Goal: Task Accomplishment & Management: Complete application form

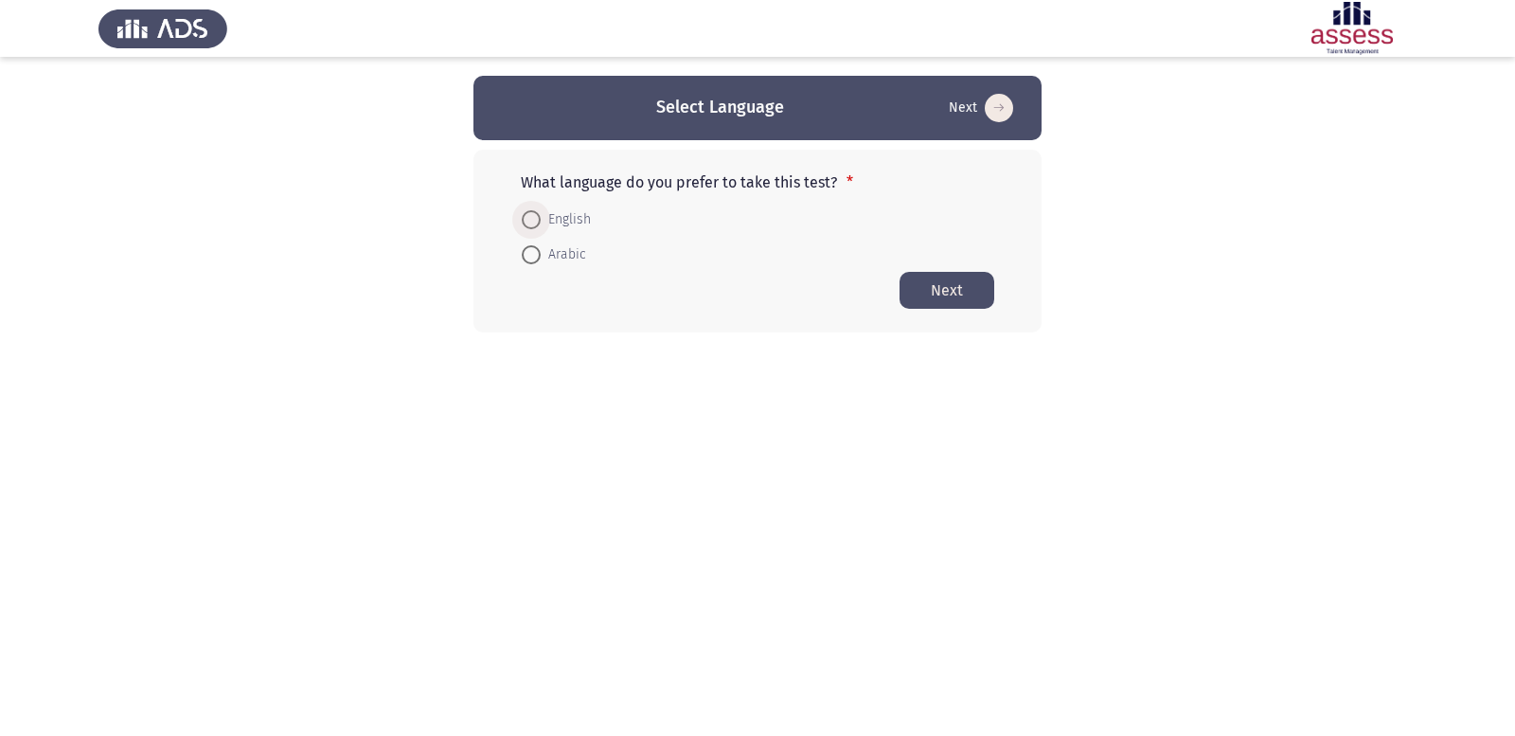
click at [536, 217] on span at bounding box center [531, 219] width 19 height 19
click at [536, 217] on input "English" at bounding box center [531, 219] width 19 height 19
radio input "true"
click at [960, 287] on button "Next" at bounding box center [947, 289] width 95 height 37
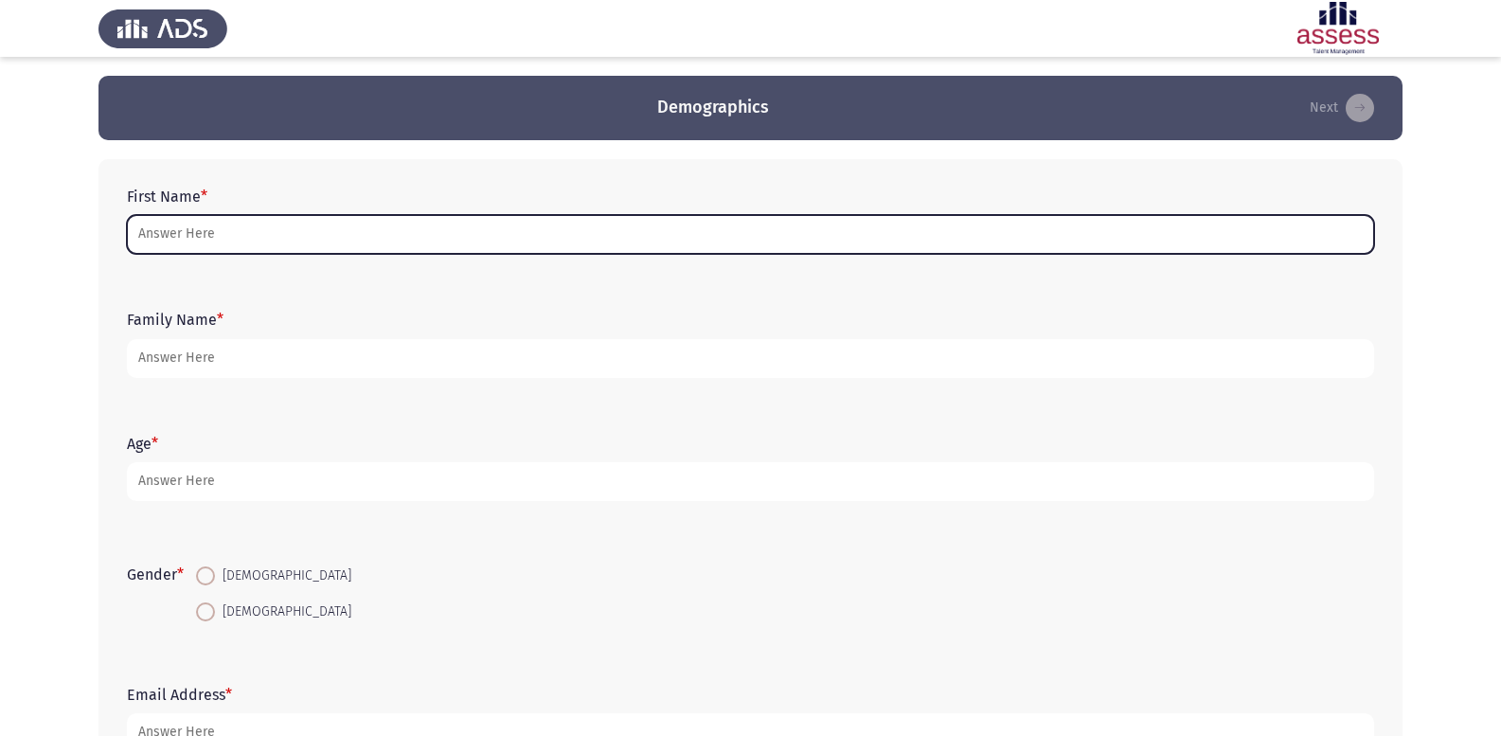
click at [274, 223] on input "First Name *" at bounding box center [750, 234] width 1247 height 39
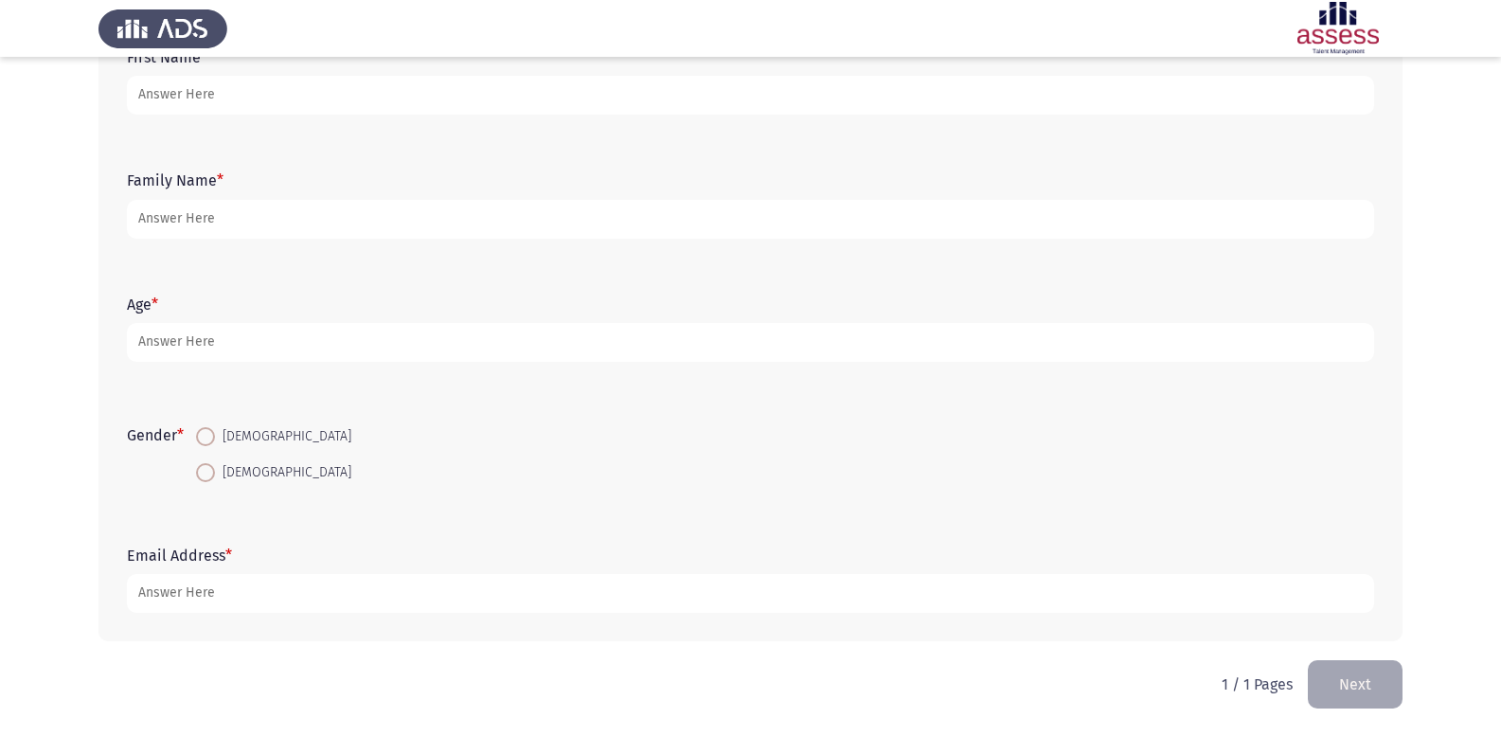
click at [220, 437] on span "[DEMOGRAPHIC_DATA]" at bounding box center [283, 436] width 136 height 23
click at [215, 437] on input "[DEMOGRAPHIC_DATA]" at bounding box center [205, 436] width 19 height 19
radio input "true"
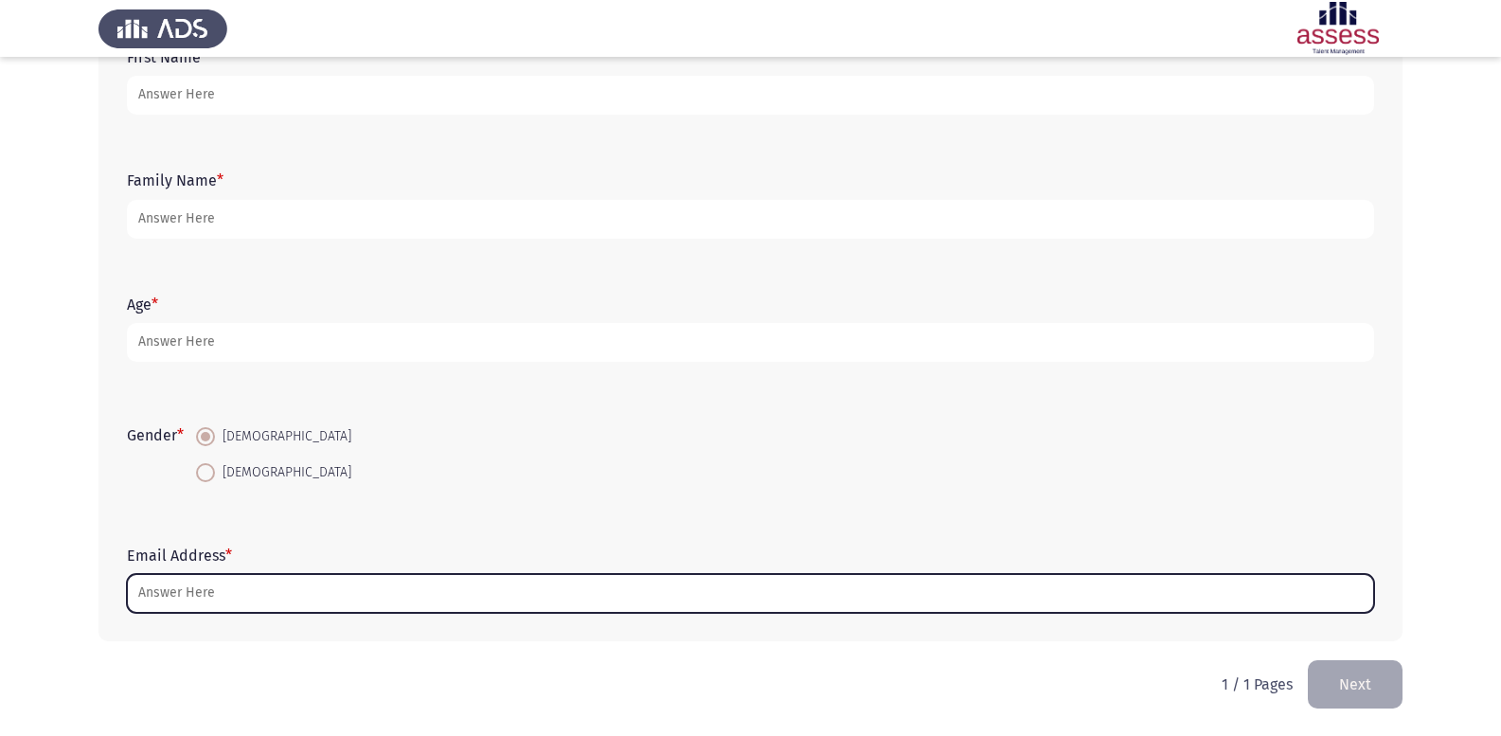
click at [239, 597] on input "Email Address *" at bounding box center [750, 593] width 1247 height 39
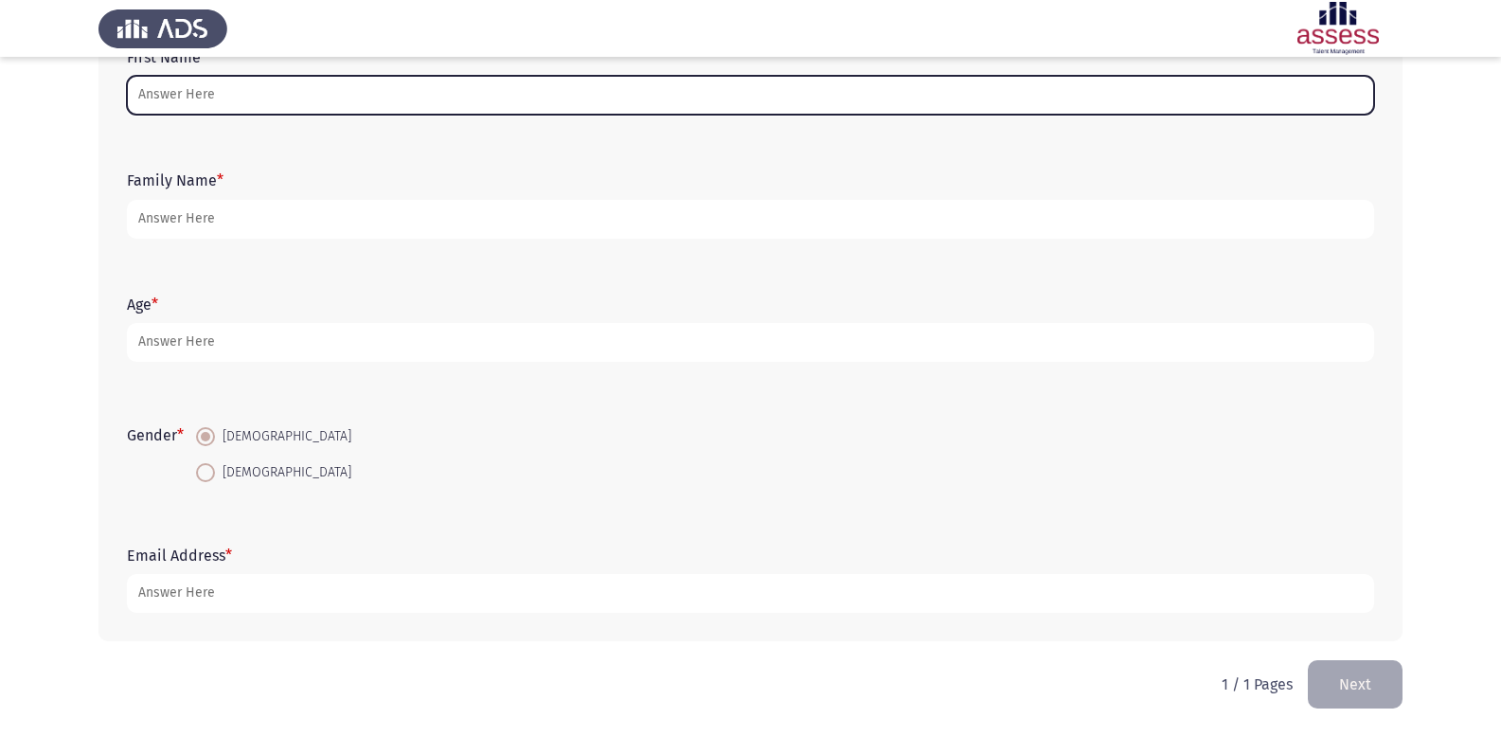
click at [259, 87] on input "First Name *" at bounding box center [750, 95] width 1247 height 39
type input "d"
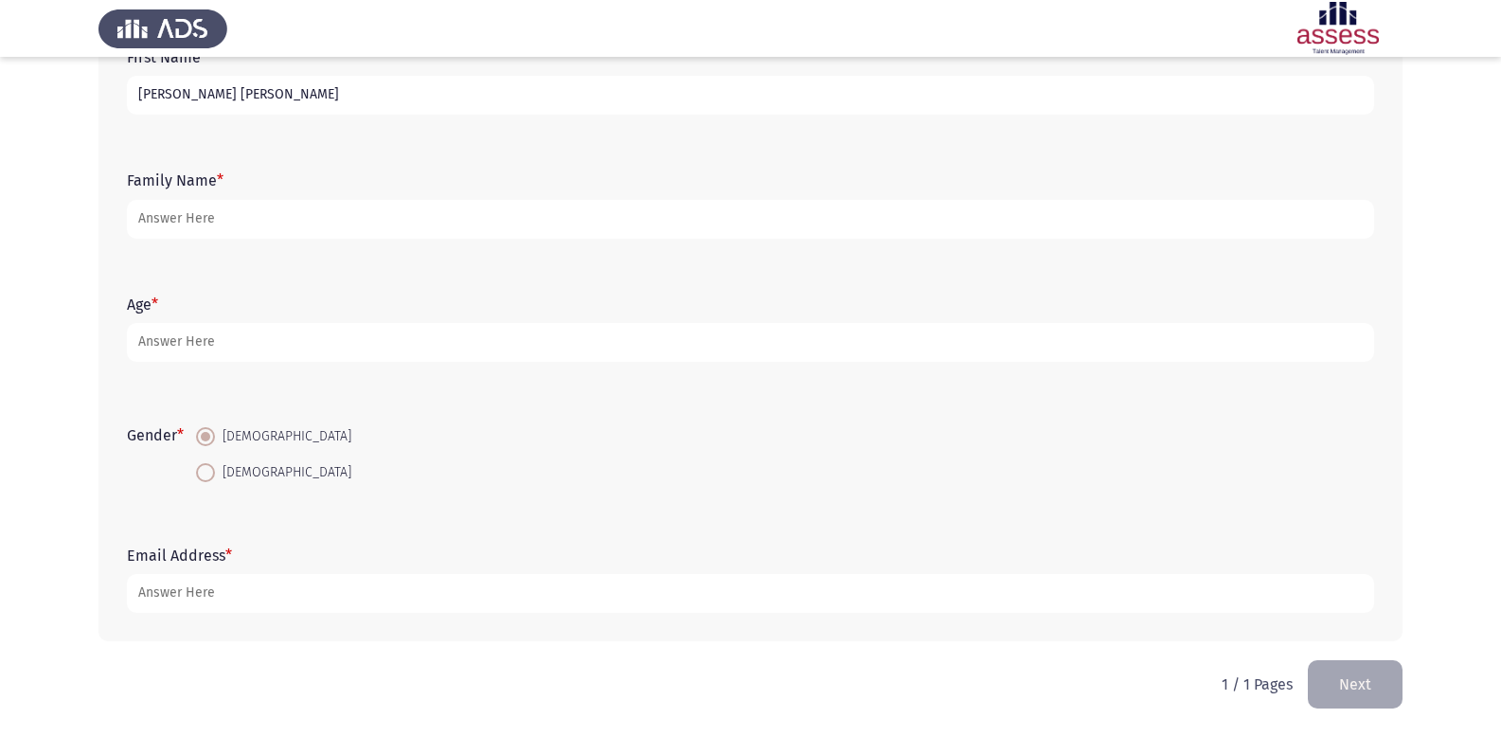
type input "[PERSON_NAME] [PERSON_NAME]"
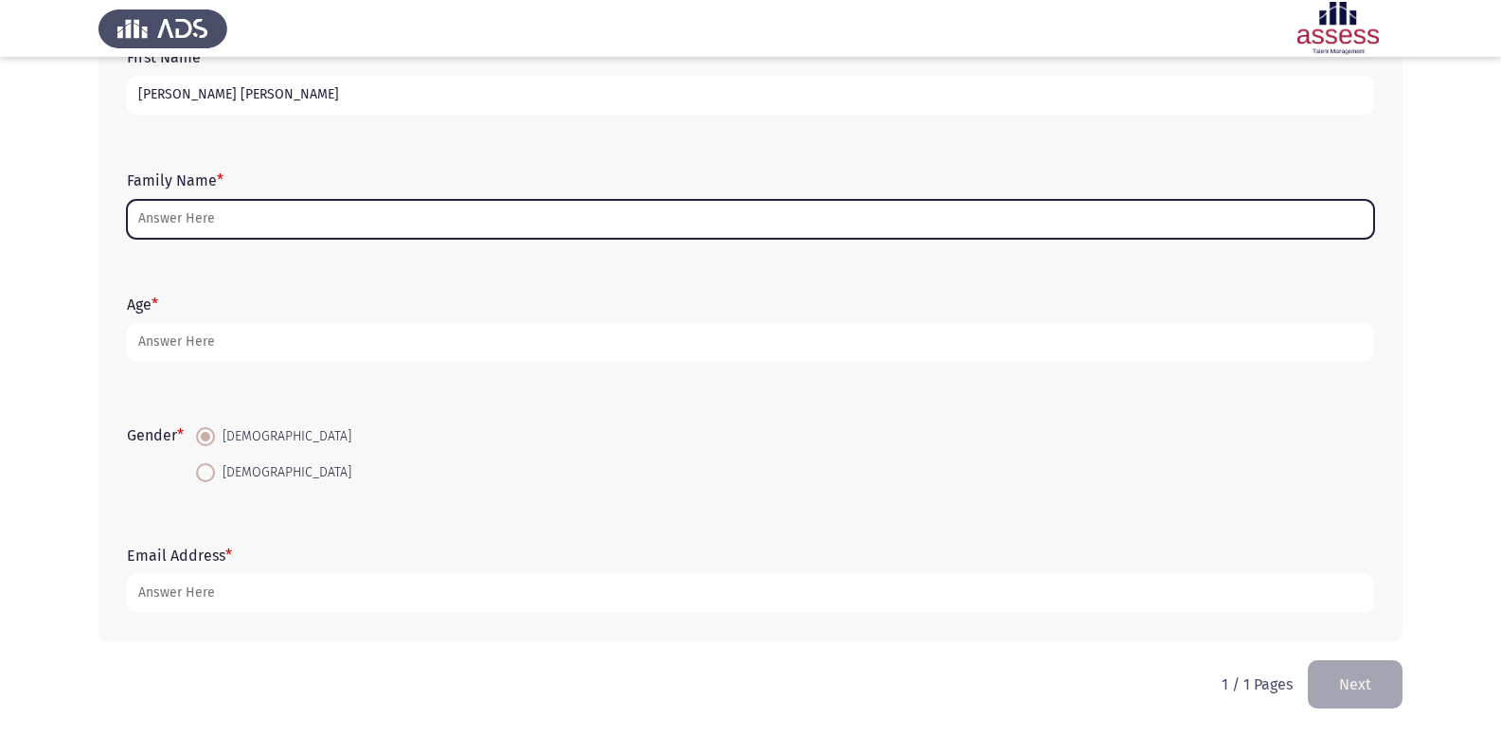
click at [207, 233] on input "Family Name *" at bounding box center [750, 219] width 1247 height 39
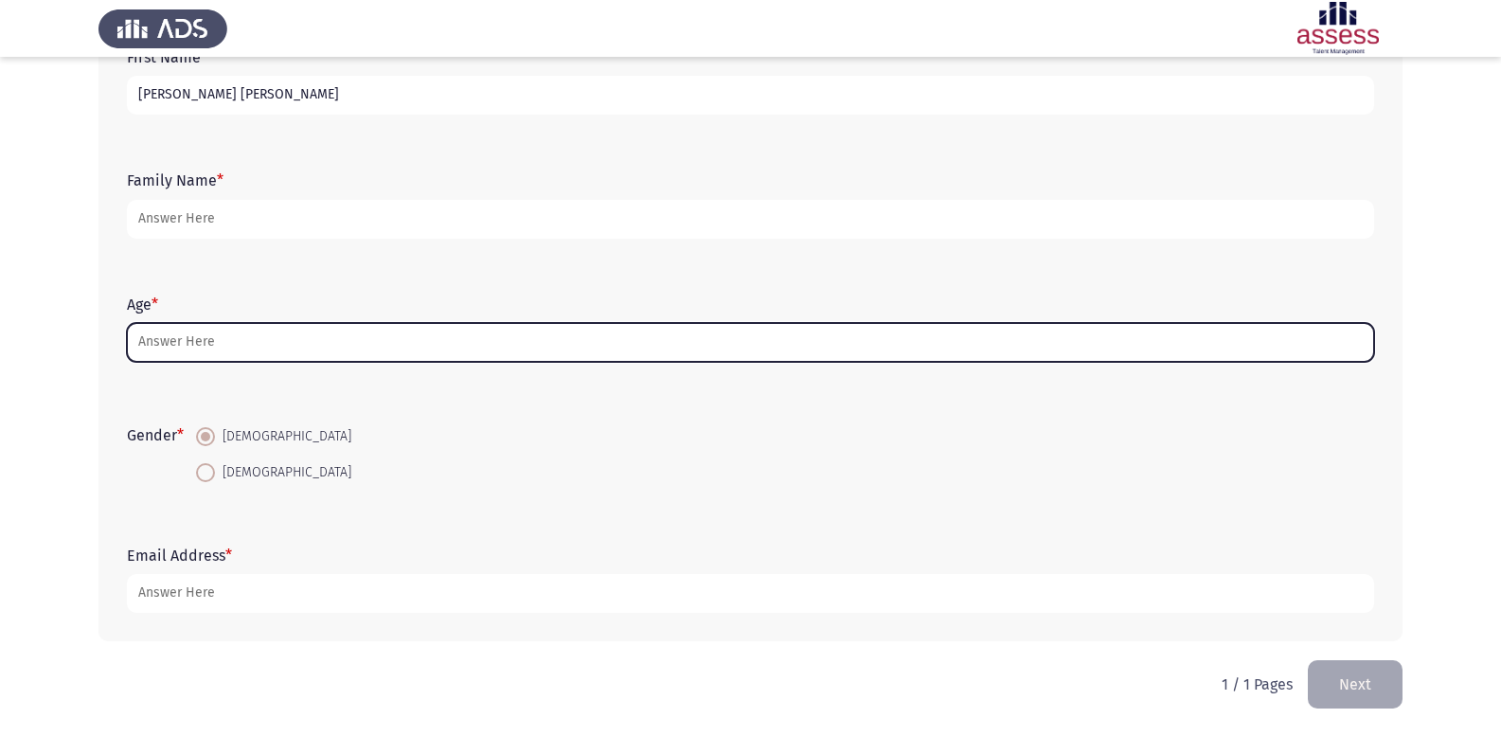
click at [198, 332] on input "Age *" at bounding box center [750, 342] width 1247 height 39
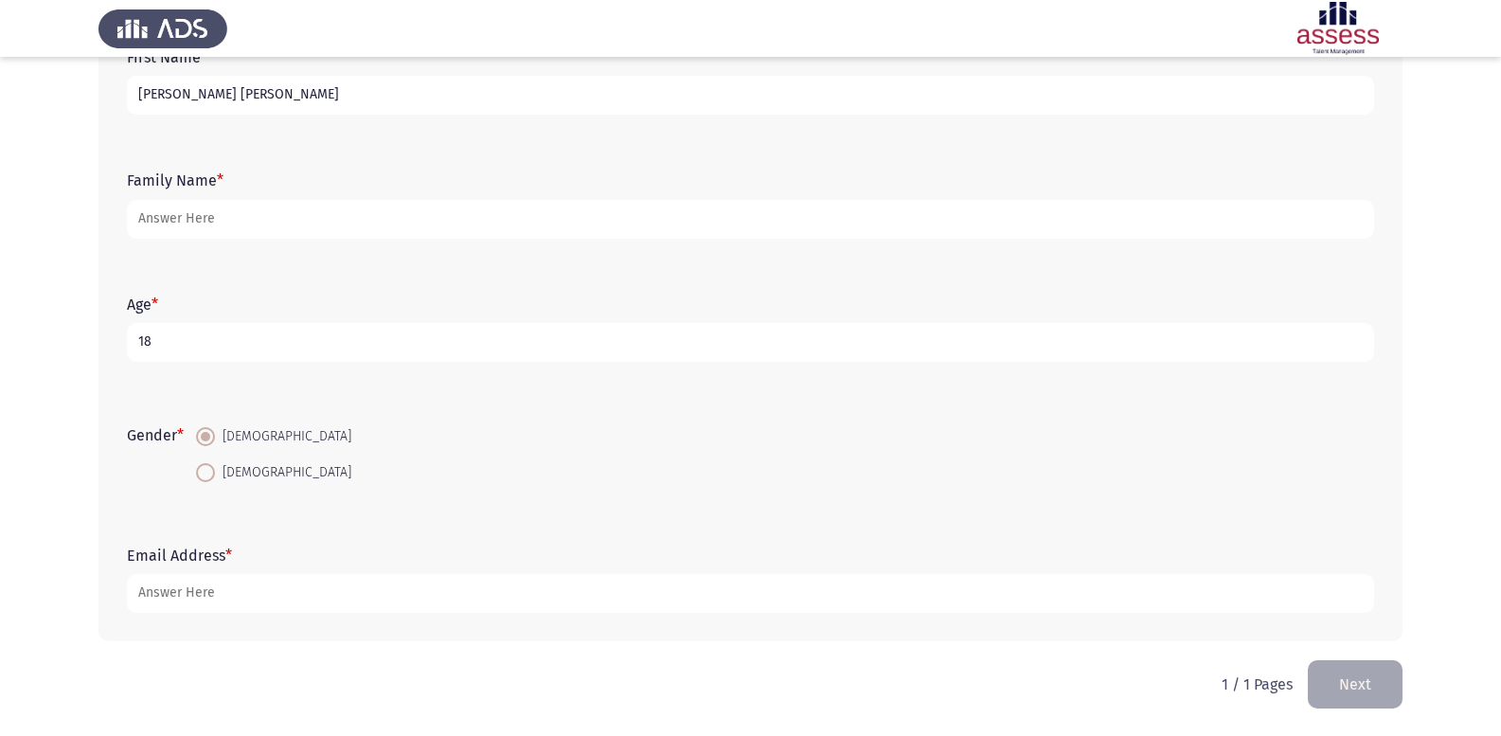
type input "18"
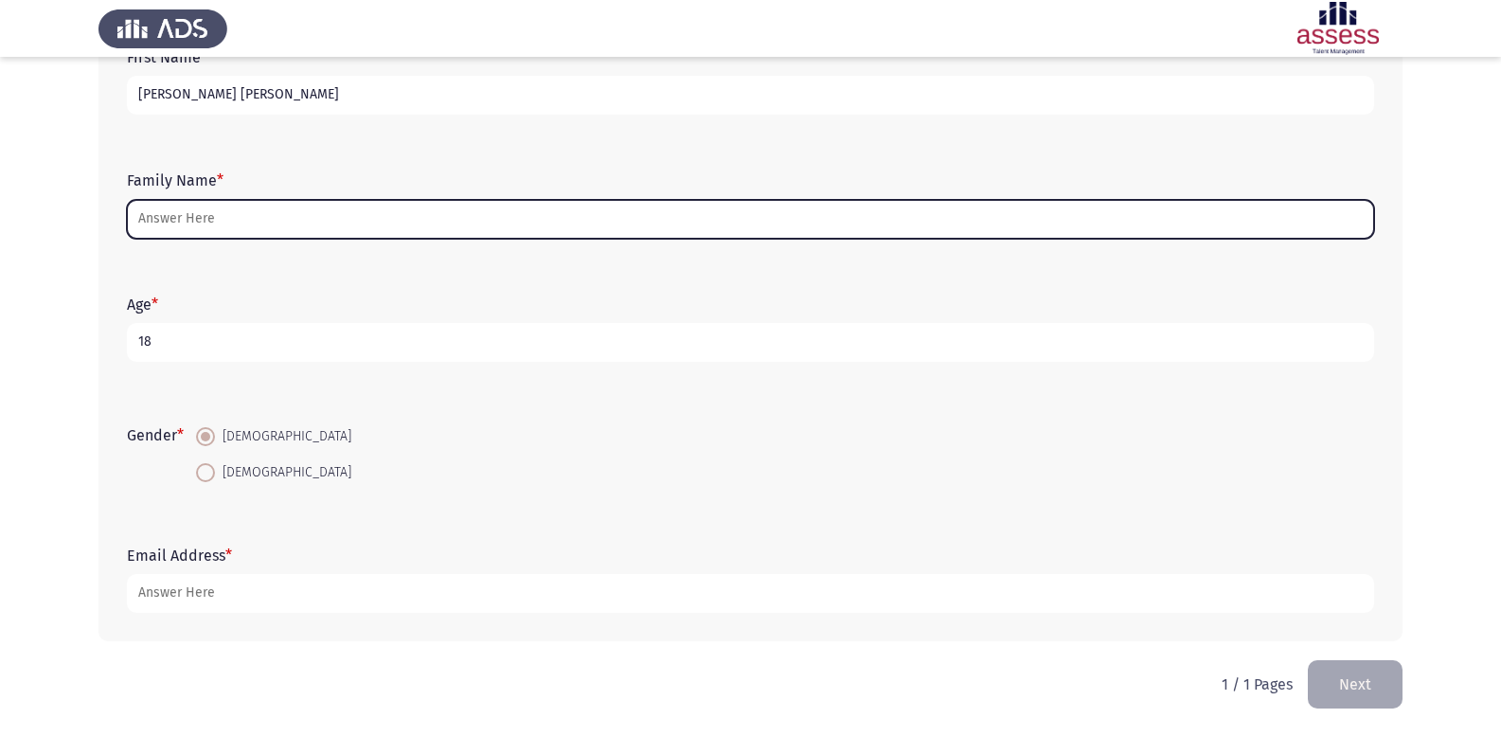
click at [217, 204] on input "Family Name *" at bounding box center [750, 219] width 1247 height 39
click at [244, 203] on input "Family Name *" at bounding box center [750, 219] width 1247 height 39
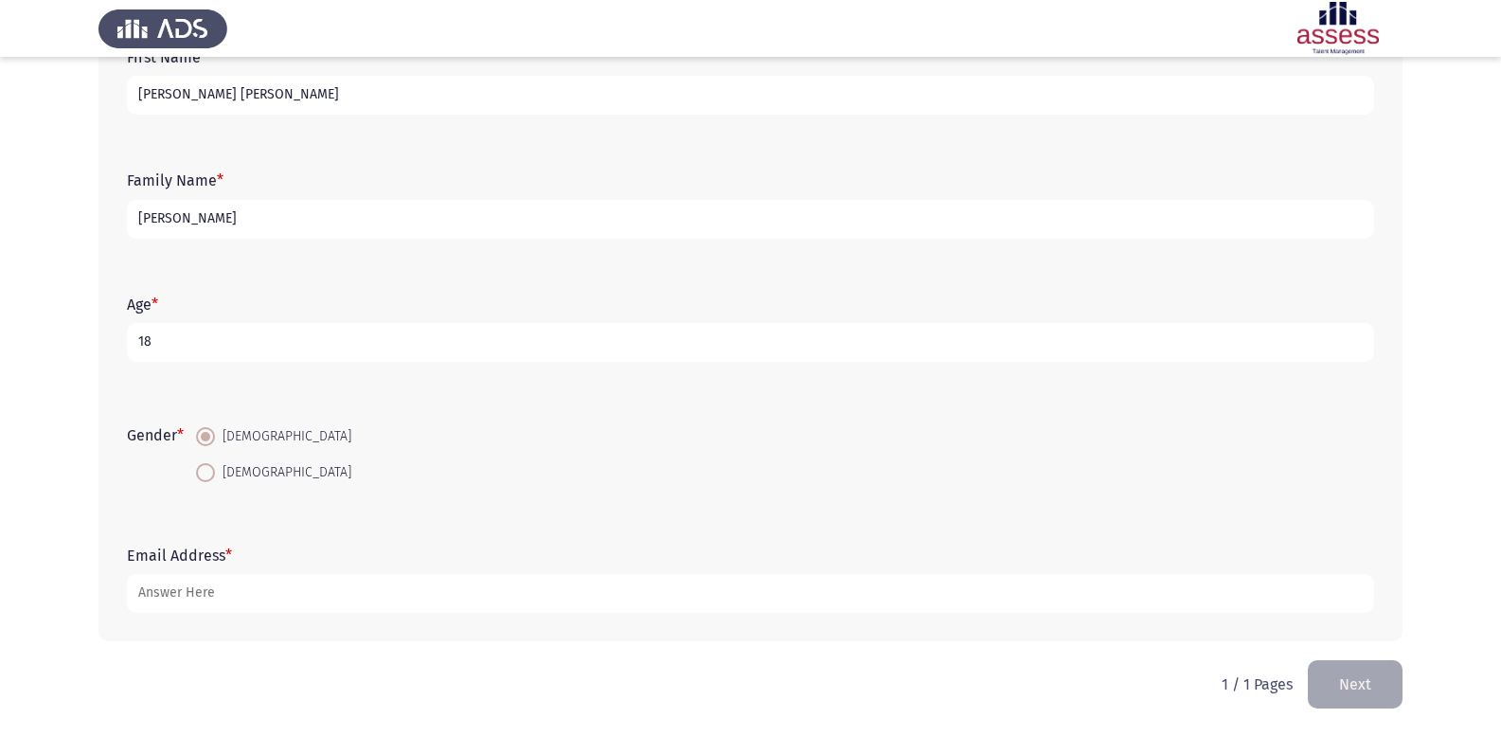
type input "[PERSON_NAME]"
drag, startPoint x: 445, startPoint y: 218, endPoint x: 0, endPoint y: 206, distance: 445.2
click at [0, 206] on app-assessment-container "Demographics Next First Name * [PERSON_NAME] [PERSON_NAME] Family Name * [PERSO…" at bounding box center [750, 299] width 1501 height 724
click at [195, 190] on form "Family Name *" at bounding box center [750, 204] width 1247 height 66
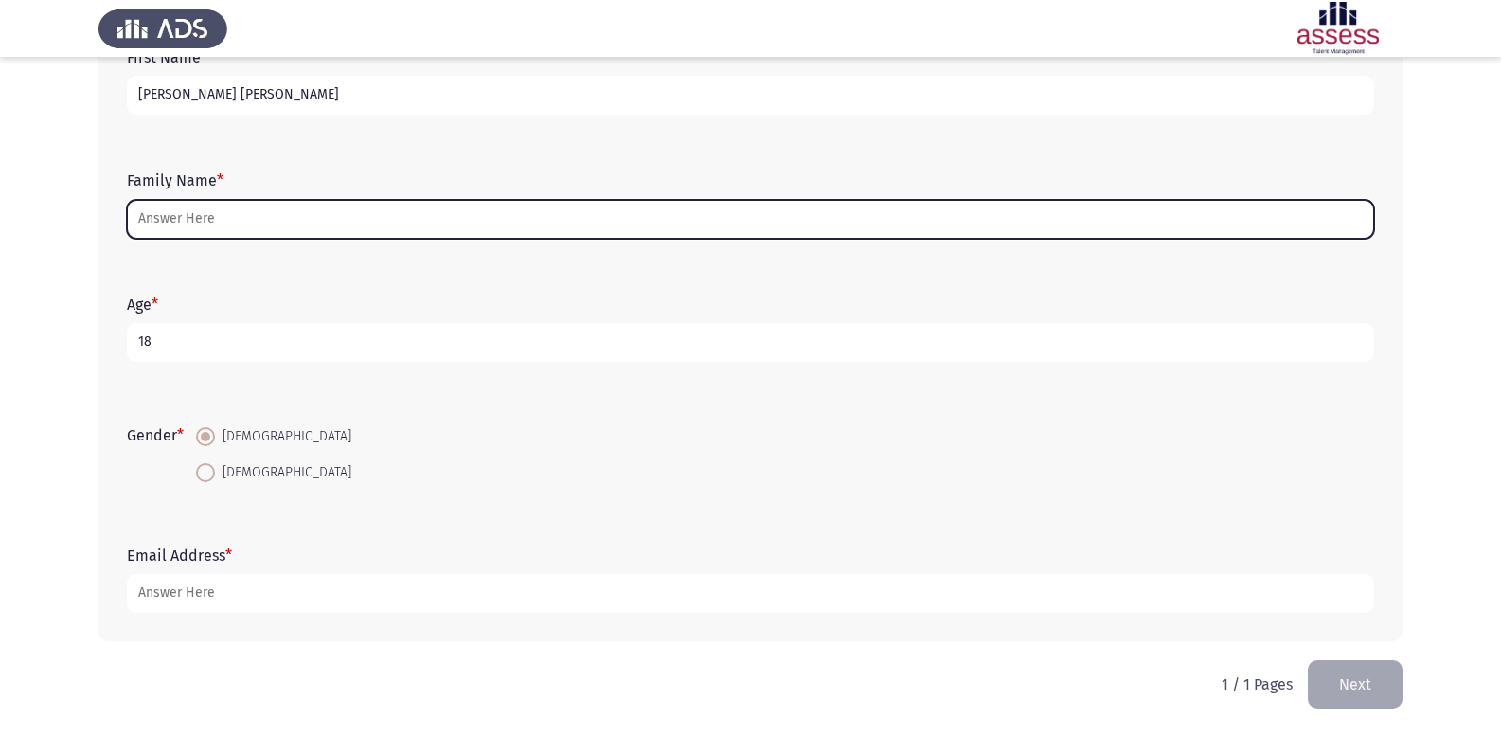
click at [182, 219] on input "Family Name *" at bounding box center [750, 219] width 1247 height 39
click at [450, 204] on input "Family Name *" at bounding box center [750, 219] width 1247 height 39
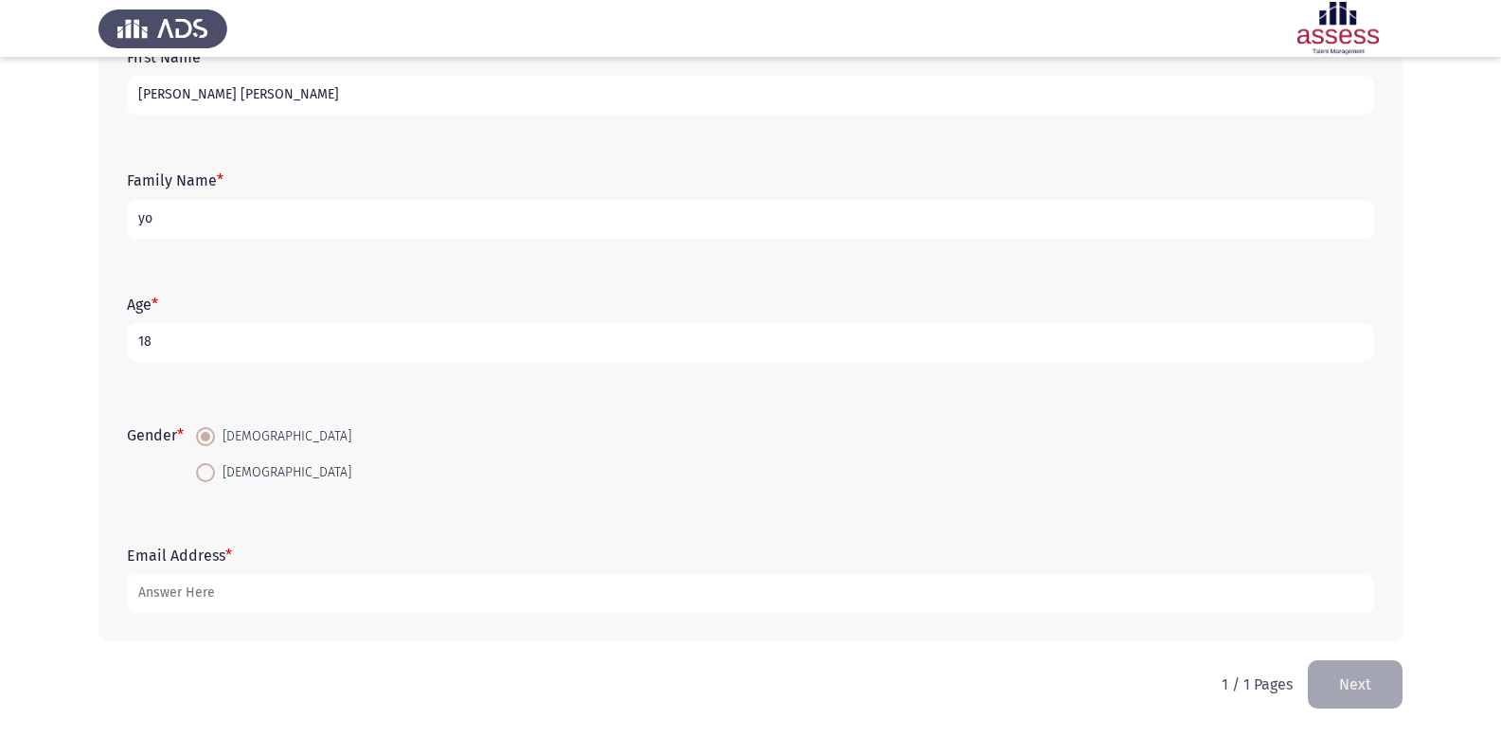
type input "y"
type input "30706260102235"
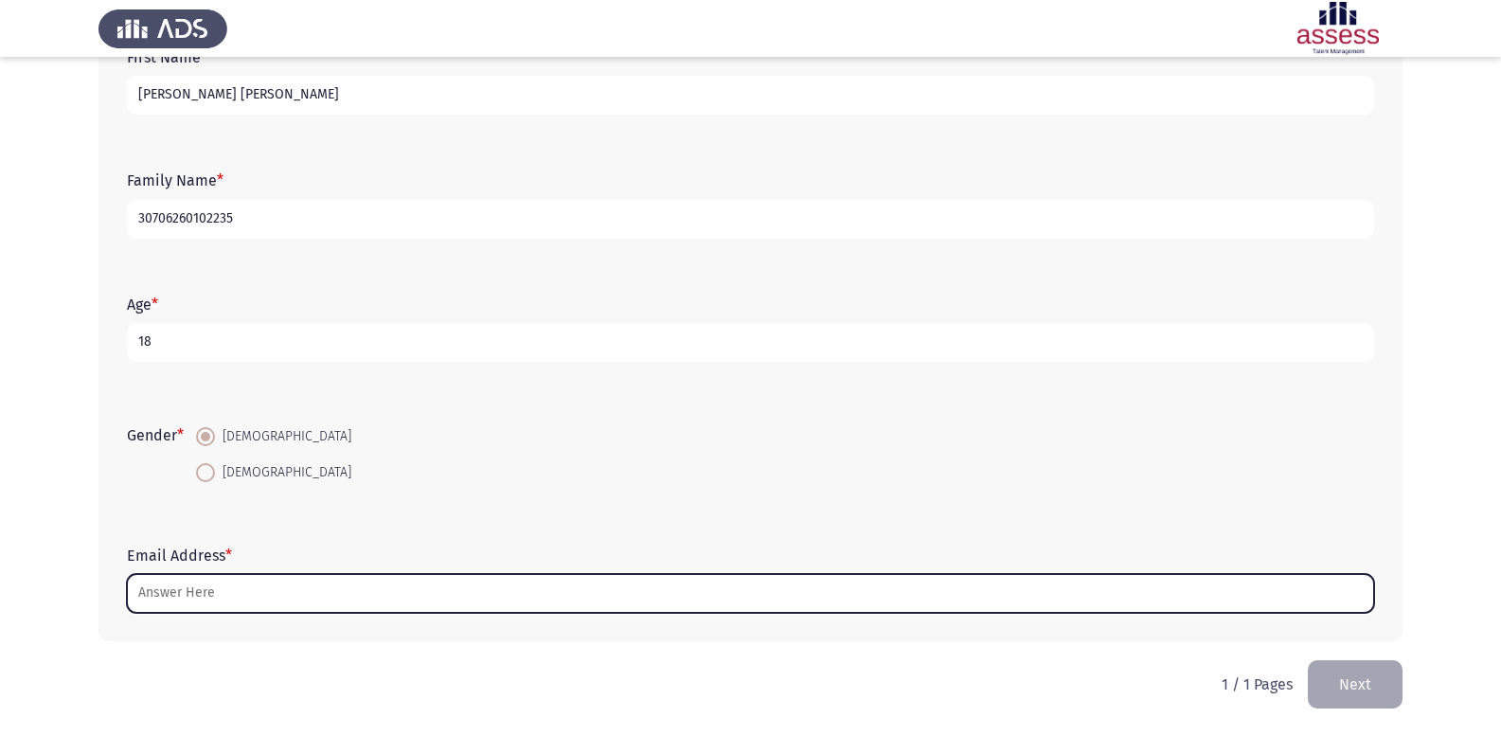
click at [404, 598] on input "Email Address *" at bounding box center [750, 593] width 1247 height 39
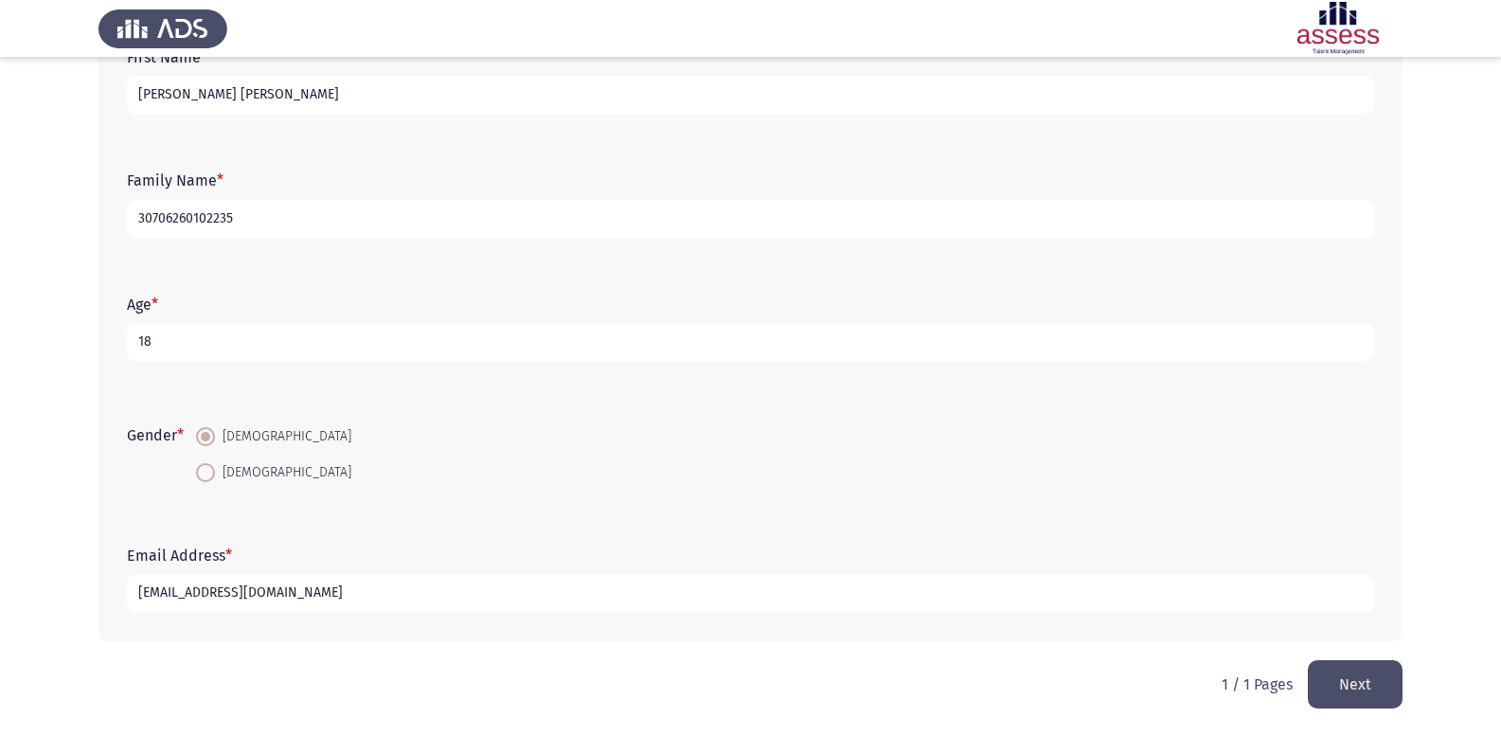
type input "[EMAIL_ADDRESS][DOMAIN_NAME]"
click at [1338, 674] on button "Next" at bounding box center [1355, 684] width 95 height 48
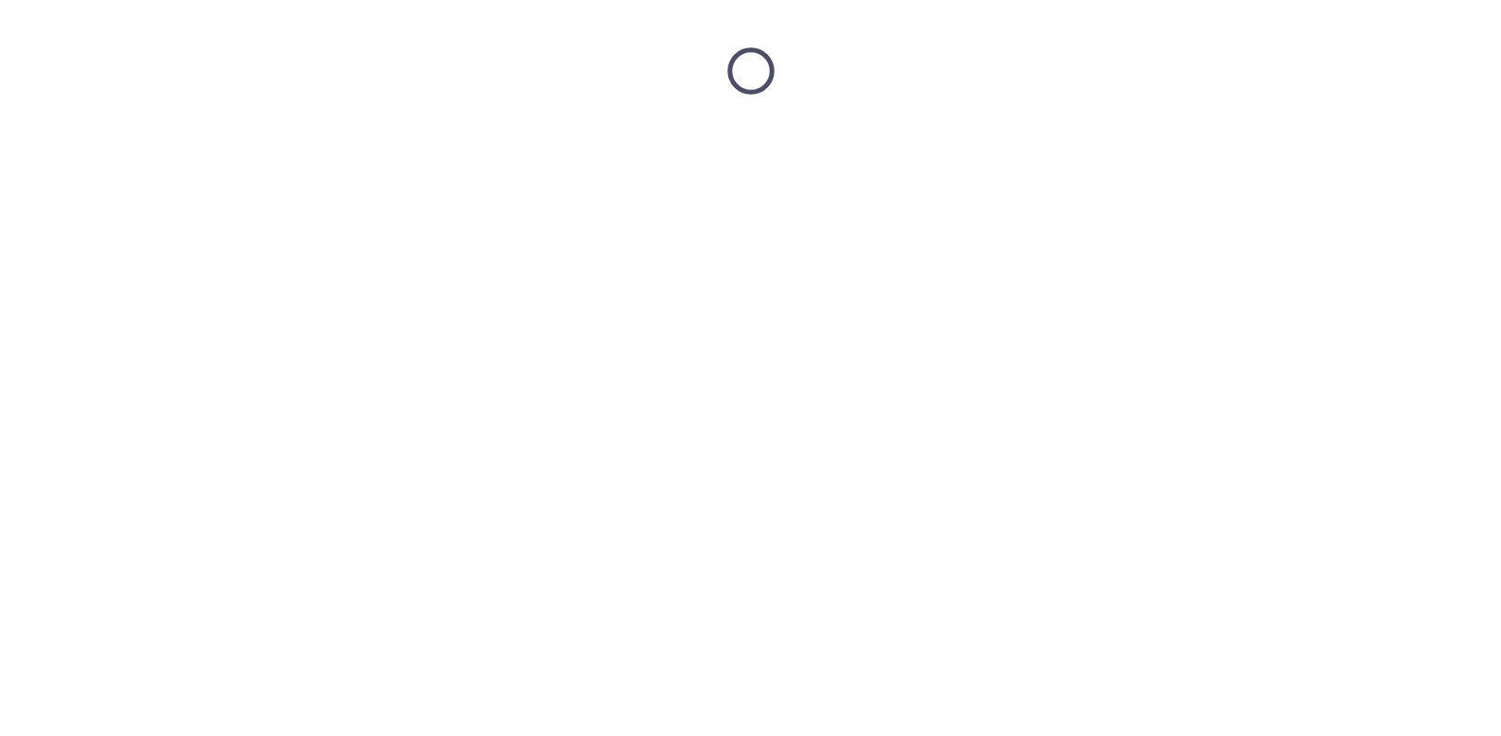
scroll to position [0, 0]
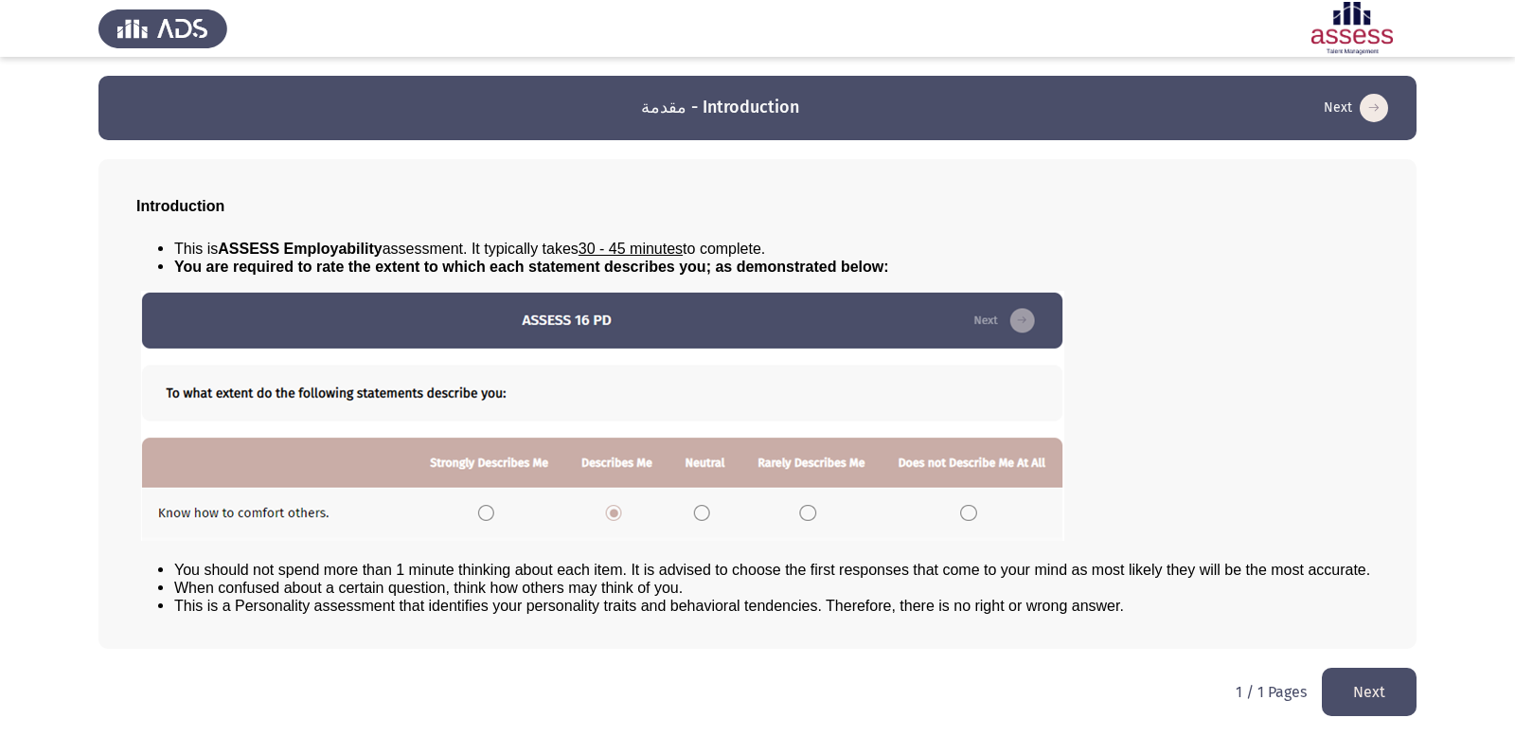
click at [1368, 706] on button "Next" at bounding box center [1369, 692] width 95 height 48
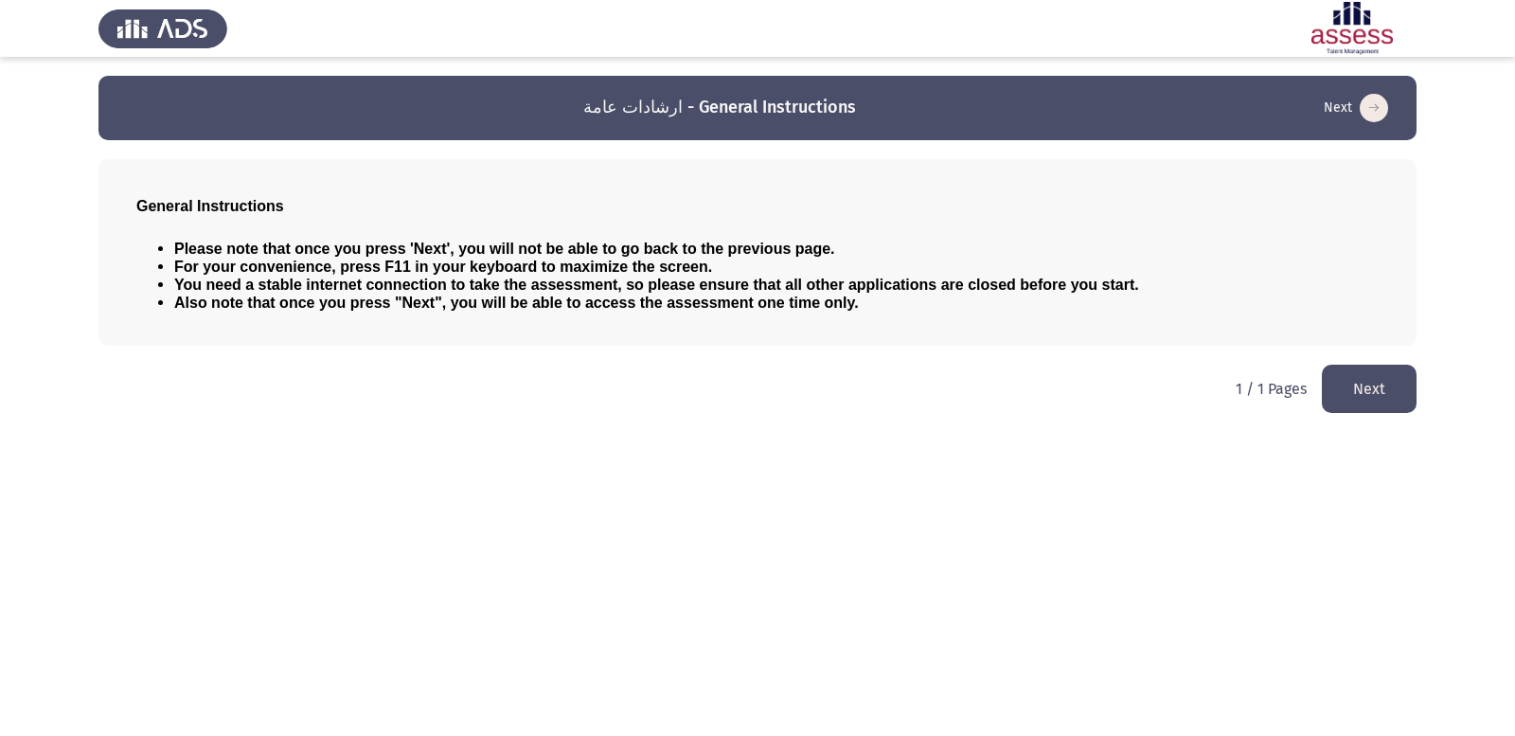
click at [1344, 373] on button "Next" at bounding box center [1369, 389] width 95 height 48
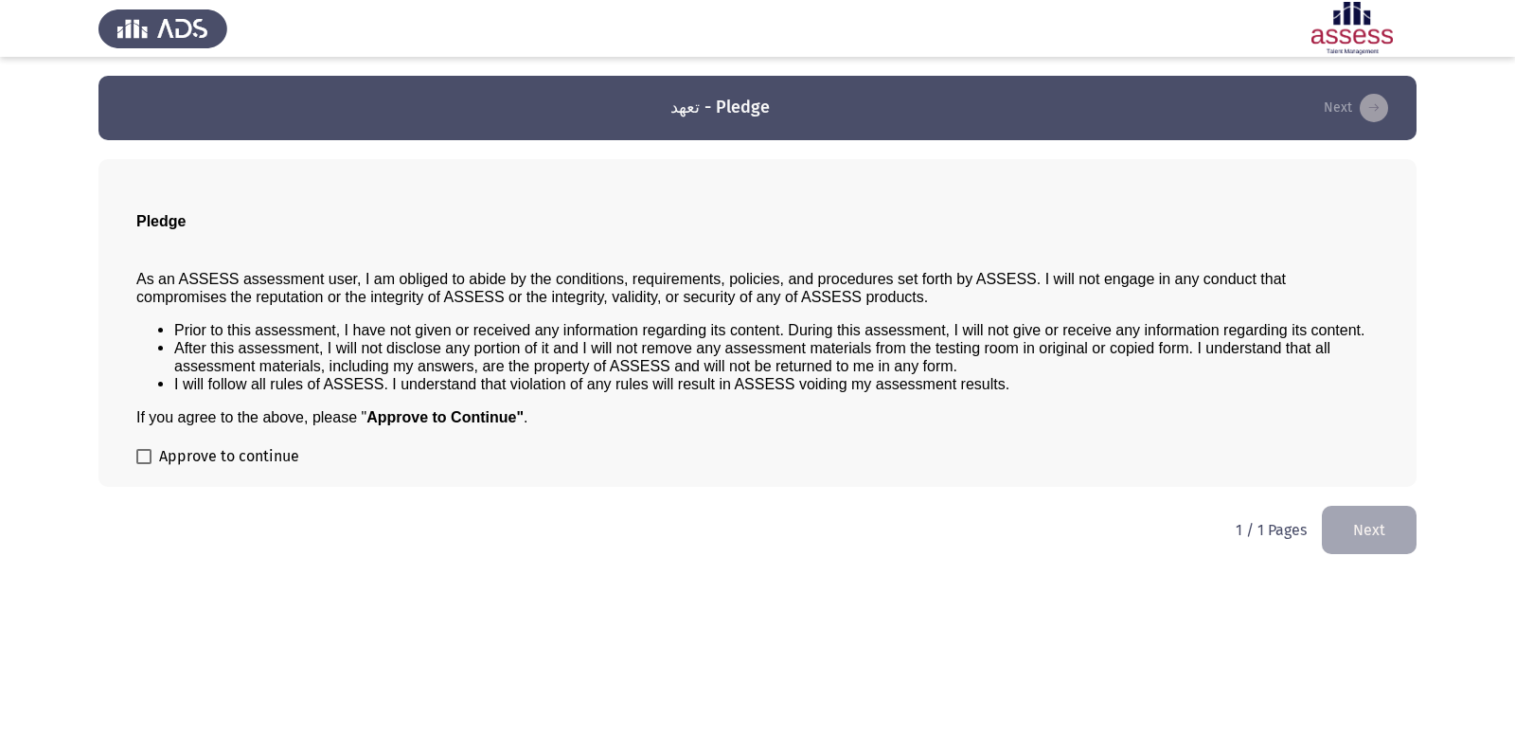
click at [151, 454] on span at bounding box center [143, 456] width 15 height 15
click at [144, 464] on input "Approve to continue" at bounding box center [143, 464] width 1 height 1
checkbox input "true"
click at [1363, 512] on button "Next" at bounding box center [1369, 530] width 95 height 48
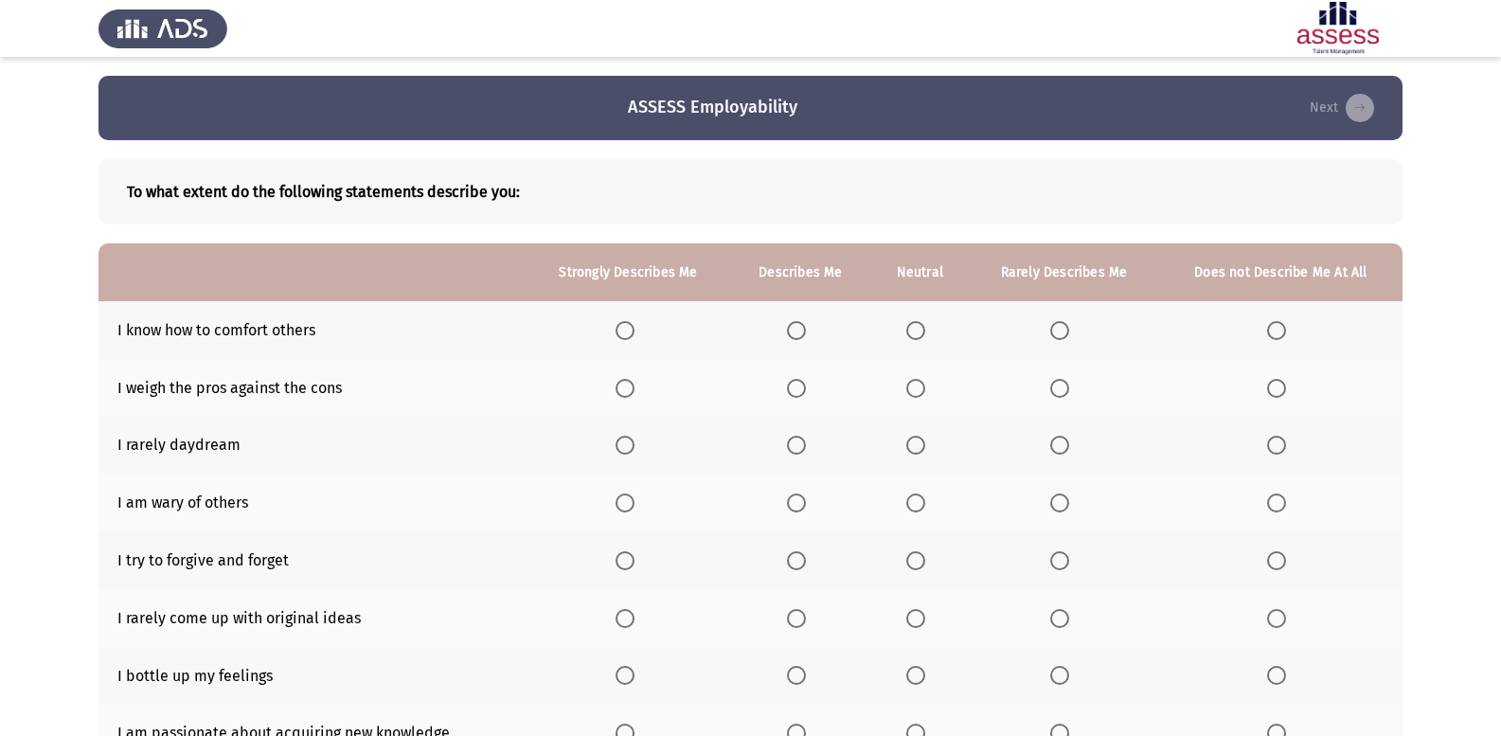
click at [806, 328] on span "Select an option" at bounding box center [796, 330] width 19 height 19
click at [806, 328] on input "Select an option" at bounding box center [796, 330] width 19 height 19
click at [626, 383] on span "Select an option" at bounding box center [625, 388] width 19 height 19
click at [626, 383] on input "Select an option" at bounding box center [625, 388] width 19 height 19
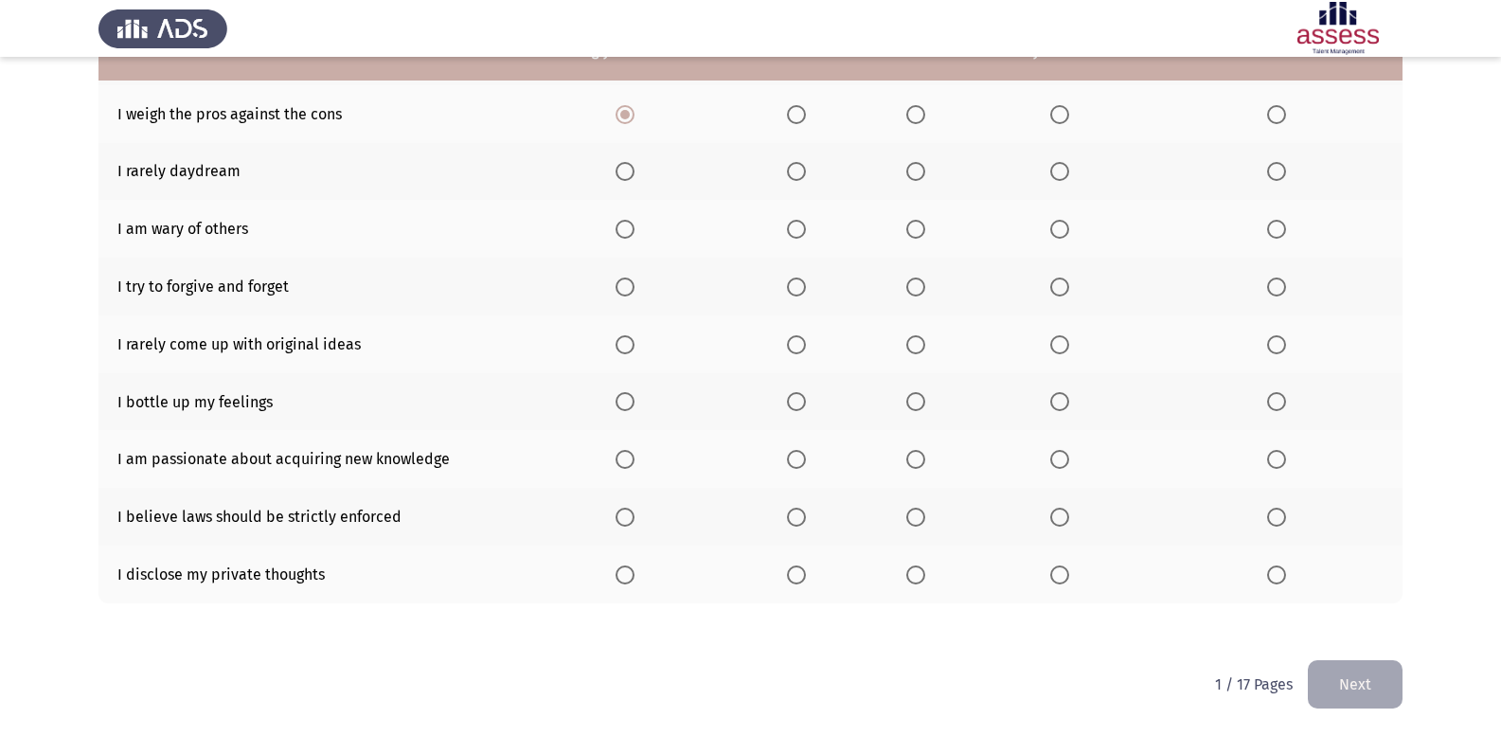
scroll to position [179, 0]
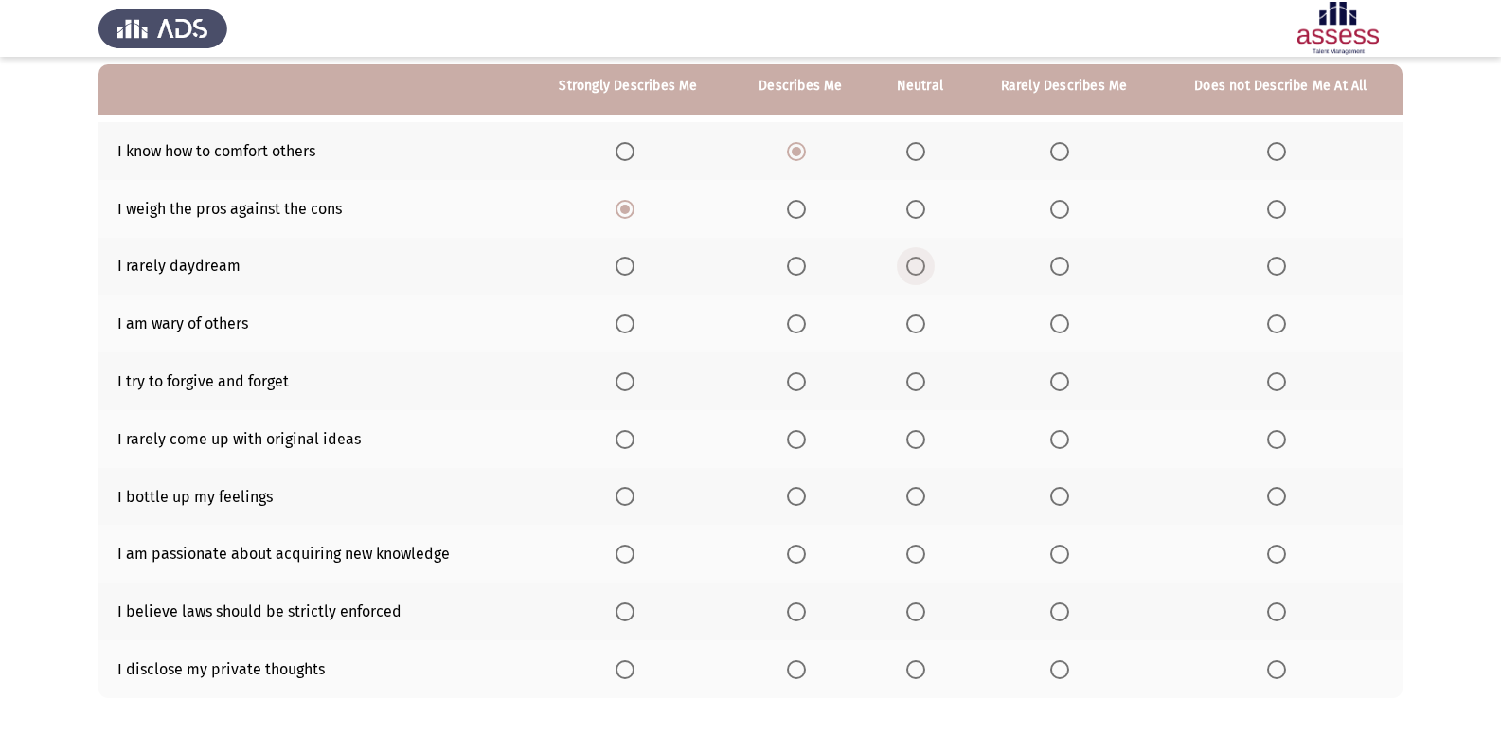
click at [925, 265] on span "Select an option" at bounding box center [915, 266] width 19 height 19
click at [925, 265] on input "Select an option" at bounding box center [915, 266] width 19 height 19
click at [634, 441] on span "Select an option" at bounding box center [625, 439] width 19 height 19
click at [634, 441] on input "Select an option" at bounding box center [625, 439] width 19 height 19
click at [818, 563] on th at bounding box center [800, 554] width 140 height 58
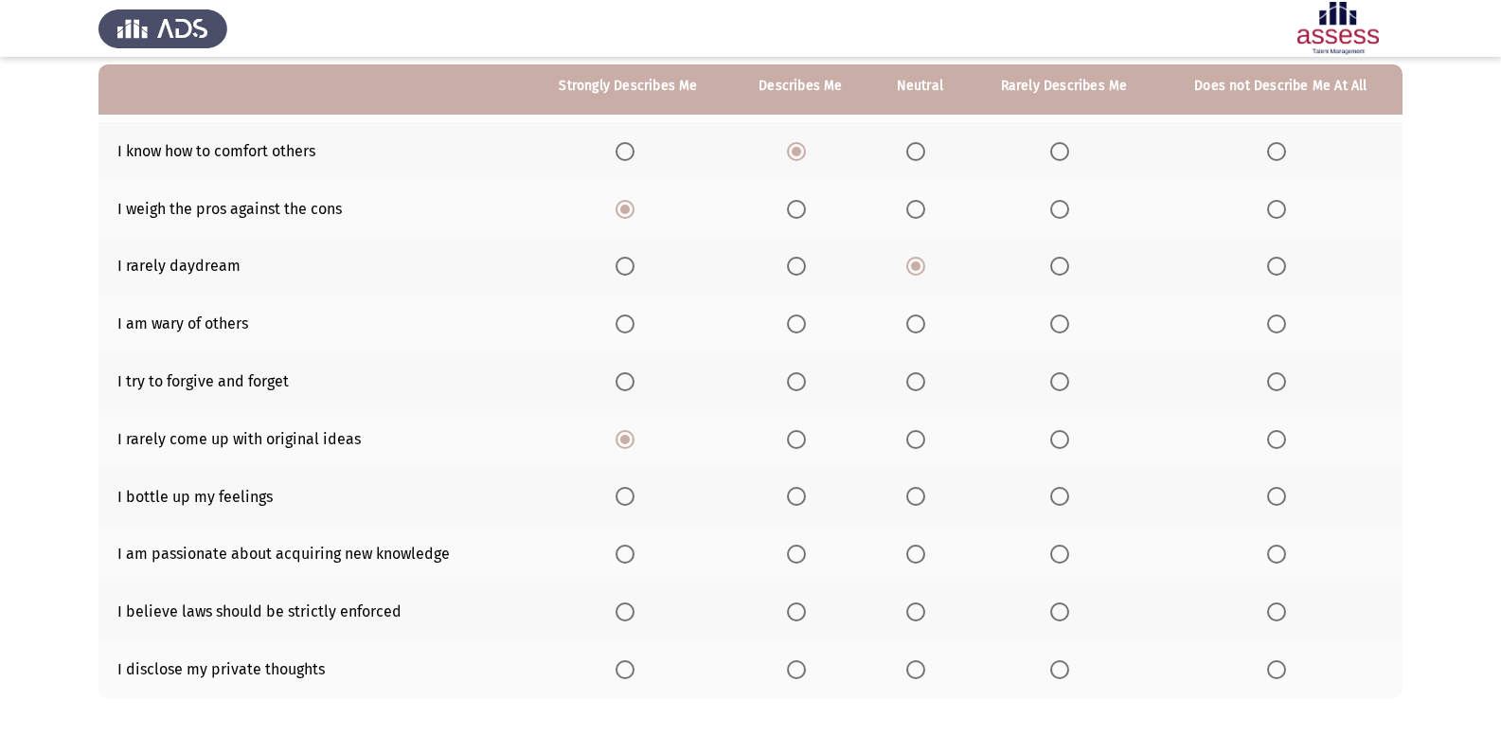
click at [805, 560] on span "Select an option" at bounding box center [796, 554] width 19 height 19
click at [805, 560] on input "Select an option" at bounding box center [796, 554] width 19 height 19
click at [629, 608] on span "Select an option" at bounding box center [625, 611] width 19 height 19
click at [629, 608] on input "Select an option" at bounding box center [625, 611] width 19 height 19
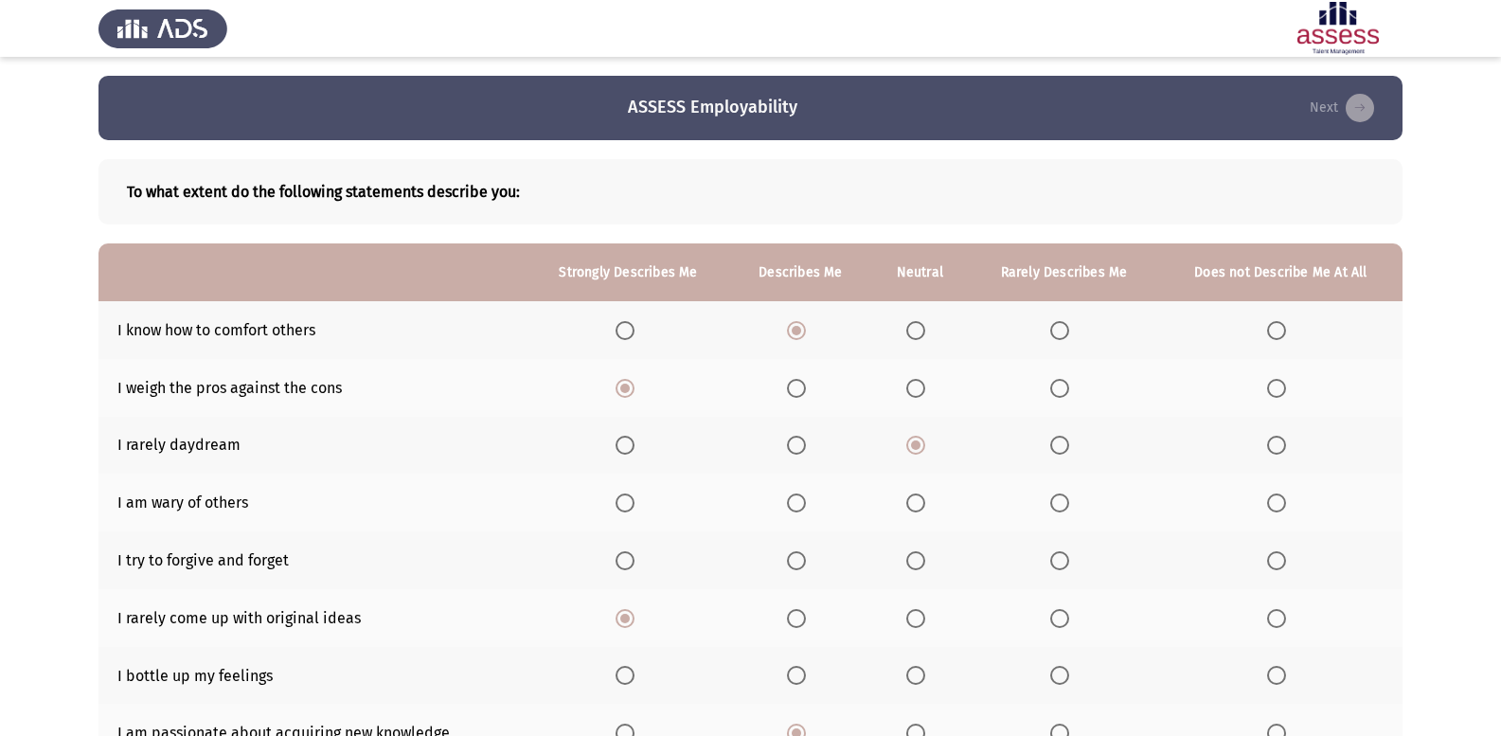
scroll to position [95, 0]
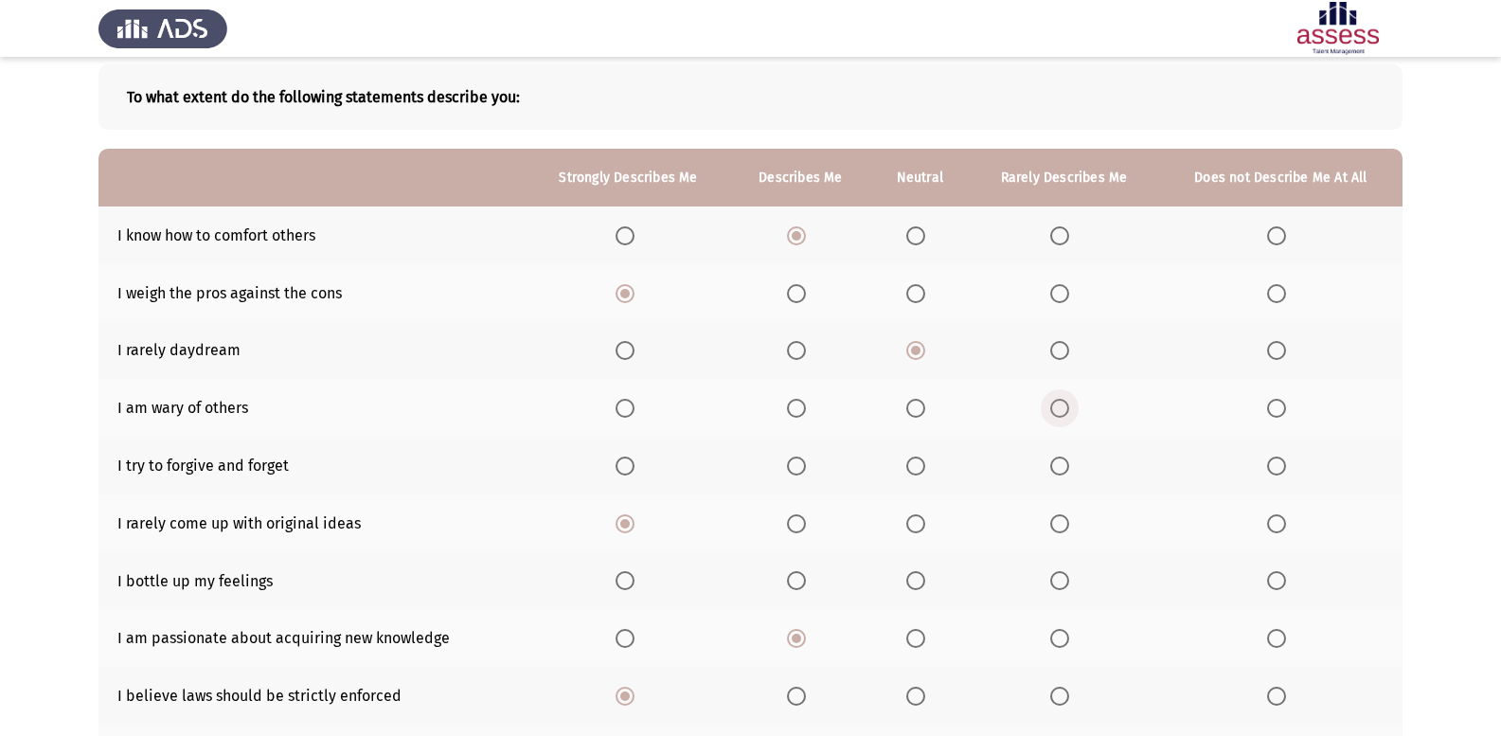
click at [1063, 408] on span "Select an option" at bounding box center [1059, 408] width 19 height 19
click at [1063, 408] on input "Select an option" at bounding box center [1059, 408] width 19 height 19
click at [1277, 460] on span "Select an option" at bounding box center [1276, 465] width 19 height 19
click at [1277, 460] on input "Select an option" at bounding box center [1276, 465] width 19 height 19
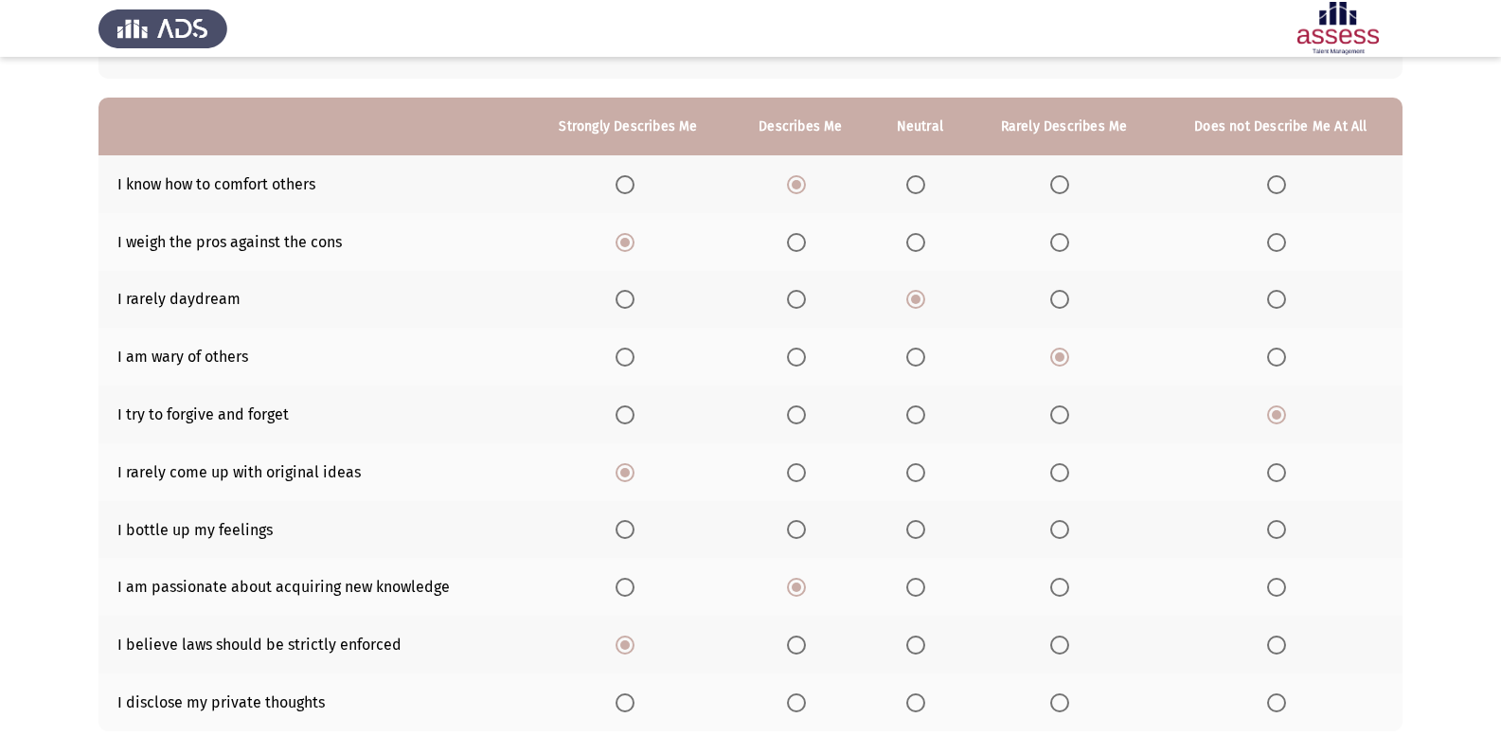
scroll to position [179, 0]
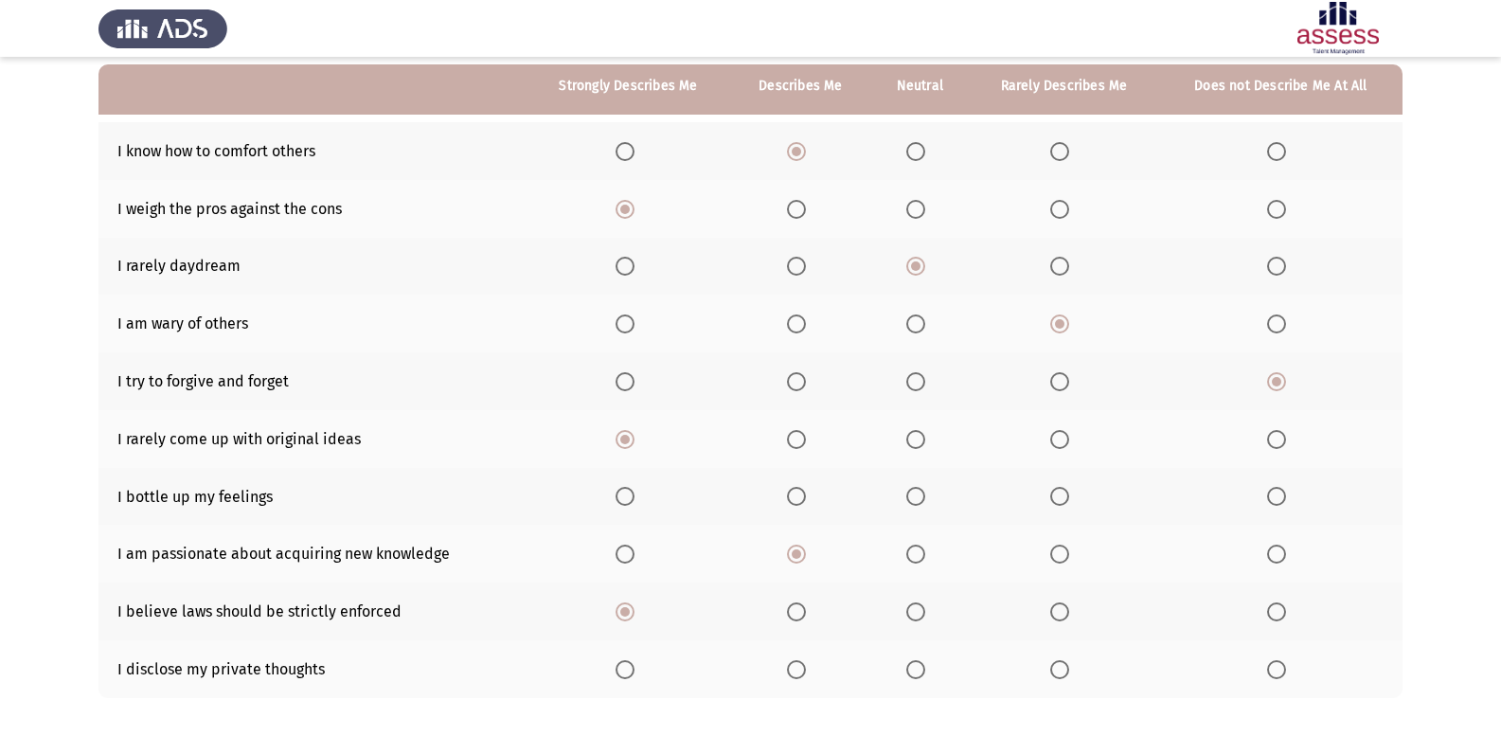
click at [919, 489] on span "Select an option" at bounding box center [915, 496] width 19 height 19
click at [919, 489] on input "Select an option" at bounding box center [915, 496] width 19 height 19
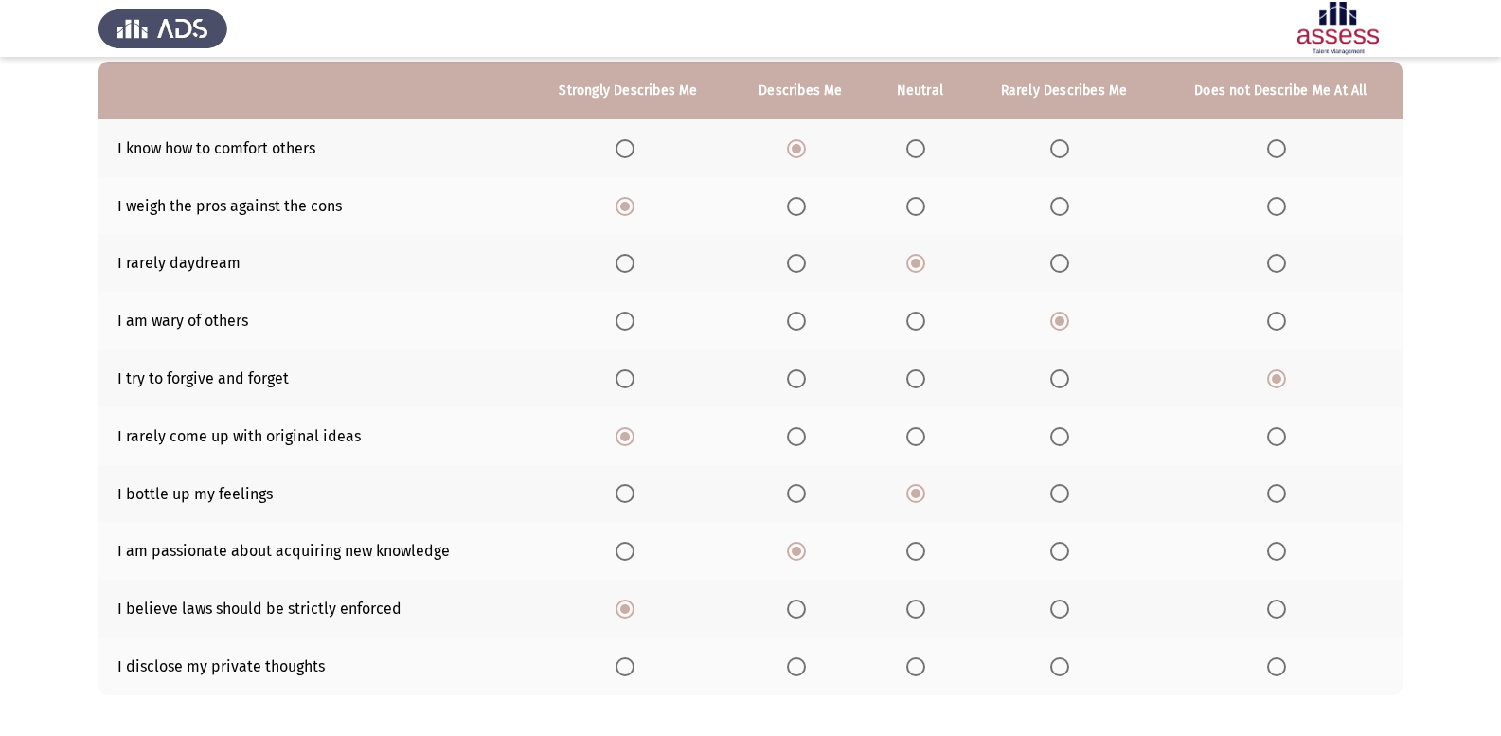
scroll to position [274, 0]
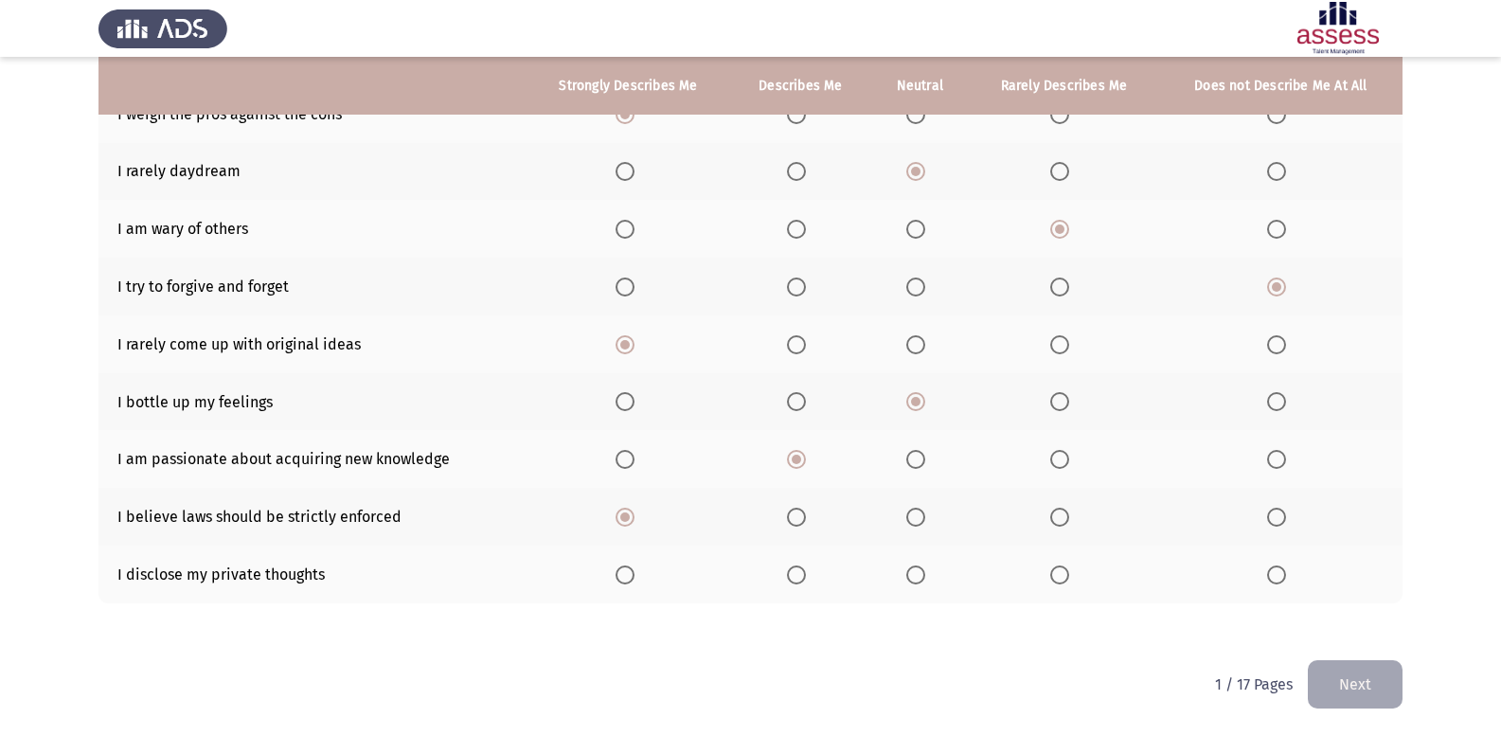
click at [1059, 561] on th at bounding box center [1064, 574] width 190 height 58
click at [1054, 568] on span "Select an option" at bounding box center [1059, 574] width 19 height 19
click at [1054, 568] on input "Select an option" at bounding box center [1059, 574] width 19 height 19
click at [1350, 682] on button "Next" at bounding box center [1355, 684] width 95 height 48
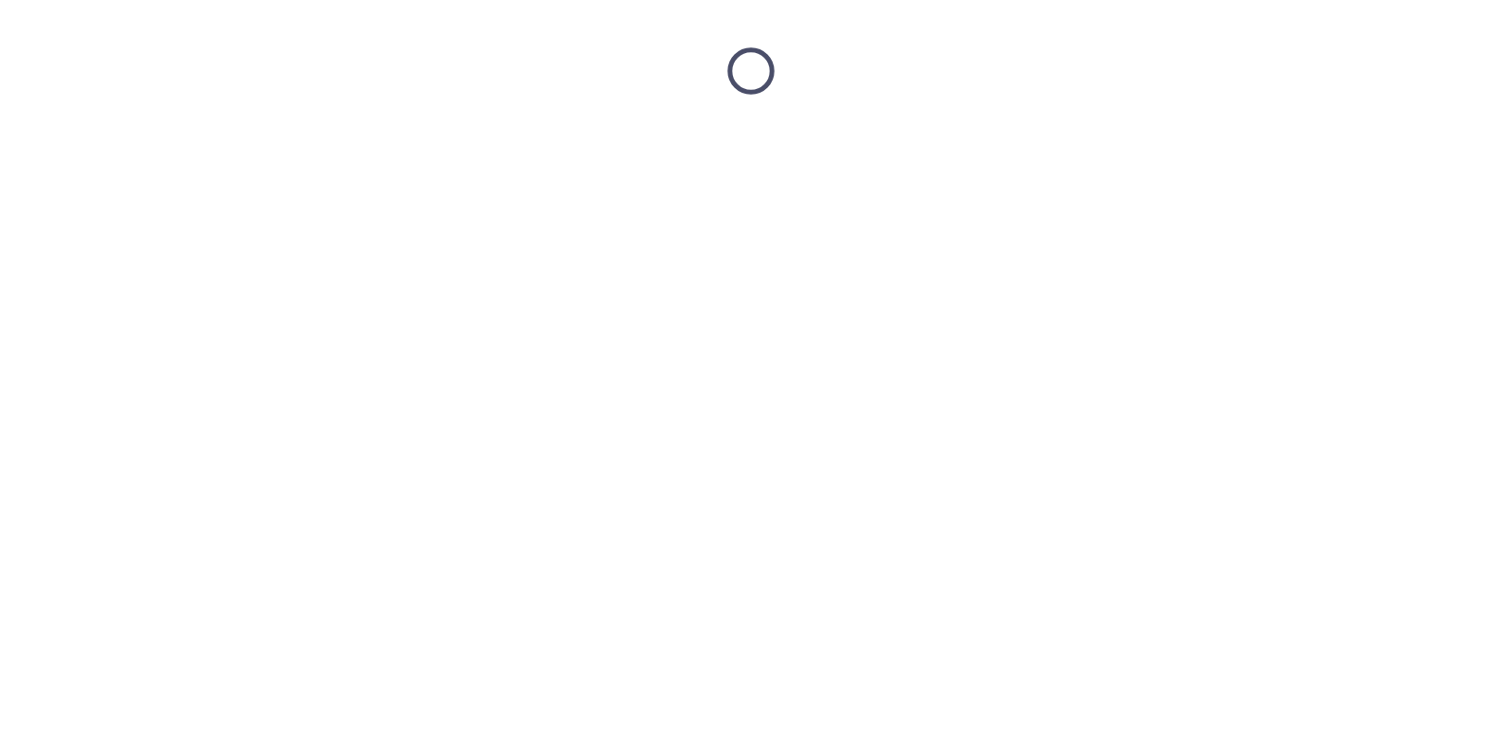
scroll to position [0, 0]
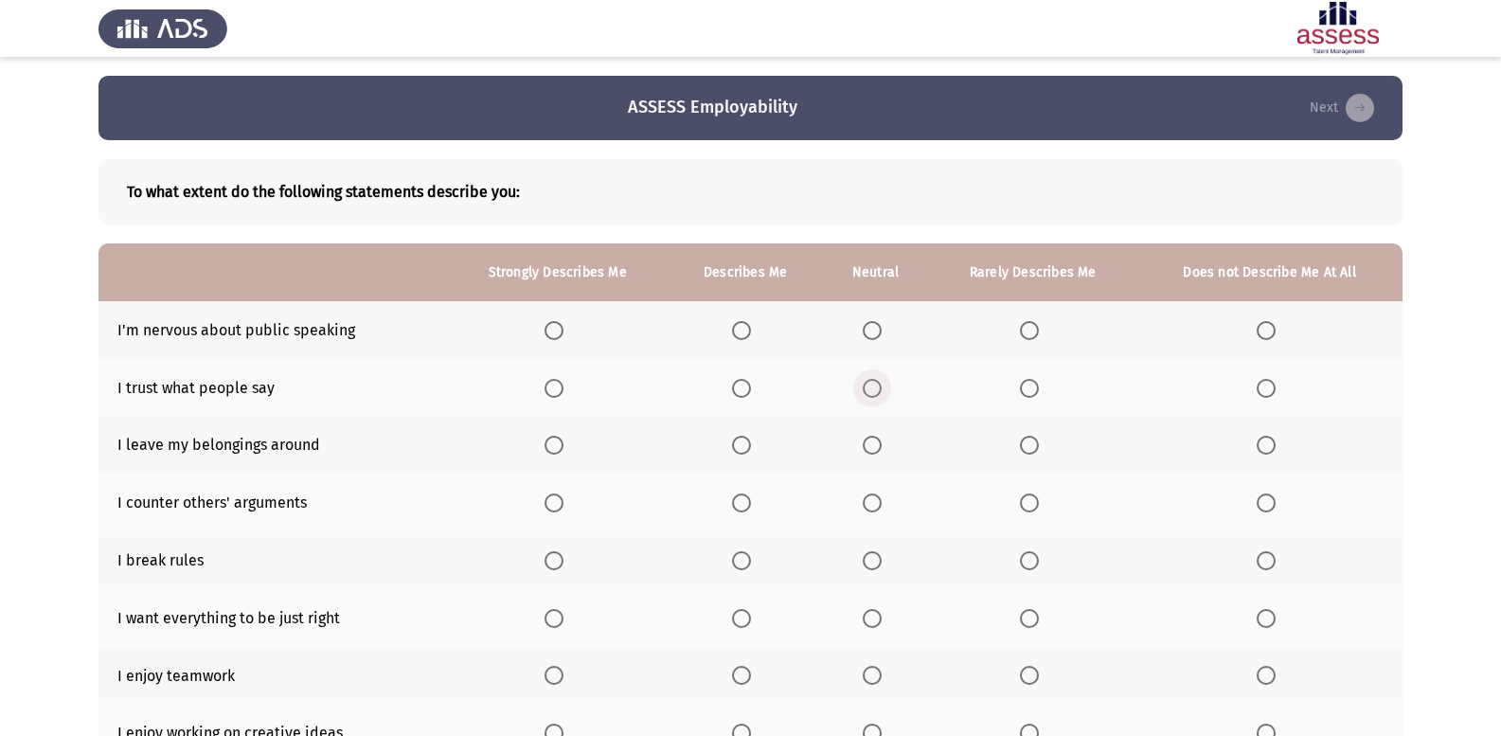
click at [872, 388] on span "Select an option" at bounding box center [872, 388] width 0 height 0
click at [873, 388] on input "Select an option" at bounding box center [872, 388] width 19 height 19
click at [1264, 563] on span "Select an option" at bounding box center [1266, 560] width 19 height 19
click at [1264, 563] on input "Select an option" at bounding box center [1266, 560] width 19 height 19
click at [1036, 332] on span "Select an option" at bounding box center [1029, 330] width 19 height 19
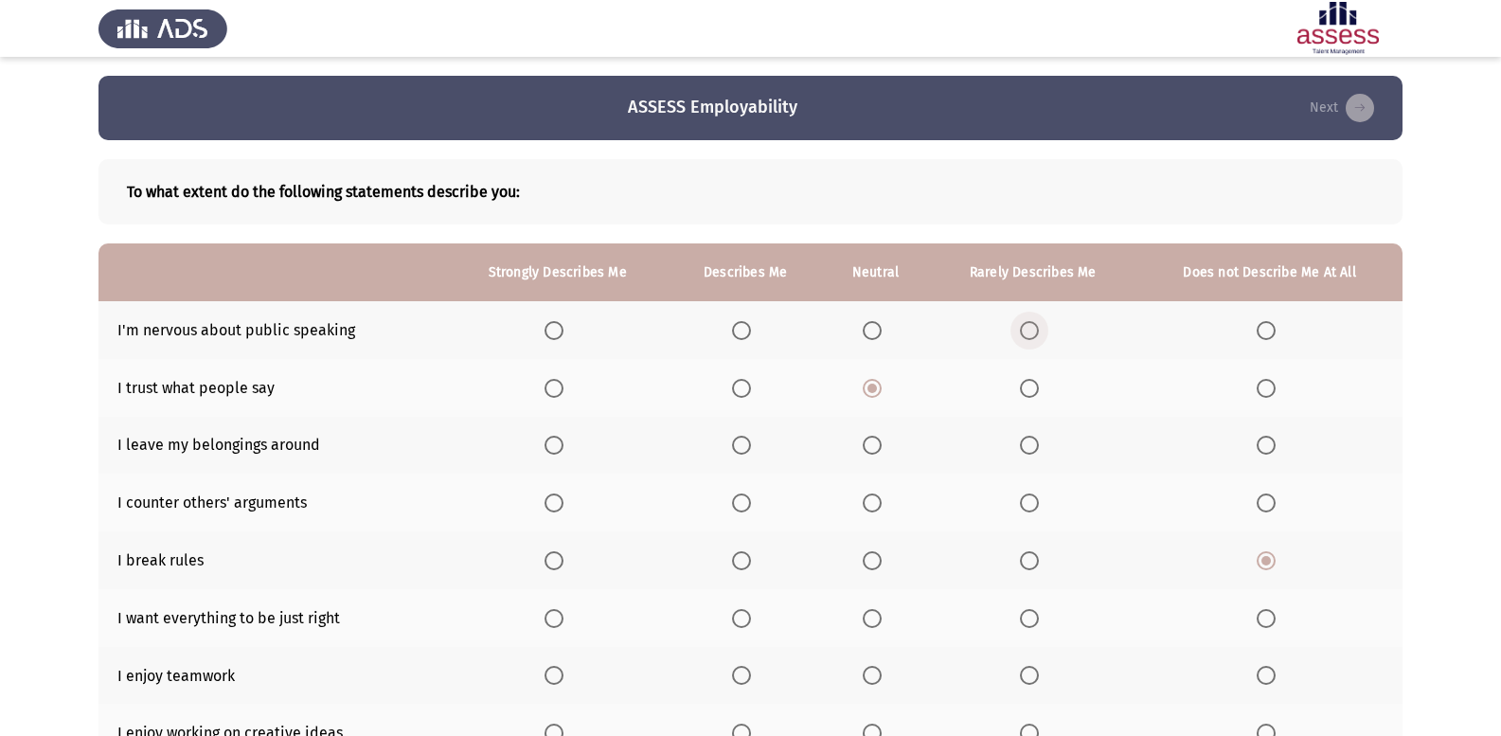
click at [1036, 332] on input "Select an option" at bounding box center [1029, 330] width 19 height 19
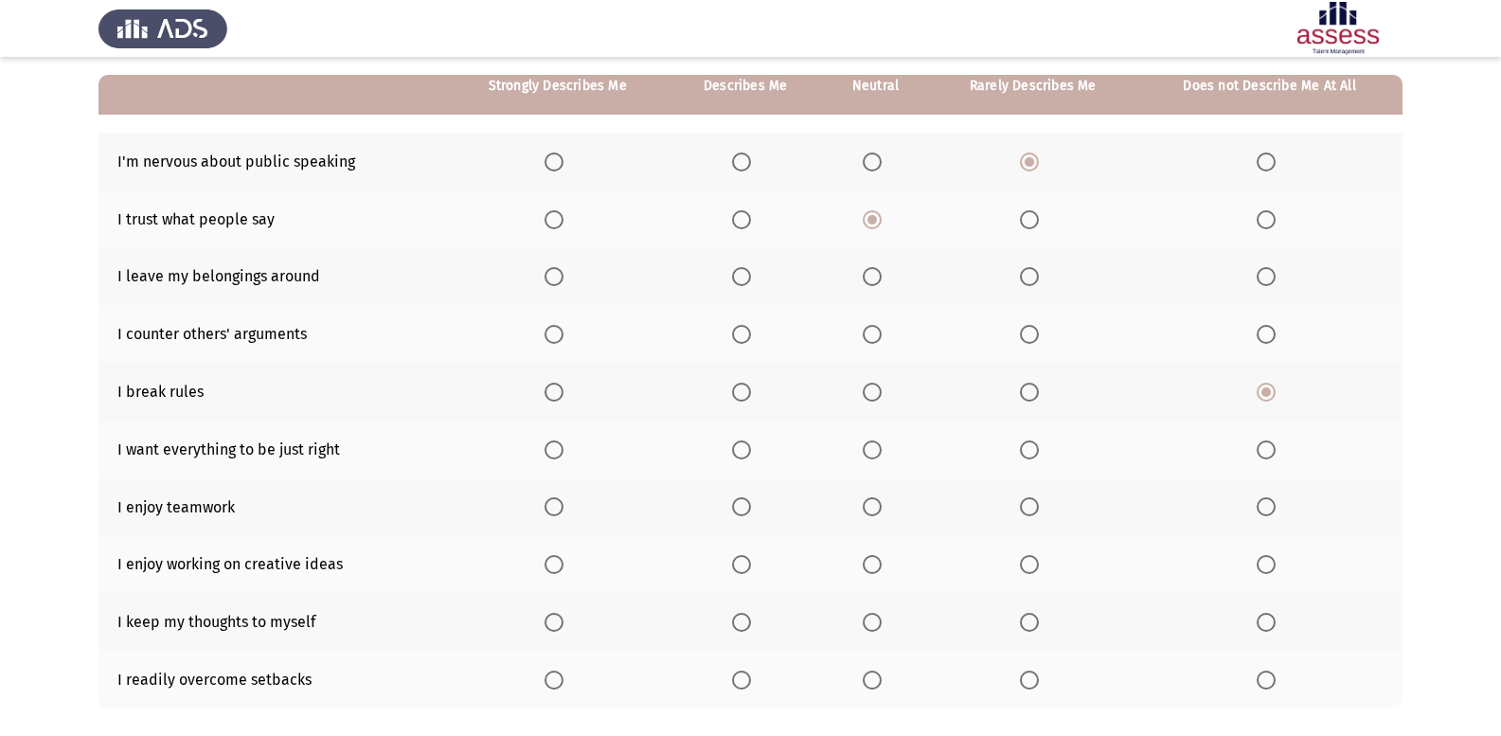
scroll to position [189, 0]
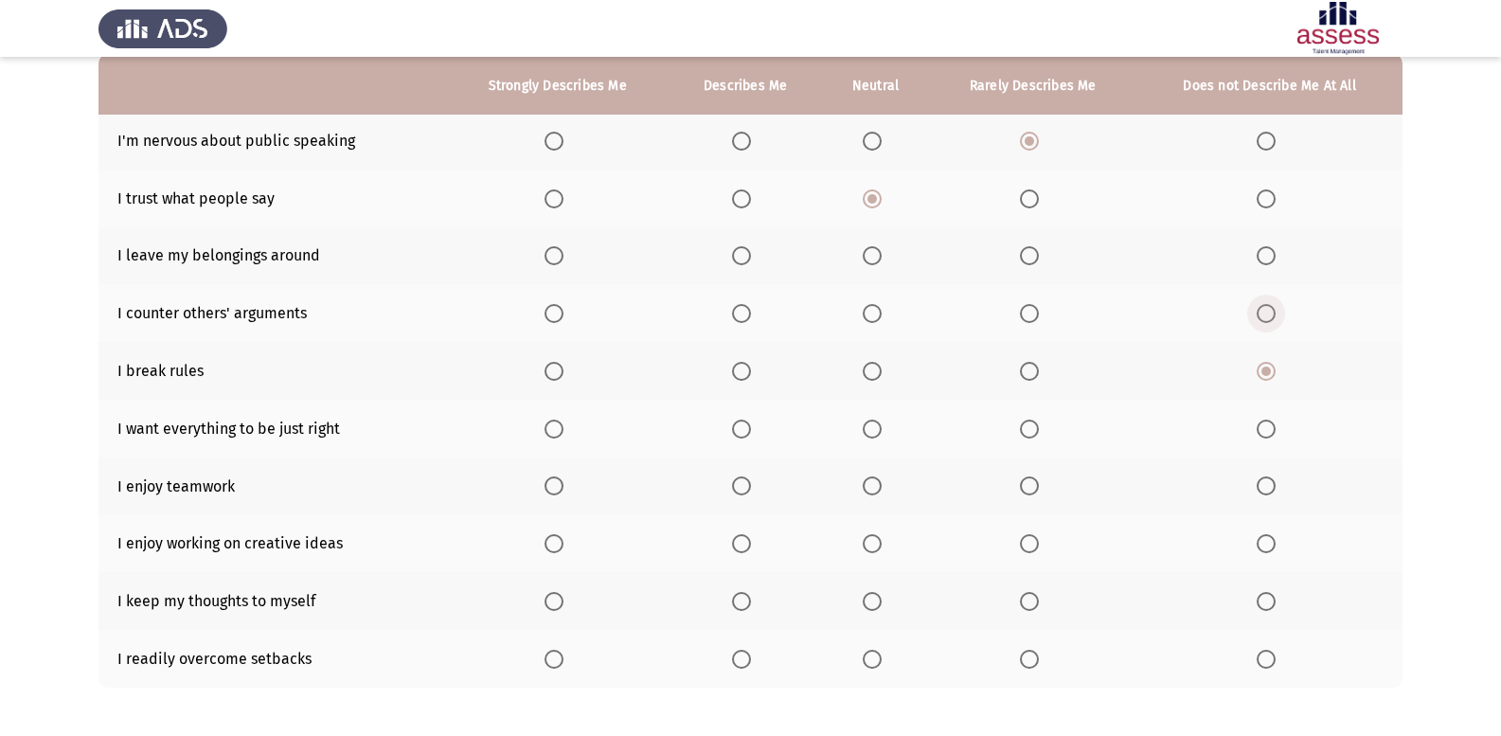
click at [1279, 317] on label "Select an option" at bounding box center [1270, 313] width 27 height 19
click at [1276, 317] on input "Select an option" at bounding box center [1266, 313] width 19 height 19
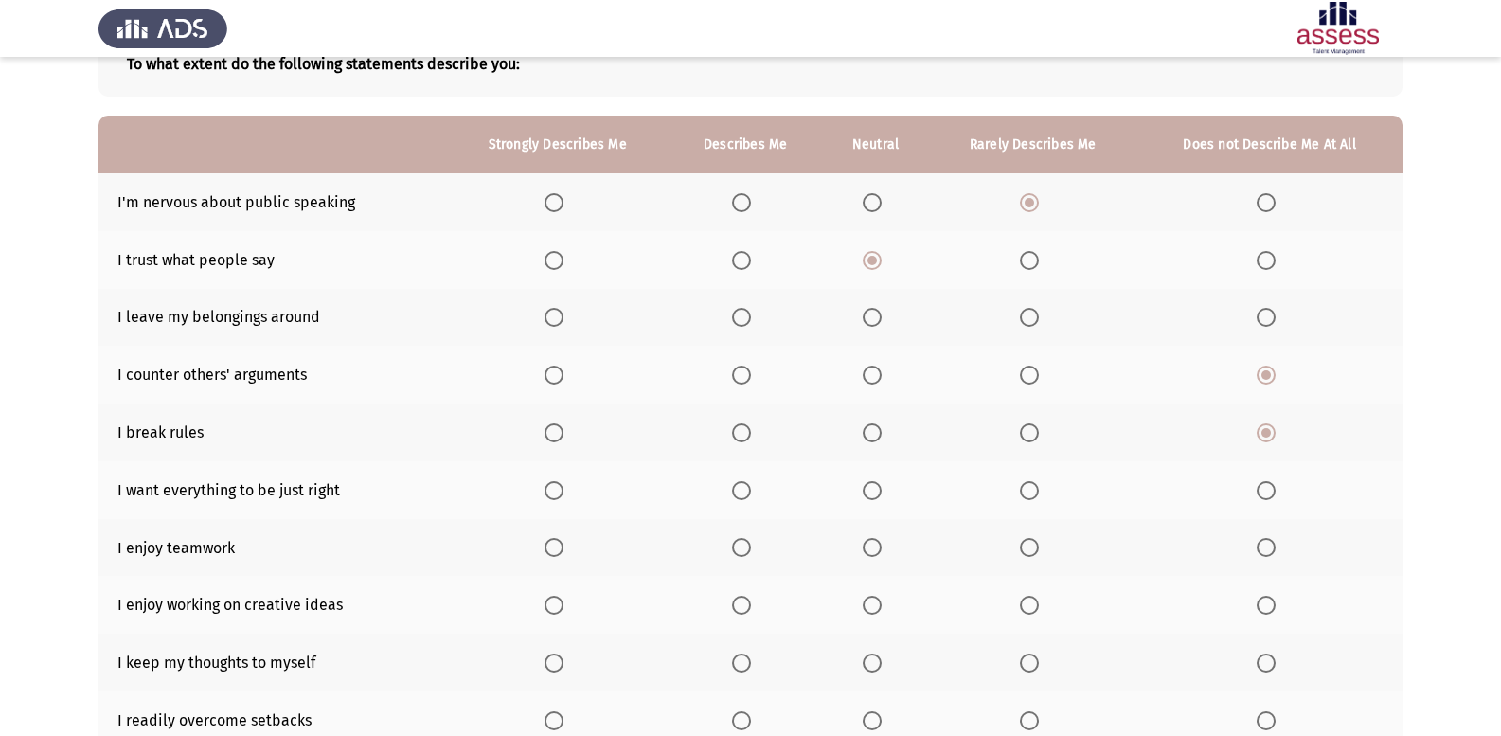
scroll to position [95, 0]
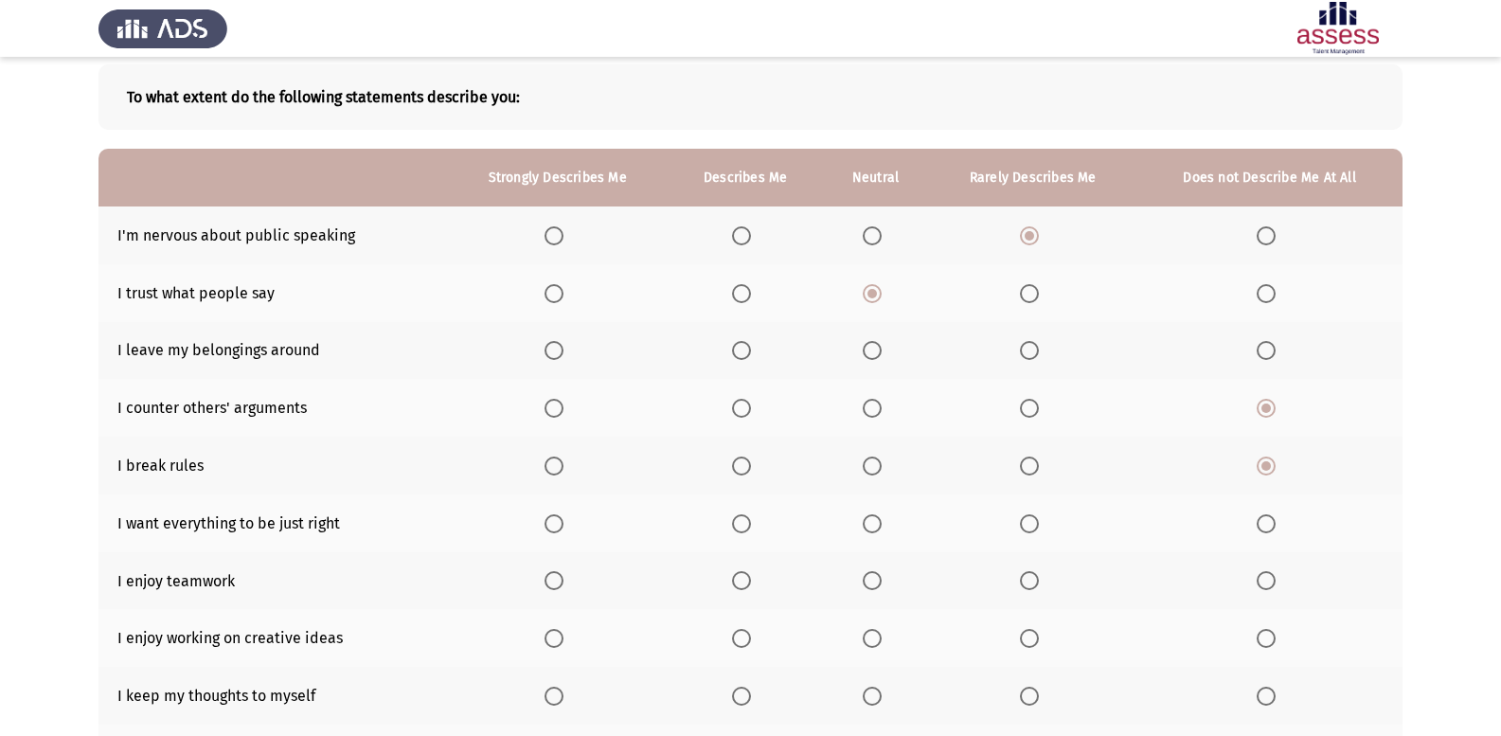
click at [1042, 348] on label "Select an option" at bounding box center [1033, 350] width 27 height 19
click at [1039, 348] on input "Select an option" at bounding box center [1029, 350] width 19 height 19
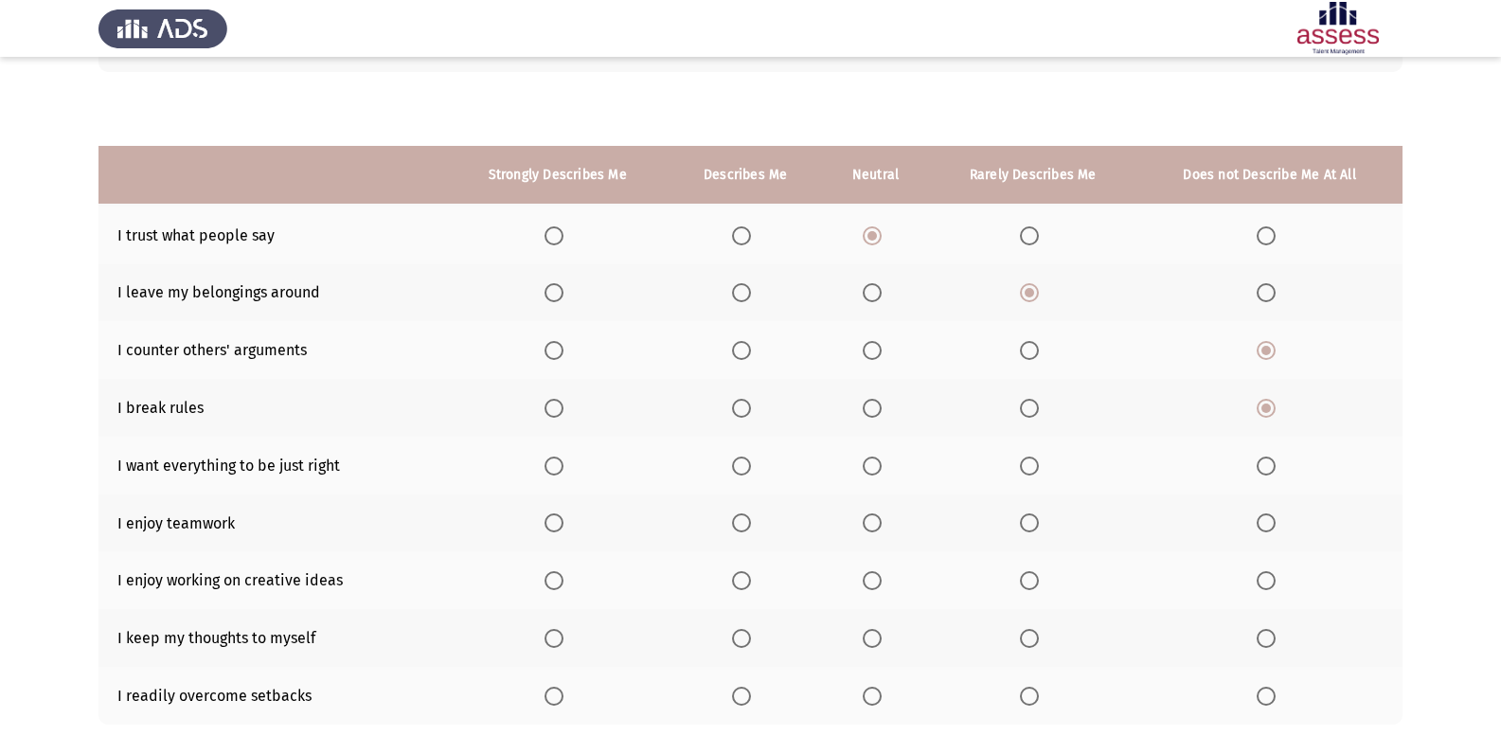
scroll to position [274, 0]
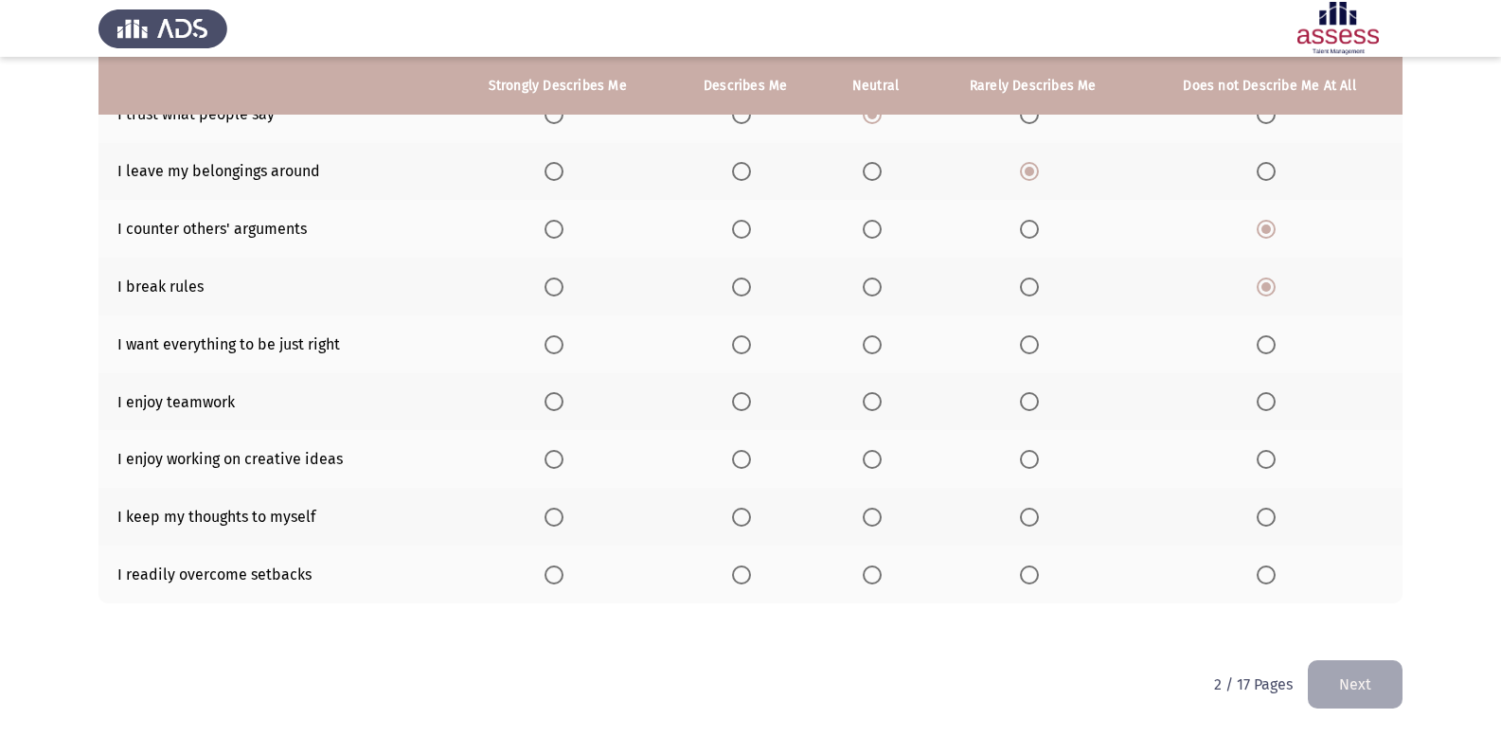
click at [1275, 343] on span "Select an option" at bounding box center [1266, 344] width 19 height 19
click at [1275, 343] on input "Select an option" at bounding box center [1266, 344] width 19 height 19
click at [738, 398] on span "Select an option" at bounding box center [741, 401] width 19 height 19
click at [738, 398] on input "Select an option" at bounding box center [741, 401] width 19 height 19
click at [563, 455] on span "Select an option" at bounding box center [554, 459] width 19 height 19
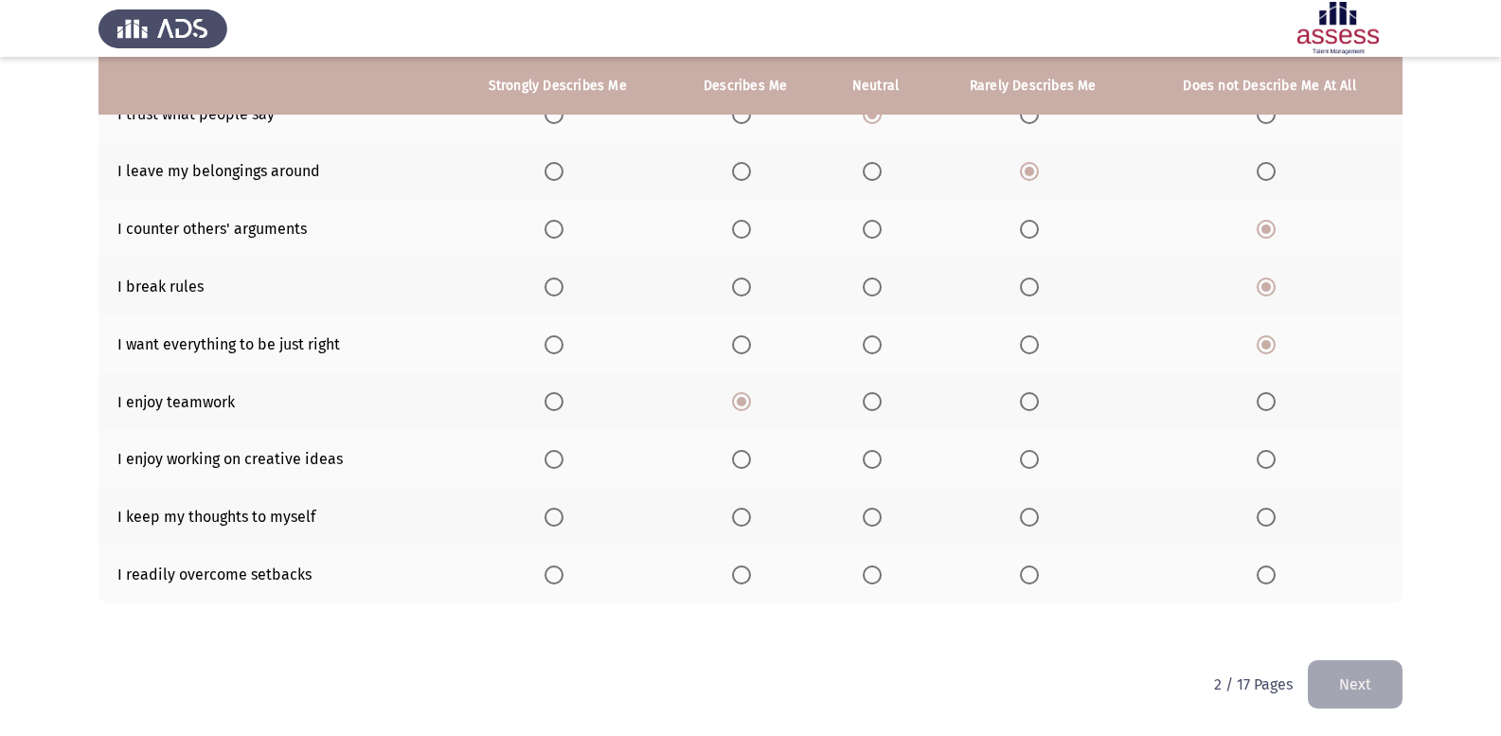
click at [563, 455] on input "Select an option" at bounding box center [554, 459] width 19 height 19
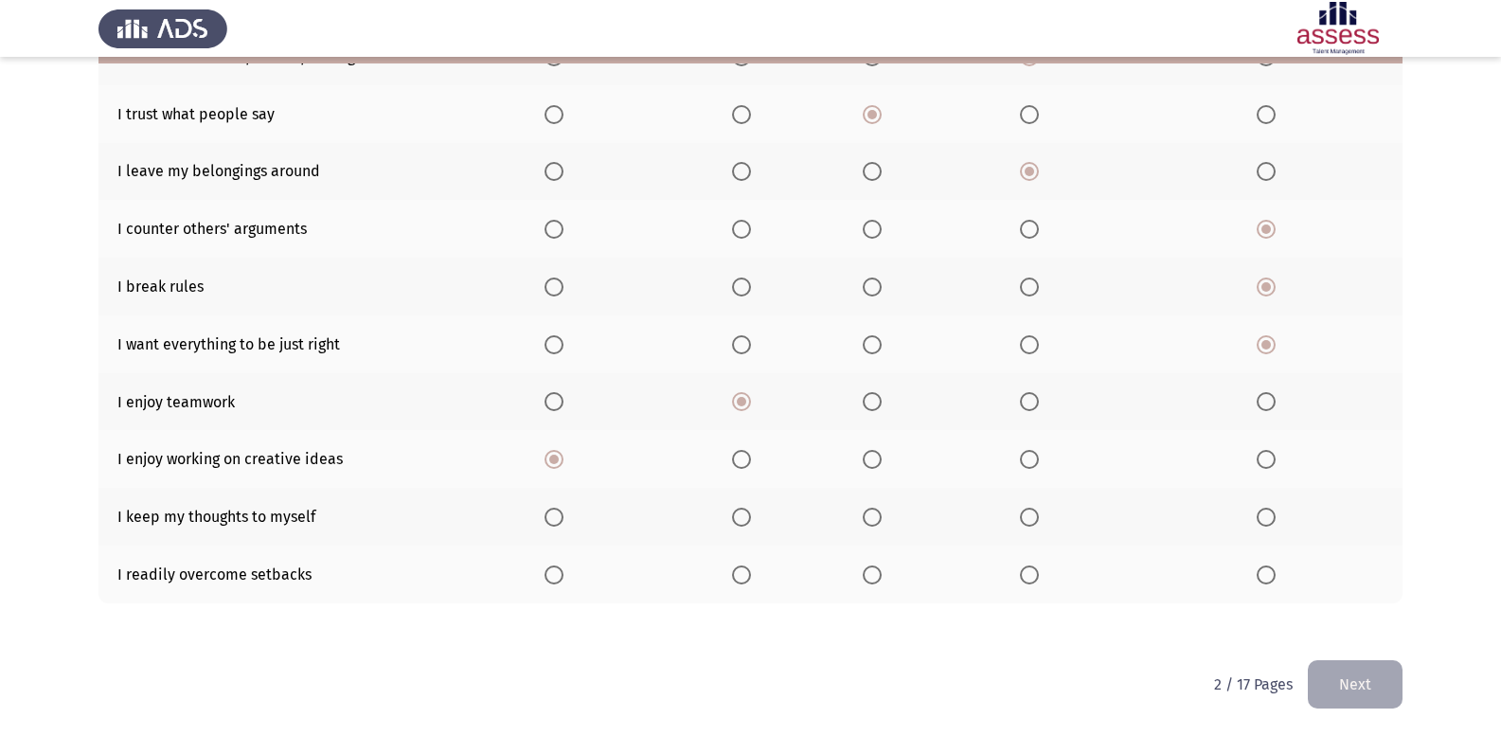
scroll to position [179, 0]
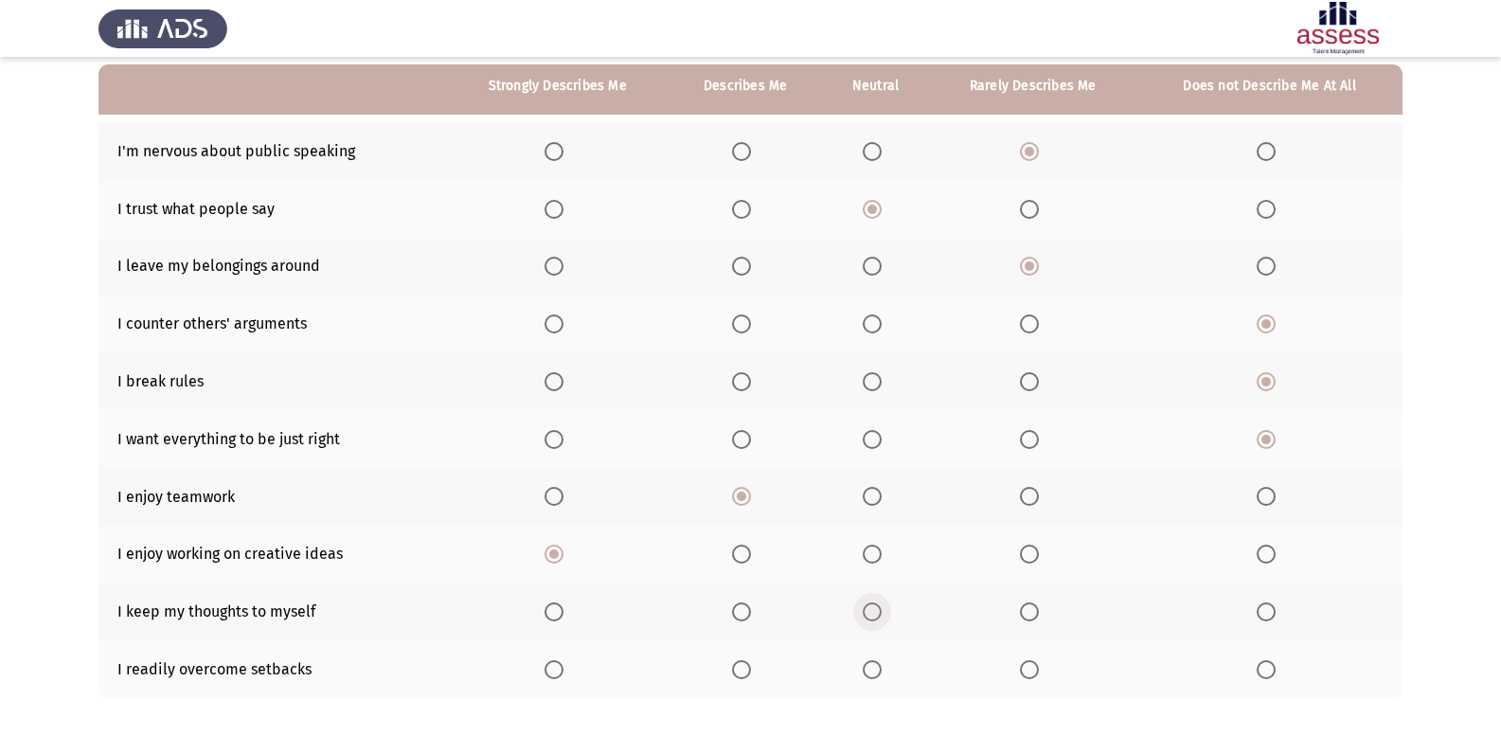
click at [872, 619] on span "Select an option" at bounding box center [872, 611] width 19 height 19
click at [872, 619] on input "Select an option" at bounding box center [872, 611] width 19 height 19
click at [563, 668] on span "Select an option" at bounding box center [554, 669] width 19 height 19
click at [563, 668] on input "Select an option" at bounding box center [554, 669] width 19 height 19
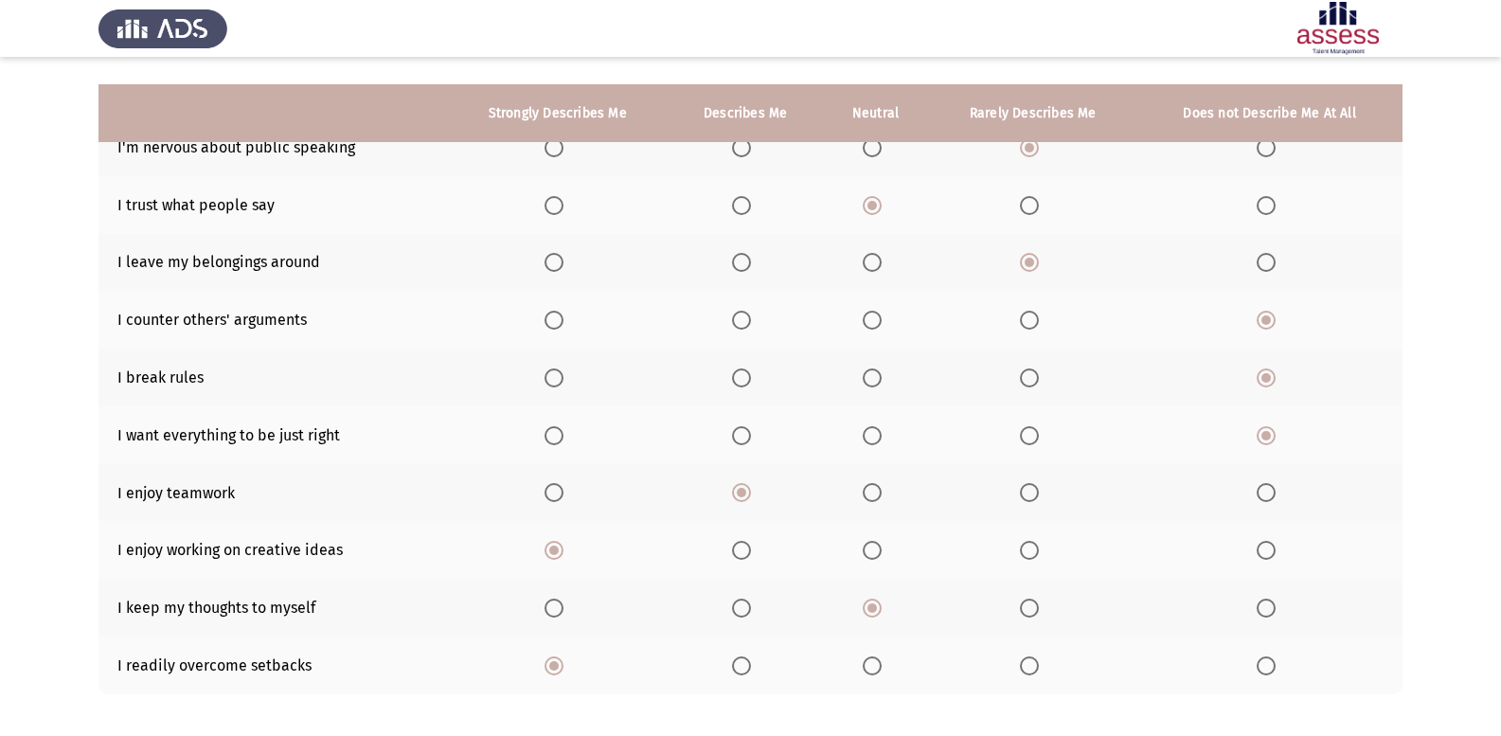
scroll to position [274, 0]
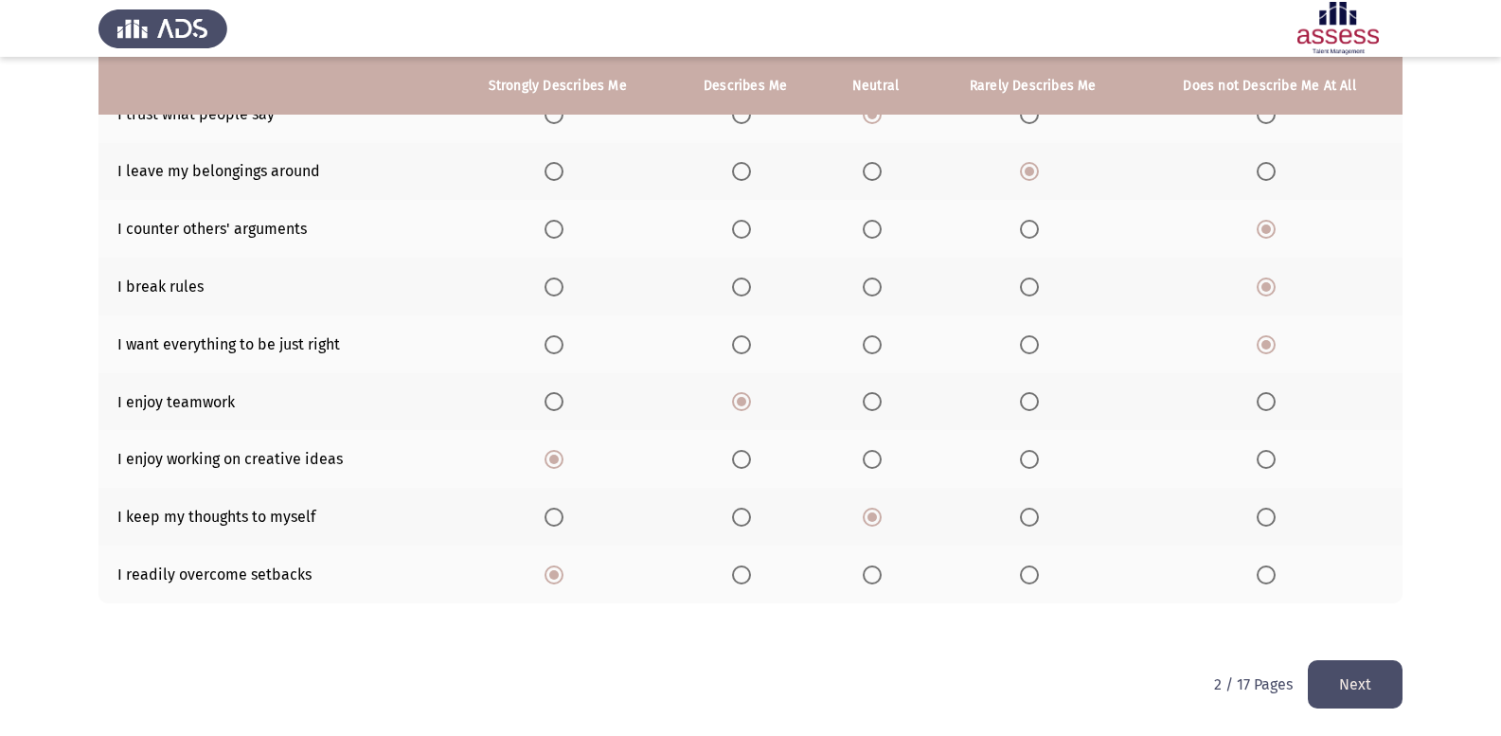
click at [1358, 660] on button "Next" at bounding box center [1355, 684] width 95 height 48
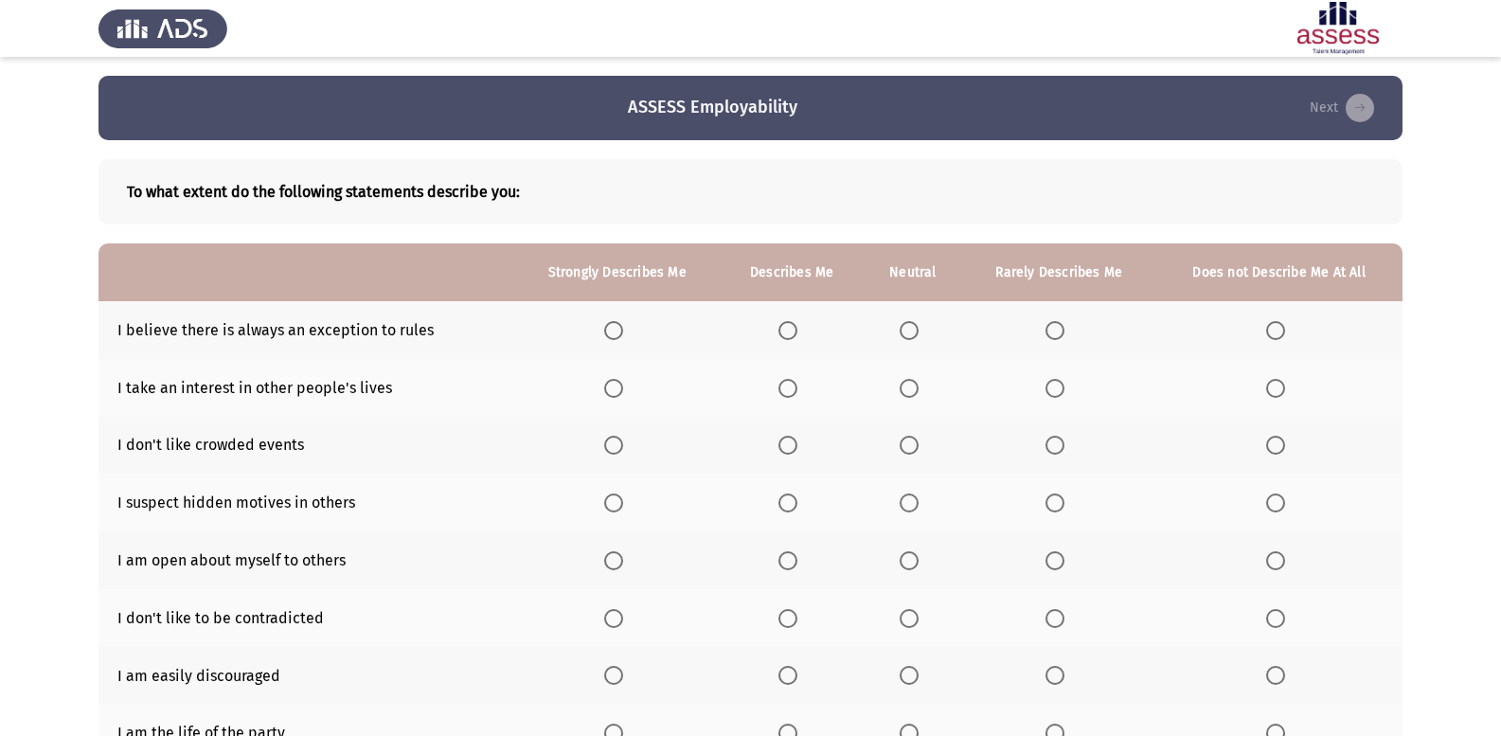
click at [798, 330] on label "Select an option" at bounding box center [791, 330] width 27 height 19
click at [797, 330] on input "Select an option" at bounding box center [787, 330] width 19 height 19
click at [909, 449] on span "Select an option" at bounding box center [909, 445] width 19 height 19
click at [909, 449] on input "Select an option" at bounding box center [909, 445] width 19 height 19
click at [902, 381] on span "Select an option" at bounding box center [909, 388] width 19 height 19
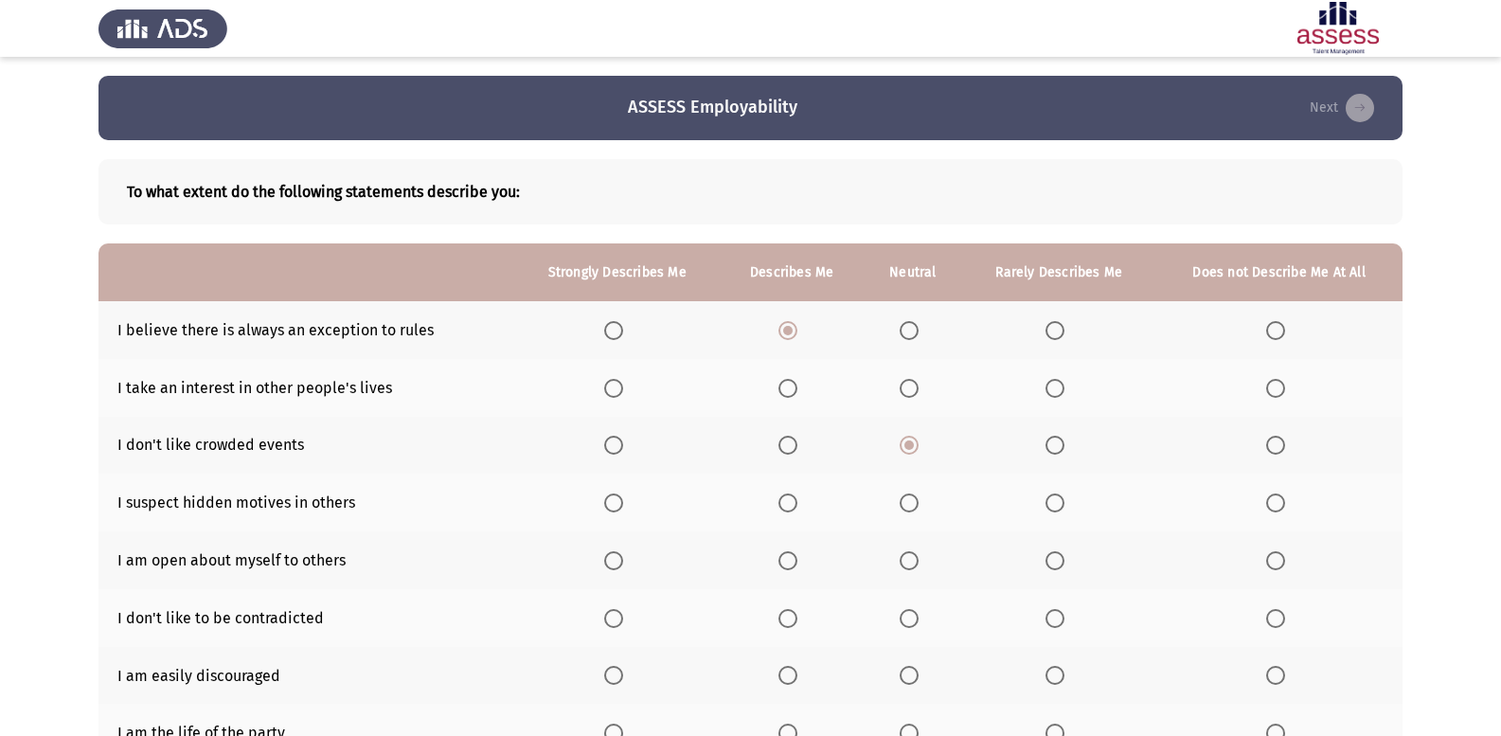
click at [902, 381] on input "Select an option" at bounding box center [909, 388] width 19 height 19
click at [916, 508] on span "Select an option" at bounding box center [909, 502] width 19 height 19
click at [916, 508] on input "Select an option" at bounding box center [909, 502] width 19 height 19
click at [907, 563] on span "Select an option" at bounding box center [909, 560] width 19 height 19
click at [907, 563] on input "Select an option" at bounding box center [909, 560] width 19 height 19
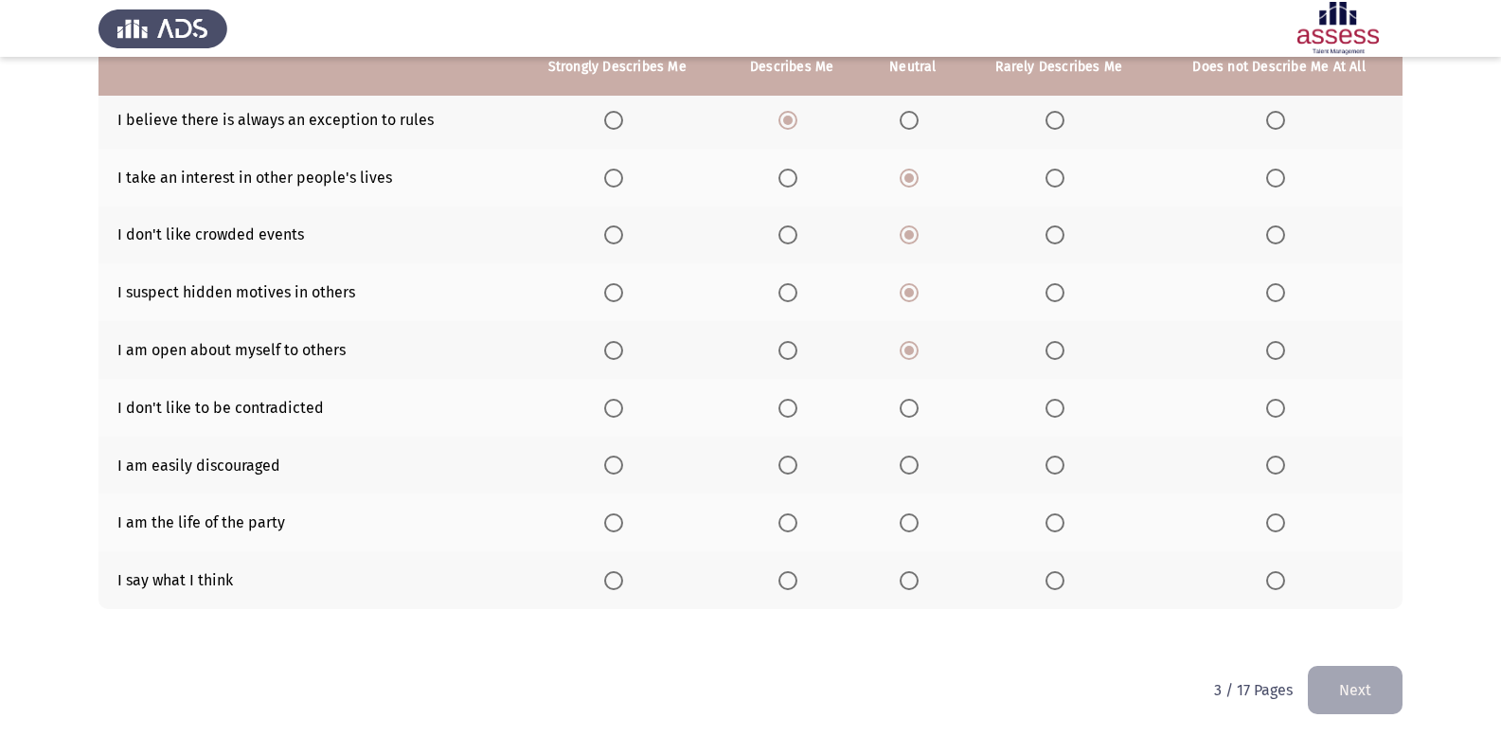
scroll to position [216, 0]
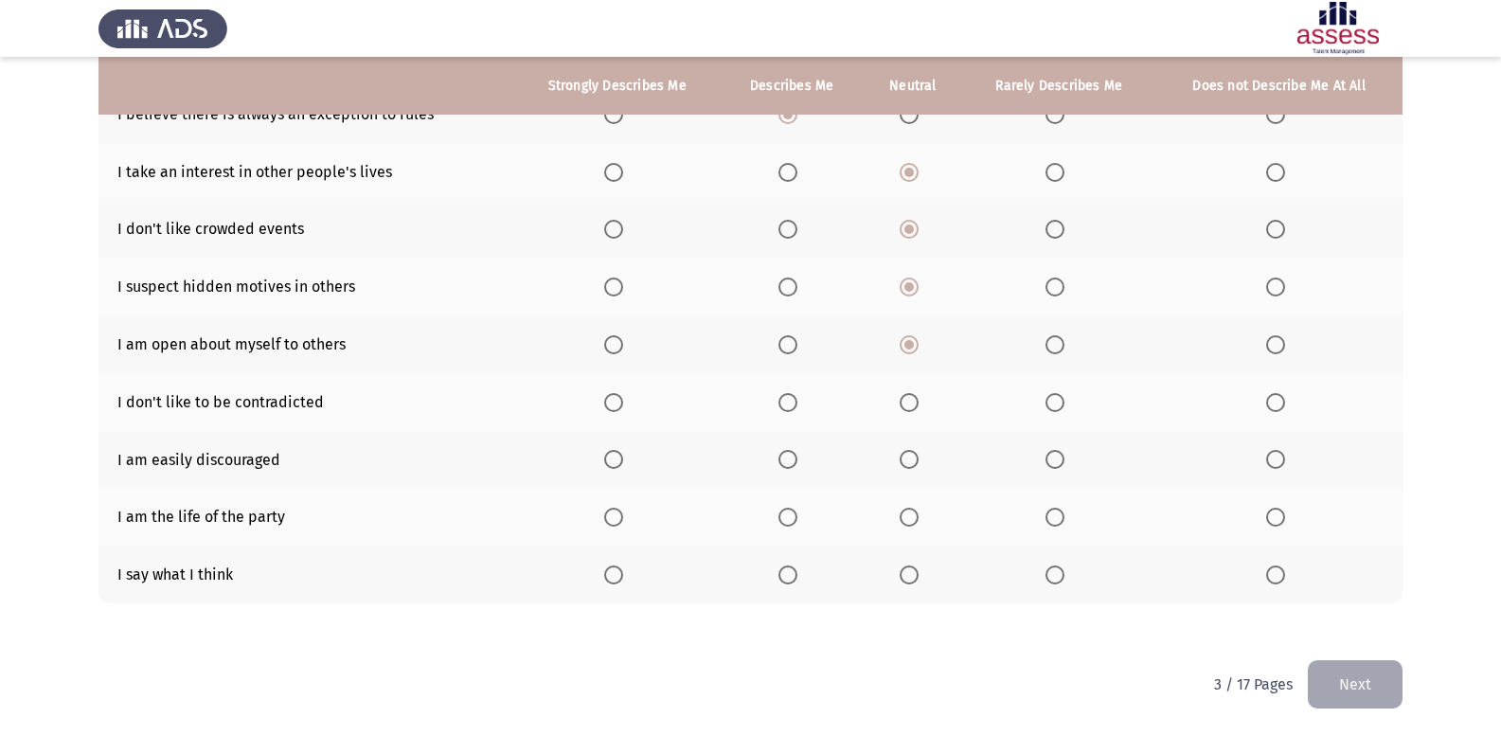
click at [1266, 574] on span "Select an option" at bounding box center [1275, 574] width 19 height 19
click at [1266, 574] on input "Select an option" at bounding box center [1275, 574] width 19 height 19
click at [794, 517] on span "Select an option" at bounding box center [787, 517] width 19 height 19
click at [794, 517] on input "Select an option" at bounding box center [787, 517] width 19 height 19
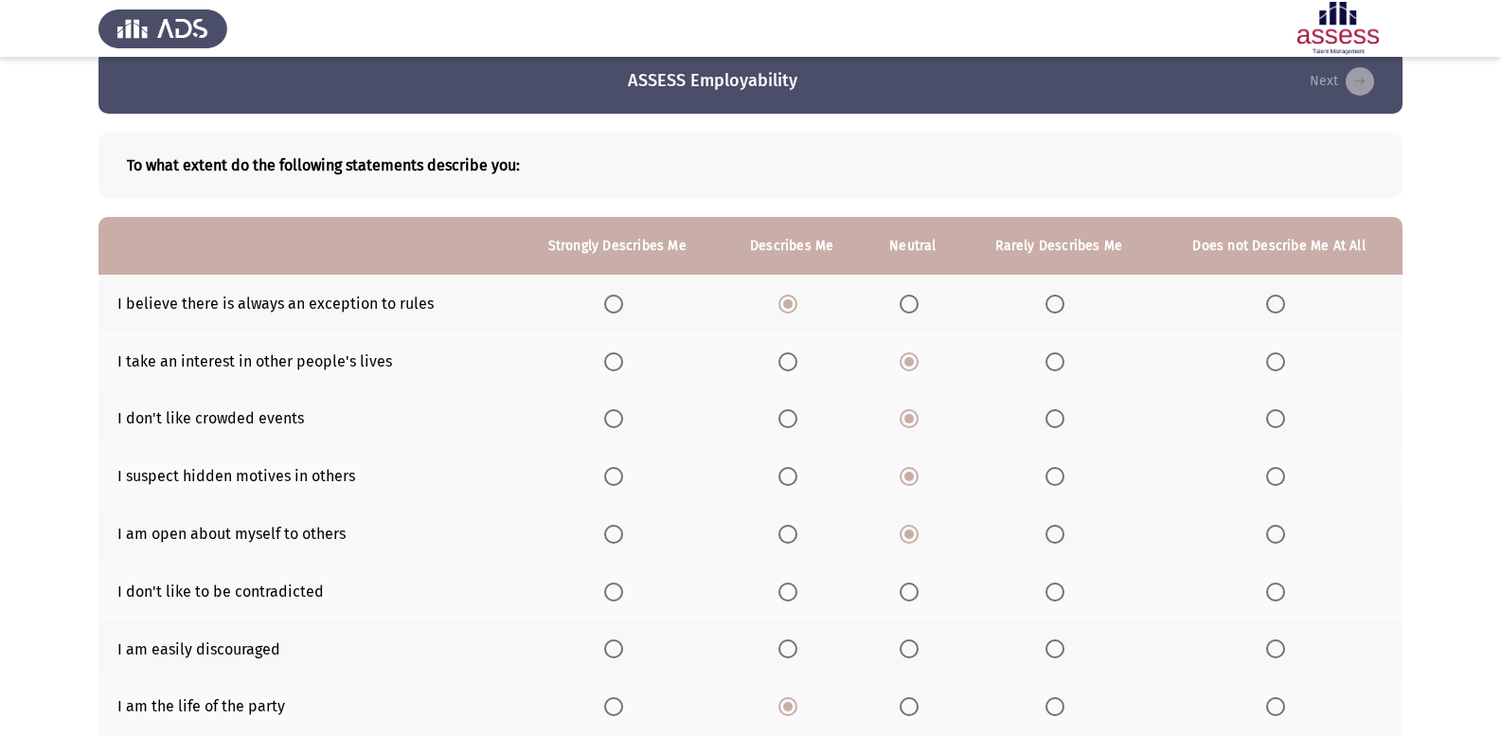
scroll to position [121, 0]
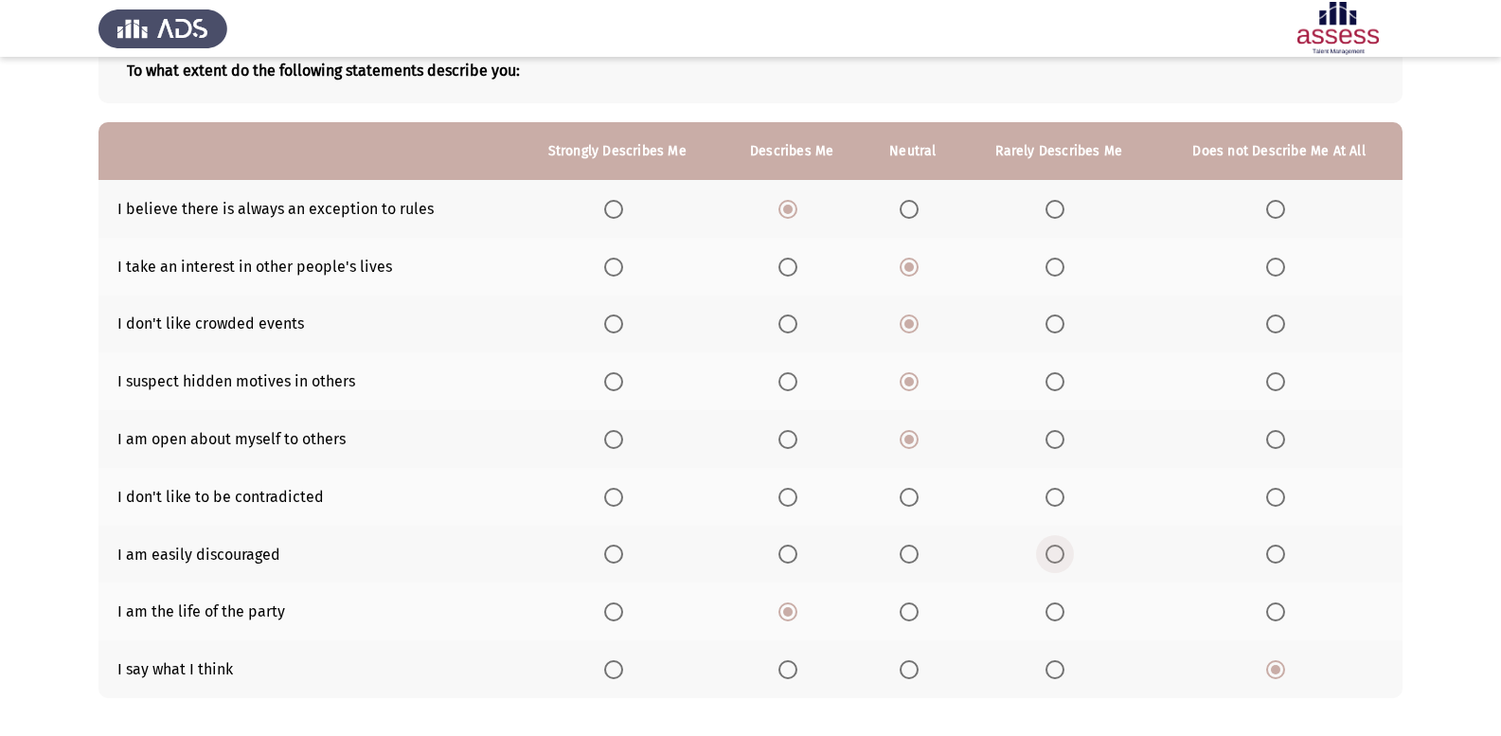
click at [1061, 545] on span "Select an option" at bounding box center [1054, 554] width 19 height 19
click at [1061, 545] on input "Select an option" at bounding box center [1054, 554] width 19 height 19
click at [1270, 555] on span "Select an option" at bounding box center [1275, 554] width 19 height 19
click at [1270, 555] on input "Select an option" at bounding box center [1275, 554] width 19 height 19
click at [1052, 491] on span "Select an option" at bounding box center [1054, 497] width 19 height 19
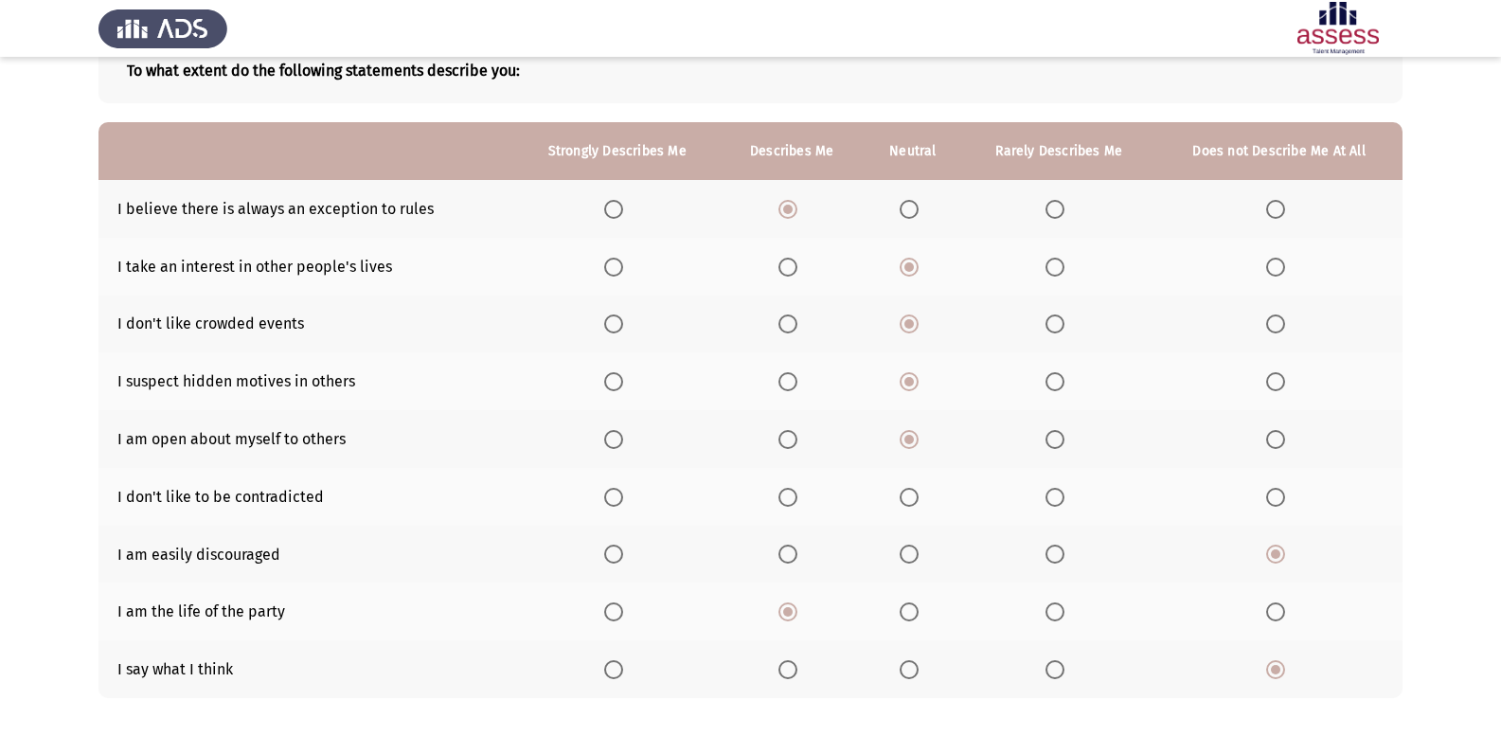
click at [1052, 491] on input "Select an option" at bounding box center [1054, 497] width 19 height 19
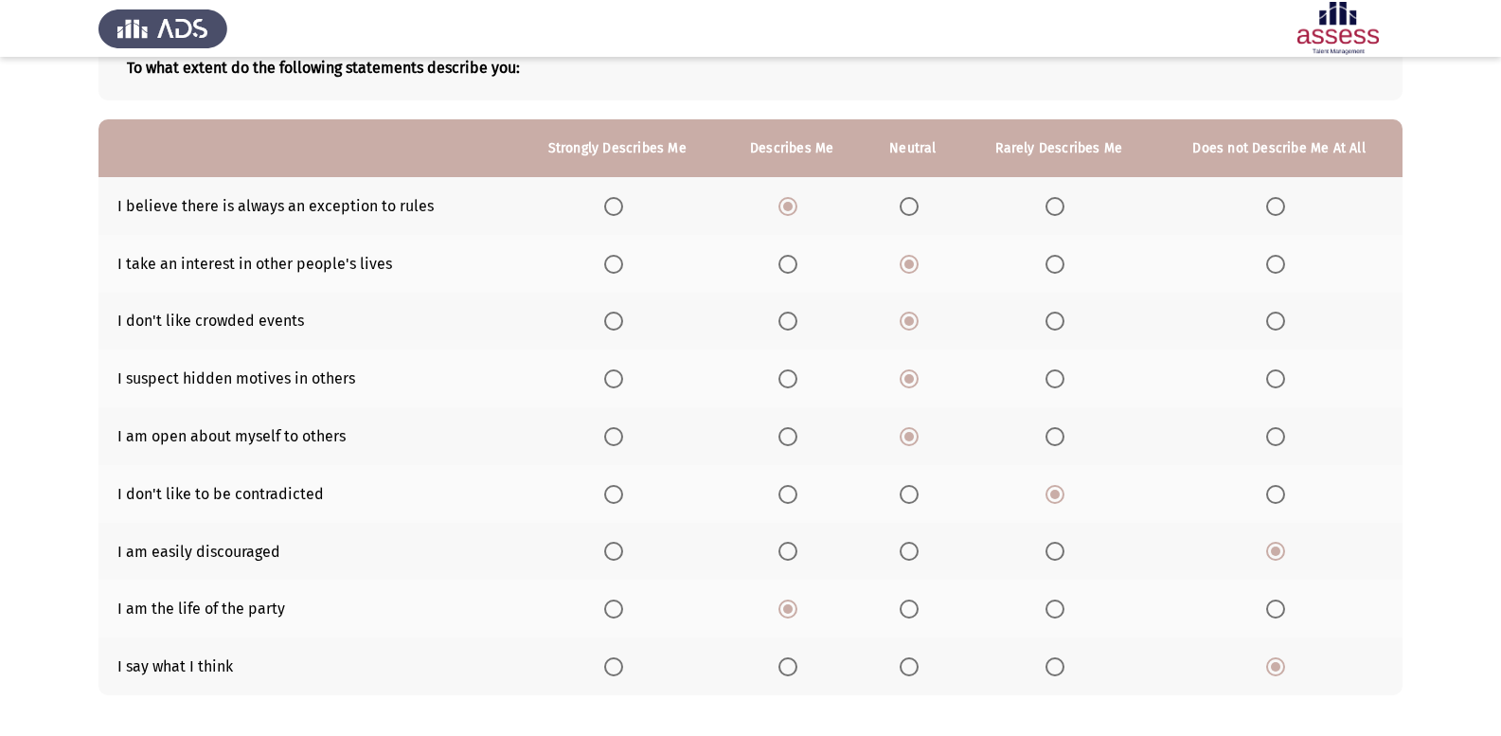
scroll to position [216, 0]
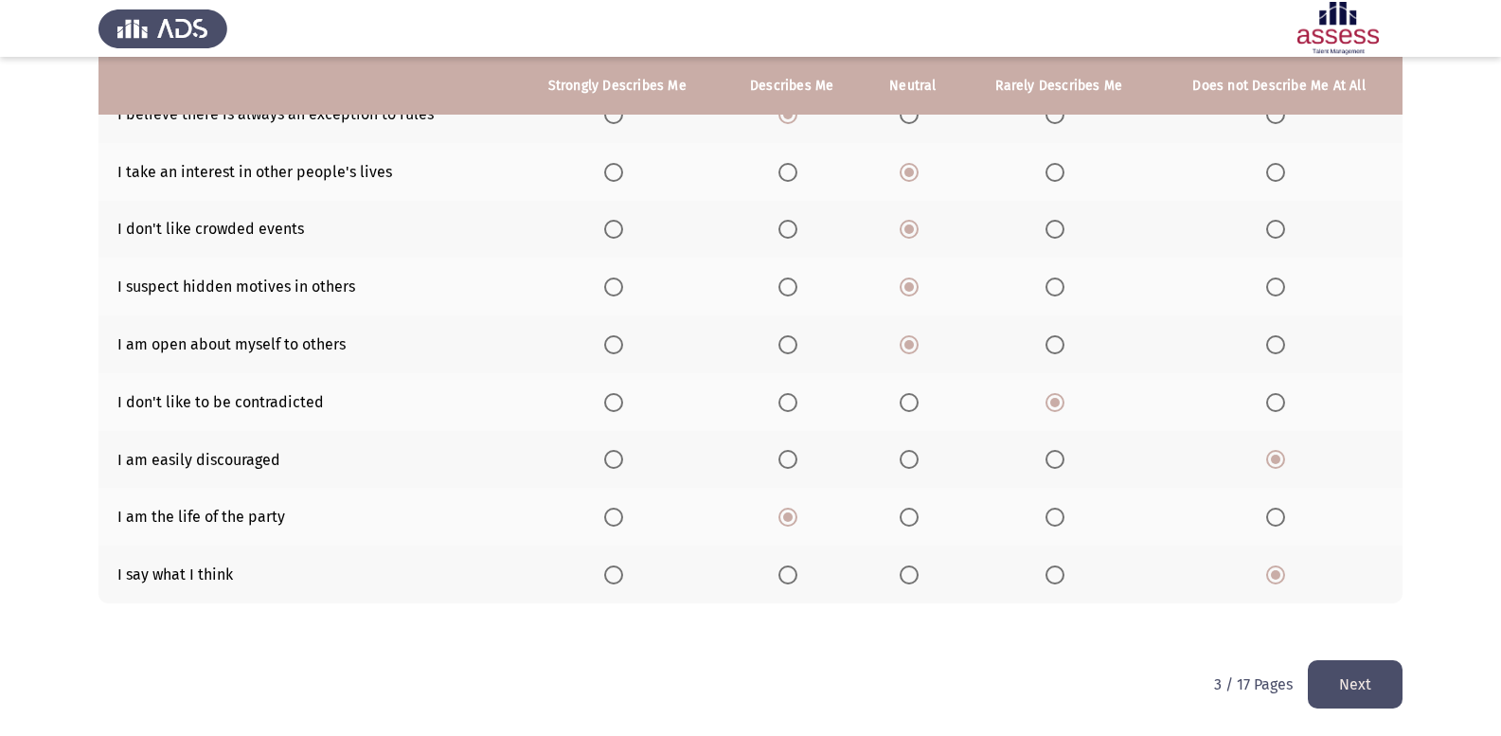
click at [1327, 692] on button "Next" at bounding box center [1355, 684] width 95 height 48
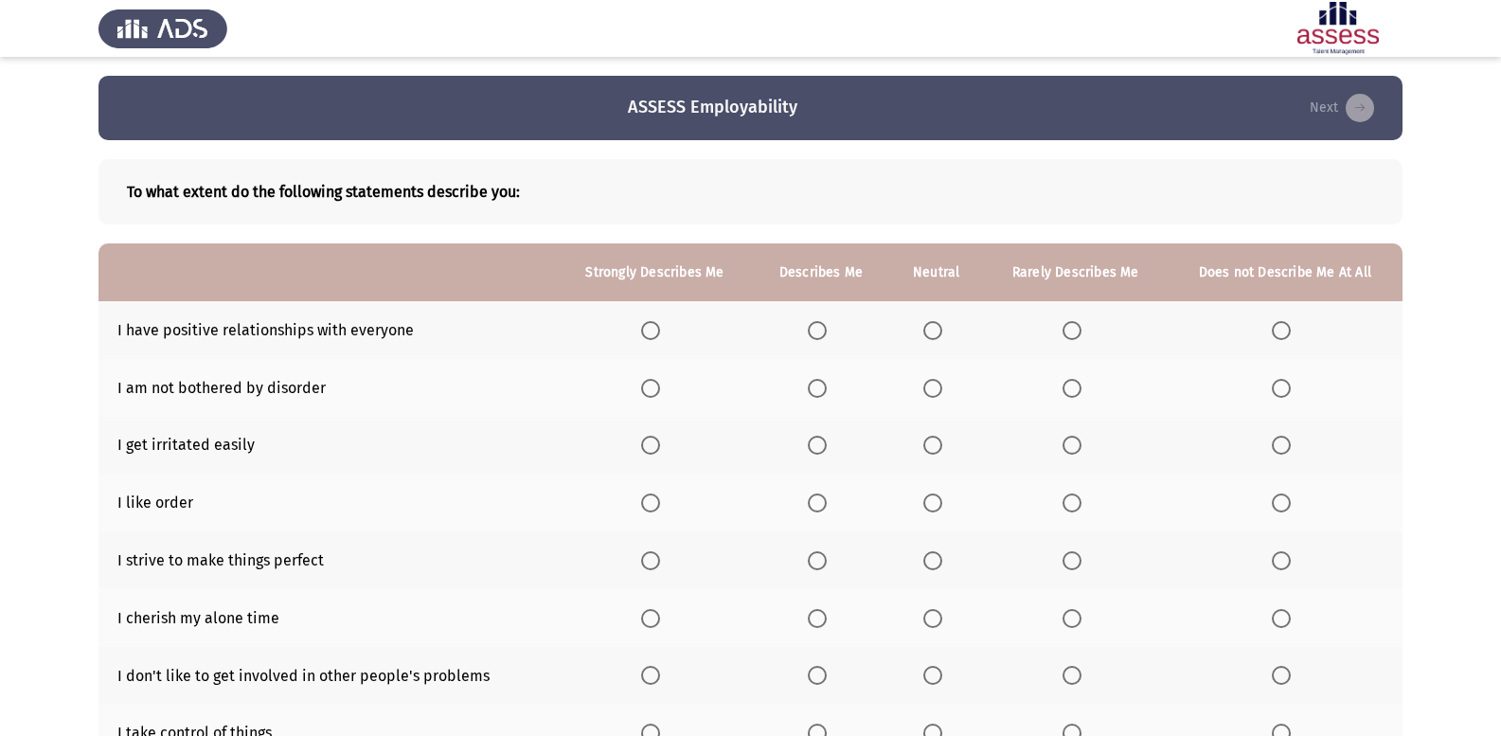
click at [820, 335] on span "Select an option" at bounding box center [817, 330] width 19 height 19
click at [820, 335] on input "Select an option" at bounding box center [817, 330] width 19 height 19
click at [943, 507] on label "Select an option" at bounding box center [936, 502] width 27 height 19
click at [942, 507] on input "Select an option" at bounding box center [932, 502] width 19 height 19
click at [935, 446] on span "Select an option" at bounding box center [932, 445] width 19 height 19
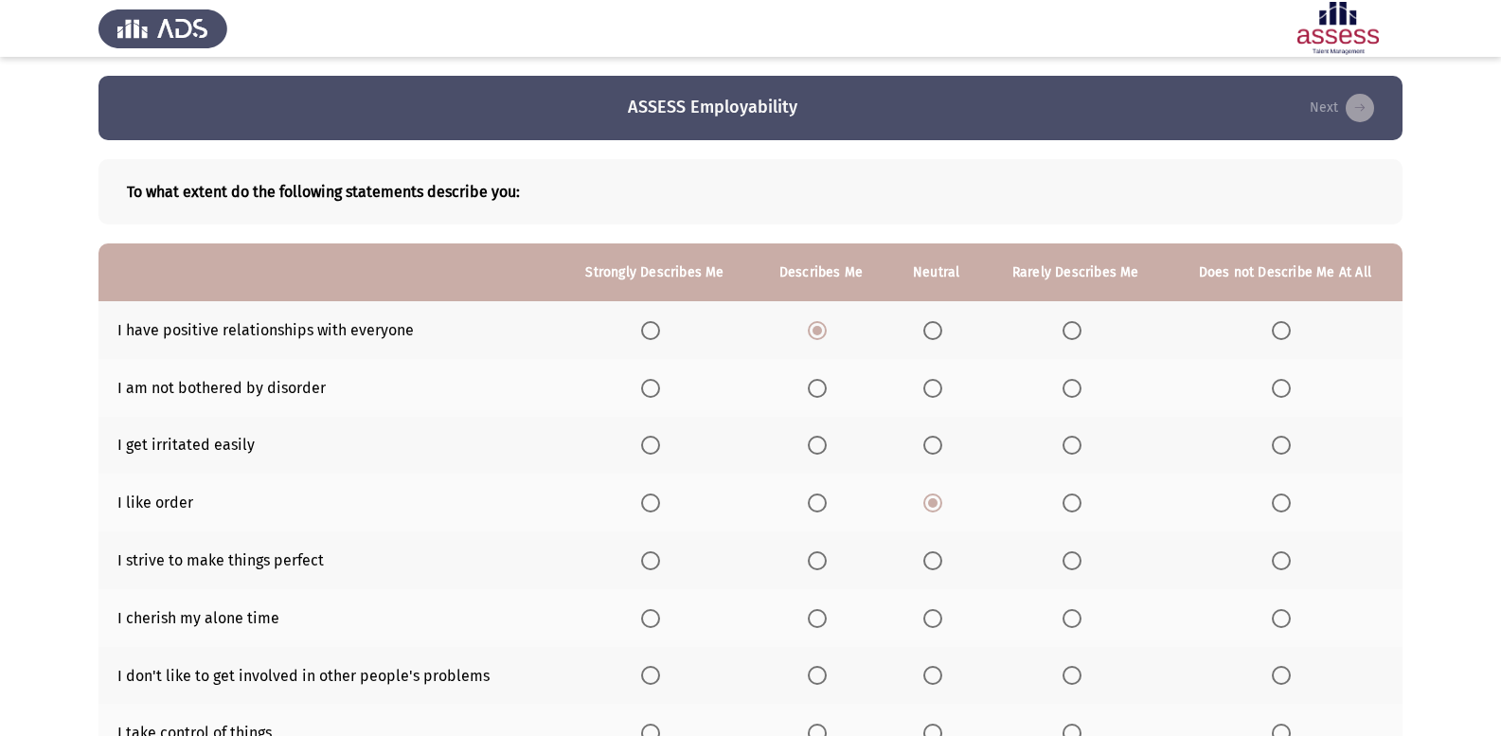
click at [935, 446] on input "Select an option" at bounding box center [932, 445] width 19 height 19
click at [944, 387] on label "Select an option" at bounding box center [936, 388] width 27 height 19
click at [942, 387] on input "Select an option" at bounding box center [932, 388] width 19 height 19
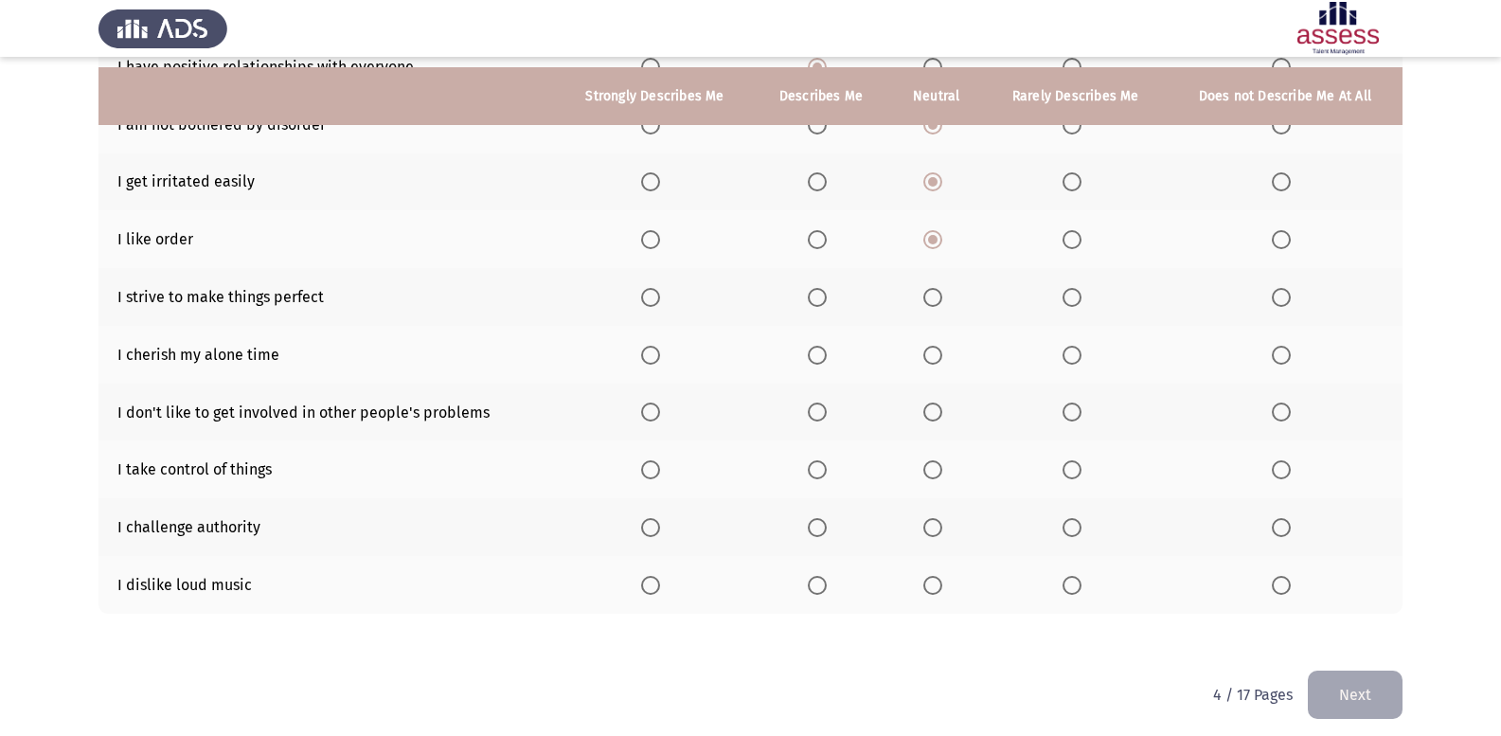
scroll to position [274, 0]
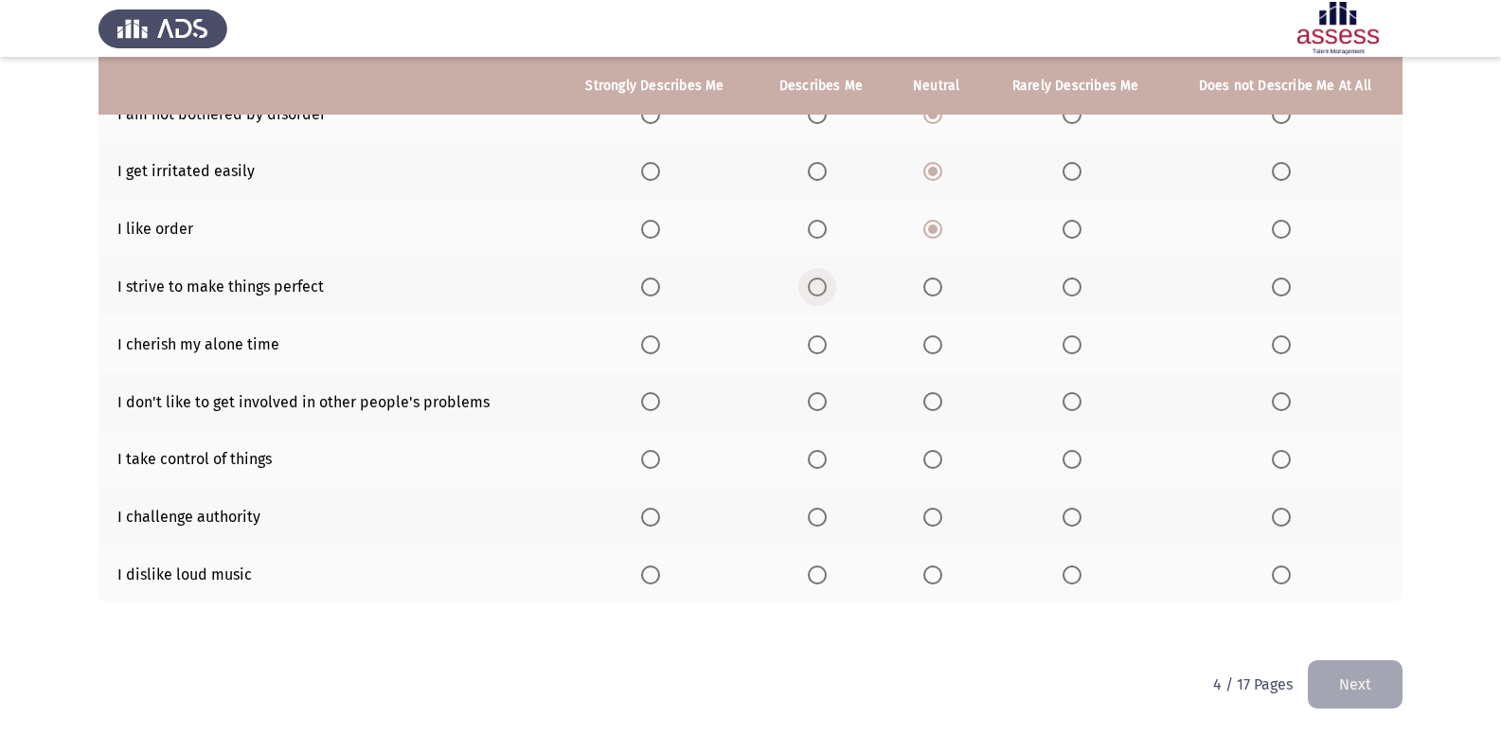
click at [813, 287] on span "Select an option" at bounding box center [817, 286] width 19 height 19
click at [813, 287] on input "Select an option" at bounding box center [817, 286] width 19 height 19
click at [1076, 350] on span "Select an option" at bounding box center [1072, 344] width 19 height 19
click at [1076, 350] on input "Select an option" at bounding box center [1072, 344] width 19 height 19
click at [1285, 459] on span "Select an option" at bounding box center [1281, 459] width 19 height 19
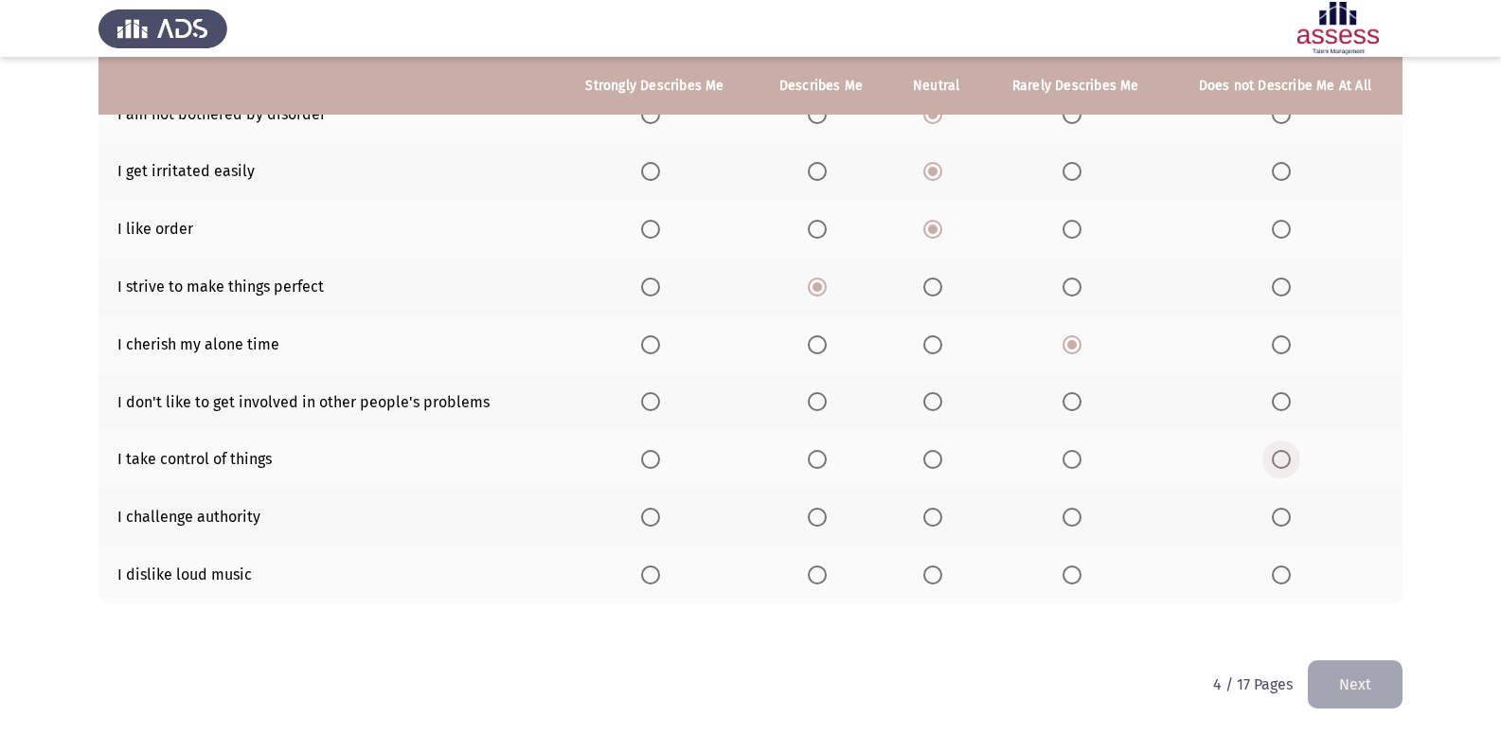
click at [1285, 459] on input "Select an option" at bounding box center [1281, 459] width 19 height 19
click at [665, 579] on label "Select an option" at bounding box center [654, 574] width 27 height 19
click at [660, 579] on input "Select an option" at bounding box center [650, 574] width 19 height 19
click at [944, 521] on label "Select an option" at bounding box center [936, 517] width 27 height 19
click at [942, 521] on input "Select an option" at bounding box center [932, 517] width 19 height 19
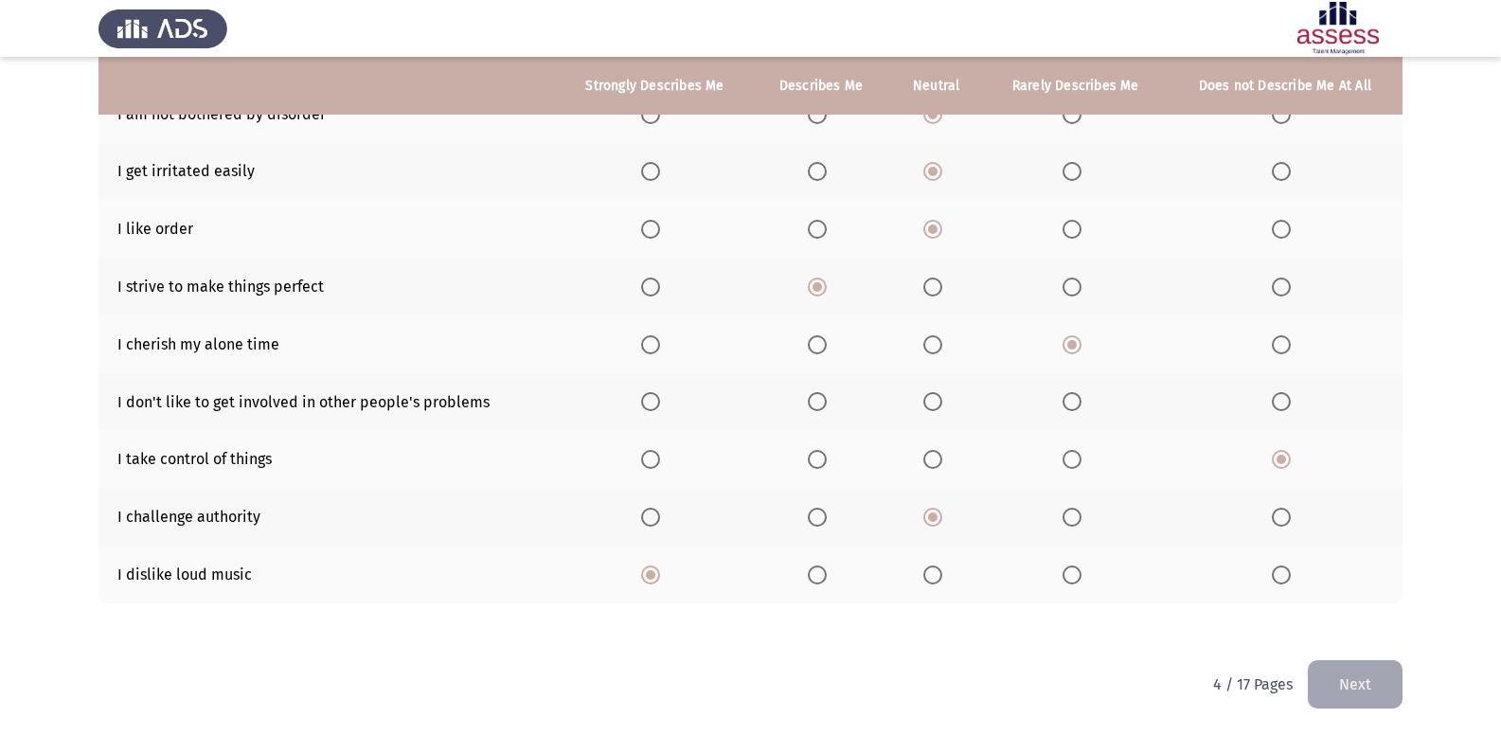
click at [938, 464] on span "Select an option" at bounding box center [932, 459] width 19 height 19
click at [938, 464] on input "Select an option" at bounding box center [932, 459] width 19 height 19
click at [1274, 465] on span "Select an option" at bounding box center [1281, 459] width 19 height 19
click at [1274, 465] on input "Select an option" at bounding box center [1281, 459] width 19 height 19
click at [931, 392] on mat-radio-button "Select an option" at bounding box center [936, 402] width 27 height 20
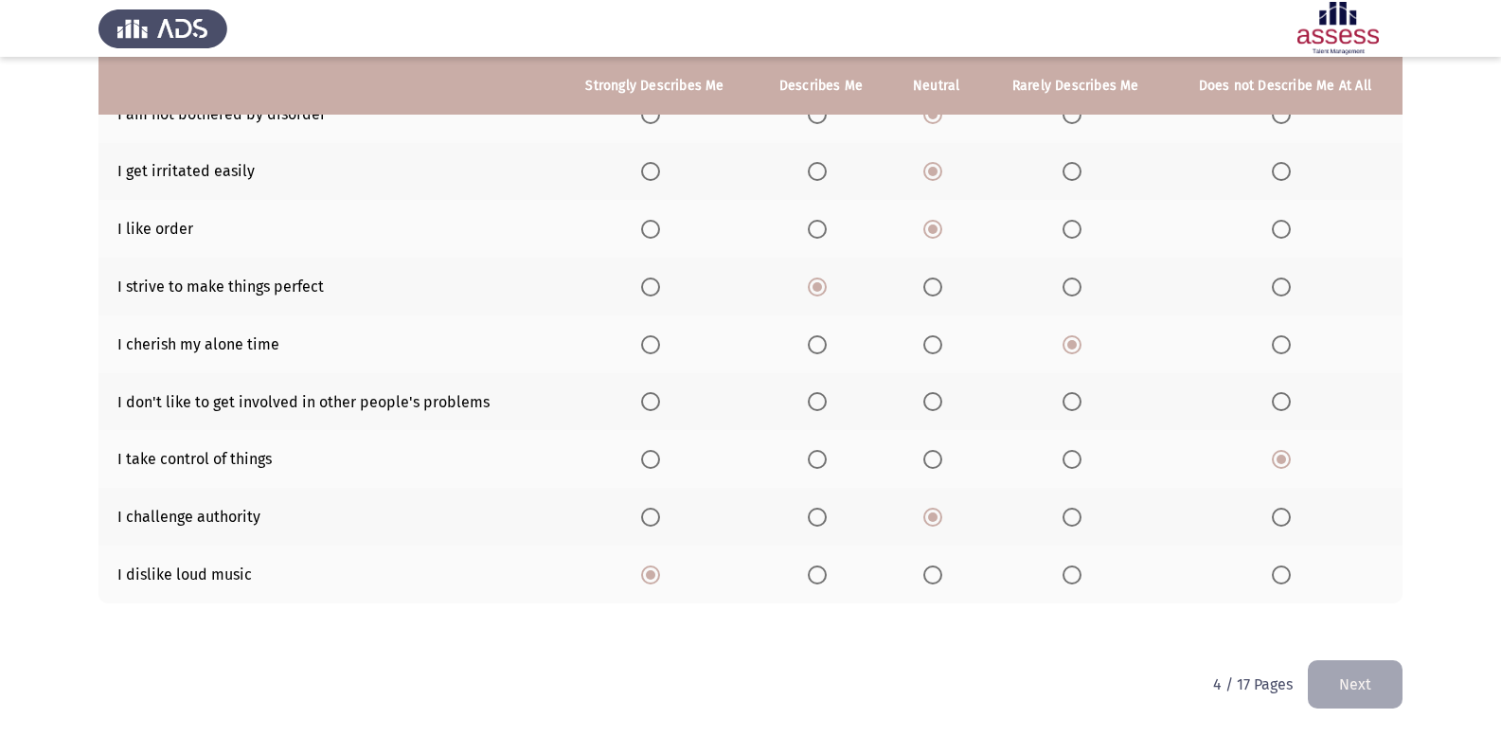
click at [935, 419] on th at bounding box center [936, 402] width 95 height 58
click at [936, 409] on span "Select an option" at bounding box center [932, 401] width 19 height 19
click at [936, 409] on input "Select an option" at bounding box center [932, 401] width 19 height 19
click at [1383, 686] on button "Next" at bounding box center [1355, 684] width 95 height 48
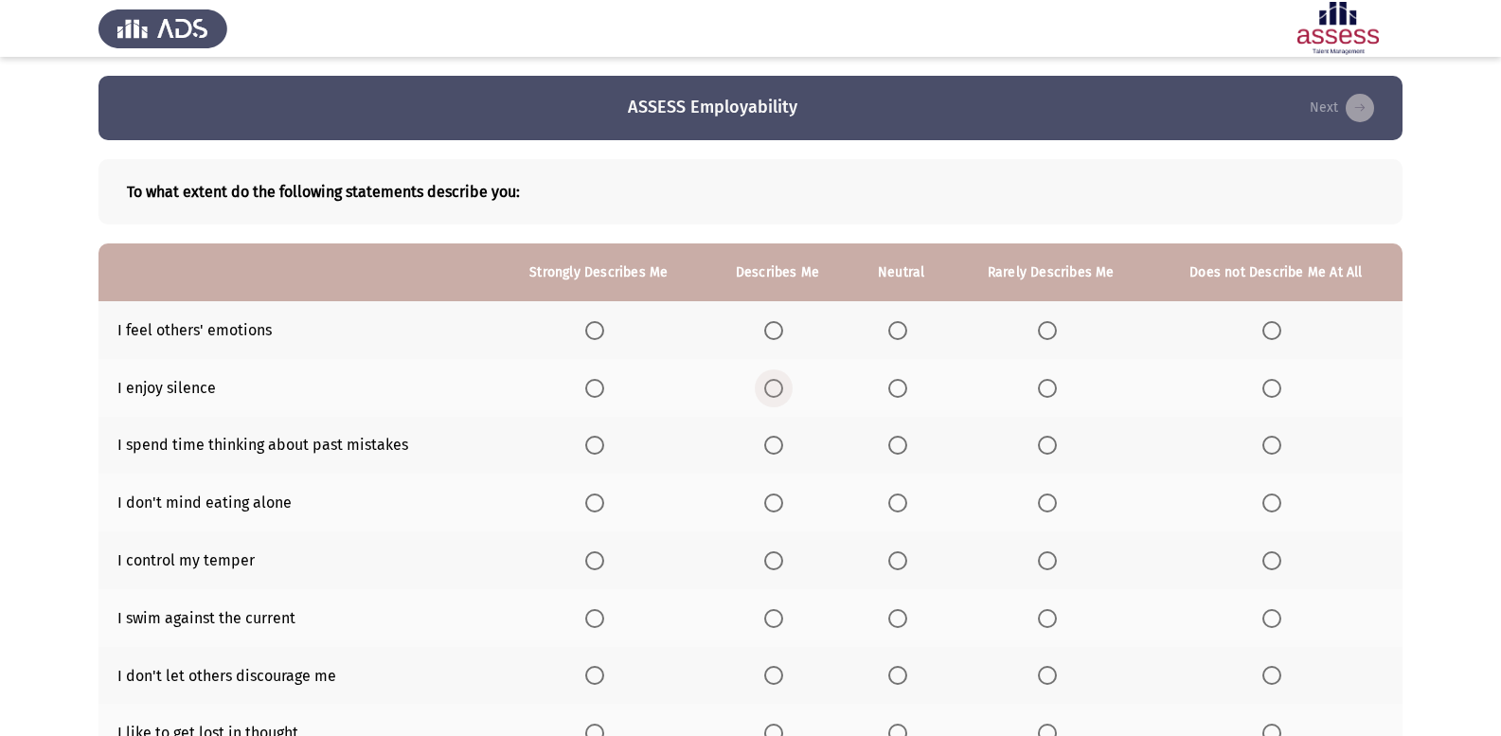
click at [772, 384] on span "Select an option" at bounding box center [773, 388] width 19 height 19
click at [772, 384] on input "Select an option" at bounding box center [773, 388] width 19 height 19
click at [889, 333] on span "Select an option" at bounding box center [897, 330] width 19 height 19
click at [889, 333] on input "Select an option" at bounding box center [897, 330] width 19 height 19
click at [1269, 447] on span "Select an option" at bounding box center [1271, 445] width 19 height 19
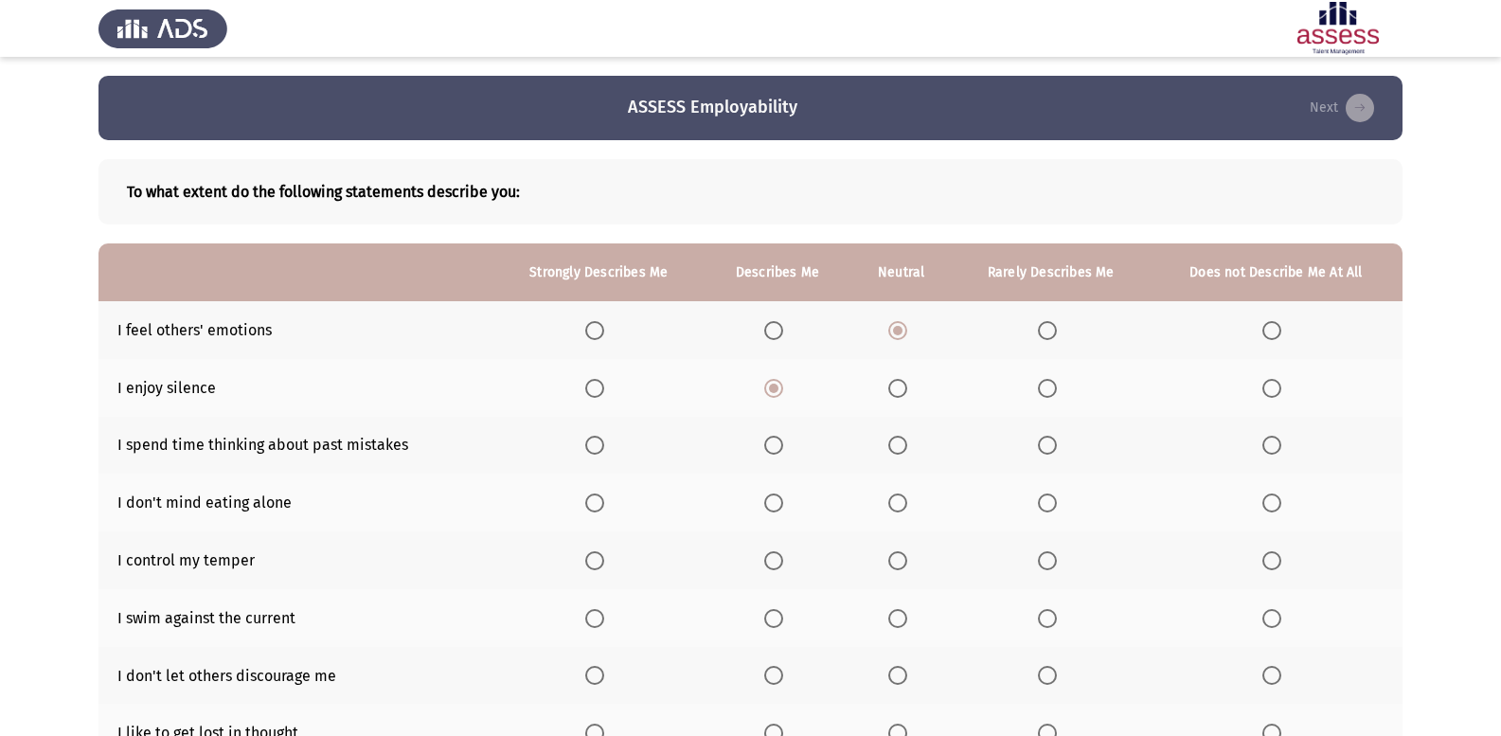
click at [1269, 447] on input "Select an option" at bounding box center [1271, 445] width 19 height 19
click at [771, 506] on span "Select an option" at bounding box center [773, 502] width 19 height 19
click at [771, 506] on input "Select an option" at bounding box center [773, 502] width 19 height 19
click at [777, 561] on span "Select an option" at bounding box center [773, 560] width 19 height 19
click at [777, 561] on input "Select an option" at bounding box center [773, 560] width 19 height 19
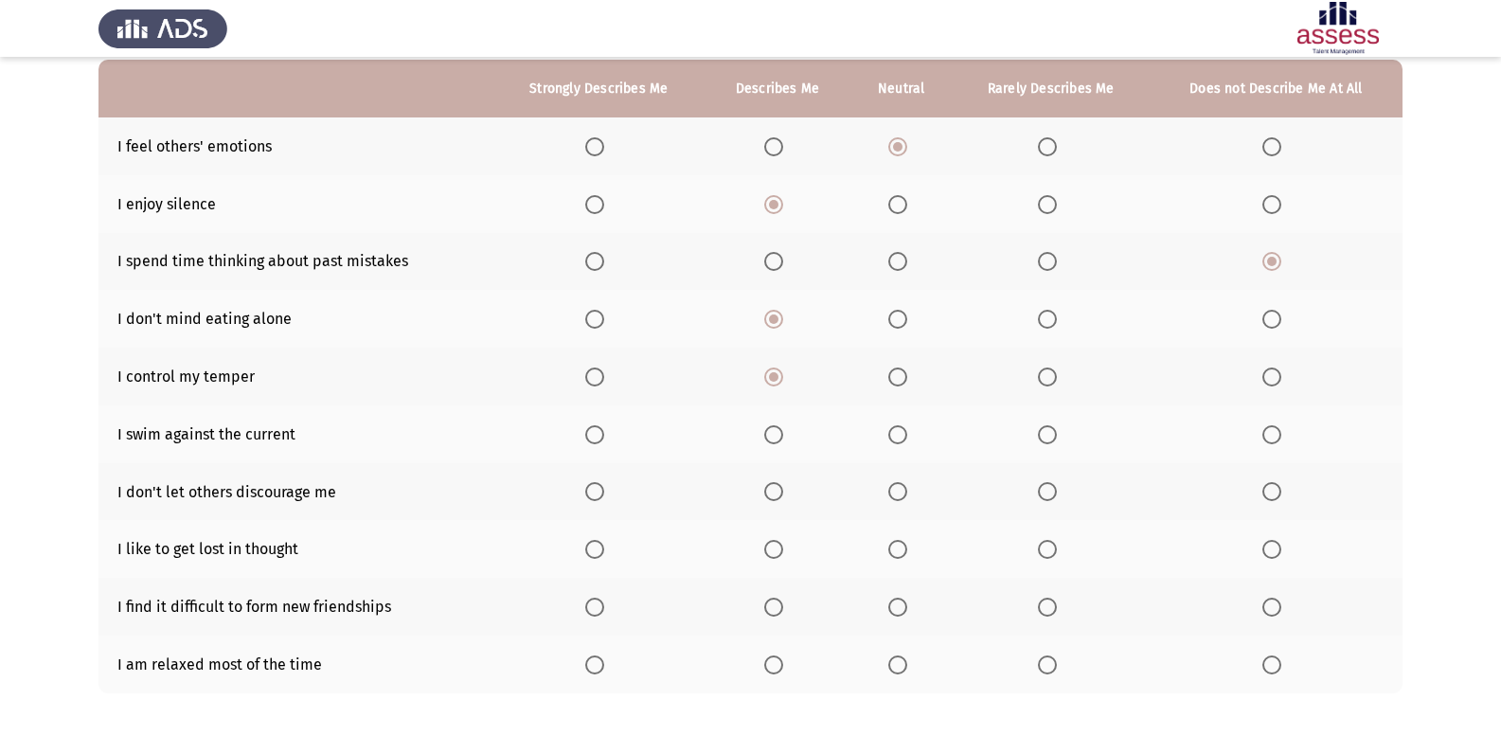
scroll to position [189, 0]
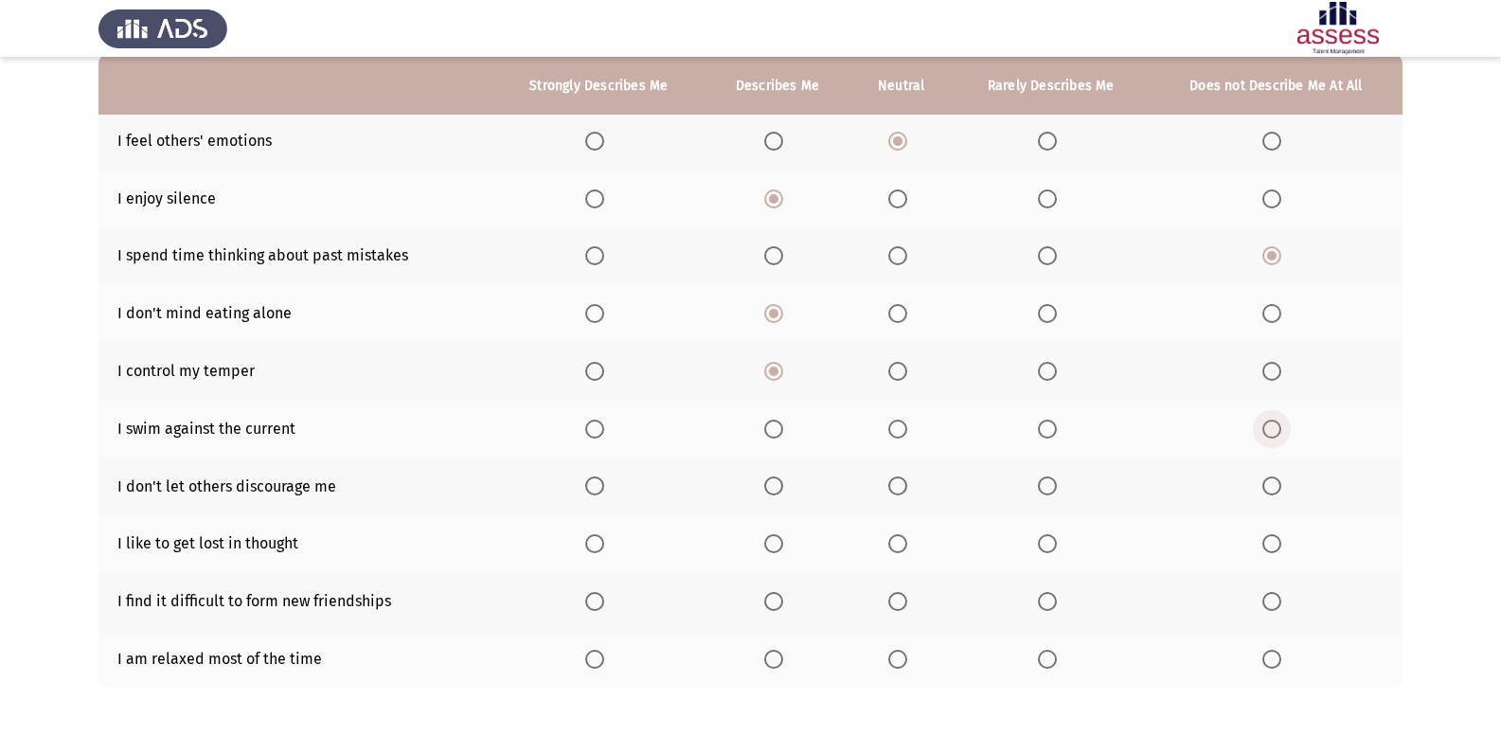
click at [1271, 423] on span "Select an option" at bounding box center [1271, 429] width 19 height 19
click at [1271, 423] on input "Select an option" at bounding box center [1271, 429] width 19 height 19
click at [772, 484] on span "Select an option" at bounding box center [773, 485] width 19 height 19
click at [772, 484] on input "Select an option" at bounding box center [773, 485] width 19 height 19
click at [591, 486] on span "Select an option" at bounding box center [594, 485] width 19 height 19
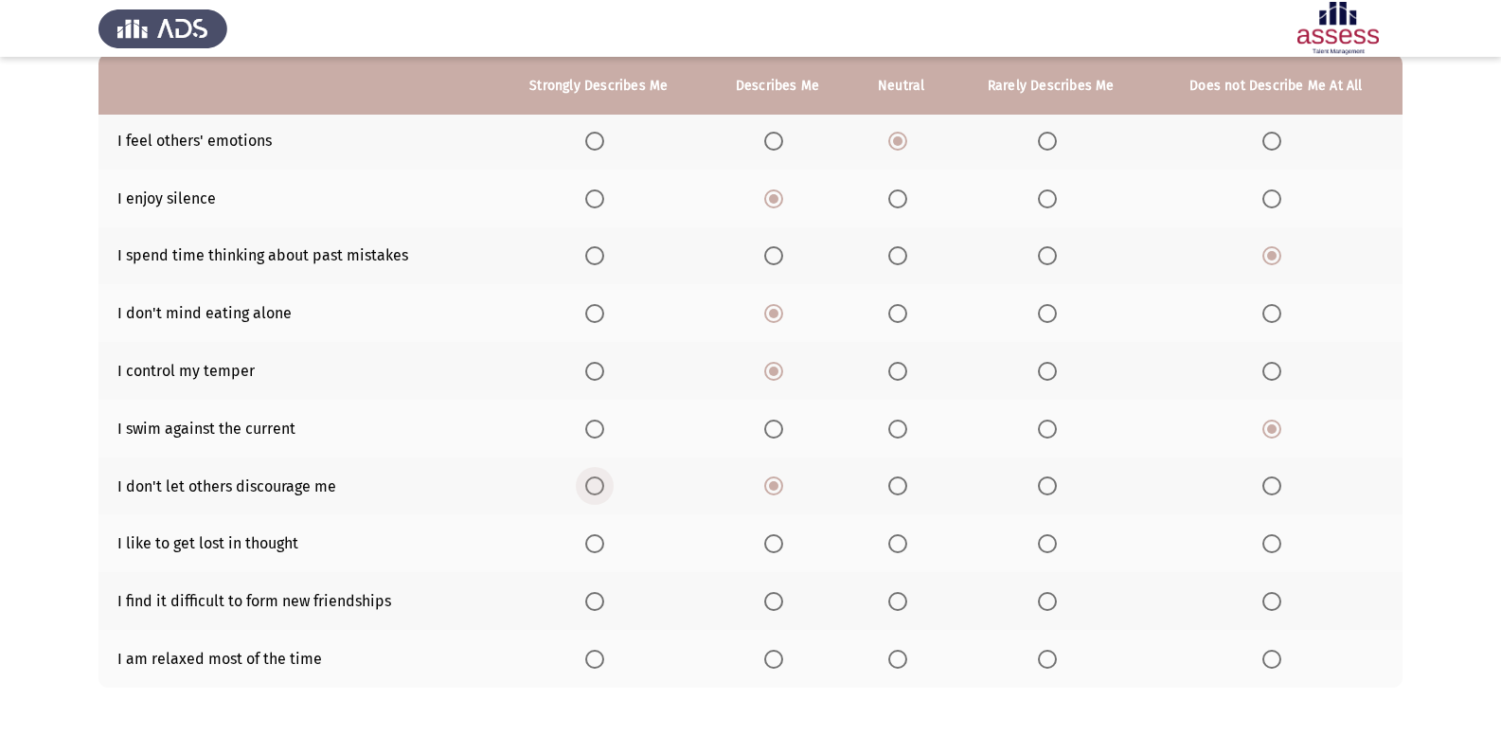
click at [591, 486] on input "Select an option" at bounding box center [594, 485] width 19 height 19
click at [1052, 540] on span "Select an option" at bounding box center [1047, 543] width 19 height 19
click at [1052, 540] on input "Select an option" at bounding box center [1047, 543] width 19 height 19
click at [1058, 596] on label "Select an option" at bounding box center [1051, 601] width 27 height 19
click at [1057, 596] on input "Select an option" at bounding box center [1047, 601] width 19 height 19
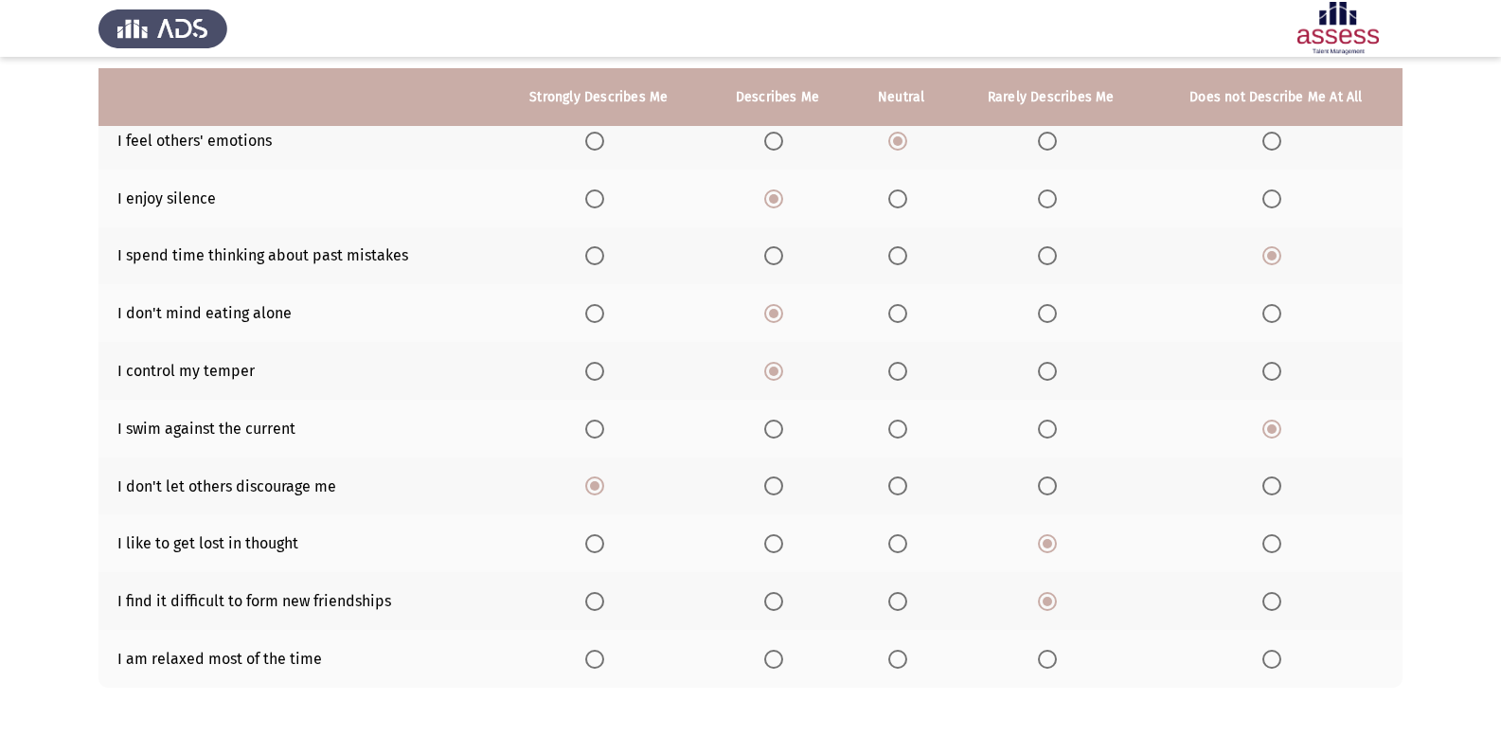
scroll to position [274, 0]
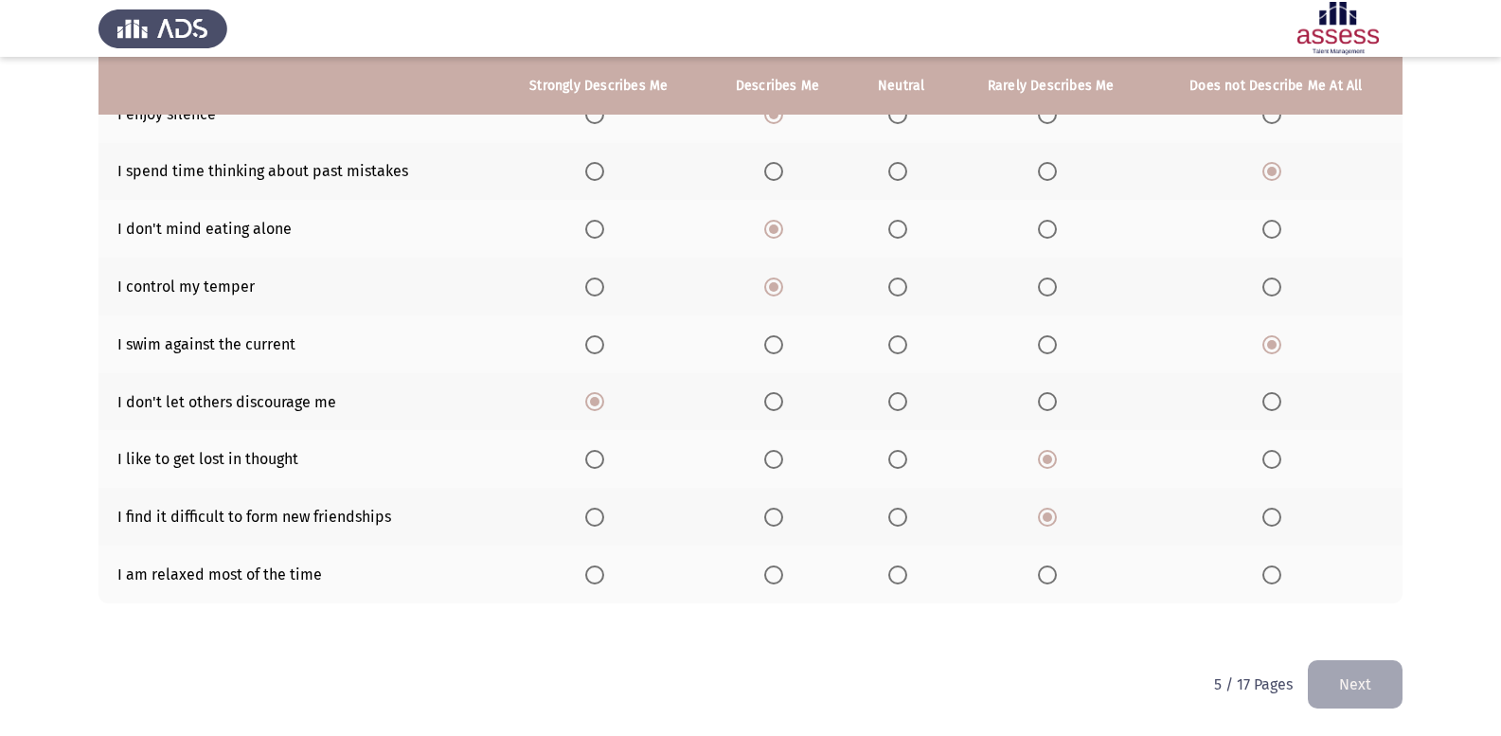
click at [1045, 591] on th at bounding box center [1051, 574] width 198 height 58
click at [1052, 584] on th at bounding box center [1051, 574] width 198 height 58
click at [1062, 578] on label "Select an option" at bounding box center [1051, 574] width 27 height 19
click at [1057, 578] on input "Select an option" at bounding box center [1047, 574] width 19 height 19
click at [1365, 691] on button "Next" at bounding box center [1355, 684] width 95 height 48
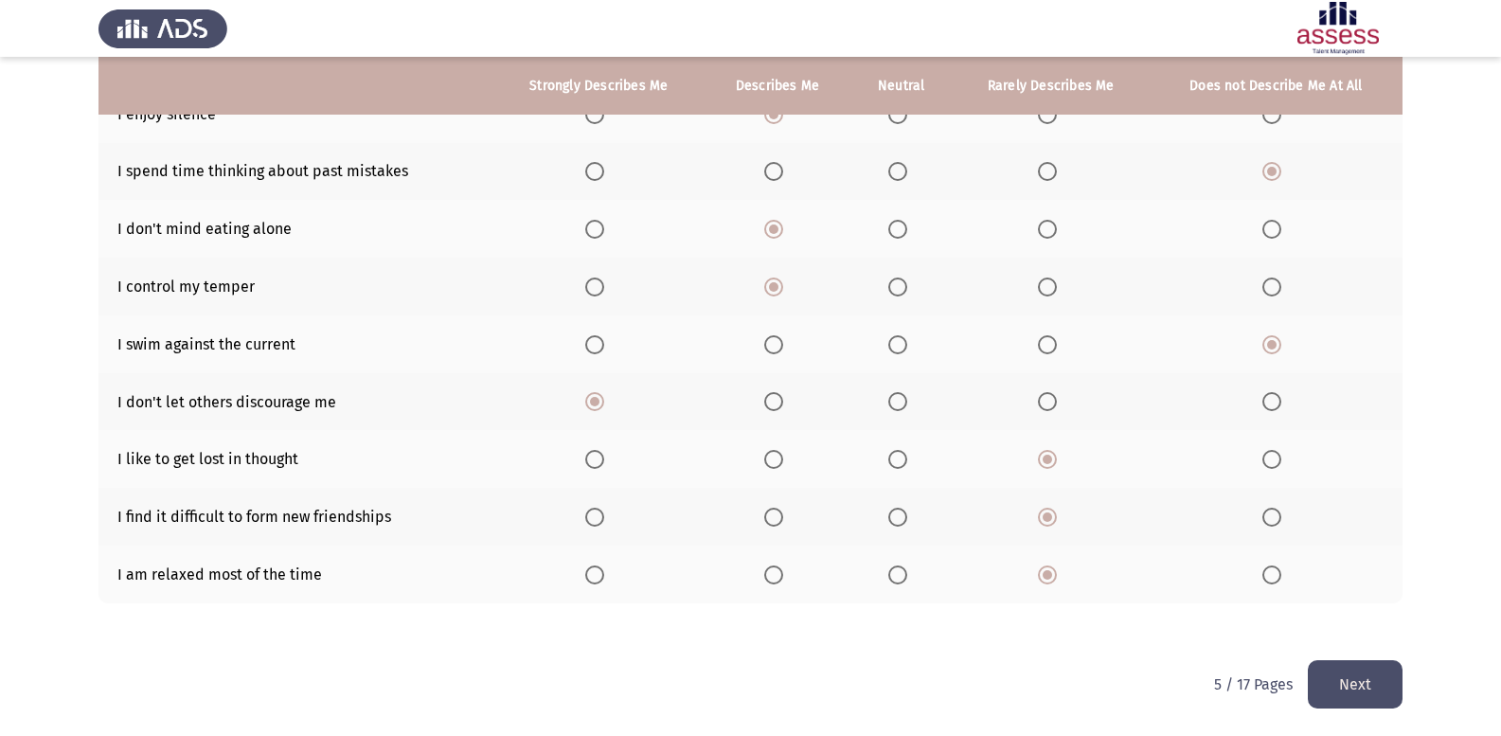
scroll to position [0, 0]
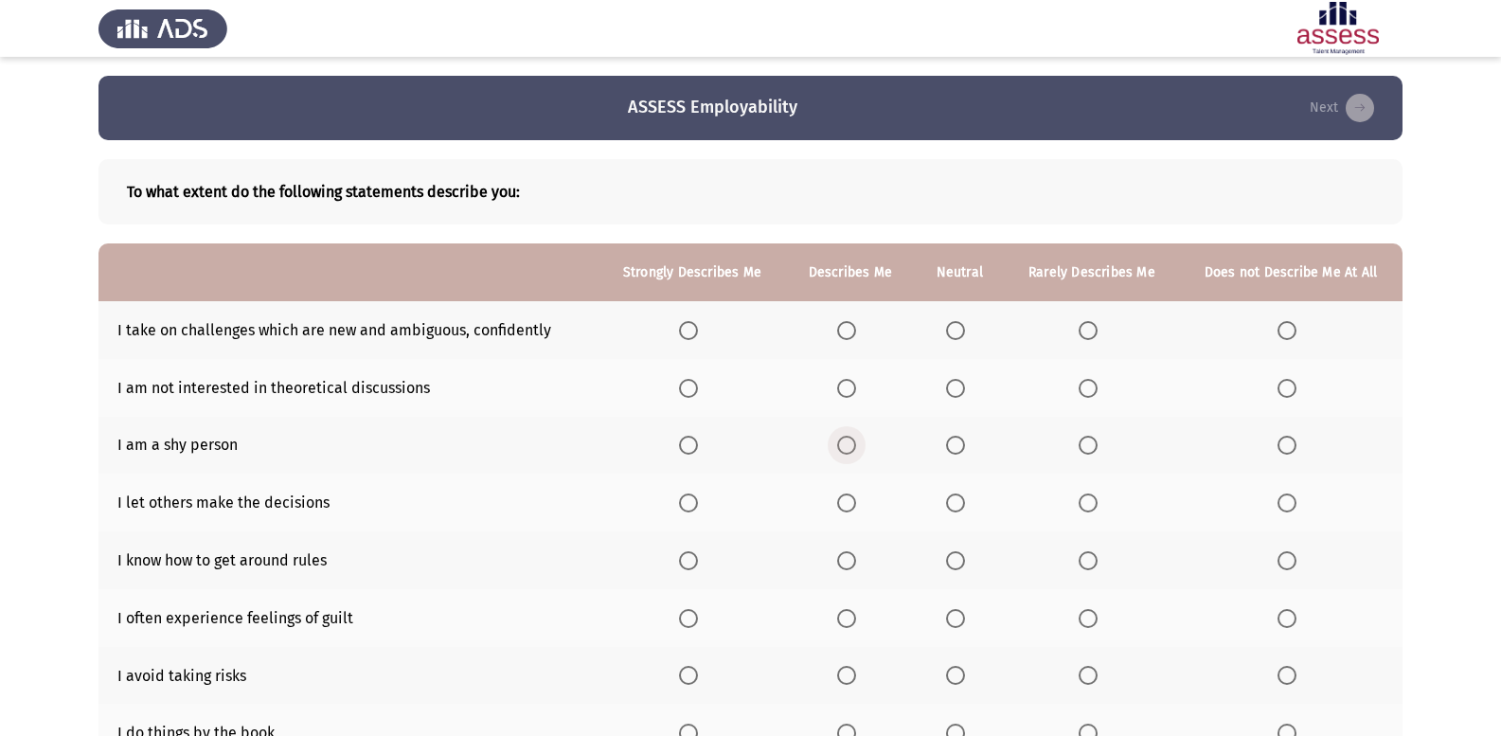
click at [856, 439] on span "Select an option" at bounding box center [846, 445] width 19 height 19
click at [856, 439] on input "Select an option" at bounding box center [846, 445] width 19 height 19
click at [954, 330] on span "Select an option" at bounding box center [955, 330] width 19 height 19
click at [954, 330] on input "Select an option" at bounding box center [955, 330] width 19 height 19
click at [1288, 387] on span "Select an option" at bounding box center [1286, 388] width 19 height 19
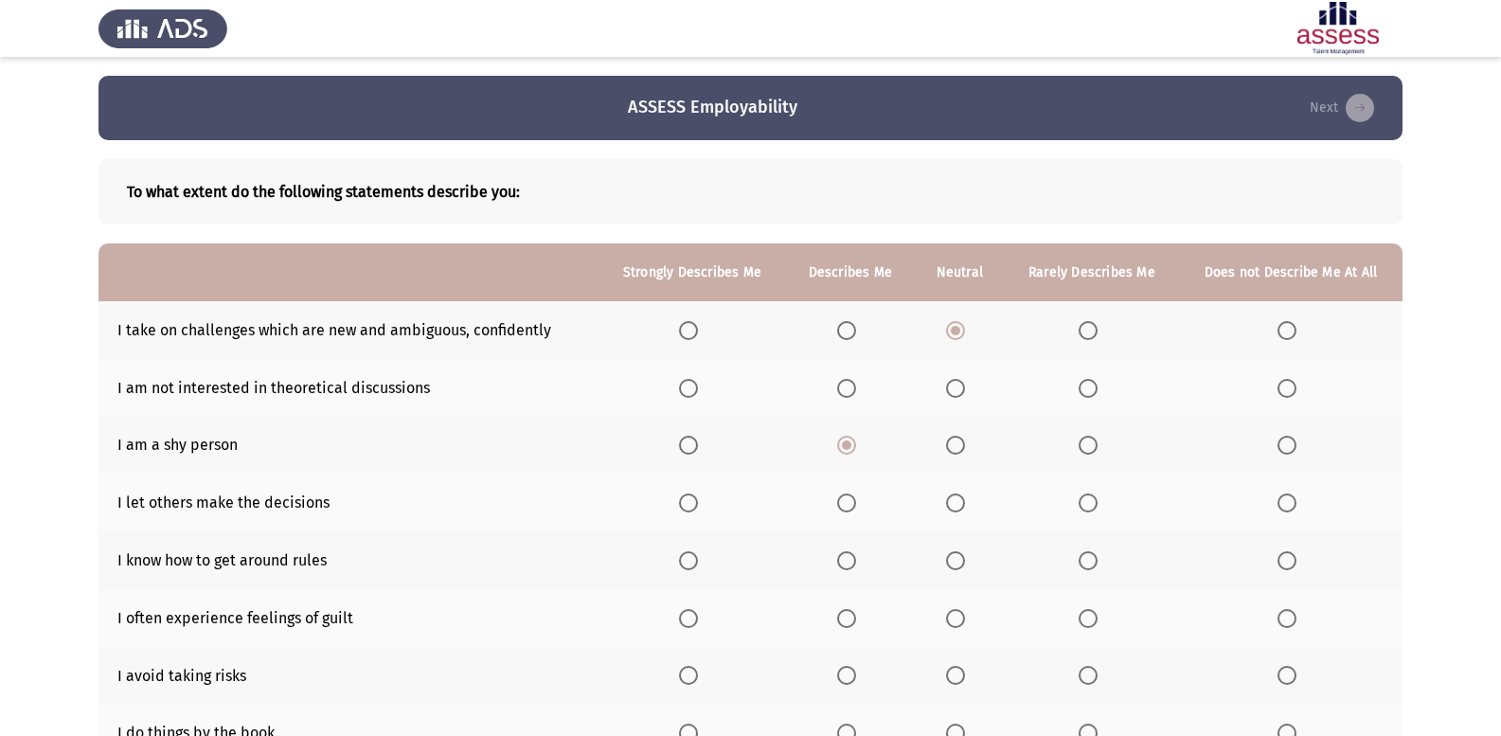
click at [1288, 387] on input "Select an option" at bounding box center [1286, 388] width 19 height 19
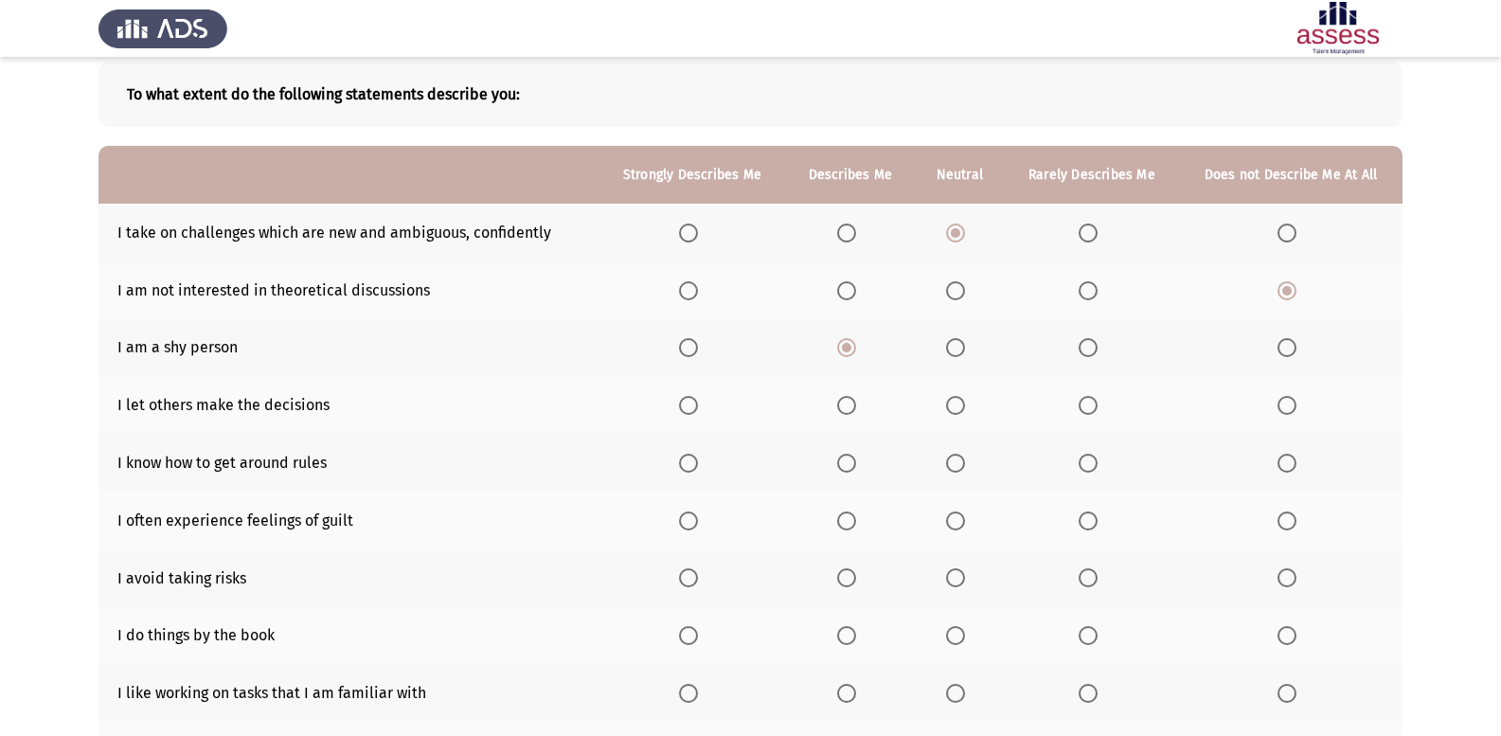
scroll to position [189, 0]
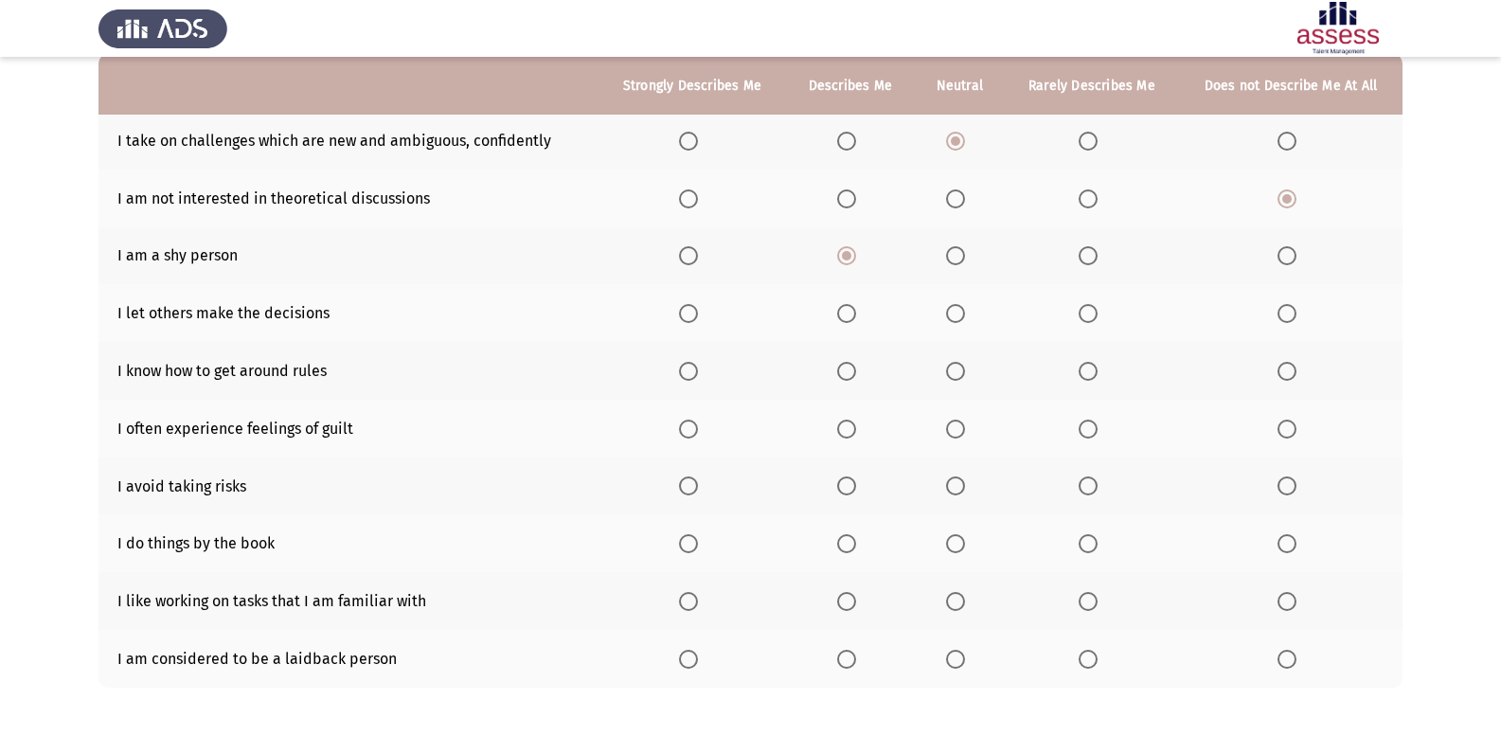
click at [965, 311] on span "Select an option" at bounding box center [955, 313] width 19 height 19
click at [965, 311] on input "Select an option" at bounding box center [955, 313] width 19 height 19
click at [1291, 484] on span "Select an option" at bounding box center [1286, 485] width 19 height 19
click at [1291, 484] on input "Select an option" at bounding box center [1286, 485] width 19 height 19
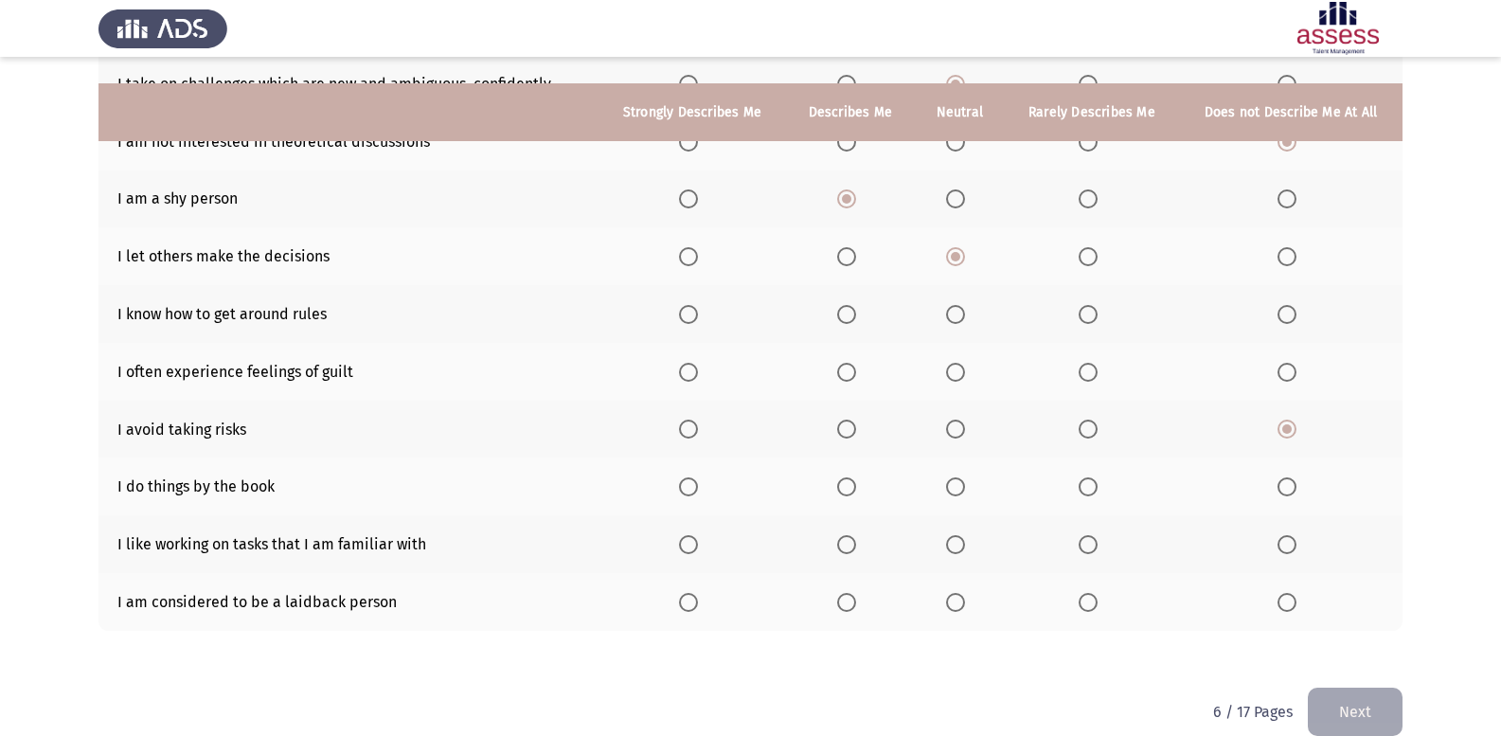
scroll to position [274, 0]
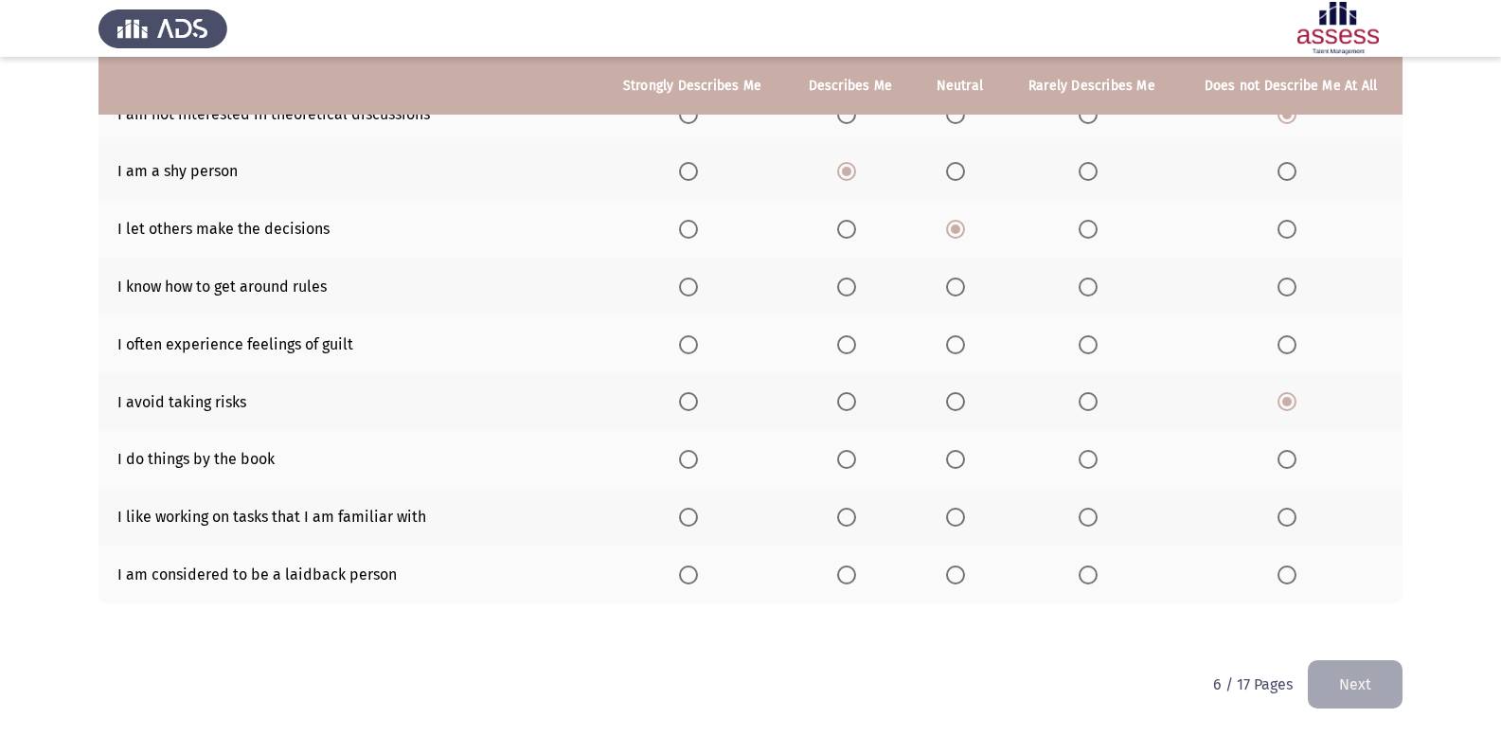
click at [973, 455] on label "Select an option" at bounding box center [959, 459] width 27 height 19
click at [965, 455] on input "Select an option" at bounding box center [955, 459] width 19 height 19
click at [848, 451] on span "Select an option" at bounding box center [846, 459] width 19 height 19
click at [848, 451] on input "Select an option" at bounding box center [846, 459] width 19 height 19
click at [1084, 509] on span "Select an option" at bounding box center [1088, 517] width 19 height 19
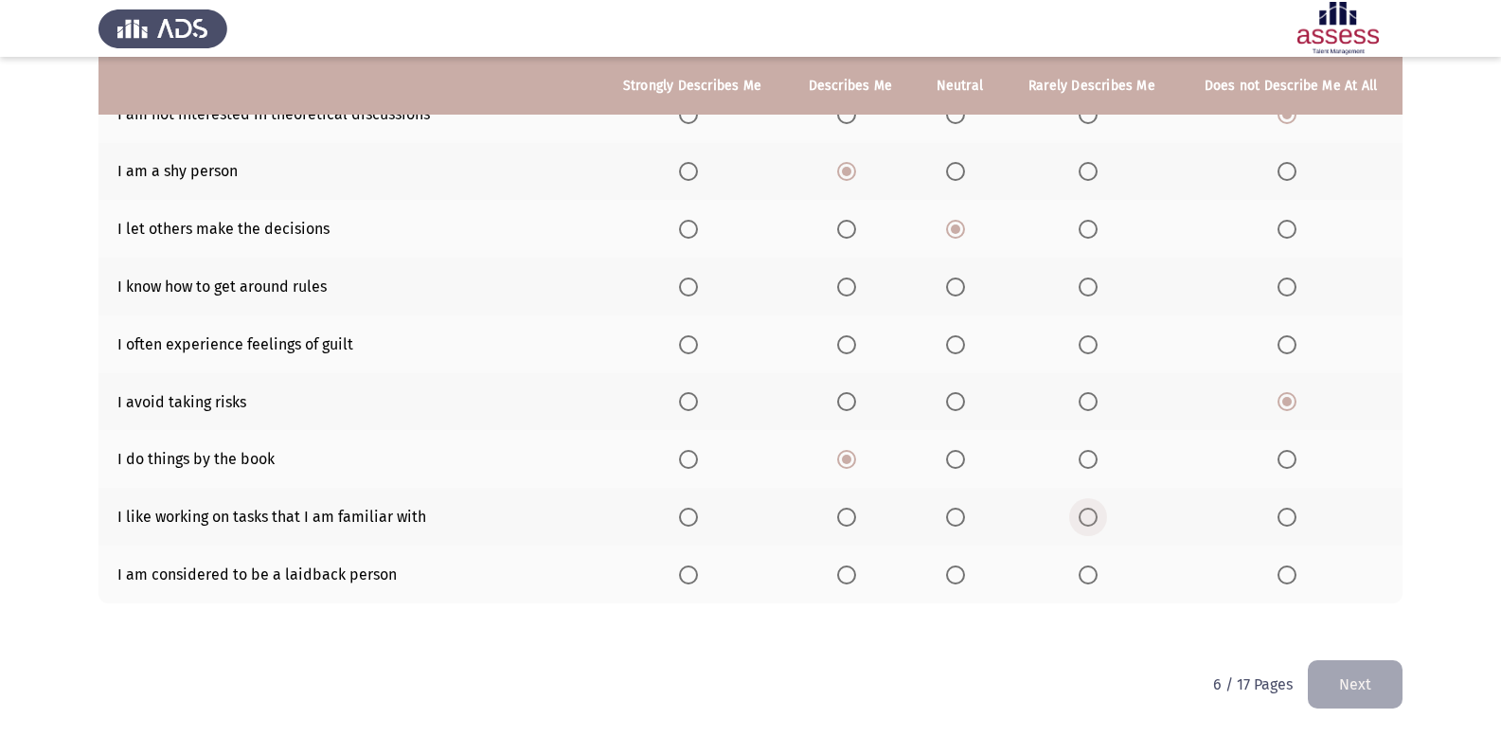
click at [1084, 509] on input "Select an option" at bounding box center [1088, 517] width 19 height 19
click at [949, 574] on span "Select an option" at bounding box center [955, 574] width 19 height 19
click at [949, 574] on input "Select an option" at bounding box center [955, 574] width 19 height 19
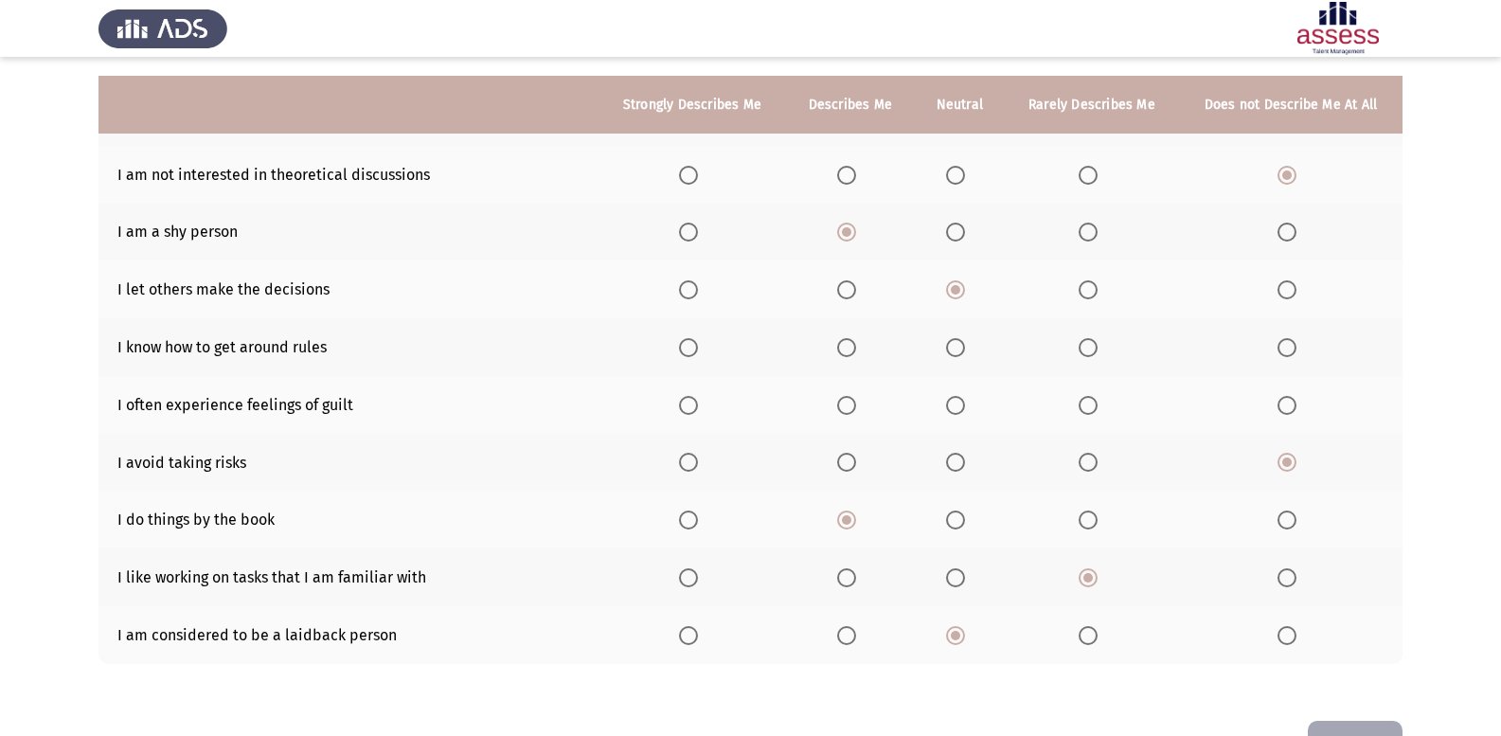
scroll to position [84, 0]
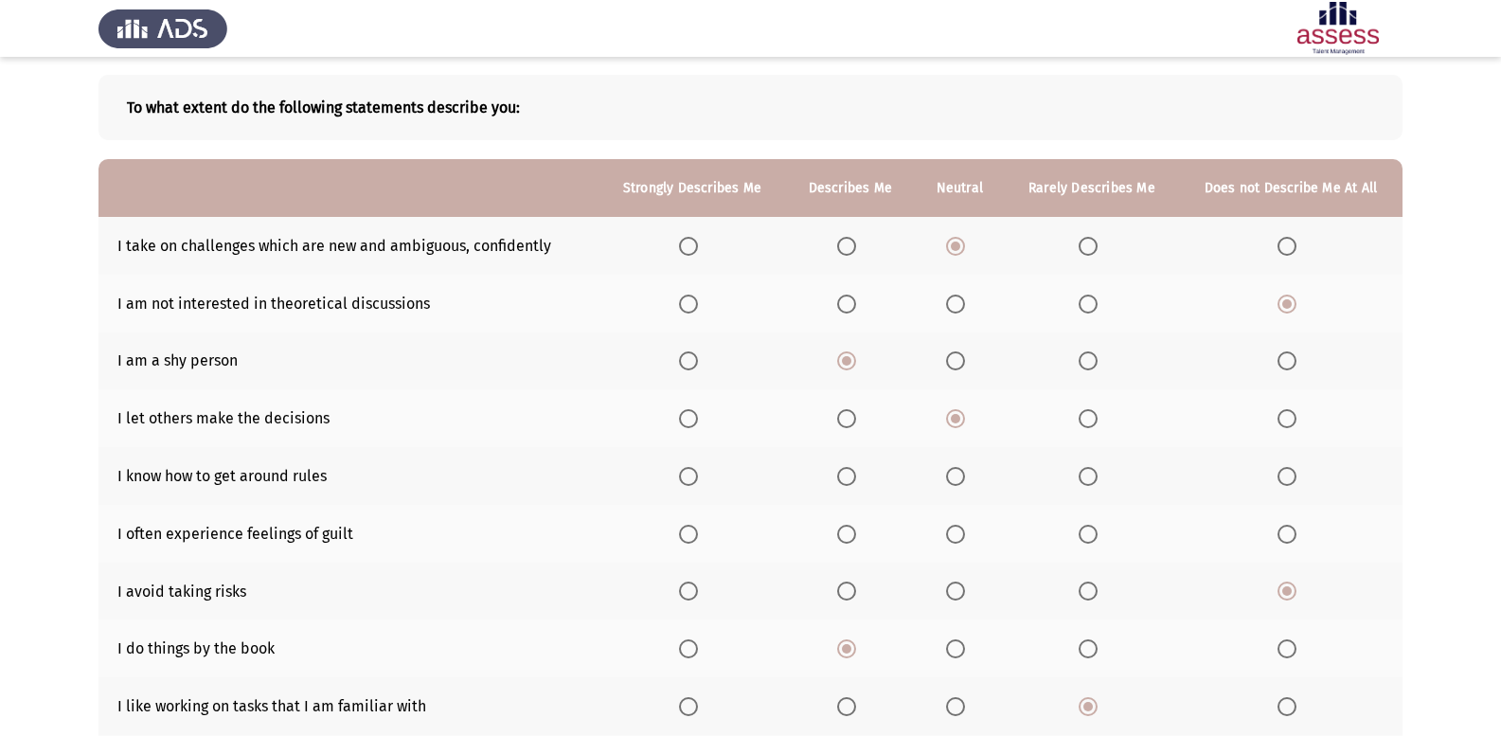
click at [1103, 540] on label "Select an option" at bounding box center [1092, 534] width 27 height 19
click at [1098, 540] on input "Select an option" at bounding box center [1088, 534] width 19 height 19
click at [1087, 478] on span "Select an option" at bounding box center [1088, 476] width 19 height 19
click at [1087, 478] on input "Select an option" at bounding box center [1088, 476] width 19 height 19
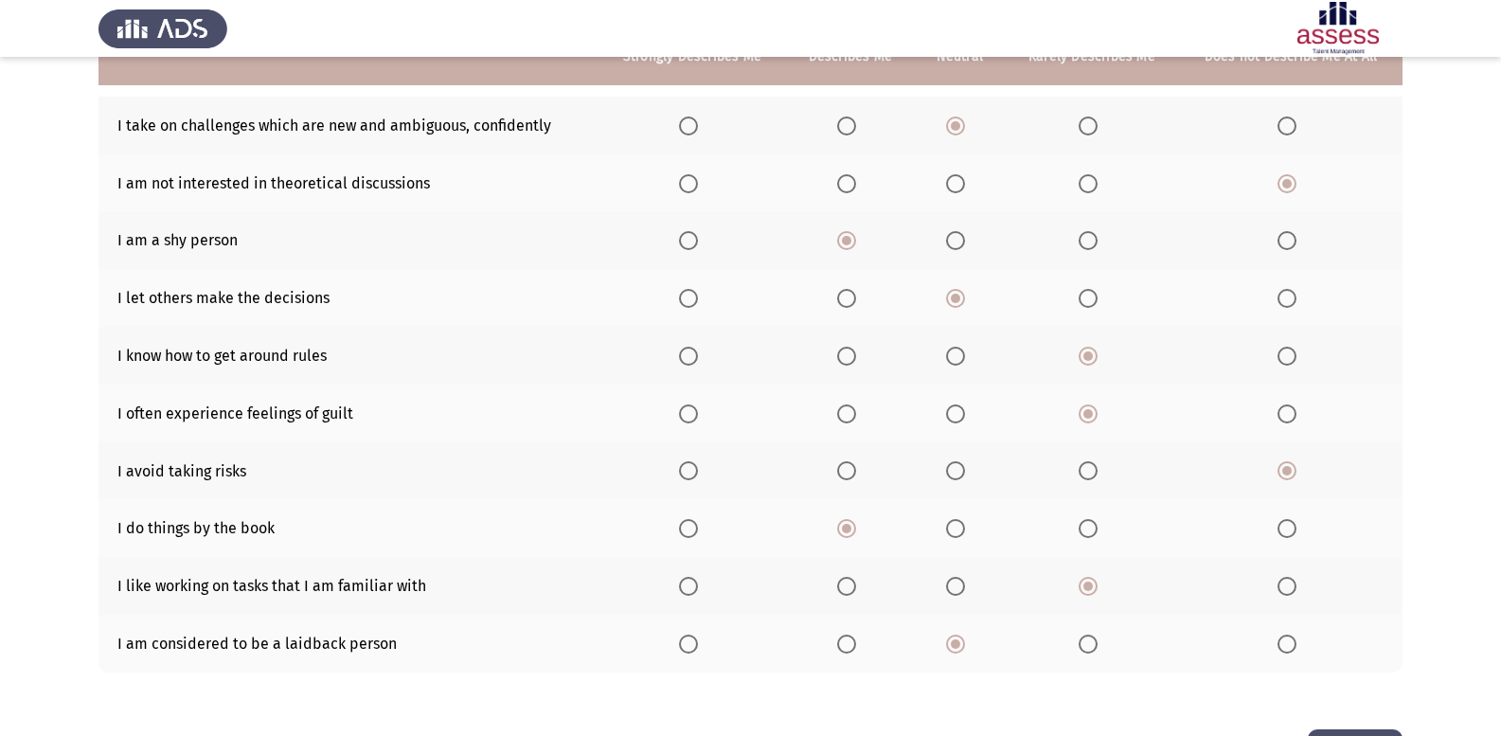
scroll to position [274, 0]
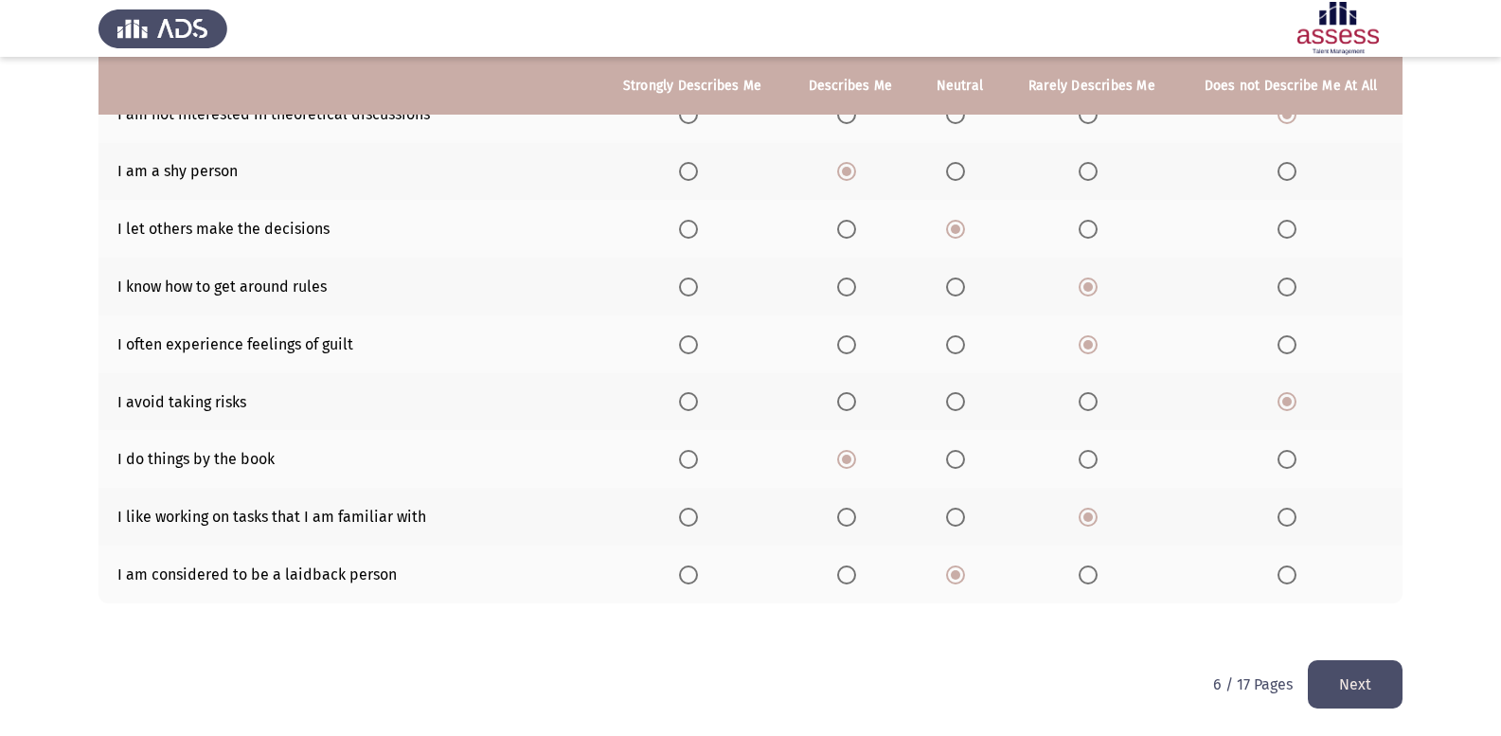
click at [1376, 690] on button "Next" at bounding box center [1355, 684] width 95 height 48
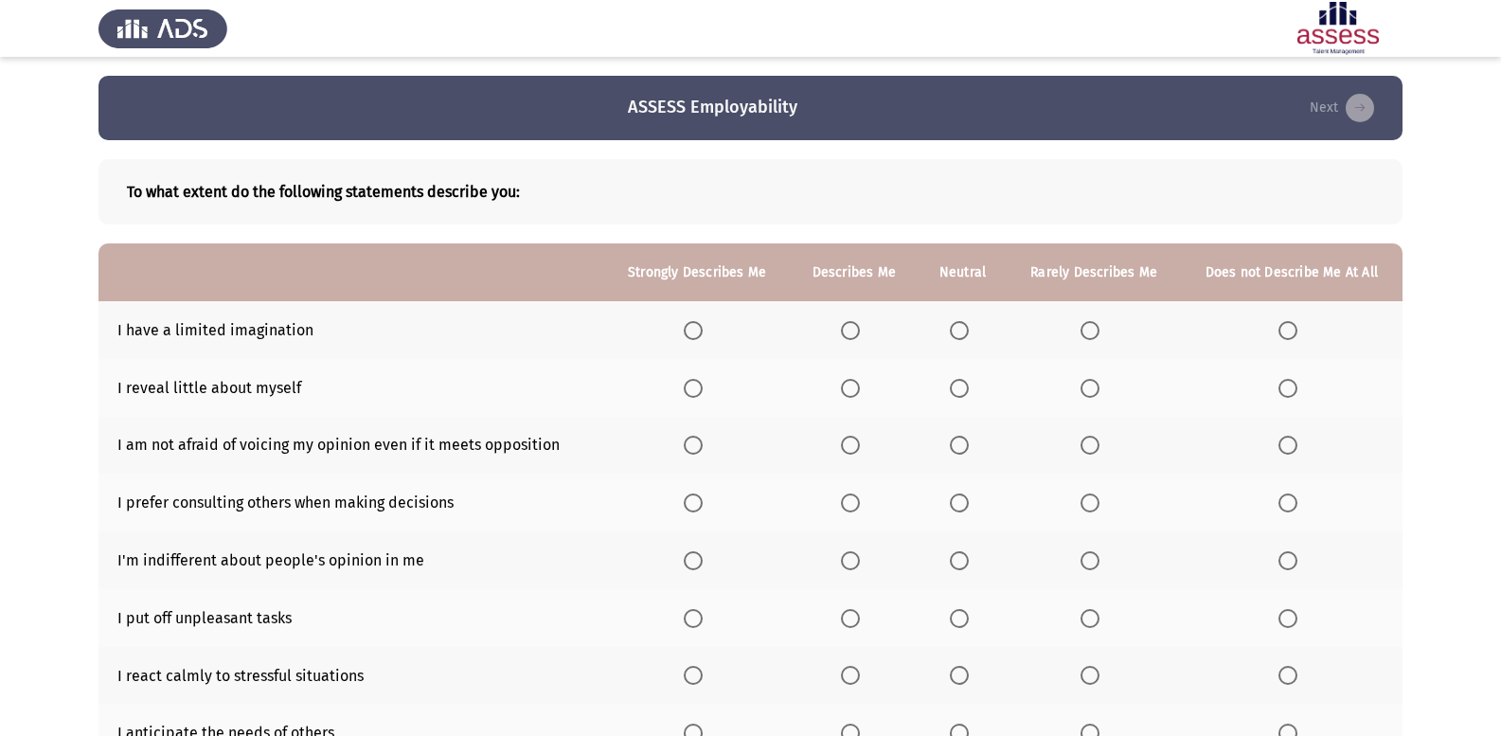
click at [1295, 317] on th at bounding box center [1292, 330] width 222 height 58
click at [1285, 328] on span "Select an option" at bounding box center [1287, 330] width 19 height 19
click at [1285, 328] on input "Select an option" at bounding box center [1287, 330] width 19 height 19
click at [859, 388] on span "Select an option" at bounding box center [850, 388] width 19 height 19
click at [859, 388] on input "Select an option" at bounding box center [850, 388] width 19 height 19
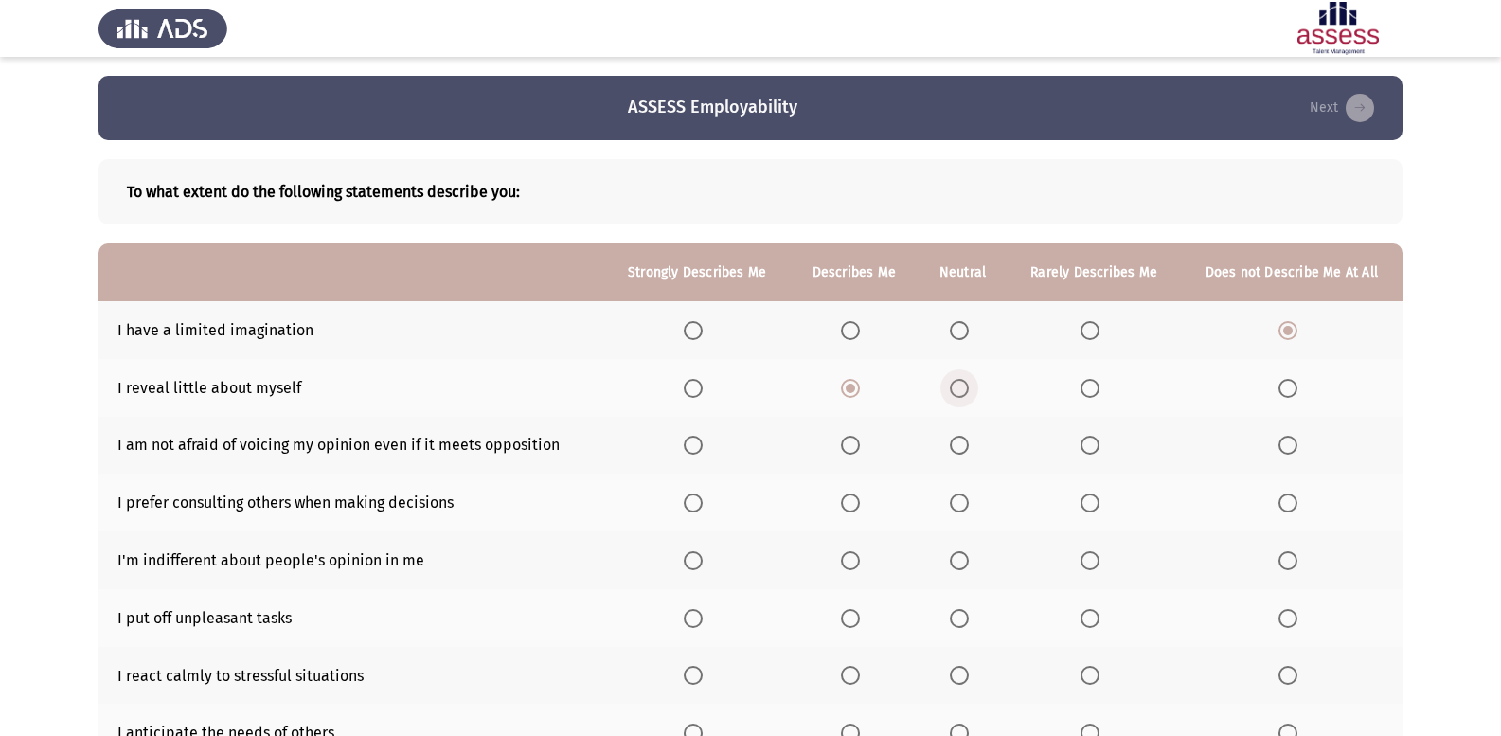
click at [951, 393] on span "Select an option" at bounding box center [959, 388] width 19 height 19
click at [951, 393] on input "Select an option" at bounding box center [959, 388] width 19 height 19
click at [858, 451] on span "Select an option" at bounding box center [850, 445] width 19 height 19
click at [858, 451] on input "Select an option" at bounding box center [850, 445] width 19 height 19
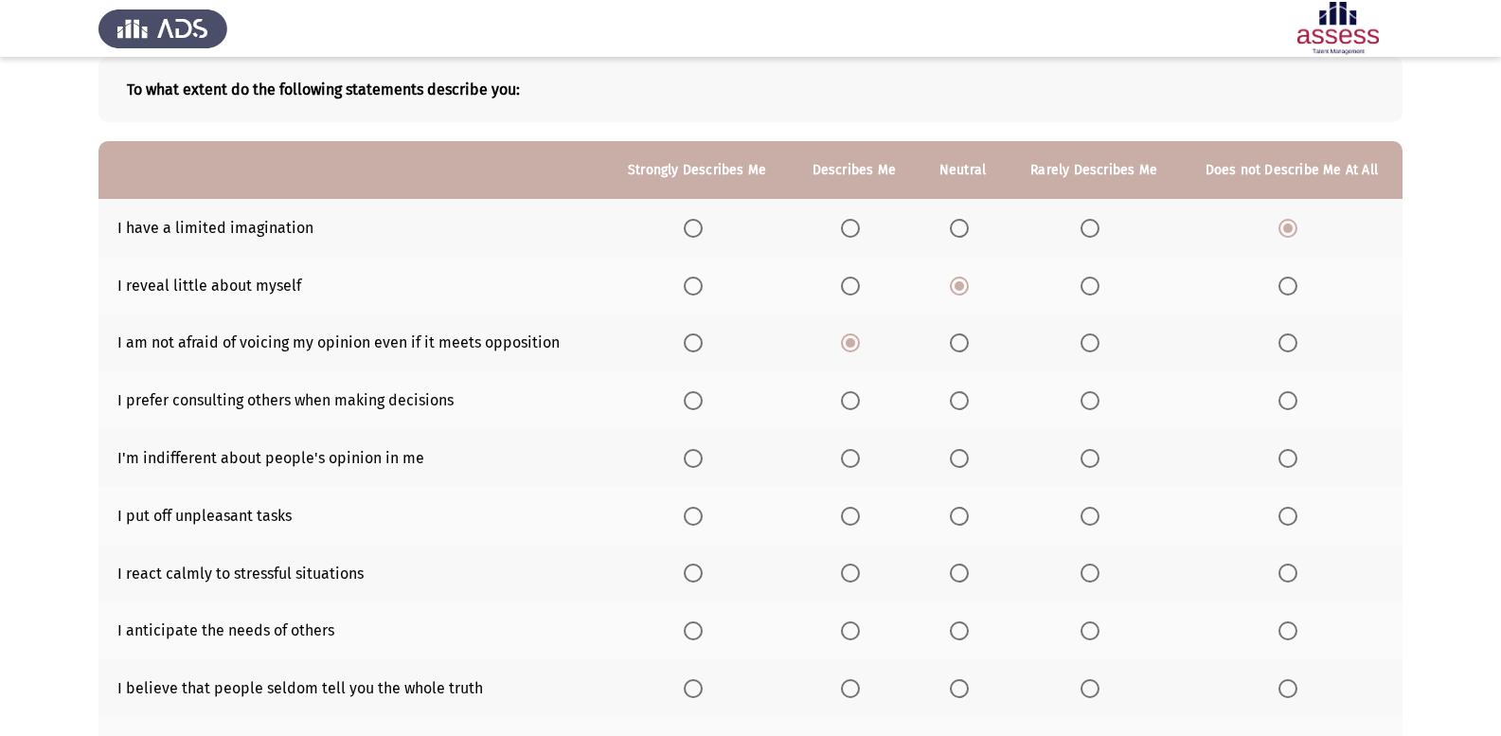
scroll to position [274, 0]
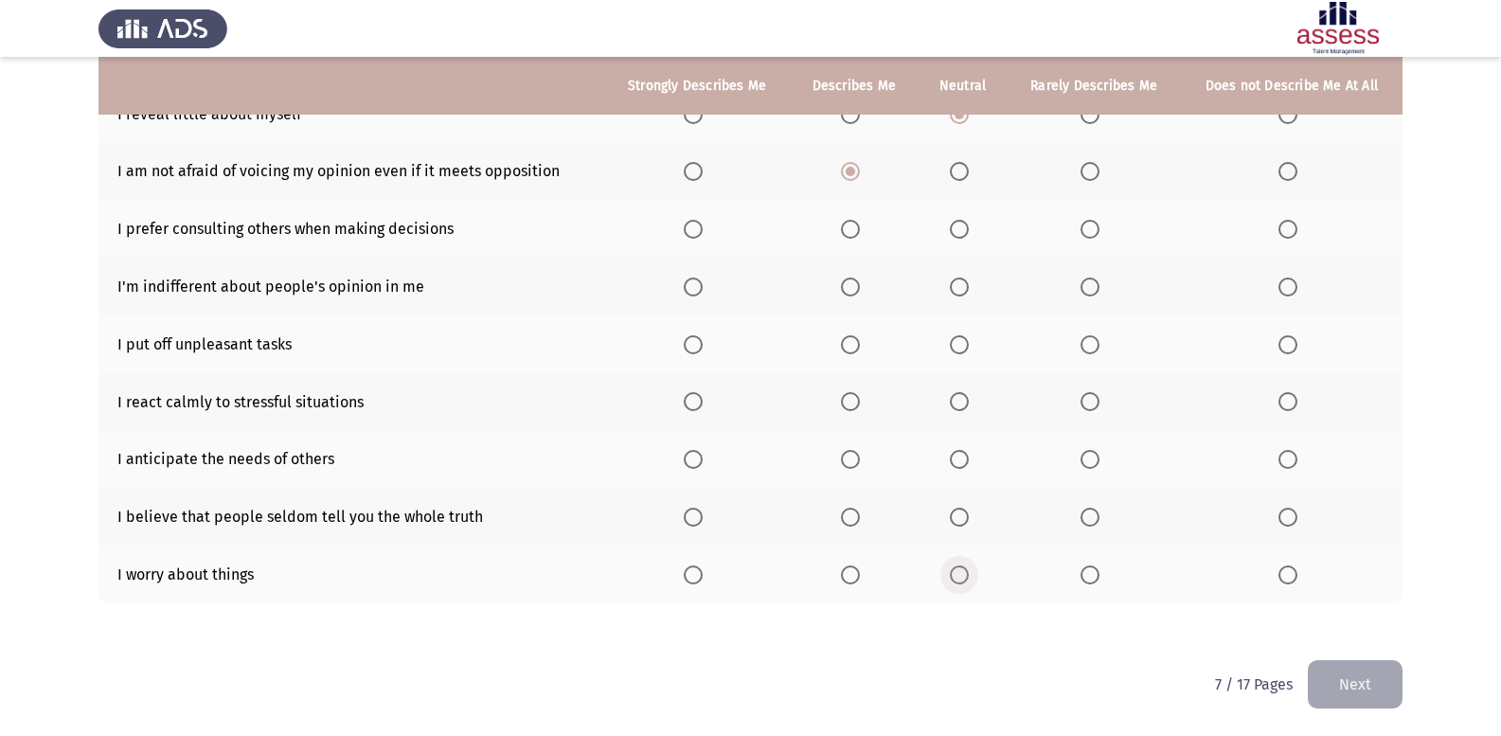
click at [966, 583] on span "Select an option" at bounding box center [959, 574] width 19 height 19
click at [966, 583] on input "Select an option" at bounding box center [959, 574] width 19 height 19
click at [1095, 575] on span "Select an option" at bounding box center [1090, 574] width 19 height 19
click at [1095, 575] on input "Select an option" at bounding box center [1090, 574] width 19 height 19
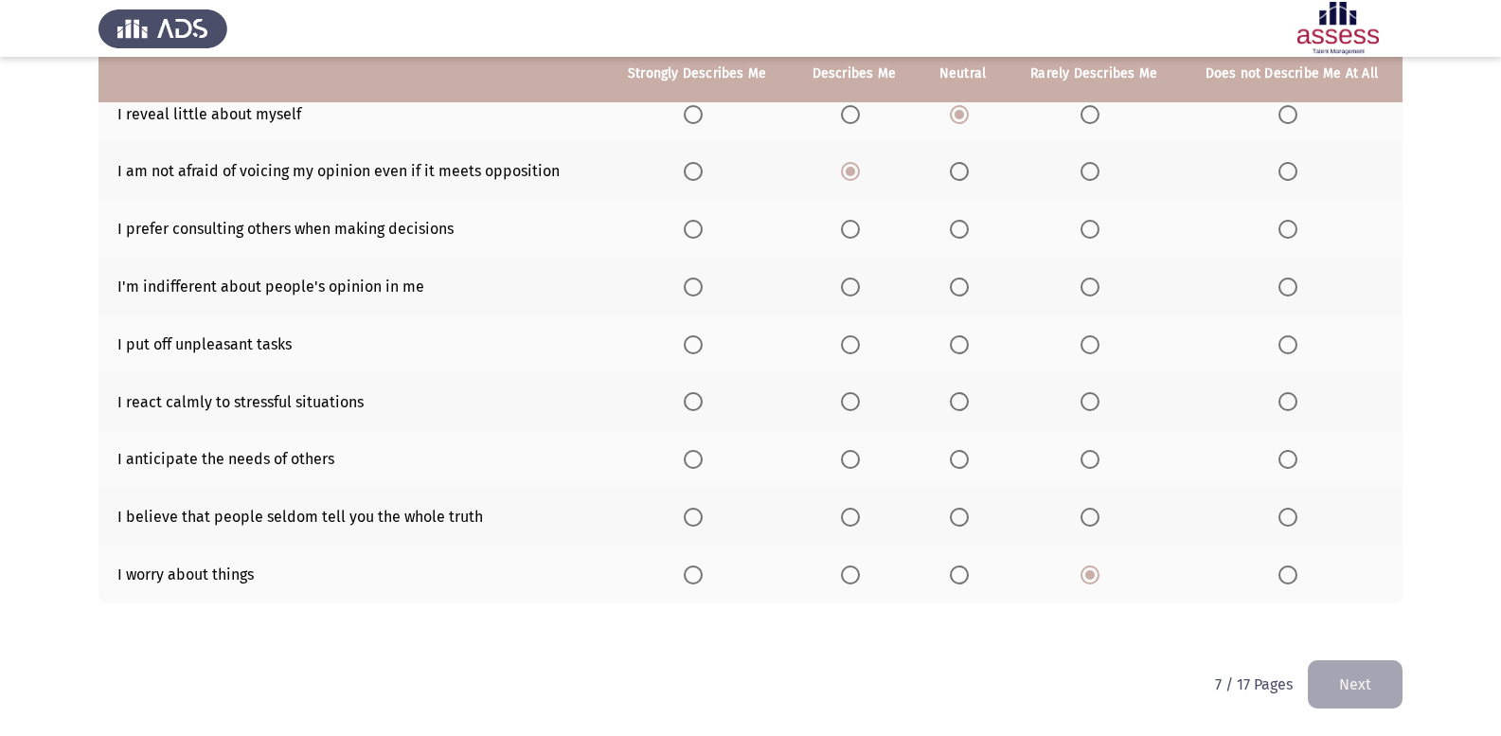
scroll to position [179, 0]
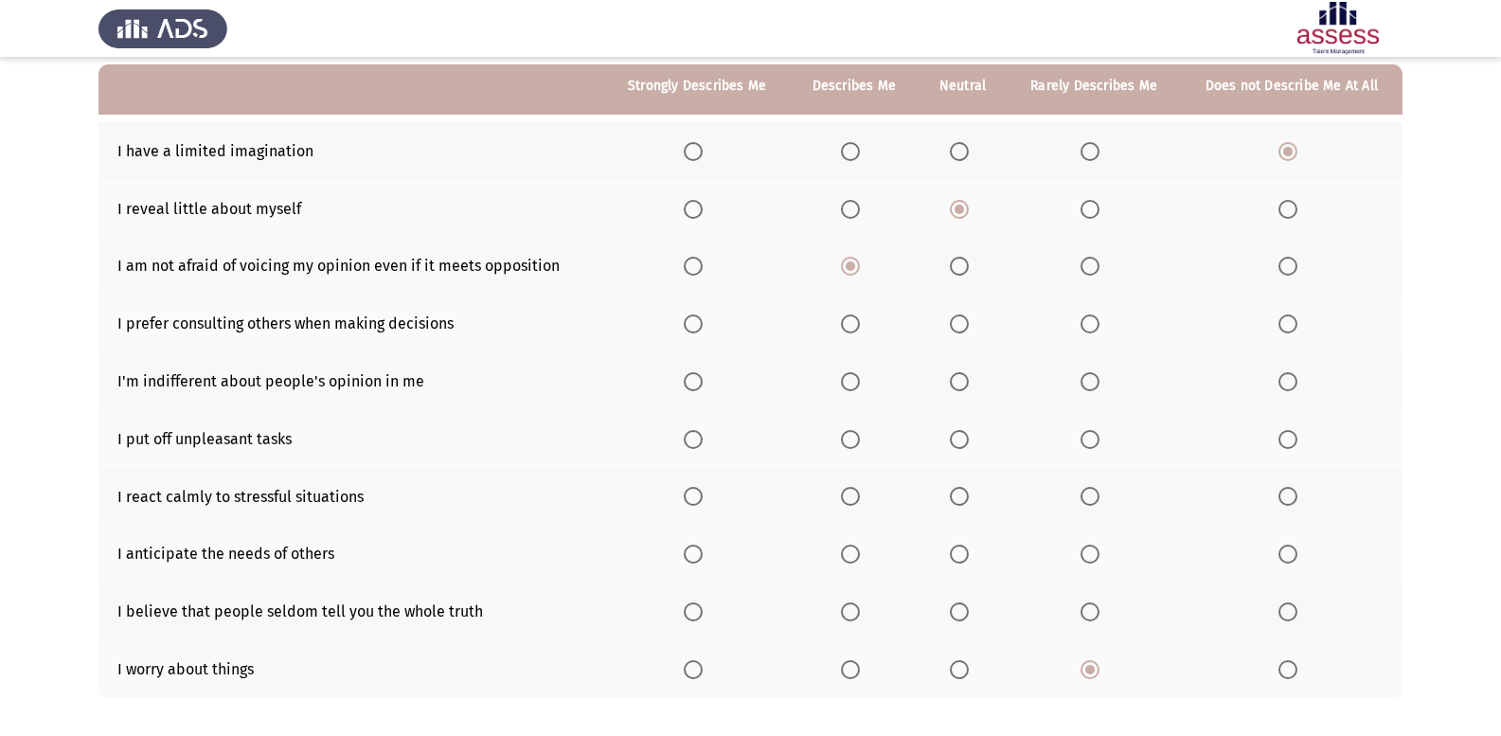
click at [960, 615] on span "Select an option" at bounding box center [959, 611] width 19 height 19
click at [960, 615] on input "Select an option" at bounding box center [959, 611] width 19 height 19
click at [703, 494] on span "Select an option" at bounding box center [693, 496] width 19 height 19
click at [703, 494] on input "Select an option" at bounding box center [693, 496] width 19 height 19
click at [1101, 442] on label "Select an option" at bounding box center [1094, 439] width 27 height 19
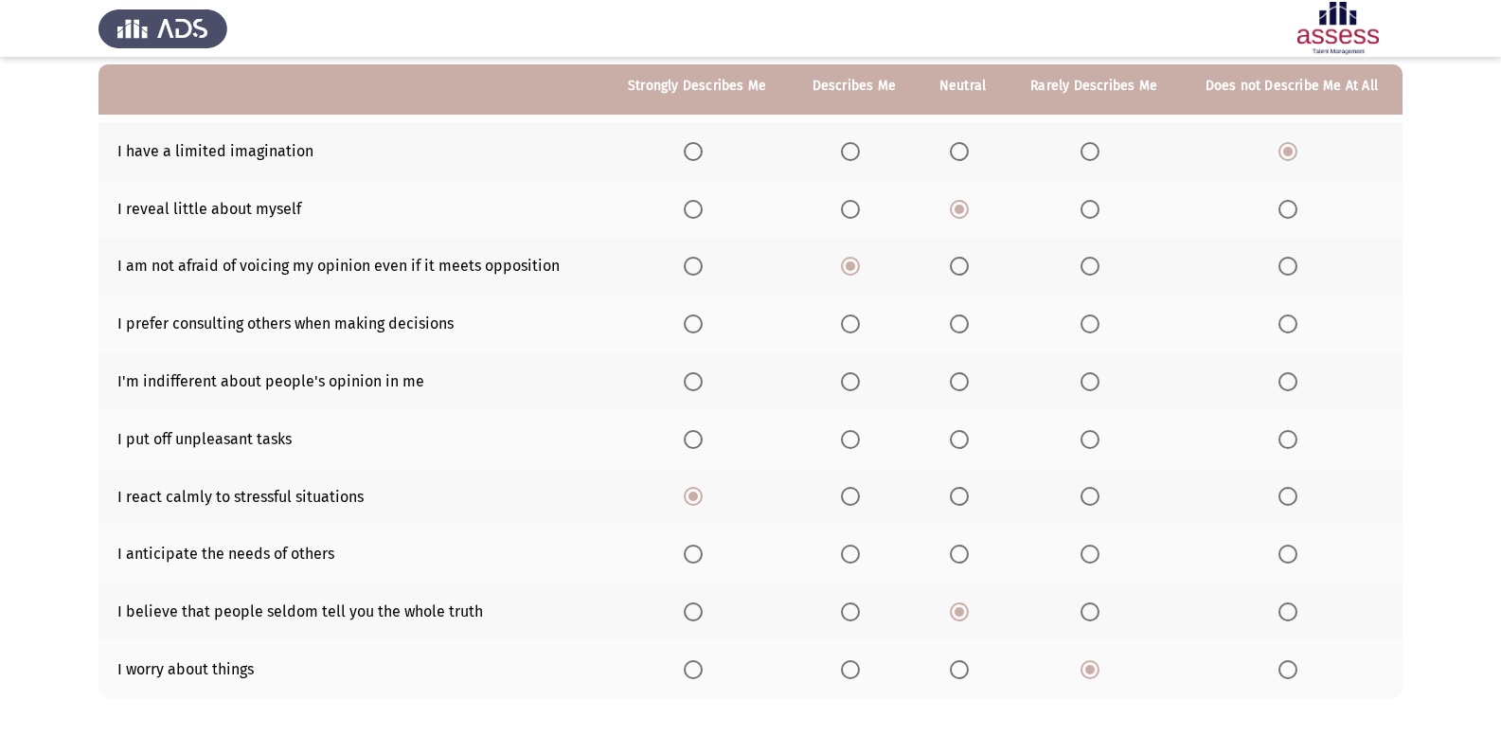
click at [1099, 442] on input "Select an option" at bounding box center [1090, 439] width 19 height 19
click at [962, 545] on span "Select an option" at bounding box center [959, 554] width 19 height 19
click at [962, 545] on input "Select an option" at bounding box center [959, 554] width 19 height 19
click at [1294, 373] on span "Select an option" at bounding box center [1287, 381] width 19 height 19
click at [1294, 373] on input "Select an option" at bounding box center [1287, 381] width 19 height 19
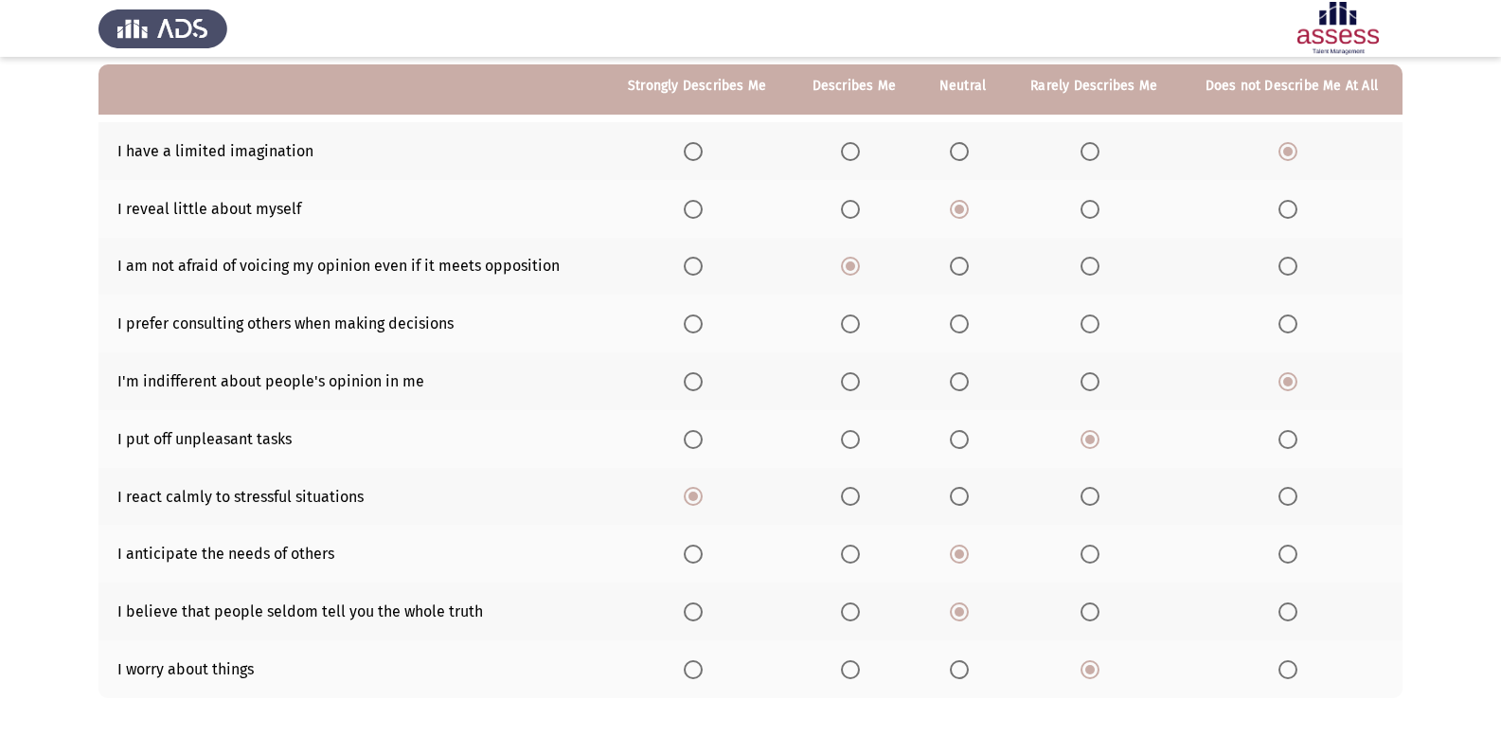
click at [954, 329] on span "Select an option" at bounding box center [959, 323] width 19 height 19
click at [954, 329] on input "Select an option" at bounding box center [959, 323] width 19 height 19
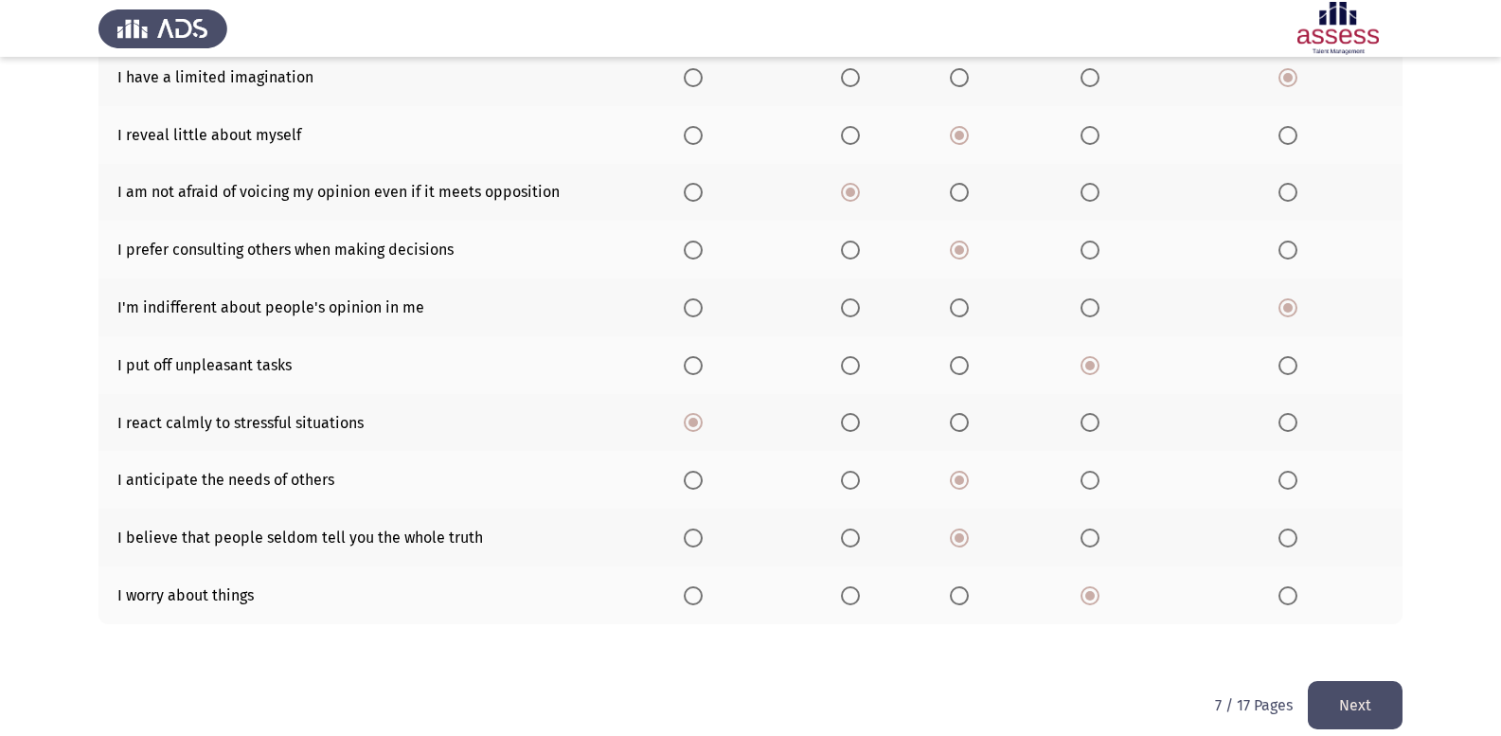
scroll to position [274, 0]
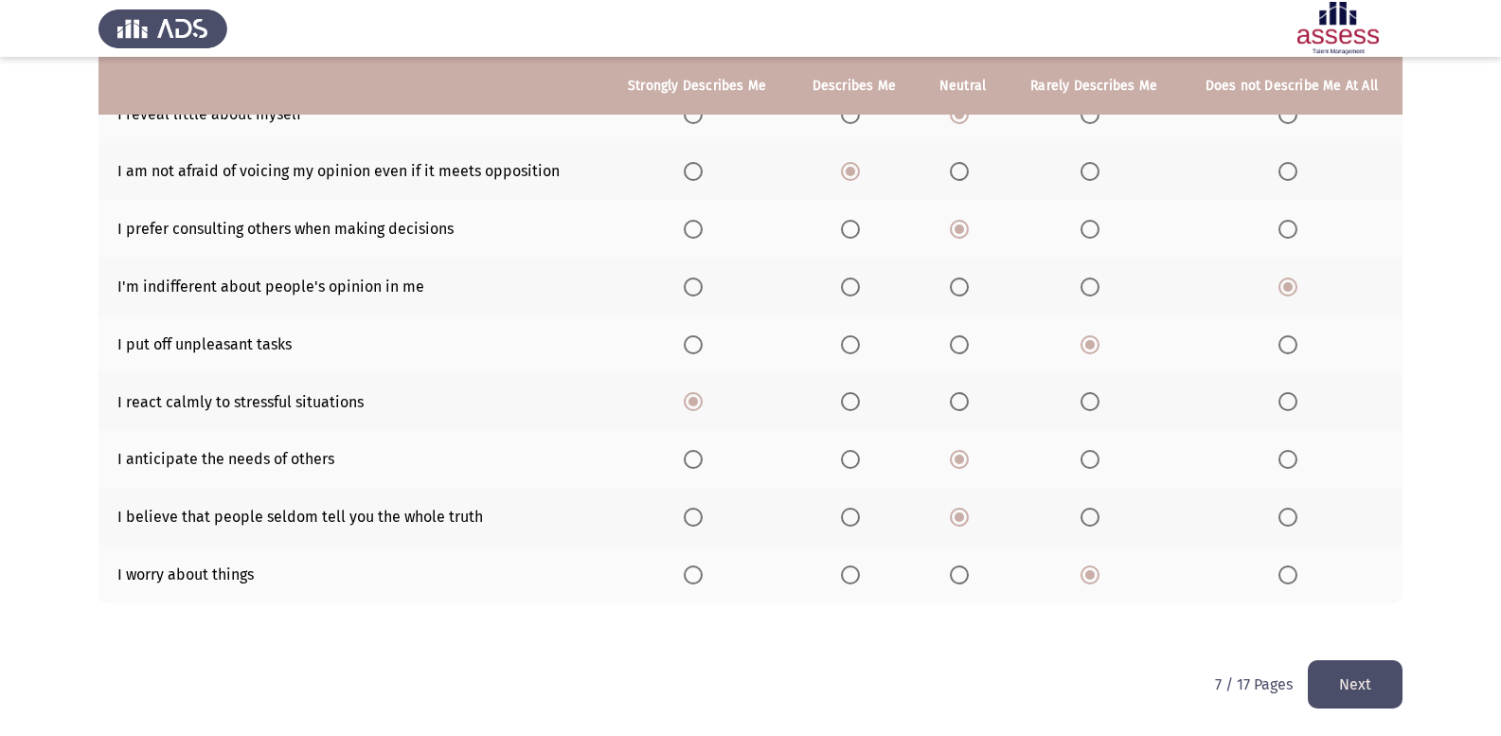
click at [1348, 690] on button "Next" at bounding box center [1355, 684] width 95 height 48
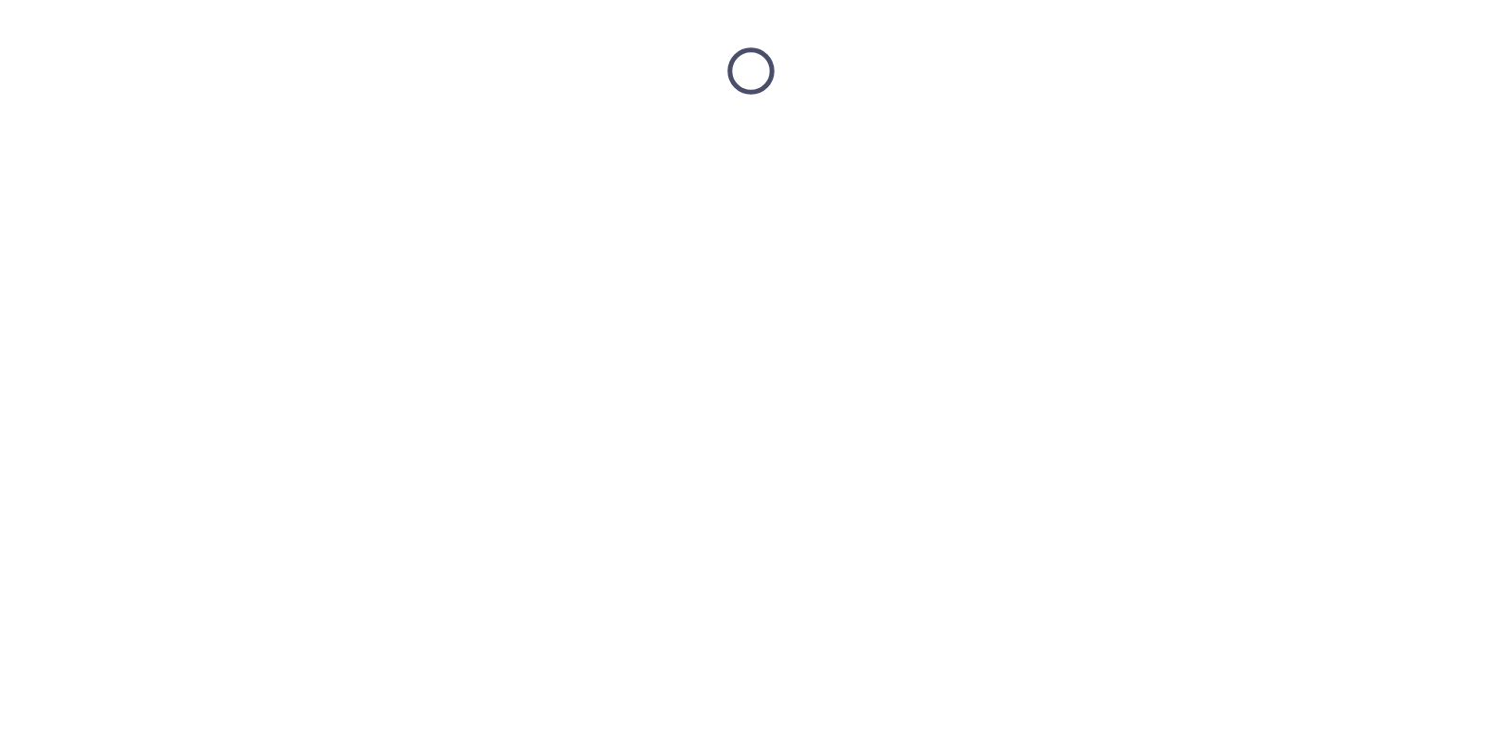
scroll to position [0, 0]
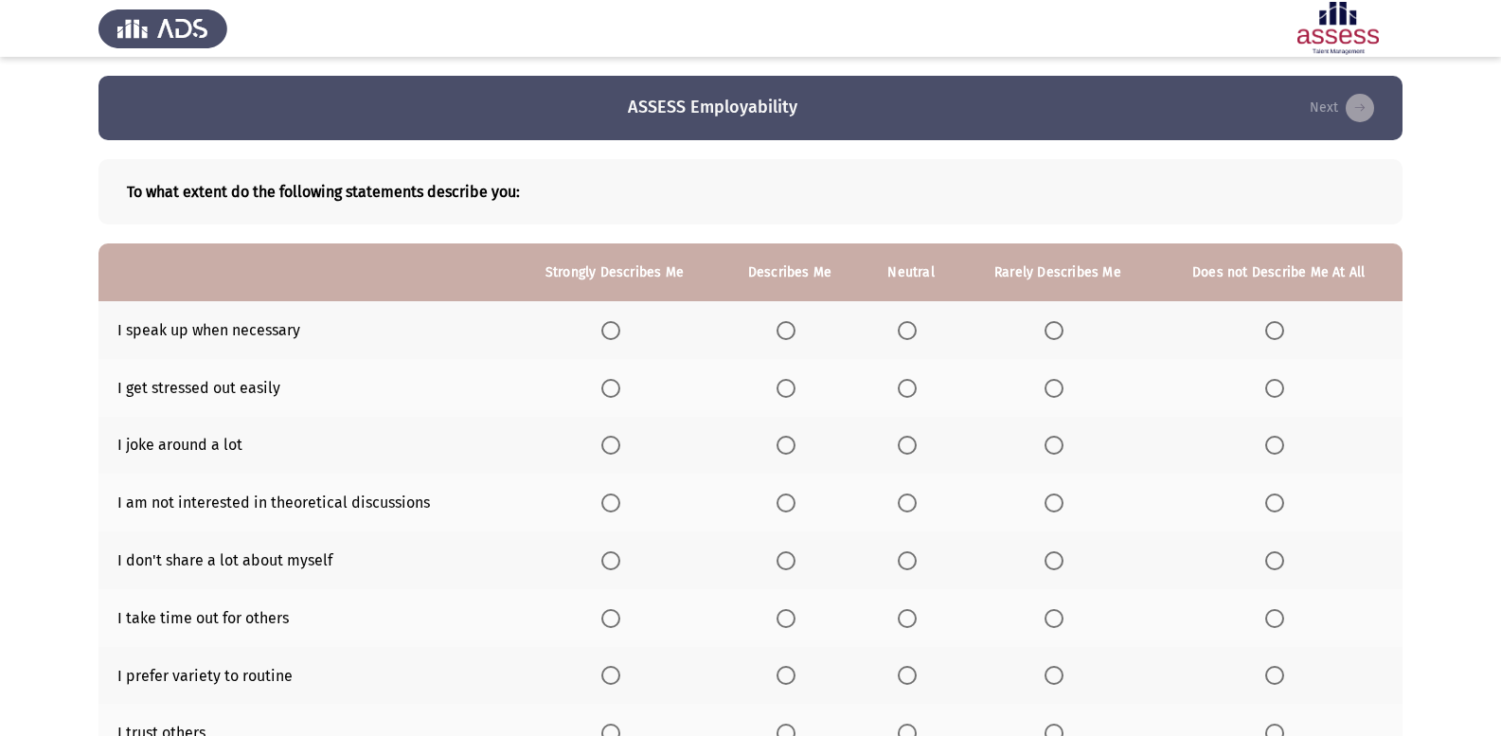
click at [797, 325] on label "Select an option" at bounding box center [790, 330] width 27 height 19
click at [795, 325] on input "Select an option" at bounding box center [786, 330] width 19 height 19
click at [1054, 388] on span "Select an option" at bounding box center [1054, 388] width 0 height 0
click at [1055, 387] on input "Select an option" at bounding box center [1054, 388] width 19 height 19
click at [1273, 446] on span "Select an option" at bounding box center [1274, 445] width 19 height 19
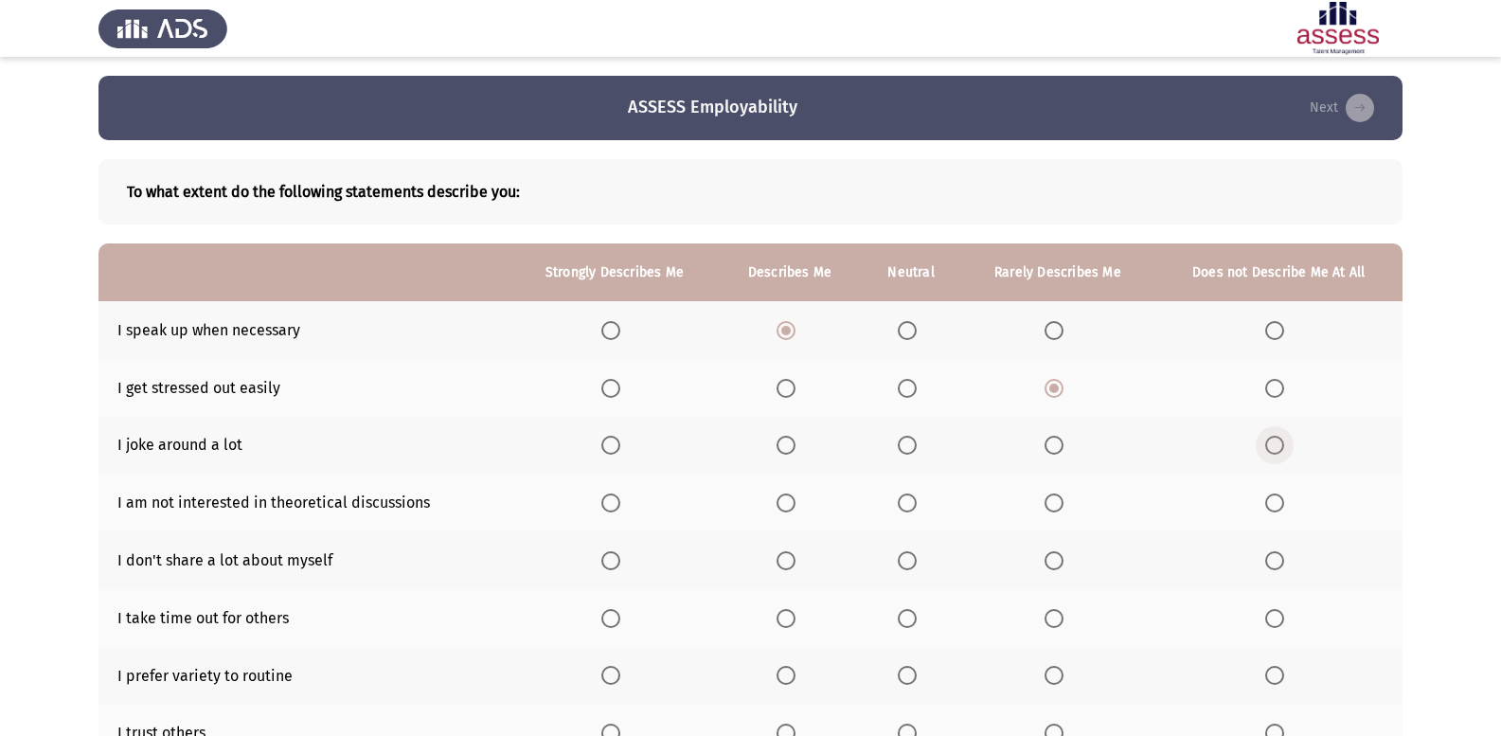
click at [1273, 446] on input "Select an option" at bounding box center [1274, 445] width 19 height 19
click at [1262, 495] on th at bounding box center [1278, 502] width 248 height 58
click at [1288, 505] on label "Select an option" at bounding box center [1278, 502] width 27 height 19
click at [1284, 505] on input "Select an option" at bounding box center [1274, 502] width 19 height 19
click at [913, 561] on span "Select an option" at bounding box center [907, 560] width 19 height 19
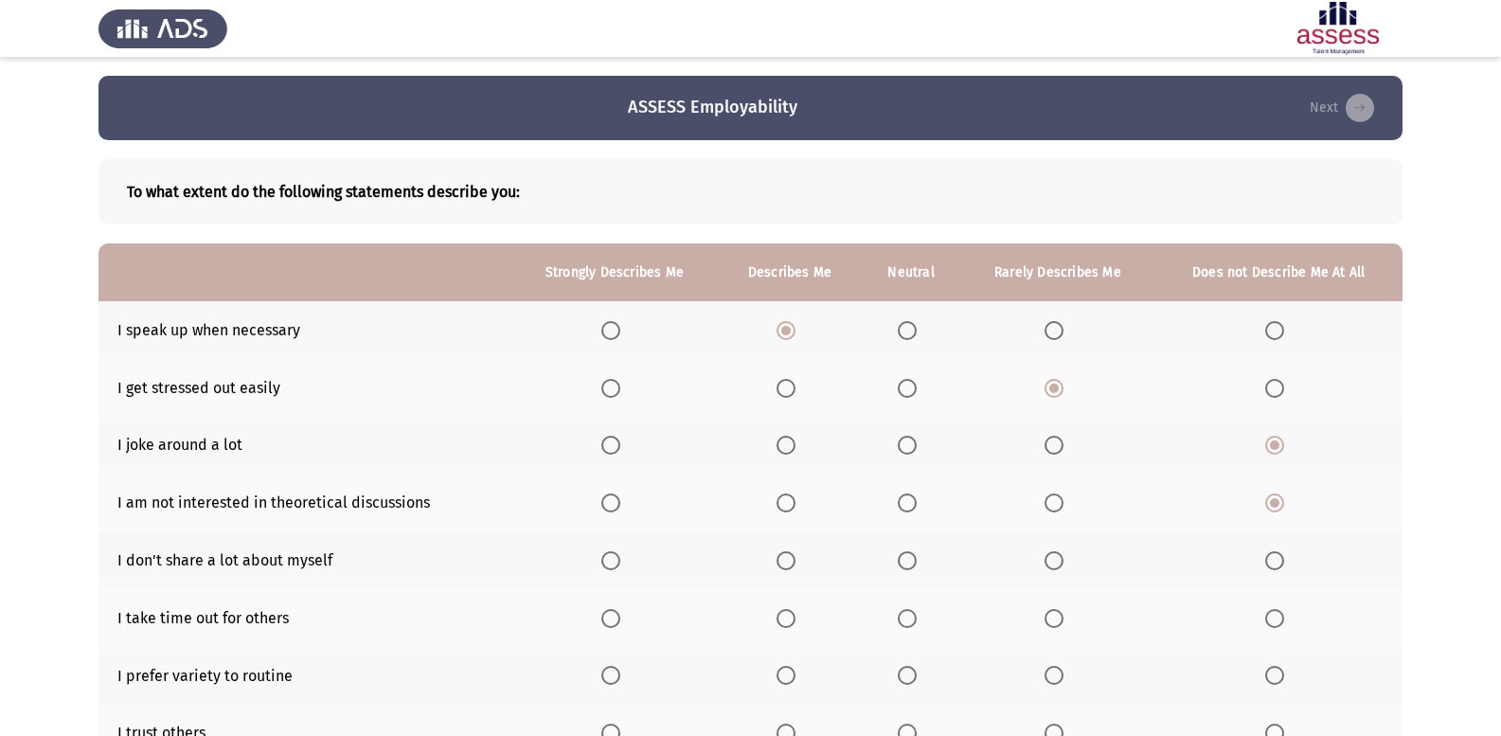
click at [913, 561] on input "Select an option" at bounding box center [907, 560] width 19 height 19
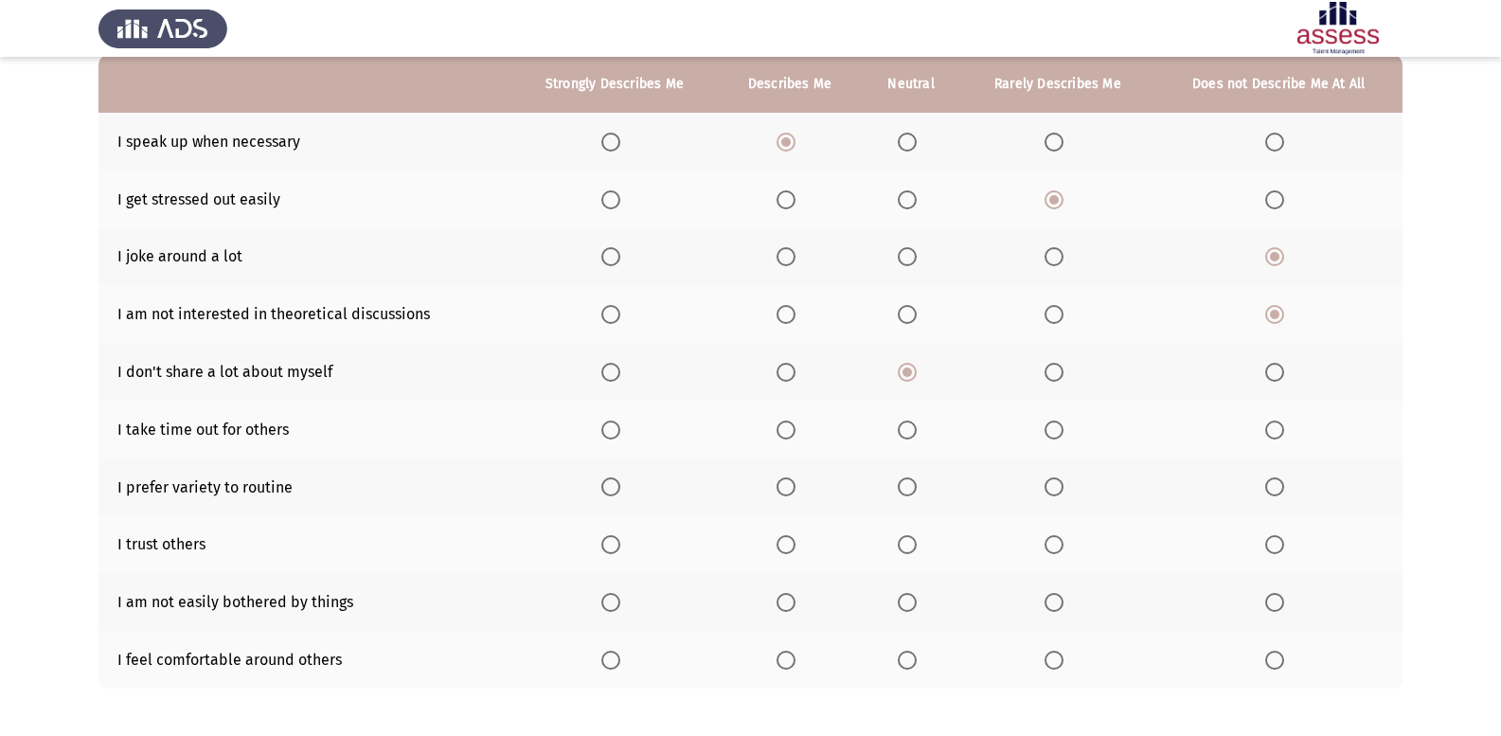
scroll to position [189, 0]
click at [923, 420] on label "Select an option" at bounding box center [911, 429] width 27 height 19
click at [917, 420] on input "Select an option" at bounding box center [907, 429] width 19 height 19
click at [795, 491] on span "Select an option" at bounding box center [786, 485] width 19 height 19
click at [795, 491] on input "Select an option" at bounding box center [786, 485] width 19 height 19
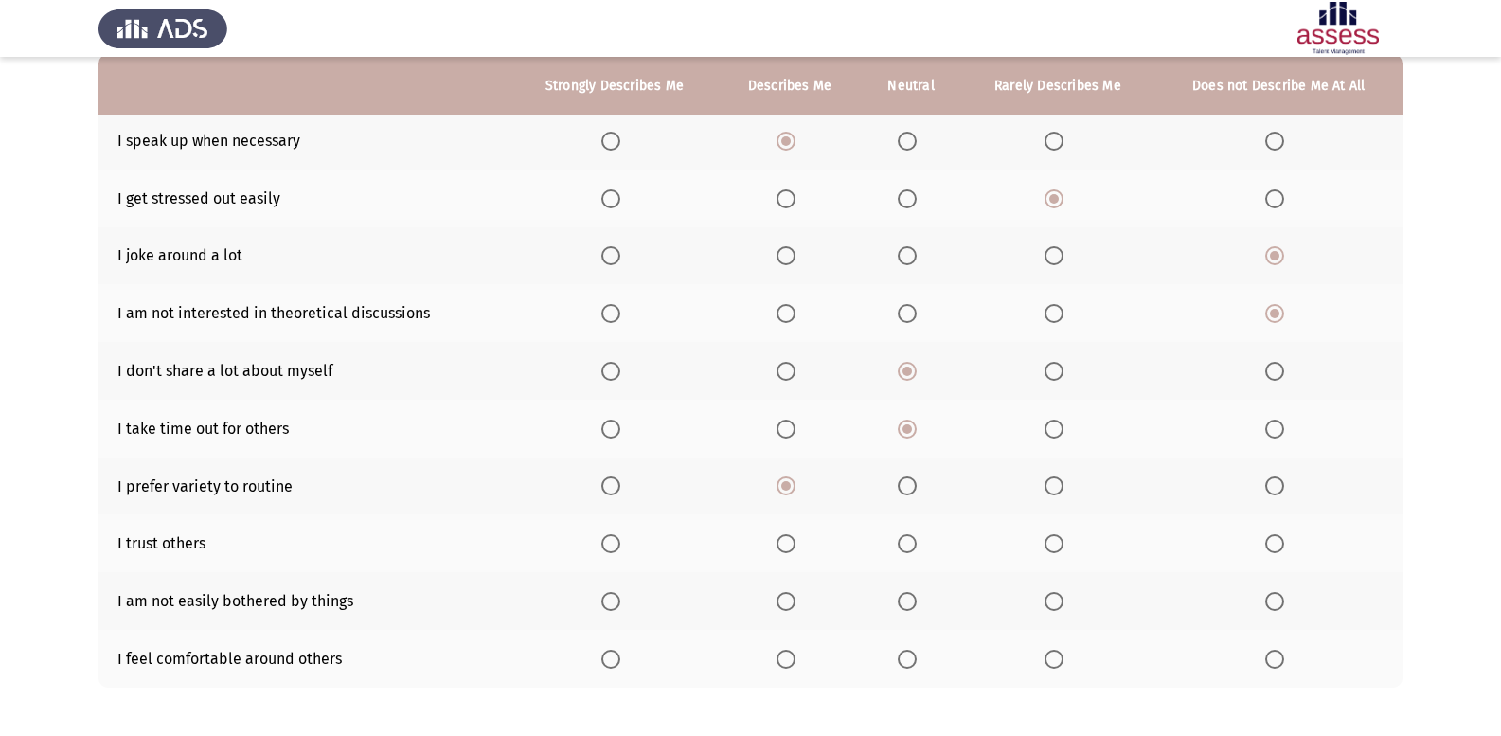
click at [917, 539] on span "Select an option" at bounding box center [907, 543] width 19 height 19
click at [917, 539] on input "Select an option" at bounding box center [907, 543] width 19 height 19
click at [910, 597] on span "Select an option" at bounding box center [907, 601] width 19 height 19
click at [910, 597] on input "Select an option" at bounding box center [907, 601] width 19 height 19
click at [915, 661] on span "Select an option" at bounding box center [907, 659] width 19 height 19
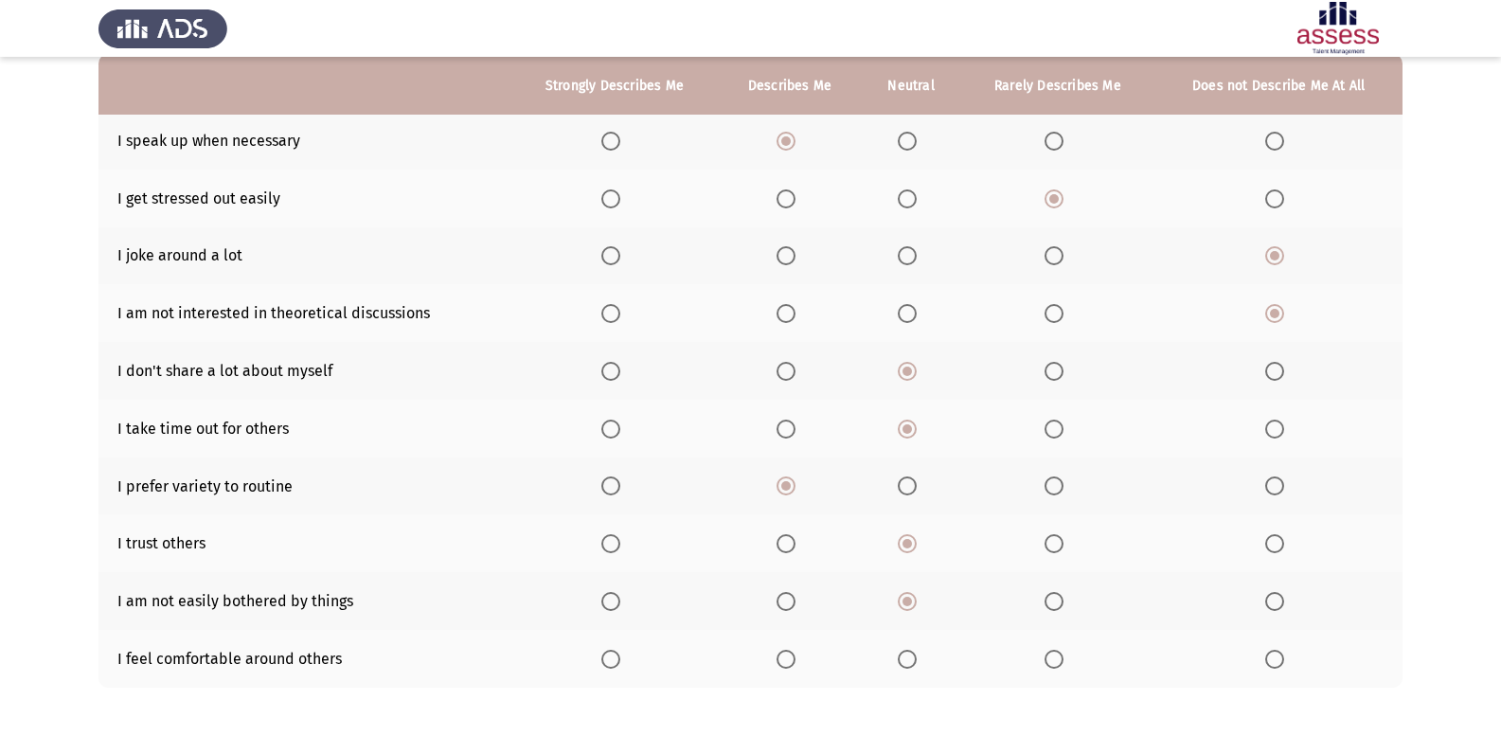
click at [915, 661] on input "Select an option" at bounding box center [907, 659] width 19 height 19
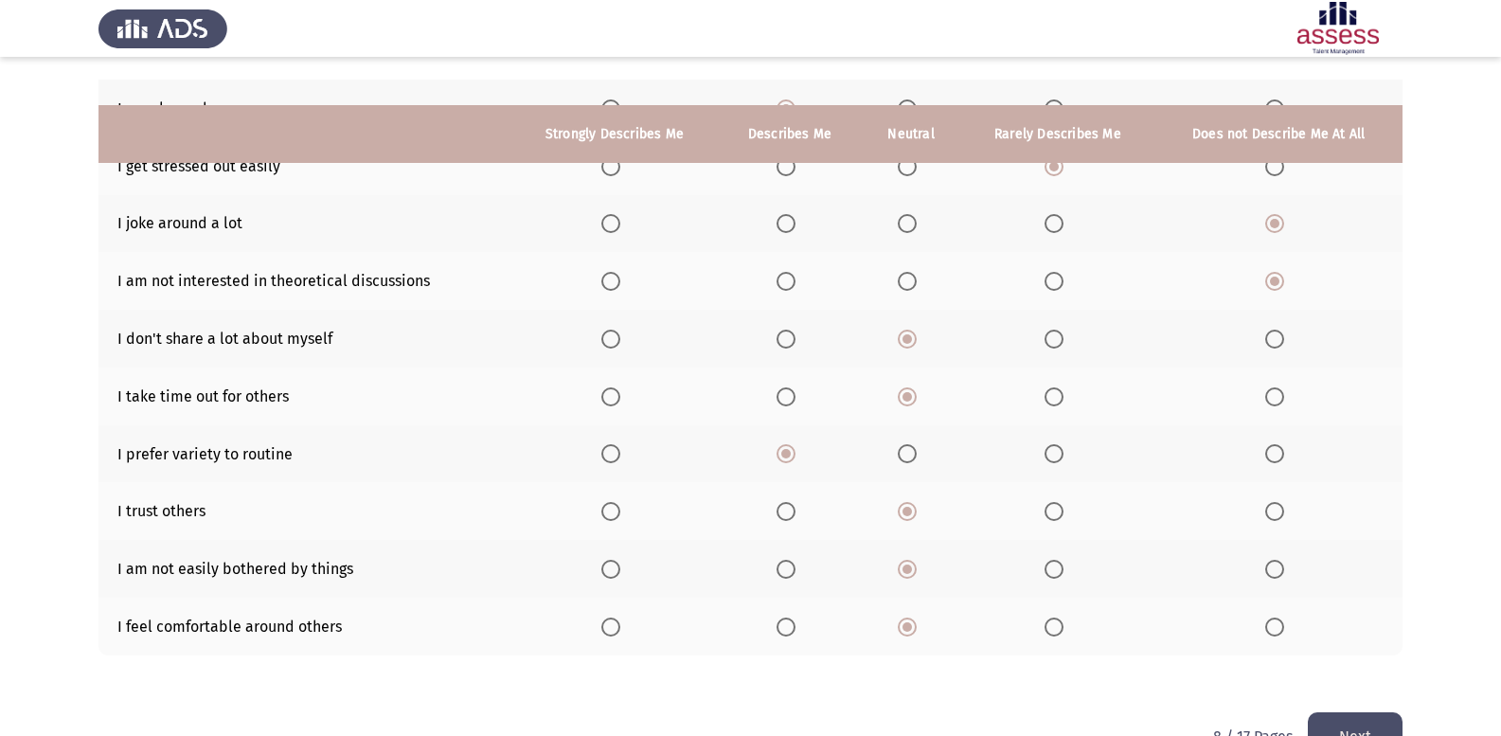
scroll to position [274, 0]
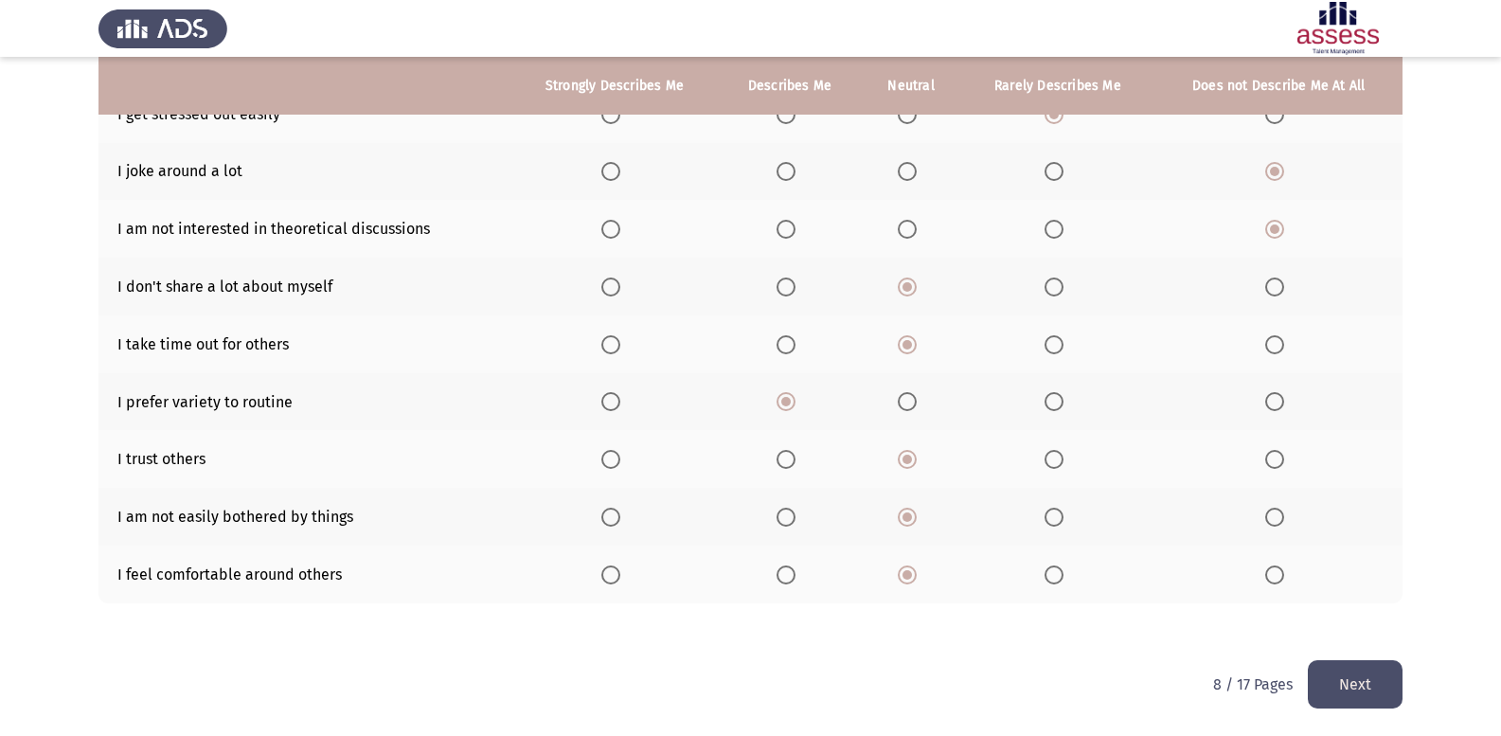
click at [1358, 676] on button "Next" at bounding box center [1355, 684] width 95 height 48
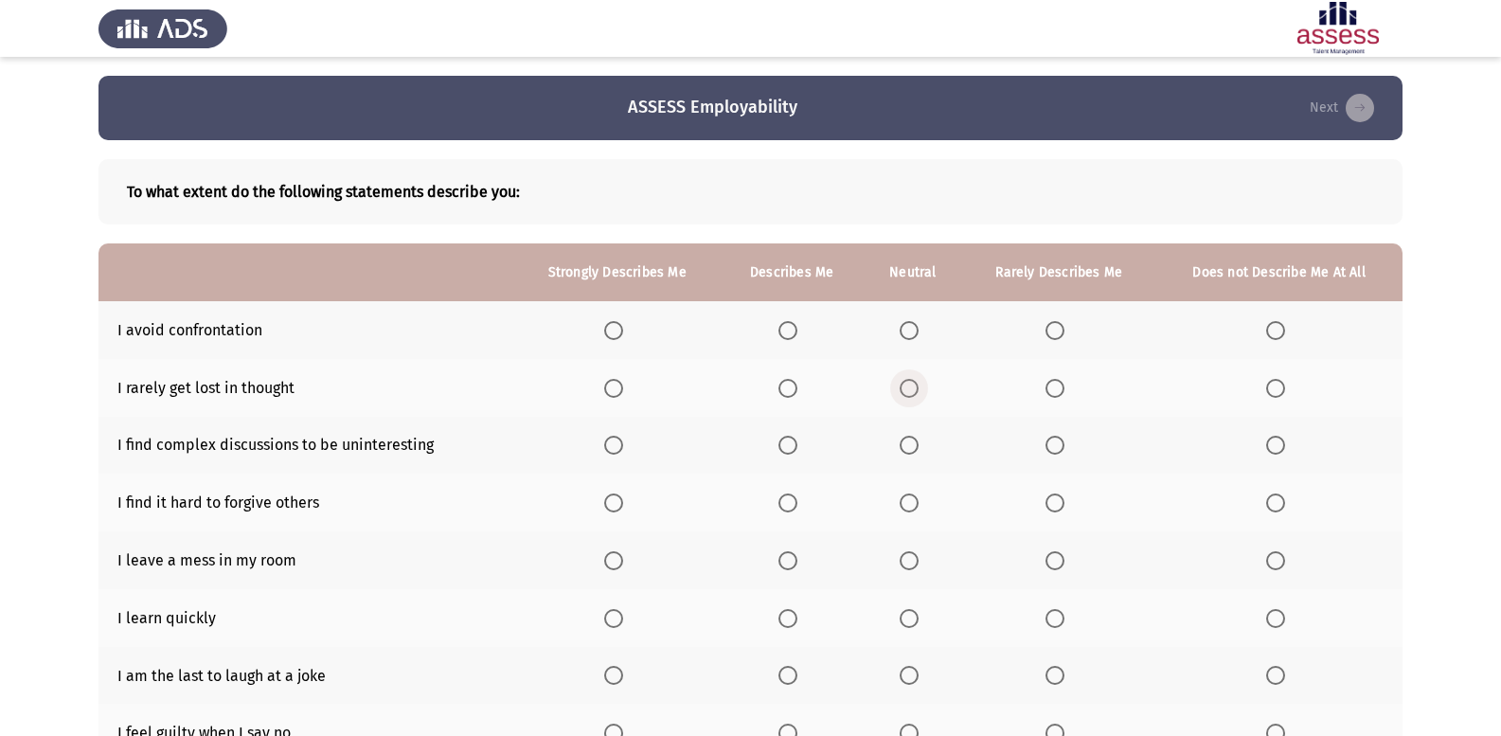
click at [904, 397] on span "Select an option" at bounding box center [909, 388] width 19 height 19
click at [904, 397] on input "Select an option" at bounding box center [909, 388] width 19 height 19
click at [909, 327] on span "Select an option" at bounding box center [909, 330] width 19 height 19
click at [909, 327] on input "Select an option" at bounding box center [909, 330] width 19 height 19
click at [1063, 453] on span "Select an option" at bounding box center [1054, 445] width 19 height 19
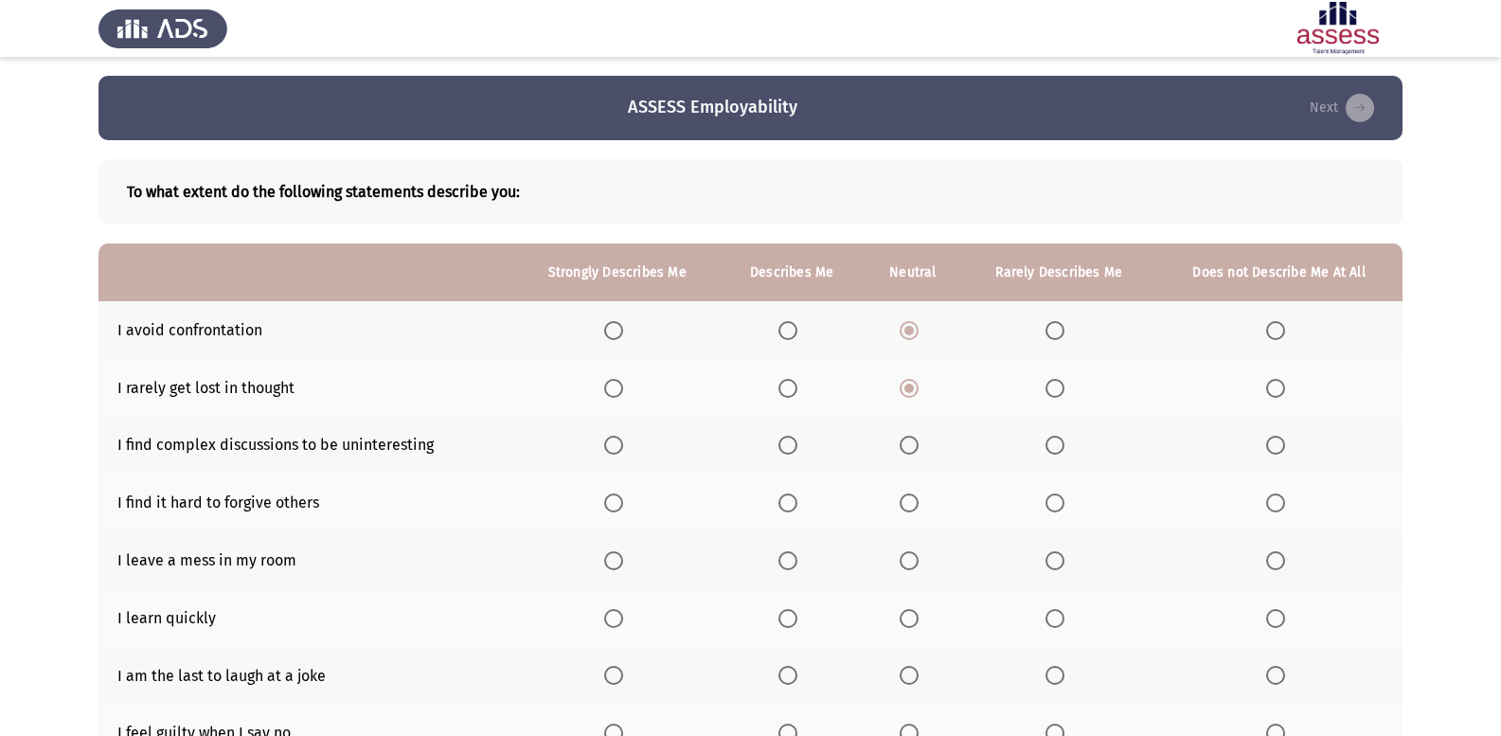
click at [1063, 453] on input "Select an option" at bounding box center [1054, 445] width 19 height 19
click at [903, 506] on span "Select an option" at bounding box center [909, 502] width 19 height 19
click at [903, 506] on input "Select an option" at bounding box center [909, 502] width 19 height 19
click at [918, 563] on span "Select an option" at bounding box center [909, 560] width 19 height 19
click at [918, 563] on input "Select an option" at bounding box center [909, 560] width 19 height 19
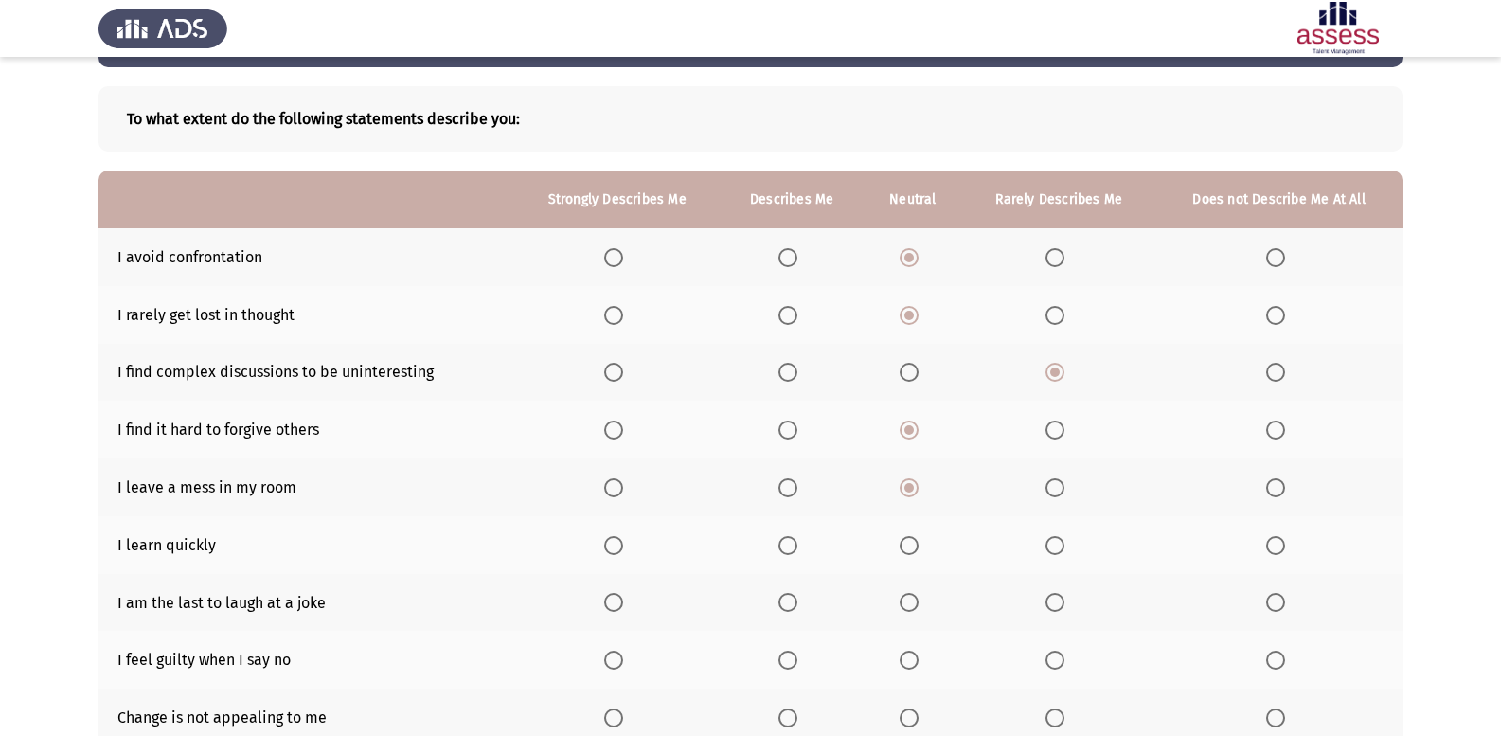
scroll to position [274, 0]
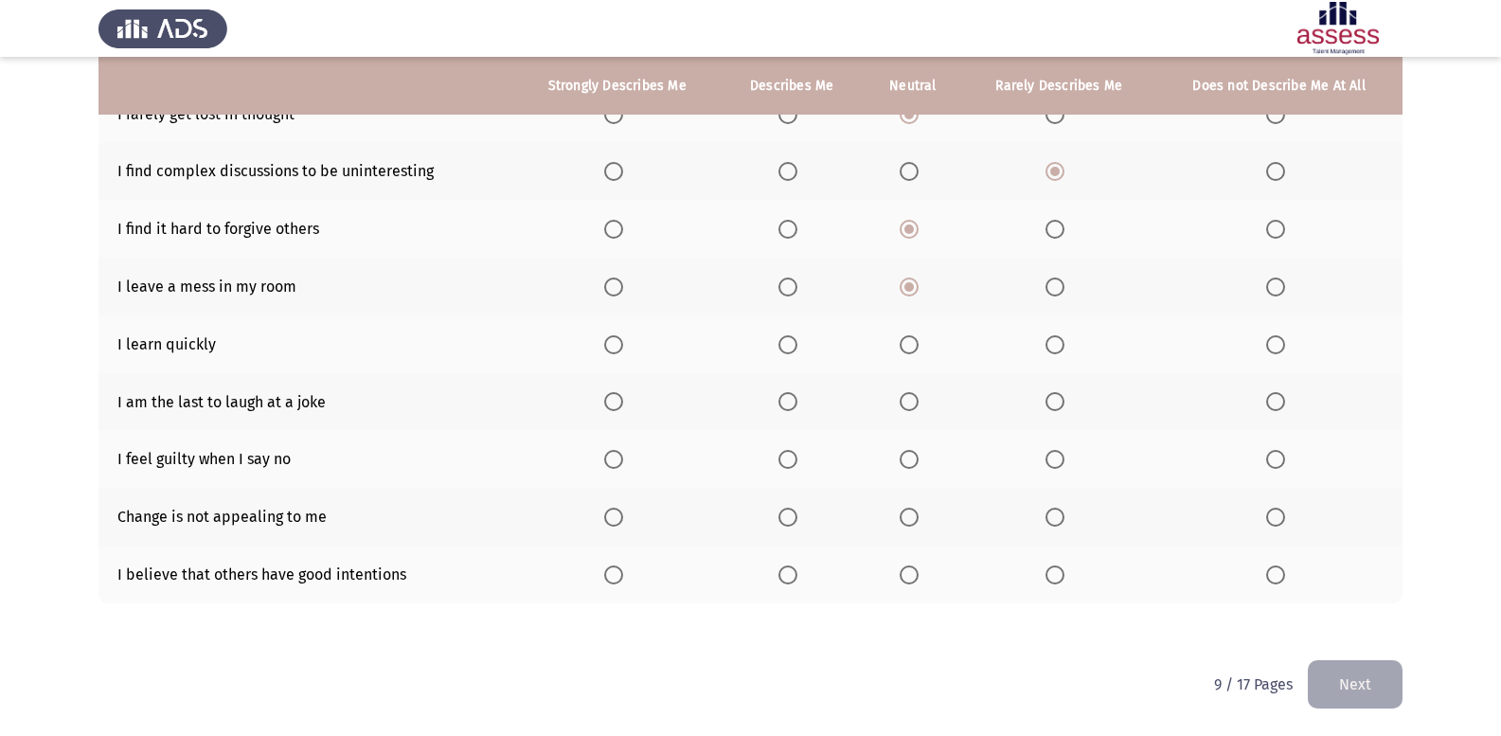
click at [620, 344] on span "Select an option" at bounding box center [613, 344] width 19 height 19
click at [620, 344] on input "Select an option" at bounding box center [613, 344] width 19 height 19
click at [914, 407] on span "Select an option" at bounding box center [909, 401] width 19 height 19
click at [914, 407] on input "Select an option" at bounding box center [909, 401] width 19 height 19
click at [1046, 451] on span "Select an option" at bounding box center [1054, 459] width 19 height 19
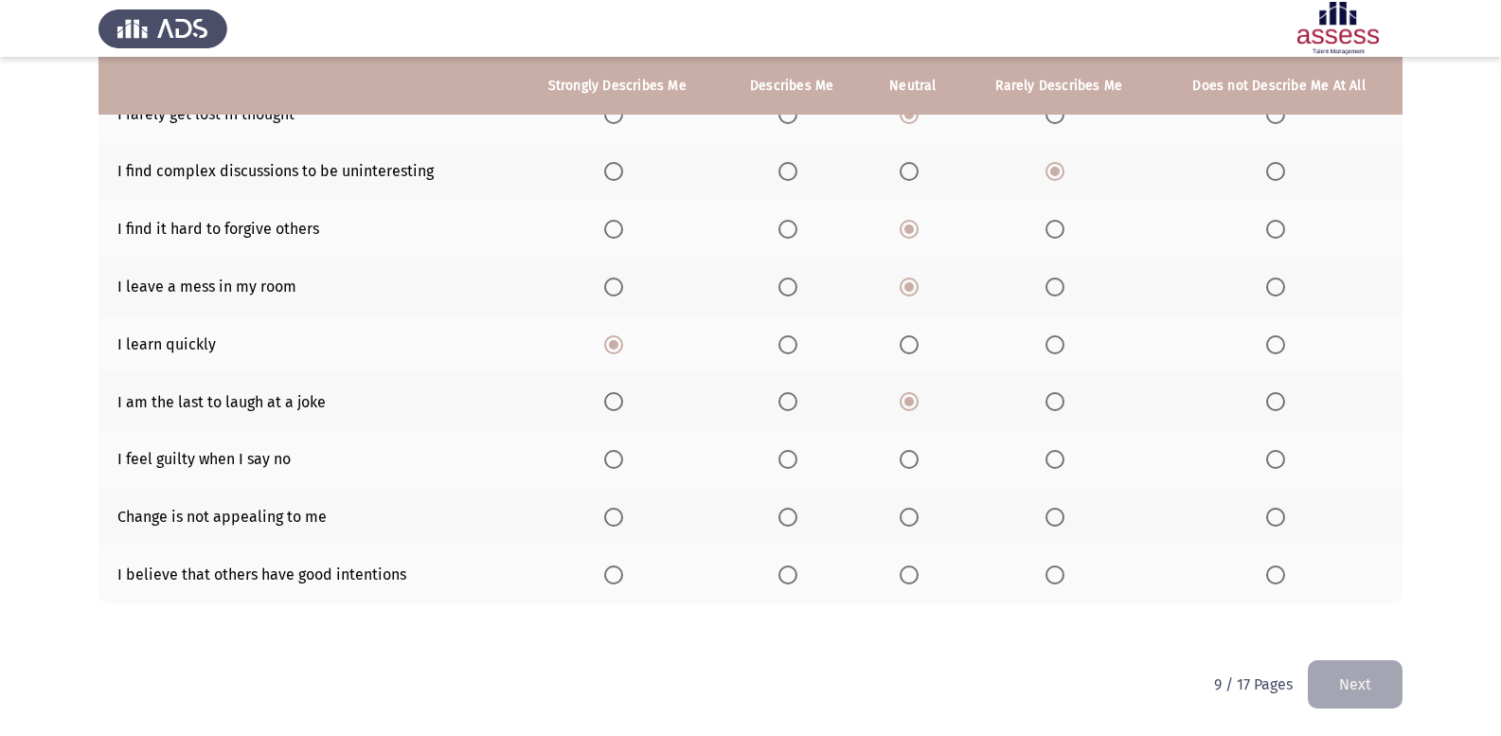
click at [1046, 451] on input "Select an option" at bounding box center [1054, 459] width 19 height 19
click at [912, 529] on th at bounding box center [913, 517] width 99 height 58
click at [916, 519] on span "Select an option" at bounding box center [909, 517] width 19 height 19
click at [916, 519] on input "Select an option" at bounding box center [909, 517] width 19 height 19
click at [913, 569] on span "Select an option" at bounding box center [909, 574] width 19 height 19
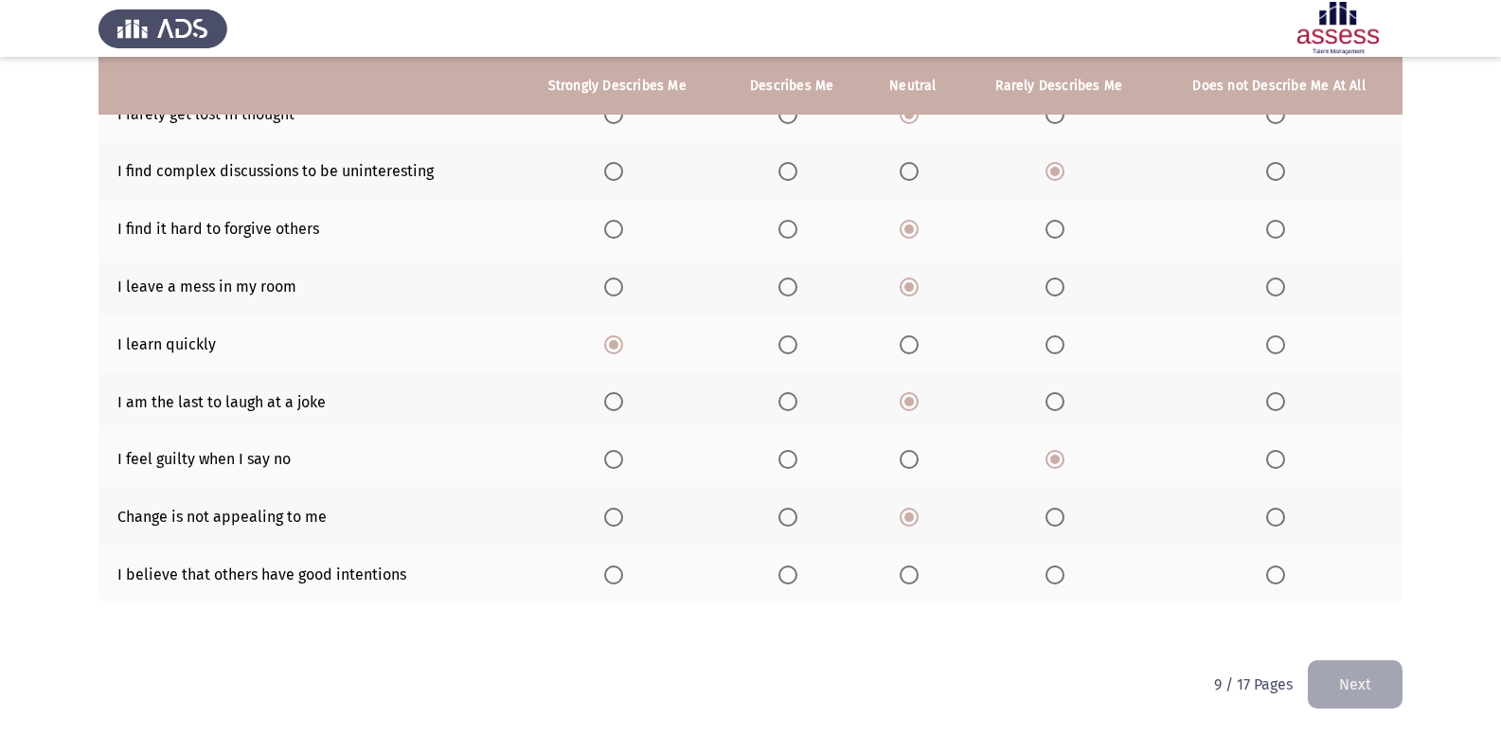
click at [913, 569] on input "Select an option" at bounding box center [909, 574] width 19 height 19
click at [1346, 671] on button "Next" at bounding box center [1355, 684] width 95 height 48
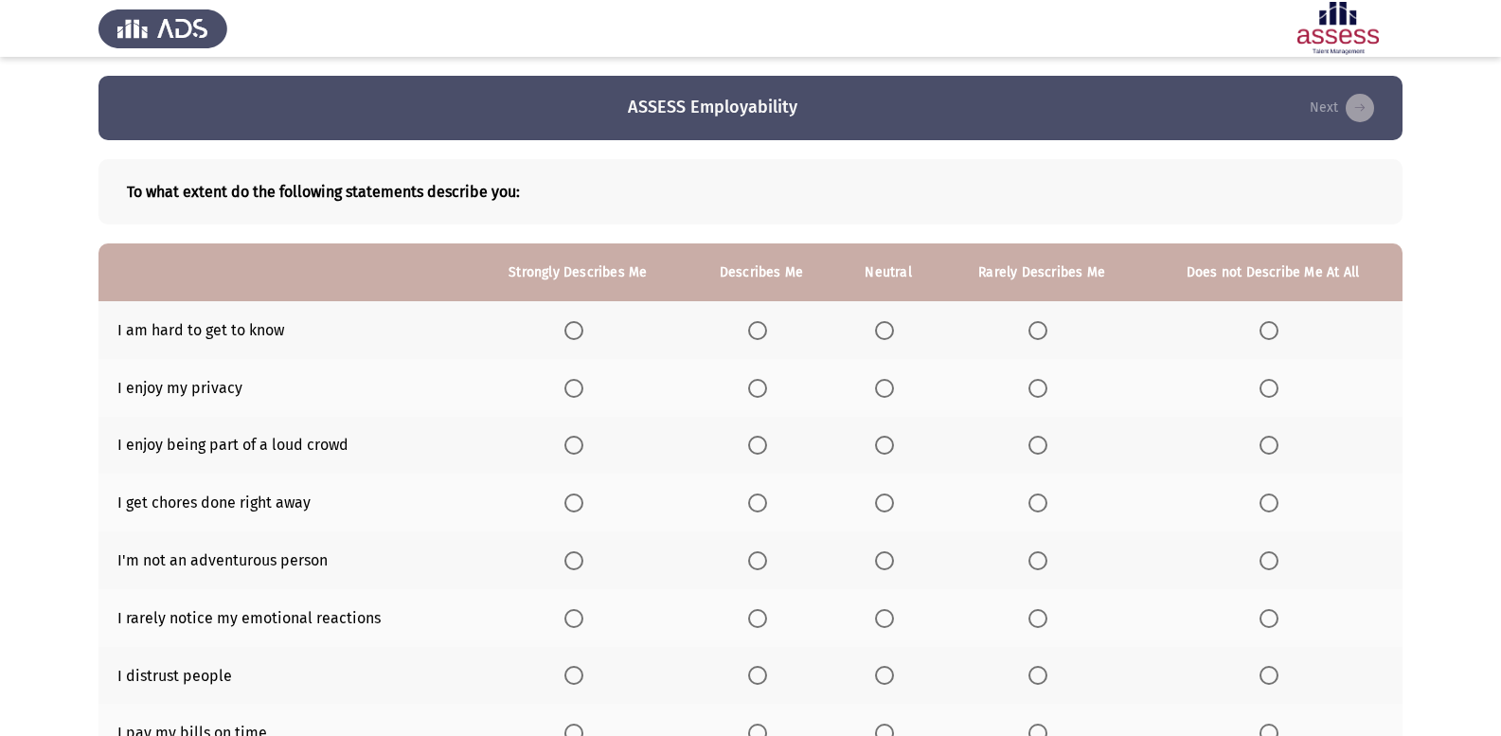
drag, startPoint x: 1287, startPoint y: 332, endPoint x: 1277, endPoint y: 331, distance: 9.5
click at [1287, 331] on th at bounding box center [1272, 330] width 259 height 58
click at [1268, 331] on span "Select an option" at bounding box center [1268, 330] width 19 height 19
click at [1268, 331] on input "Select an option" at bounding box center [1268, 330] width 19 height 19
drag, startPoint x: 879, startPoint y: 388, endPoint x: 871, endPoint y: 376, distance: 14.5
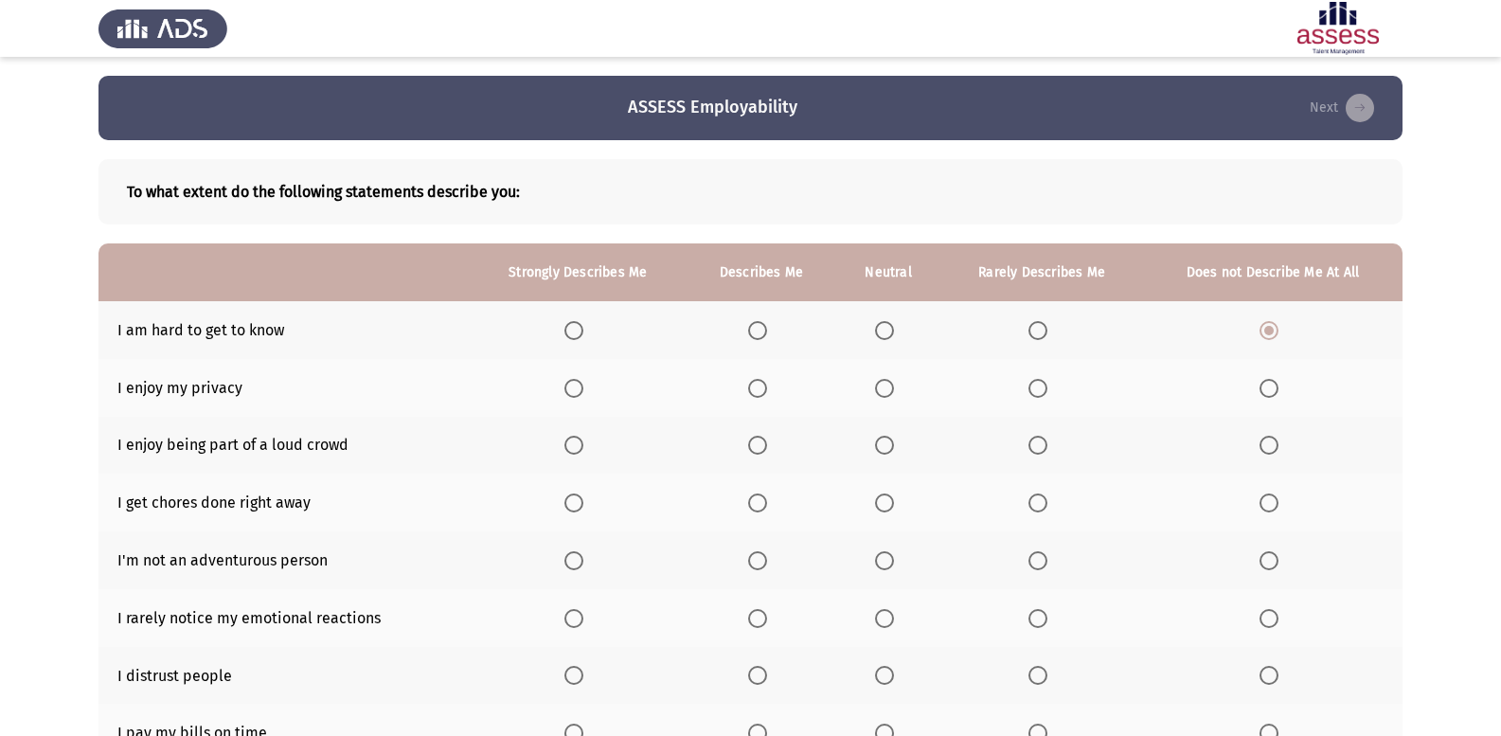
click at [816, 377] on tr "I enjoy my privacy" at bounding box center [750, 388] width 1304 height 58
click at [886, 384] on span "Select an option" at bounding box center [884, 388] width 19 height 19
click at [886, 384] on input "Select an option" at bounding box center [884, 388] width 19 height 19
click at [1267, 444] on span "Select an option" at bounding box center [1268, 445] width 19 height 19
click at [1267, 444] on input "Select an option" at bounding box center [1268, 445] width 19 height 19
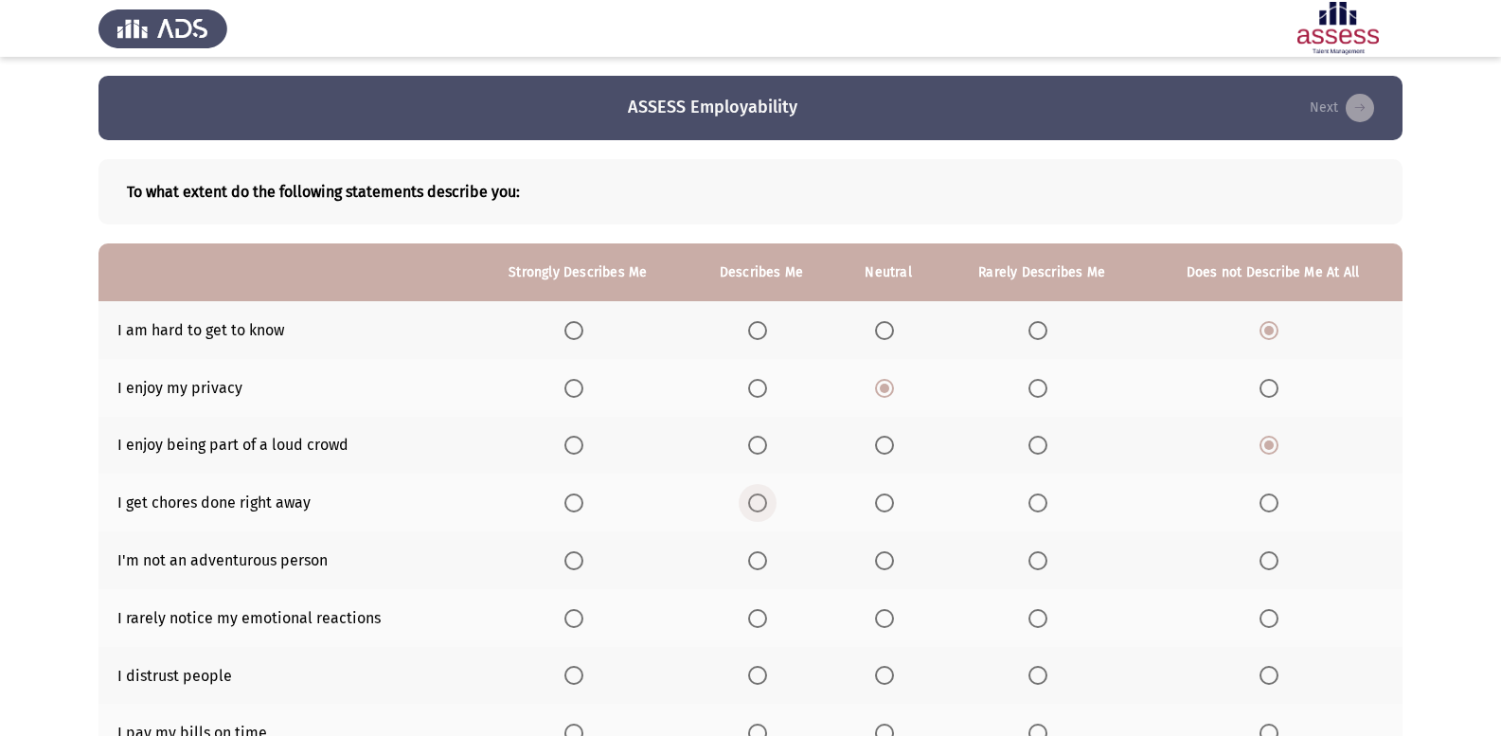
click at [765, 505] on span "Select an option" at bounding box center [757, 502] width 19 height 19
click at [765, 505] on input "Select an option" at bounding box center [757, 502] width 19 height 19
click at [1028, 553] on span "Select an option" at bounding box center [1037, 560] width 19 height 19
click at [1028, 553] on input "Select an option" at bounding box center [1037, 560] width 19 height 19
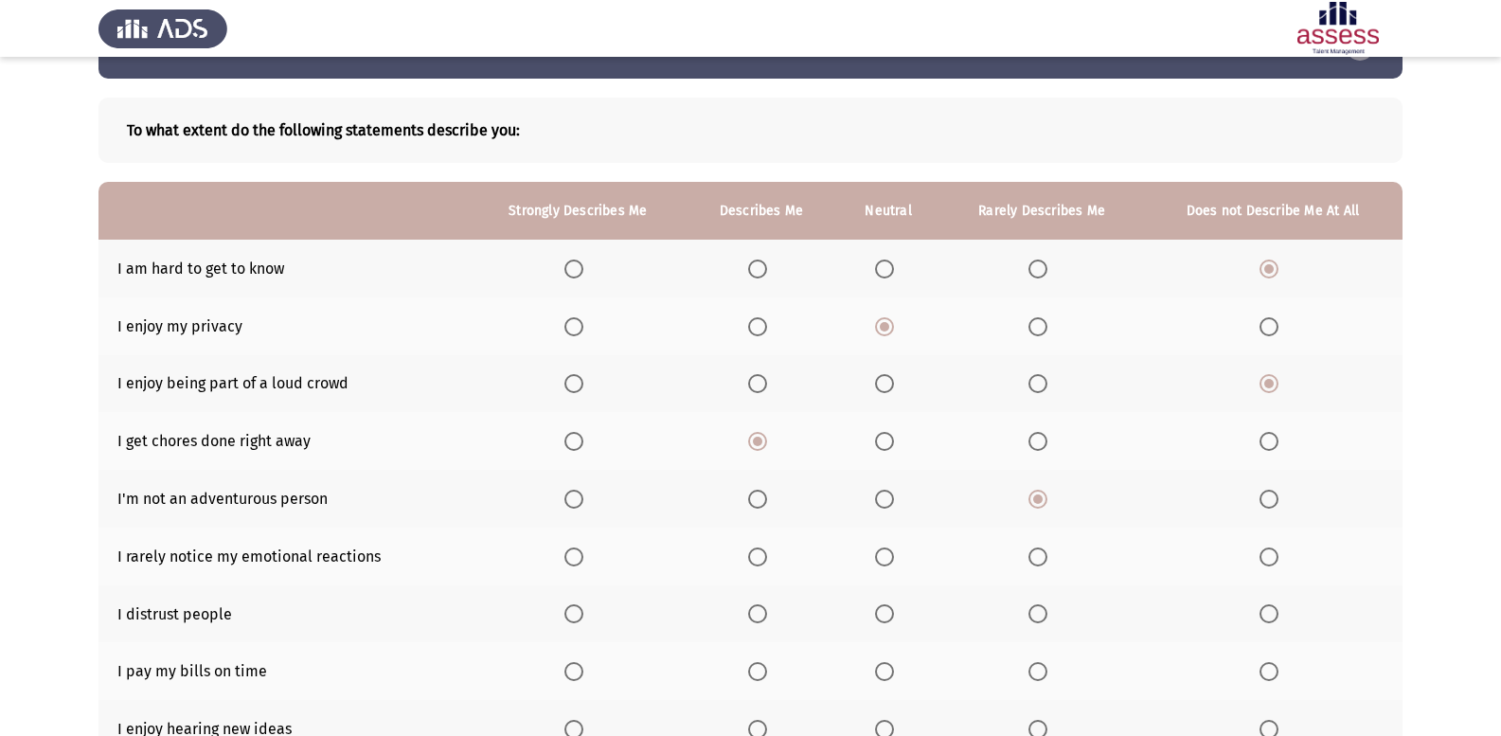
scroll to position [95, 0]
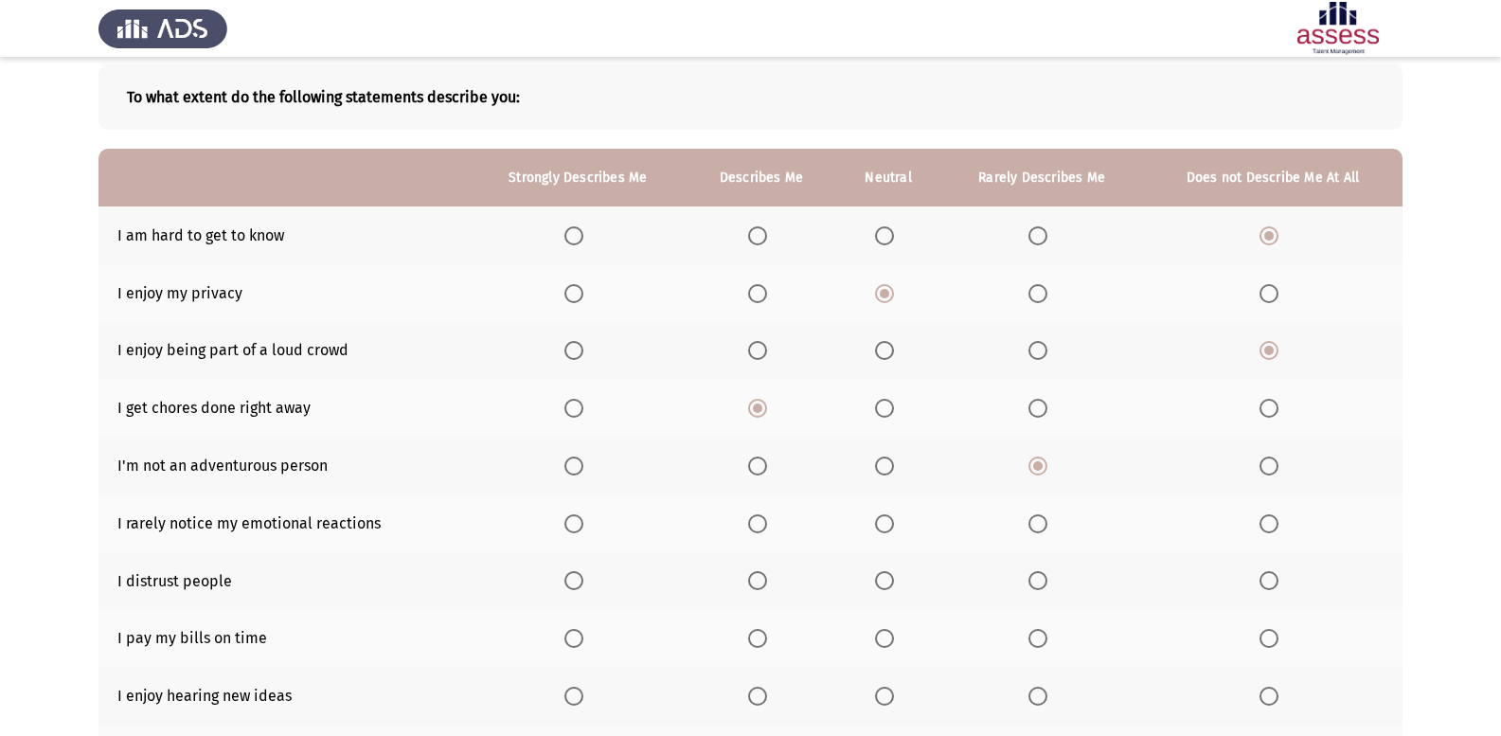
click at [769, 514] on label "Select an option" at bounding box center [761, 523] width 27 height 19
click at [767, 514] on input "Select an option" at bounding box center [757, 523] width 19 height 19
click at [883, 581] on span "Select an option" at bounding box center [884, 580] width 19 height 19
click at [883, 581] on input "Select an option" at bounding box center [884, 580] width 19 height 19
click at [585, 643] on label "Select an option" at bounding box center [577, 638] width 27 height 19
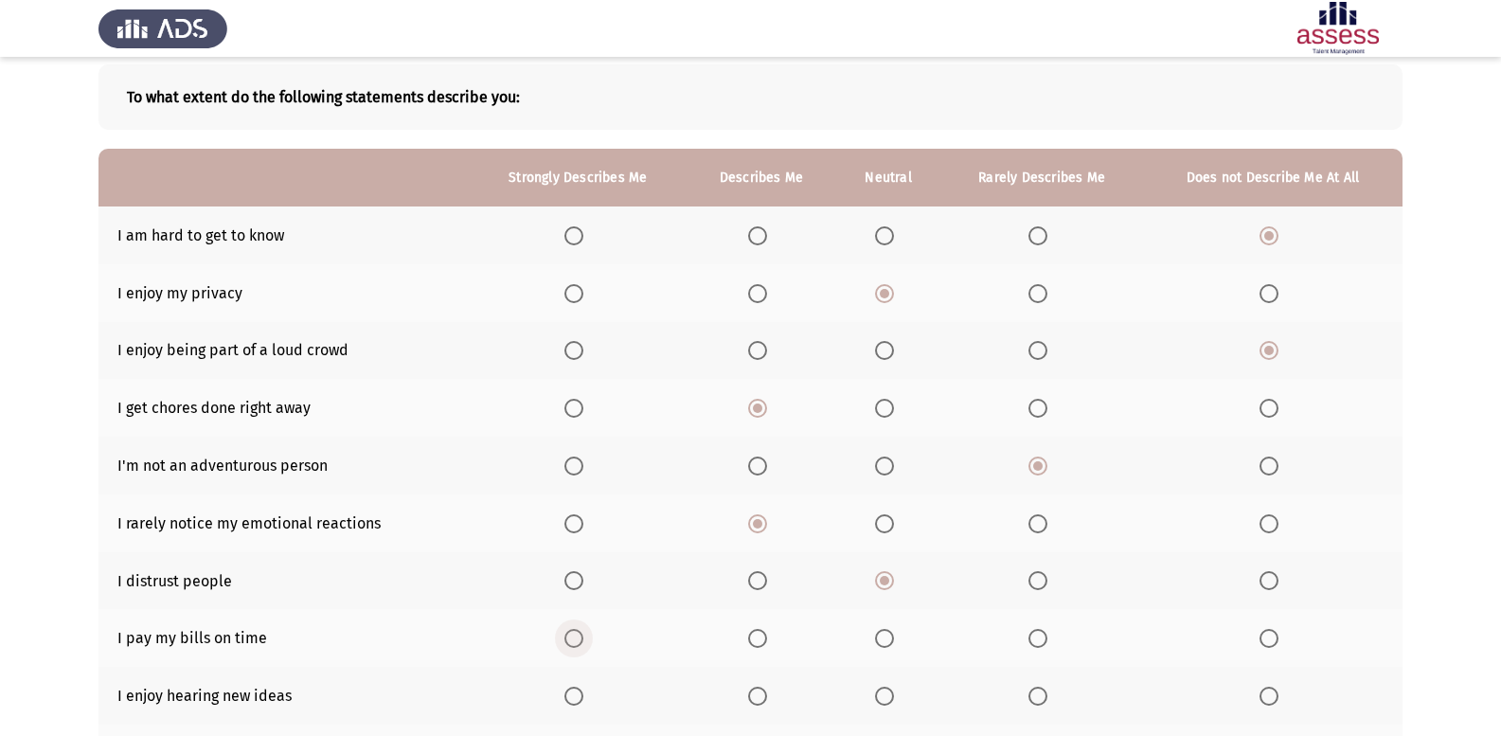
click at [583, 643] on input "Select an option" at bounding box center [573, 638] width 19 height 19
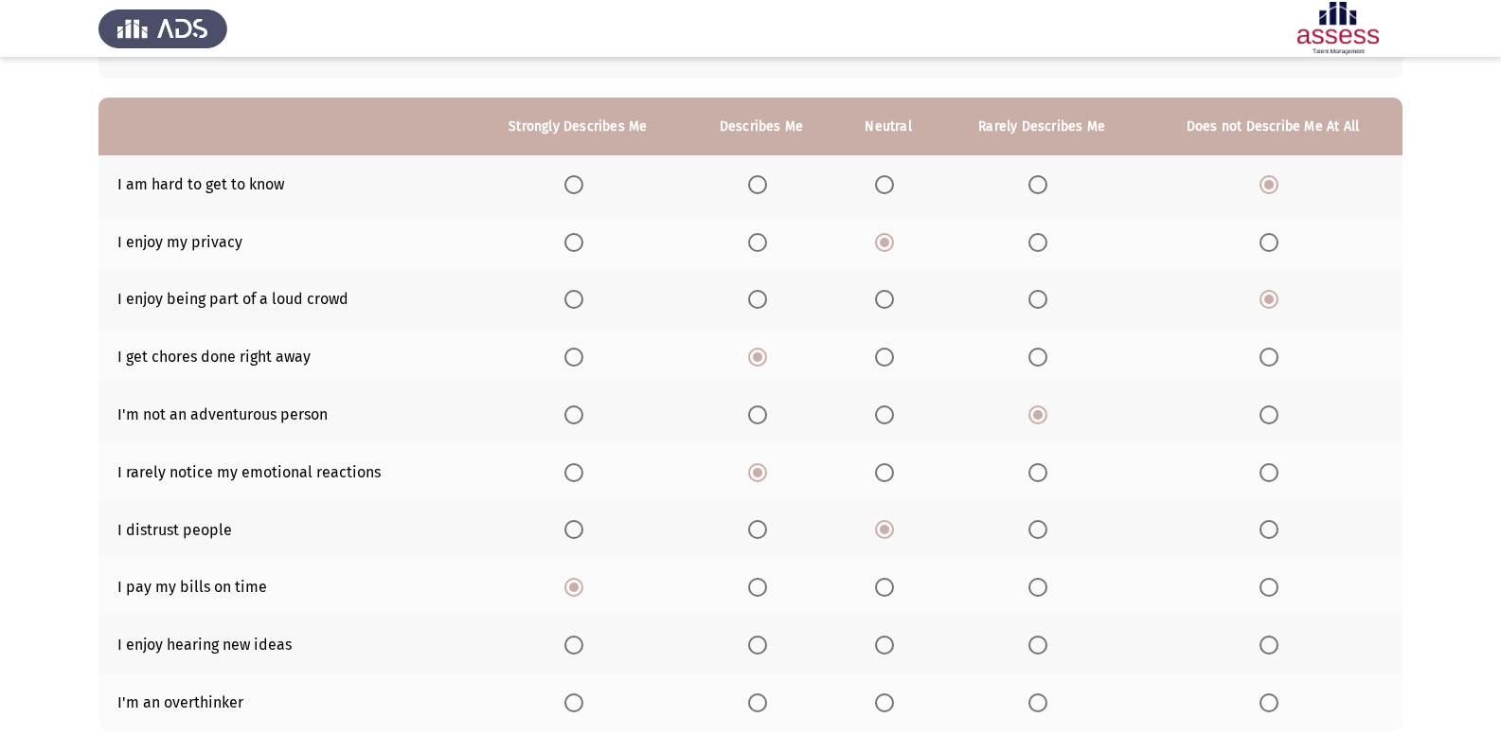
scroll to position [189, 0]
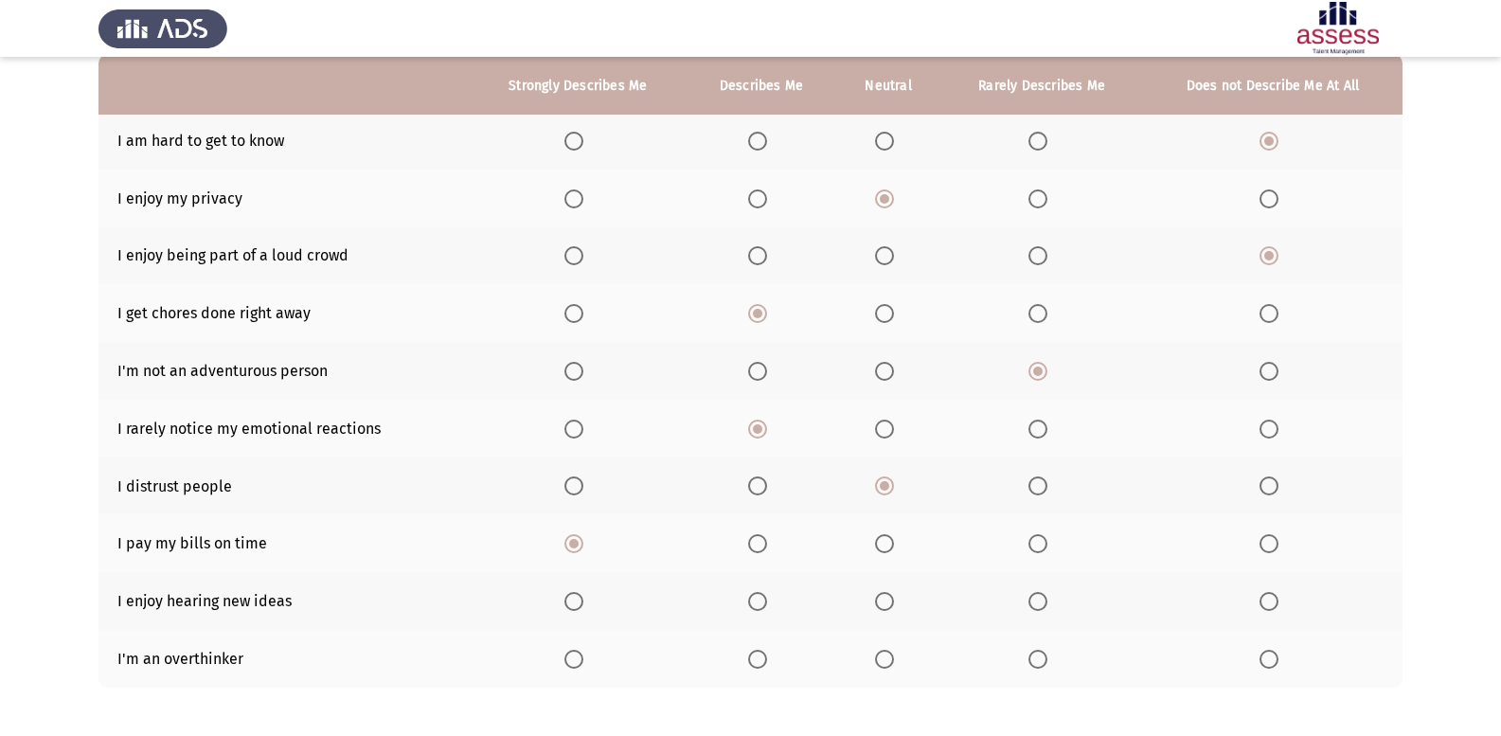
click at [572, 603] on span "Select an option" at bounding box center [573, 601] width 19 height 19
click at [572, 603] on input "Select an option" at bounding box center [573, 601] width 19 height 19
click at [583, 667] on span "Select an option" at bounding box center [573, 659] width 19 height 19
click at [583, 667] on input "Select an option" at bounding box center [573, 659] width 19 height 19
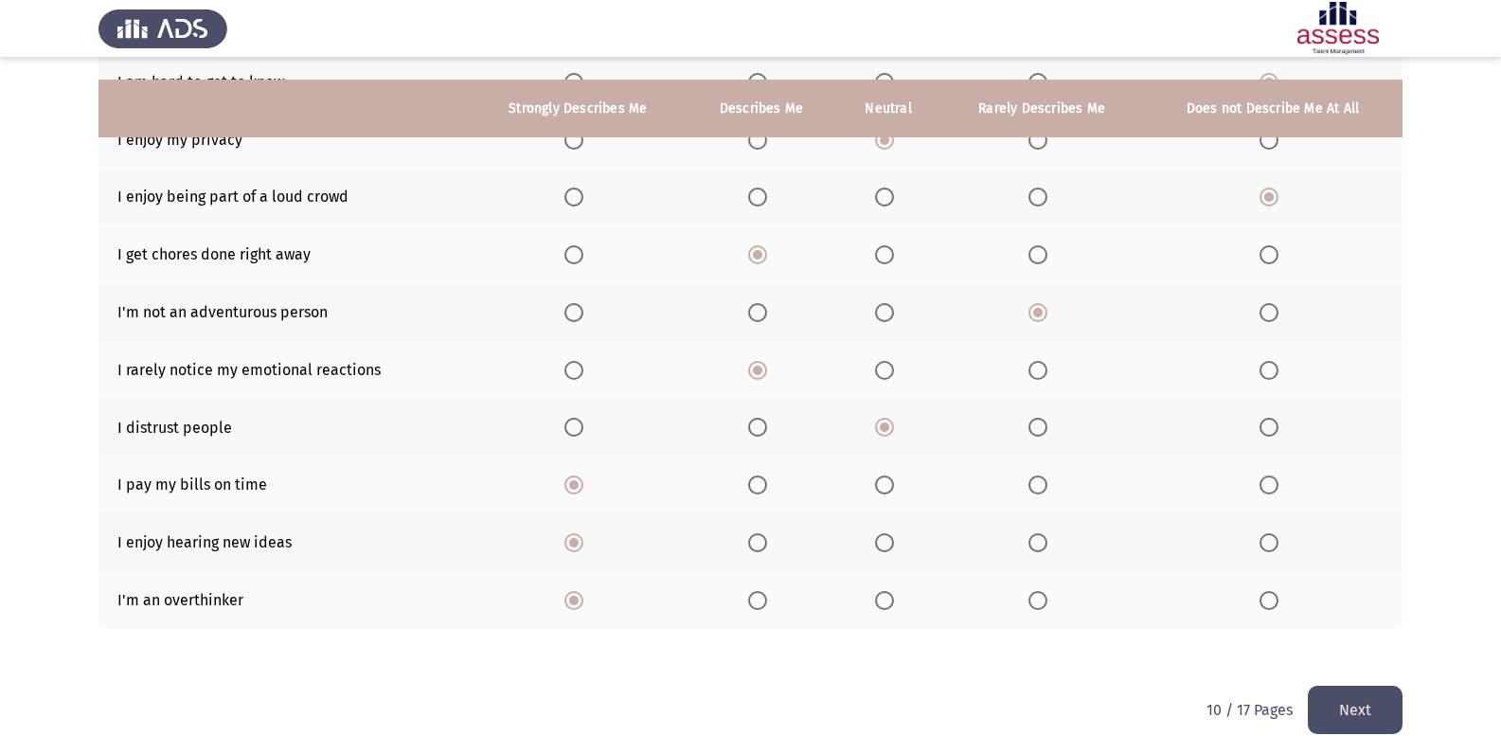
scroll to position [274, 0]
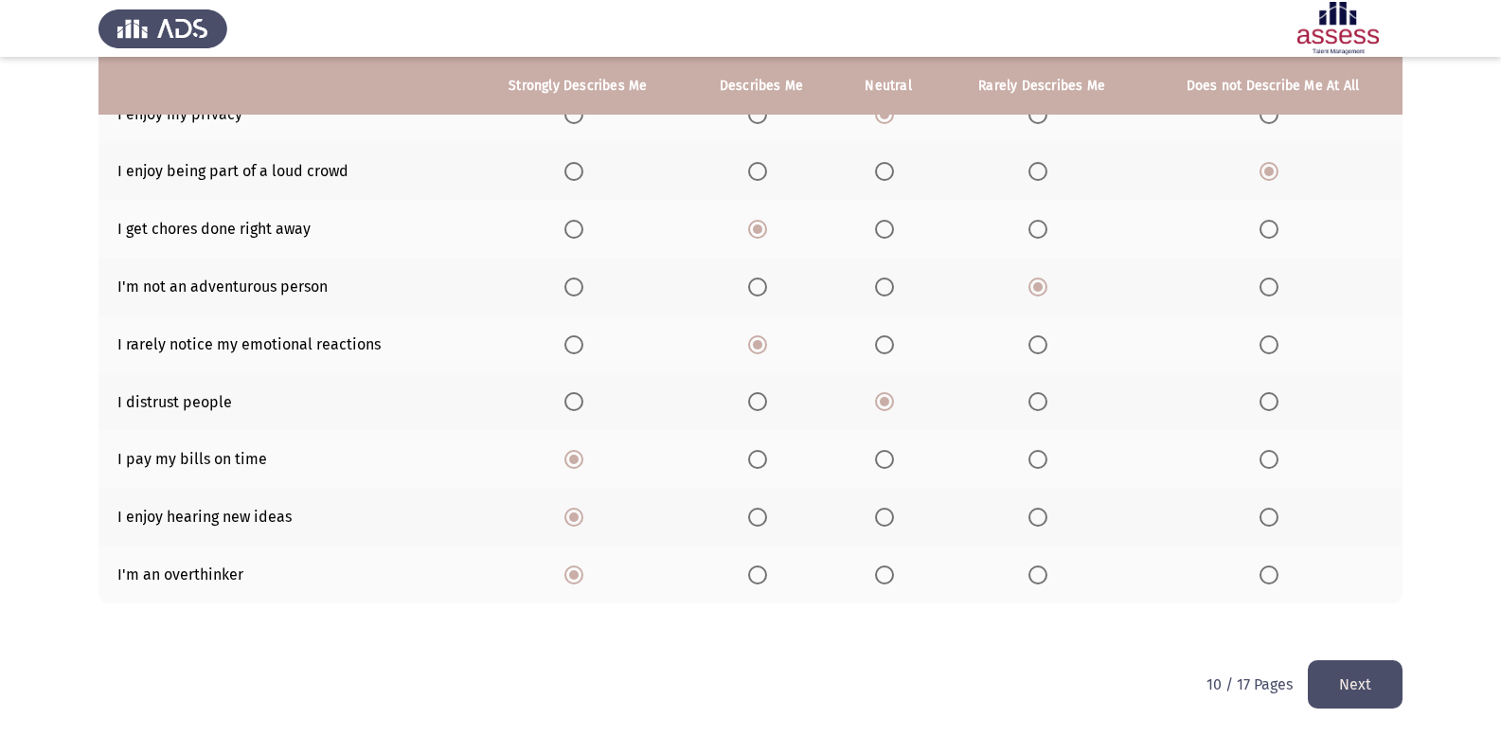
click at [1378, 688] on button "Next" at bounding box center [1355, 684] width 95 height 48
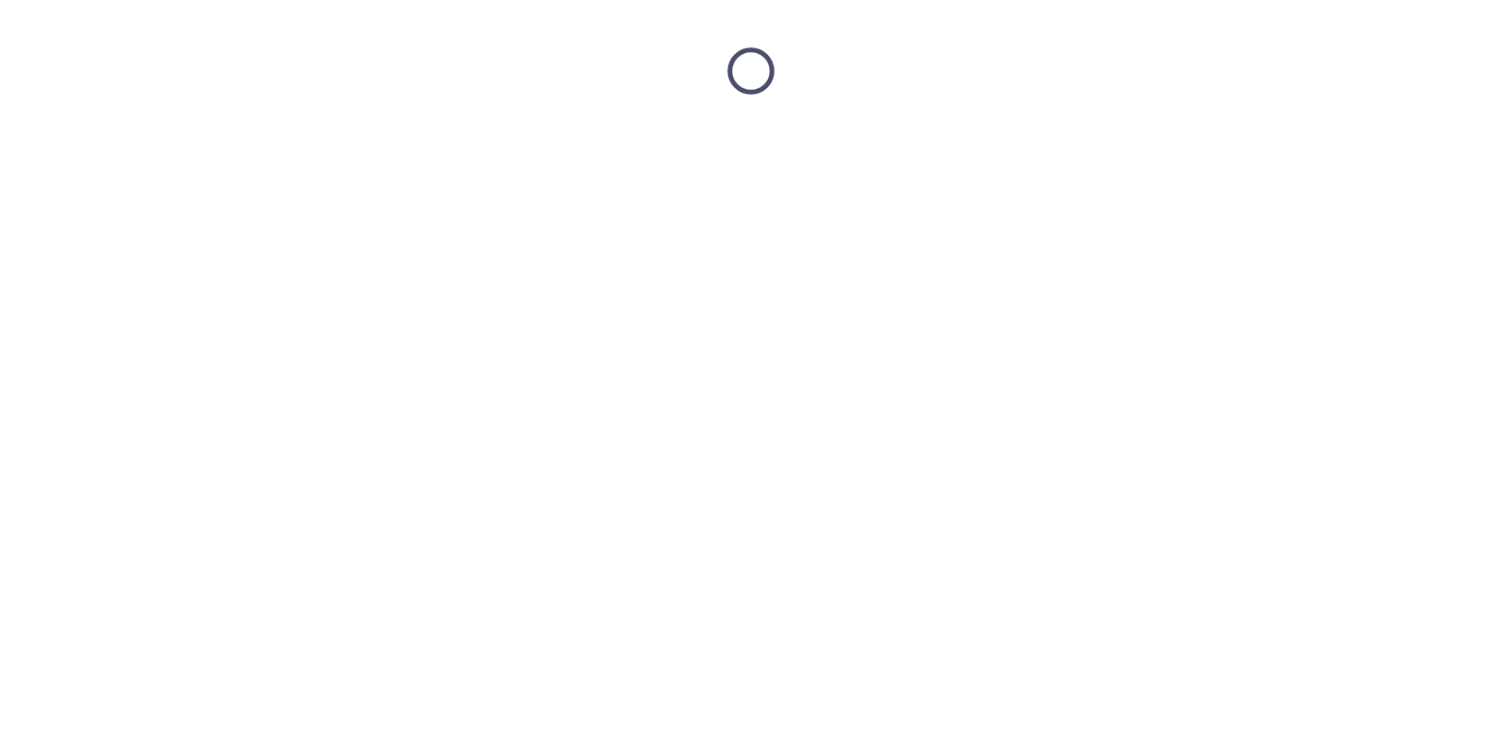
scroll to position [0, 0]
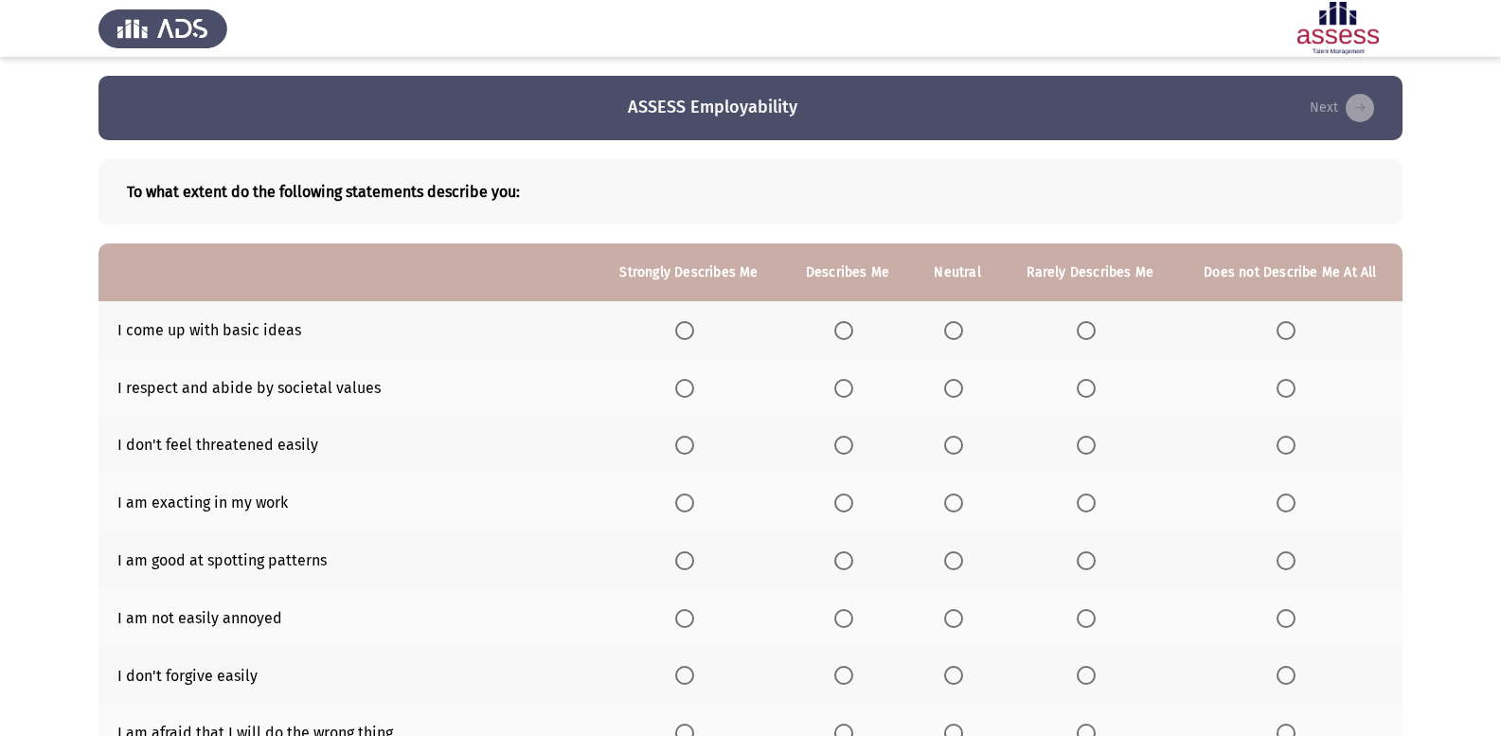
click at [694, 332] on span "Select an option" at bounding box center [684, 330] width 19 height 19
click at [694, 332] on input "Select an option" at bounding box center [684, 330] width 19 height 19
click at [686, 391] on span "Select an option" at bounding box center [684, 388] width 19 height 19
click at [686, 391] on input "Select an option" at bounding box center [684, 388] width 19 height 19
click at [956, 451] on span "Select an option" at bounding box center [953, 445] width 19 height 19
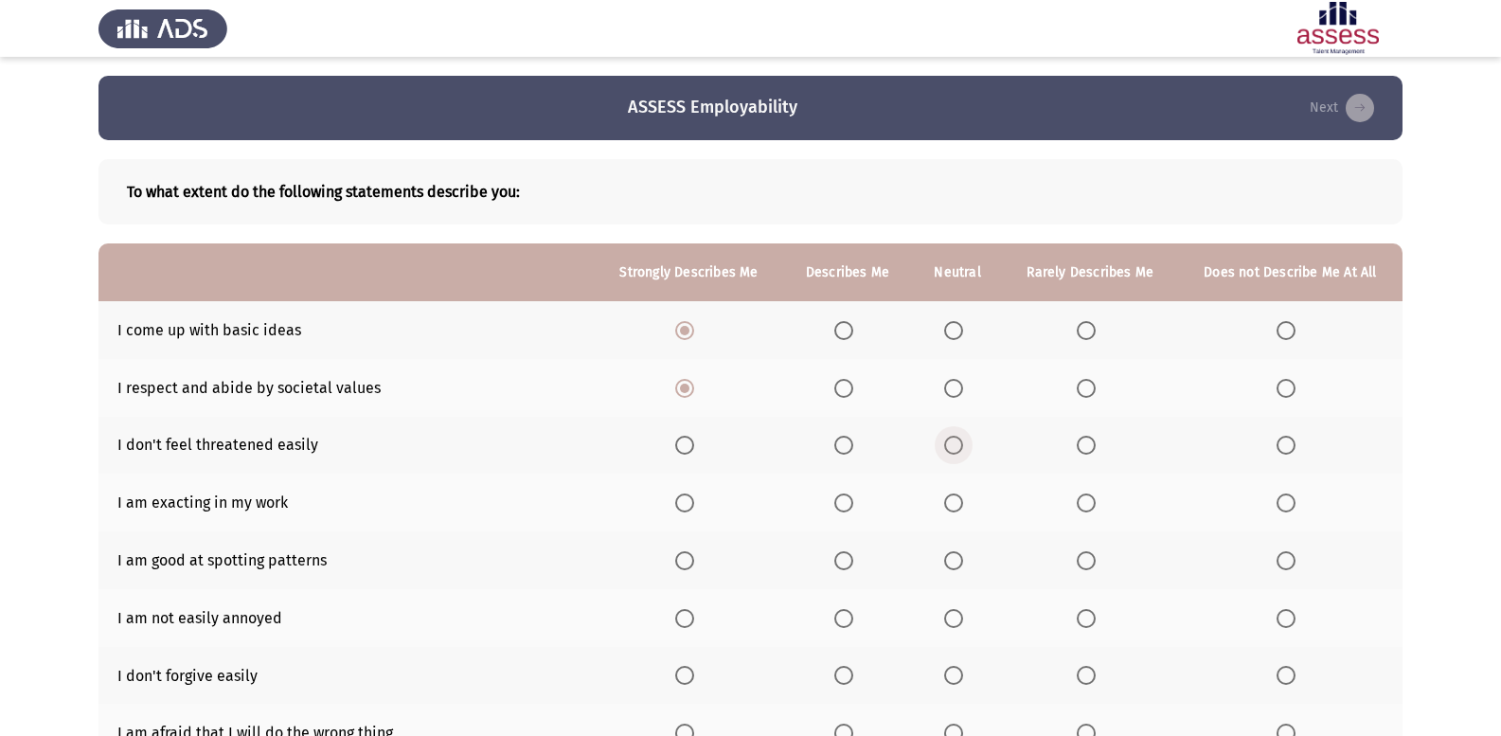
click at [956, 451] on input "Select an option" at bounding box center [953, 445] width 19 height 19
click at [688, 508] on span "Select an option" at bounding box center [684, 502] width 19 height 19
click at [688, 508] on input "Select an option" at bounding box center [684, 502] width 19 height 19
click at [957, 557] on span "Select an option" at bounding box center [953, 560] width 19 height 19
click at [957, 557] on input "Select an option" at bounding box center [953, 560] width 19 height 19
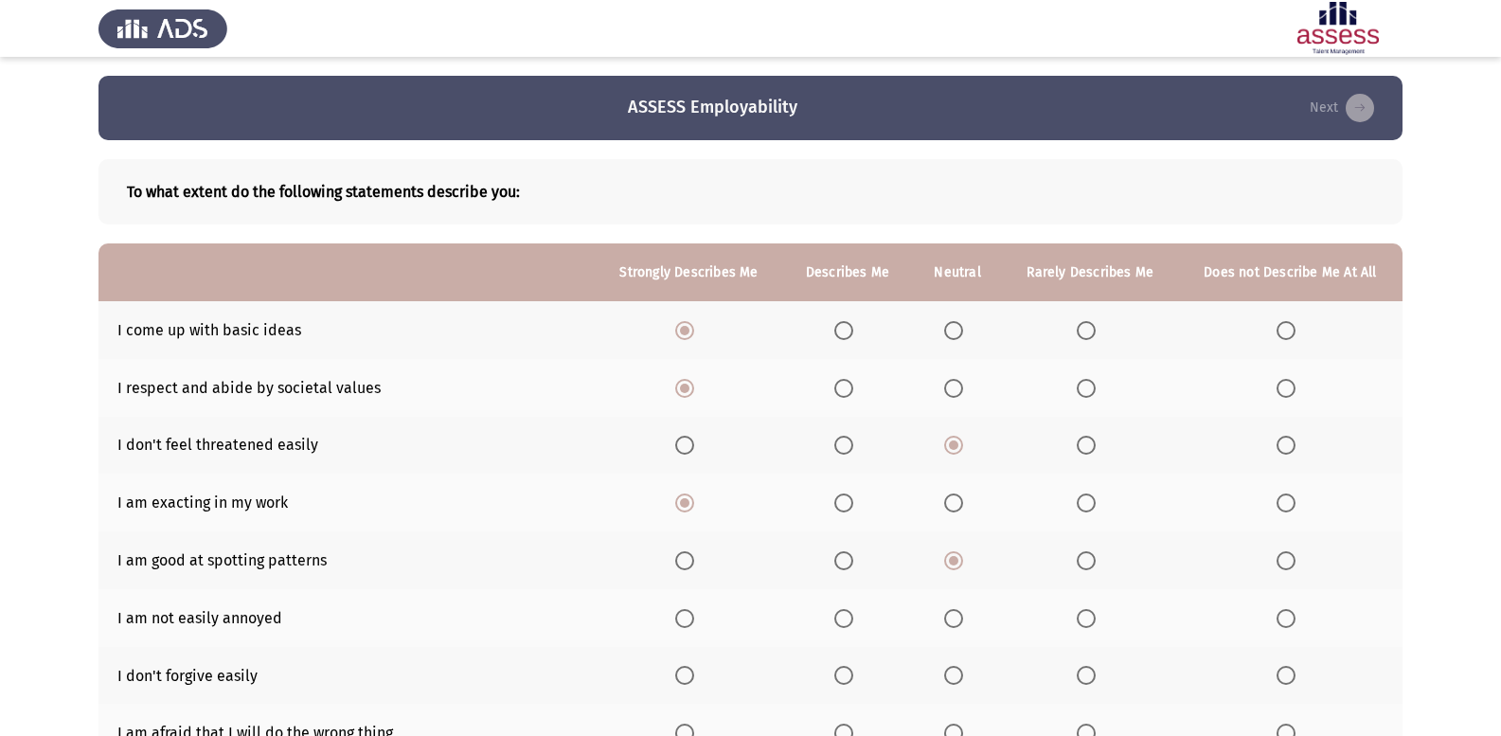
click at [688, 628] on th at bounding box center [689, 618] width 188 height 58
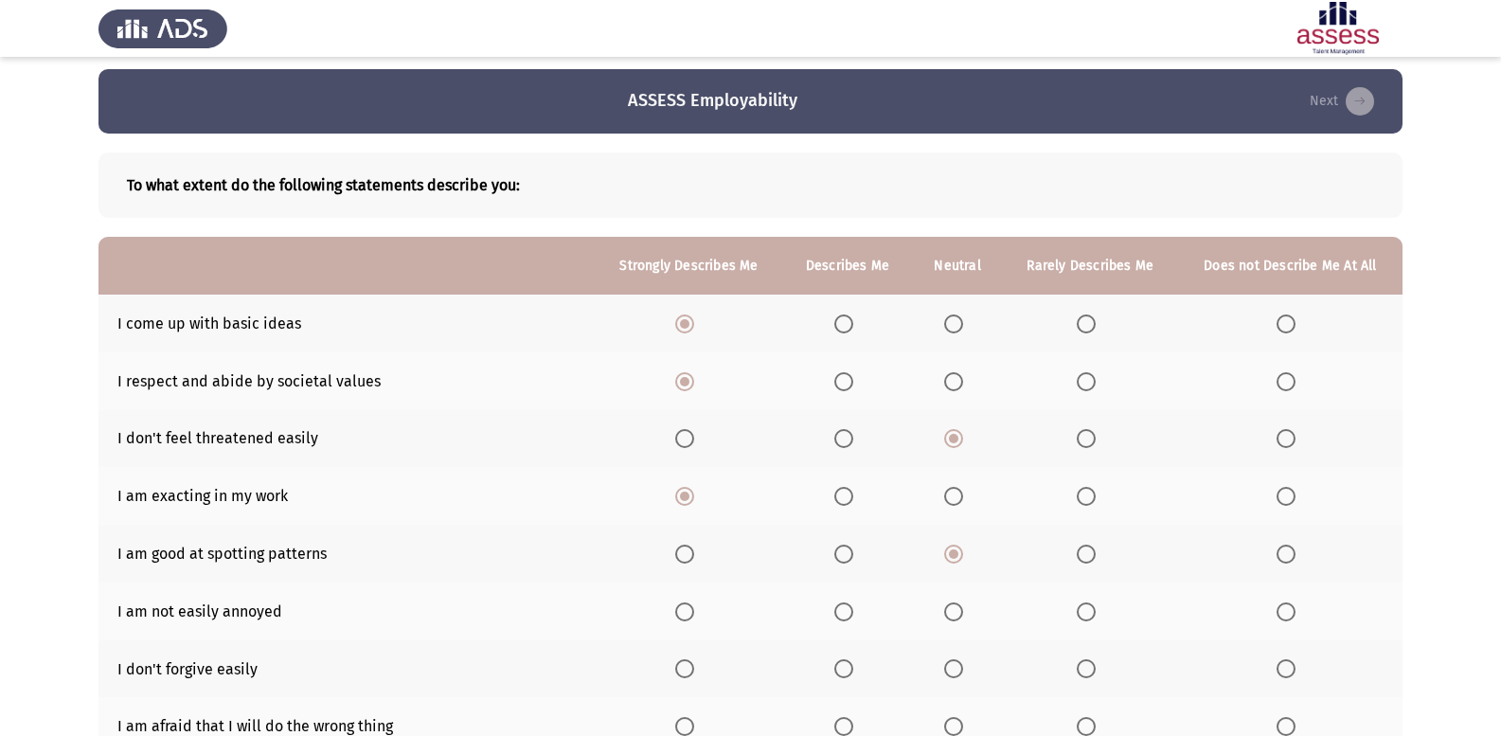
scroll to position [274, 0]
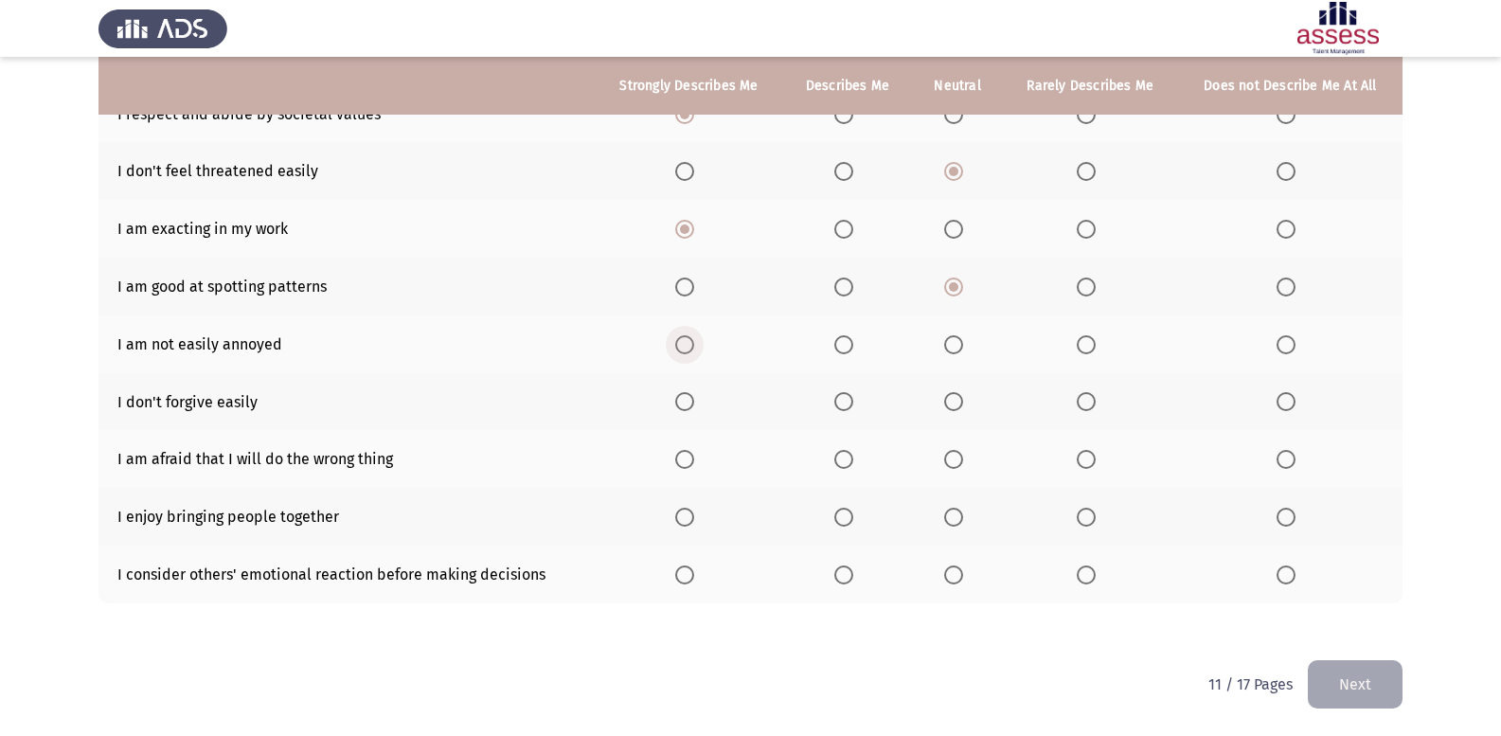
click at [688, 352] on span "Select an option" at bounding box center [684, 344] width 19 height 19
click at [688, 352] on input "Select an option" at bounding box center [684, 344] width 19 height 19
click at [851, 402] on span "Select an option" at bounding box center [843, 401] width 19 height 19
click at [851, 402] on input "Select an option" at bounding box center [843, 401] width 19 height 19
click at [850, 463] on span "Select an option" at bounding box center [843, 459] width 19 height 19
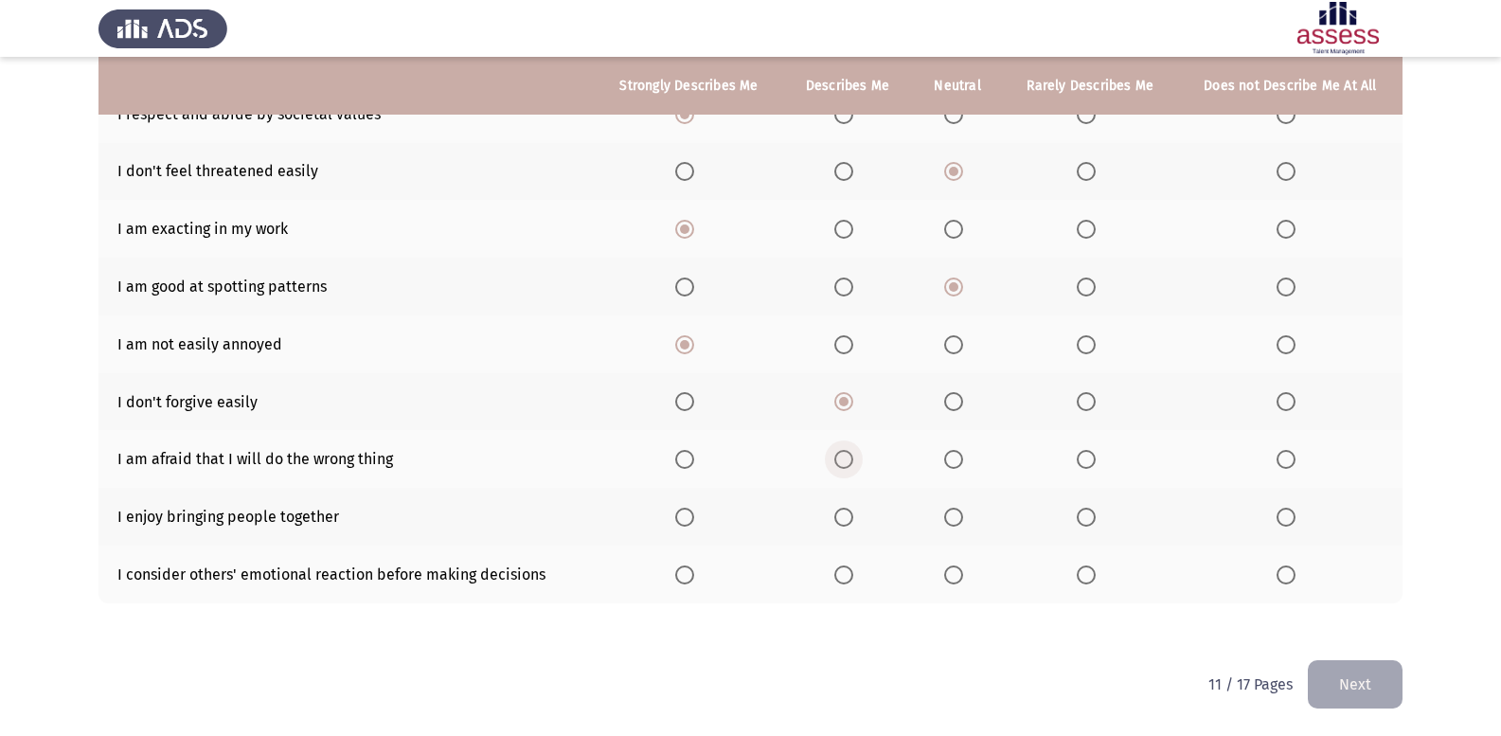
click at [850, 463] on input "Select an option" at bounding box center [843, 459] width 19 height 19
click at [945, 524] on span "Select an option" at bounding box center [953, 517] width 19 height 19
click at [945, 524] on input "Select an option" at bounding box center [953, 517] width 19 height 19
click at [956, 567] on span "Select an option" at bounding box center [953, 574] width 19 height 19
click at [956, 567] on input "Select an option" at bounding box center [953, 574] width 19 height 19
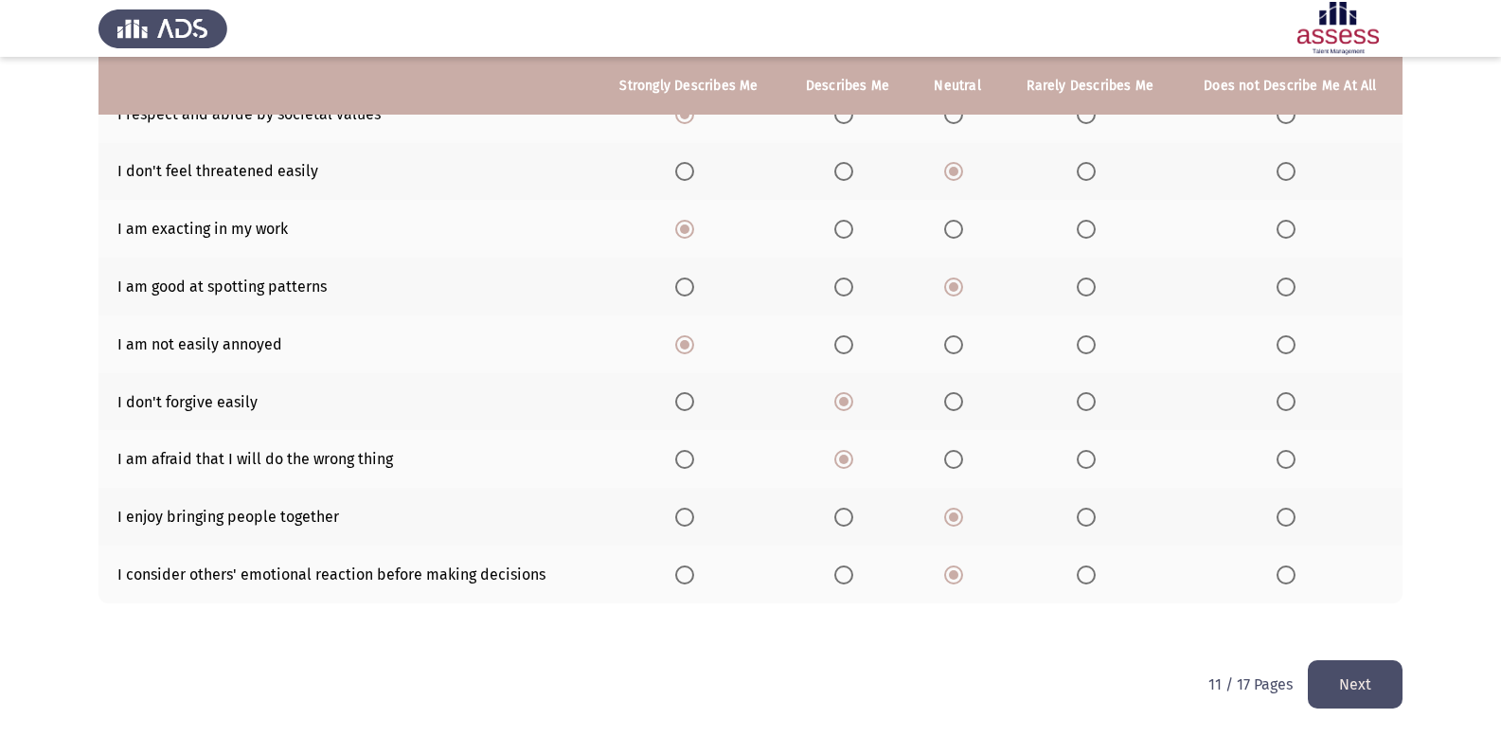
click at [1384, 696] on button "Next" at bounding box center [1355, 684] width 95 height 48
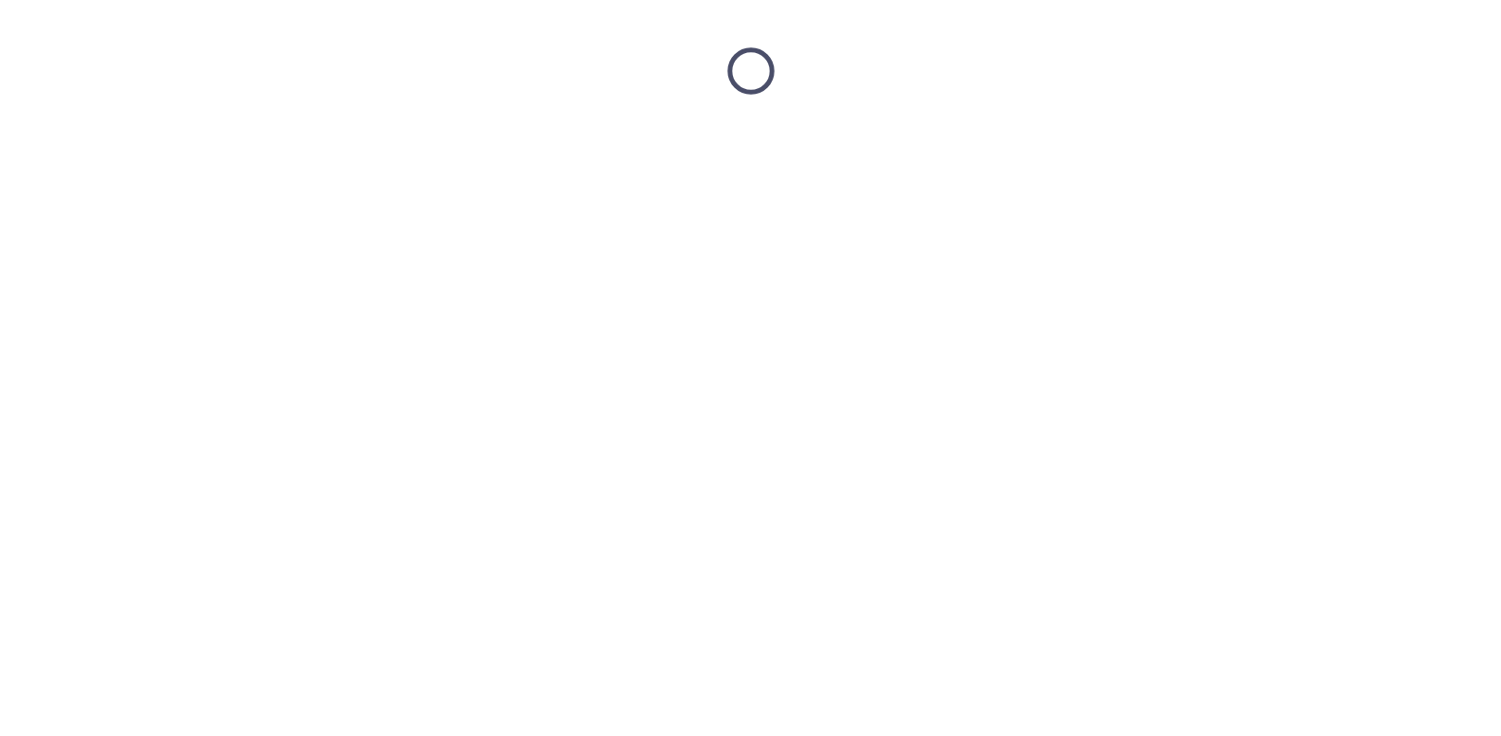
scroll to position [0, 0]
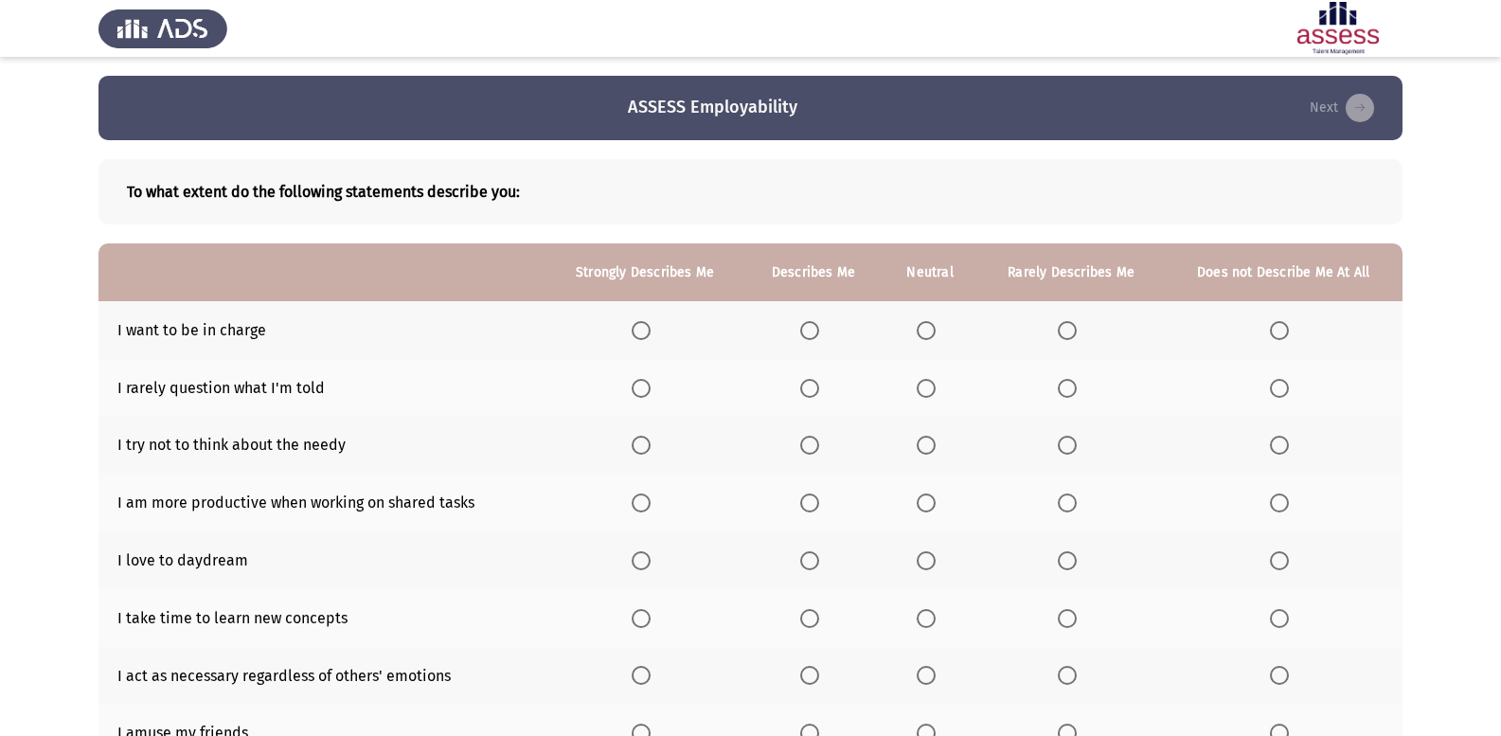
click at [818, 330] on span "Select an option" at bounding box center [809, 330] width 19 height 19
click at [818, 330] on input "Select an option" at bounding box center [809, 330] width 19 height 19
click at [939, 384] on label "Select an option" at bounding box center [930, 388] width 27 height 19
click at [936, 384] on input "Select an option" at bounding box center [926, 388] width 19 height 19
click at [1278, 439] on span "Select an option" at bounding box center [1279, 445] width 19 height 19
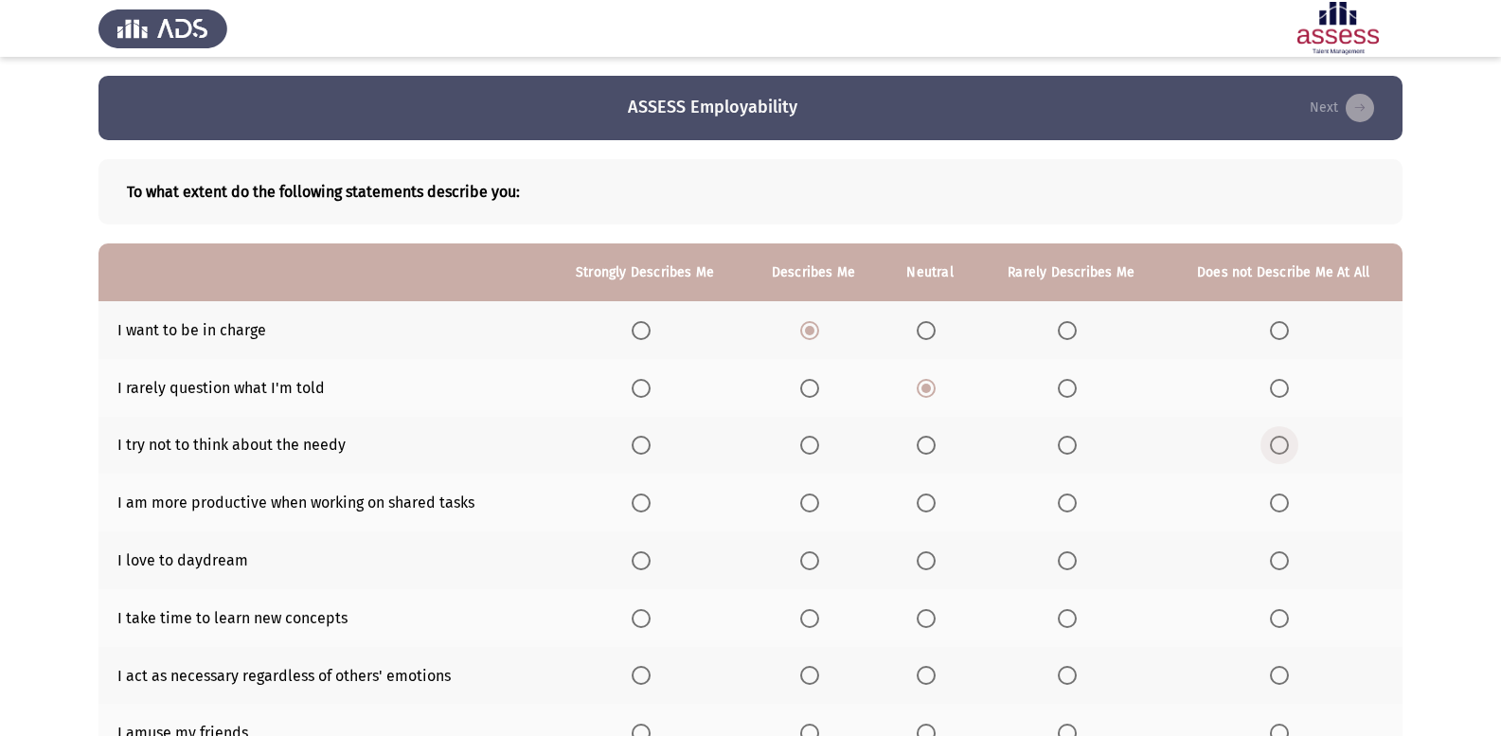
click at [1278, 439] on input "Select an option" at bounding box center [1279, 445] width 19 height 19
click at [640, 507] on span "Select an option" at bounding box center [641, 502] width 19 height 19
click at [640, 507] on input "Select an option" at bounding box center [641, 502] width 19 height 19
click at [814, 569] on span "Select an option" at bounding box center [809, 560] width 19 height 19
click at [814, 569] on input "Select an option" at bounding box center [809, 560] width 19 height 19
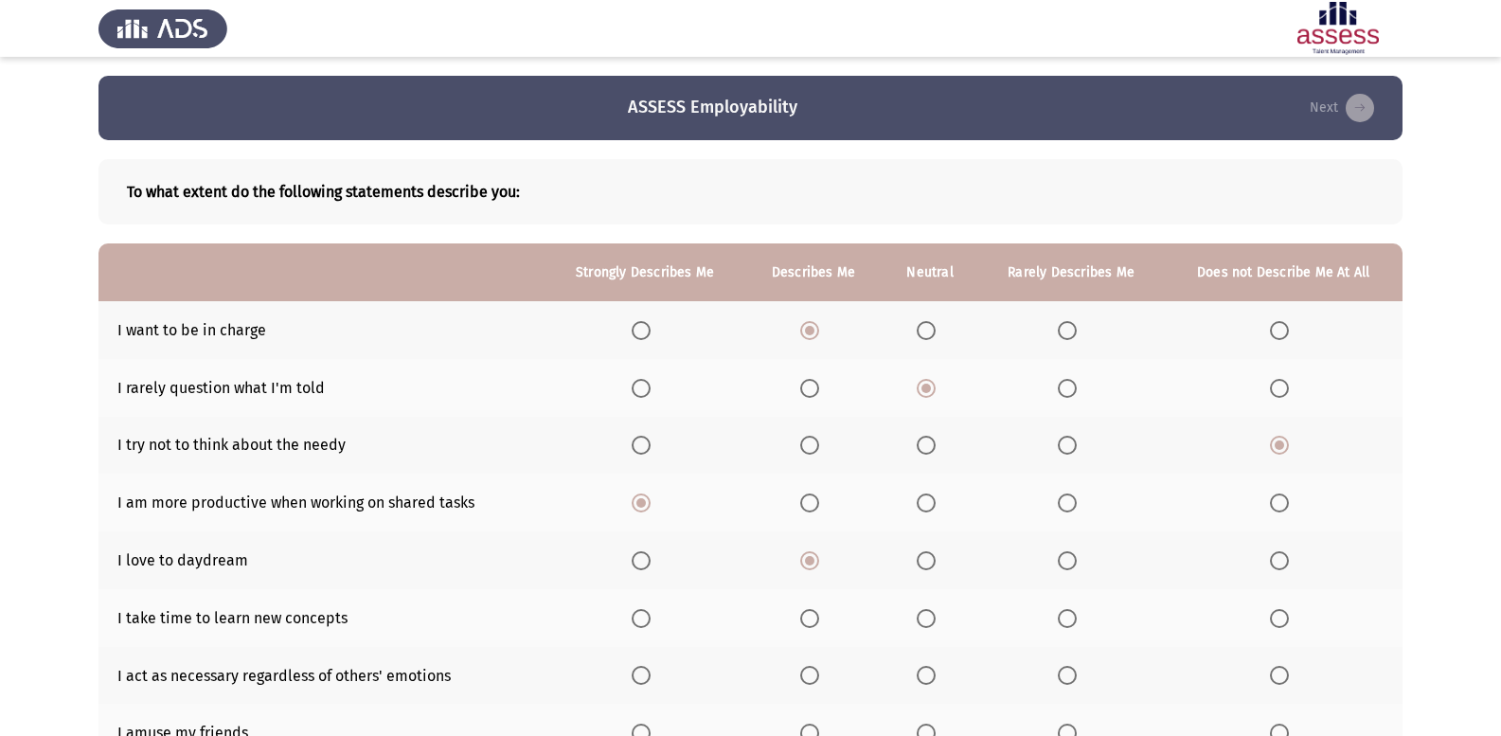
click at [636, 609] on span "Select an option" at bounding box center [641, 618] width 19 height 19
click at [636, 609] on input "Select an option" at bounding box center [641, 618] width 19 height 19
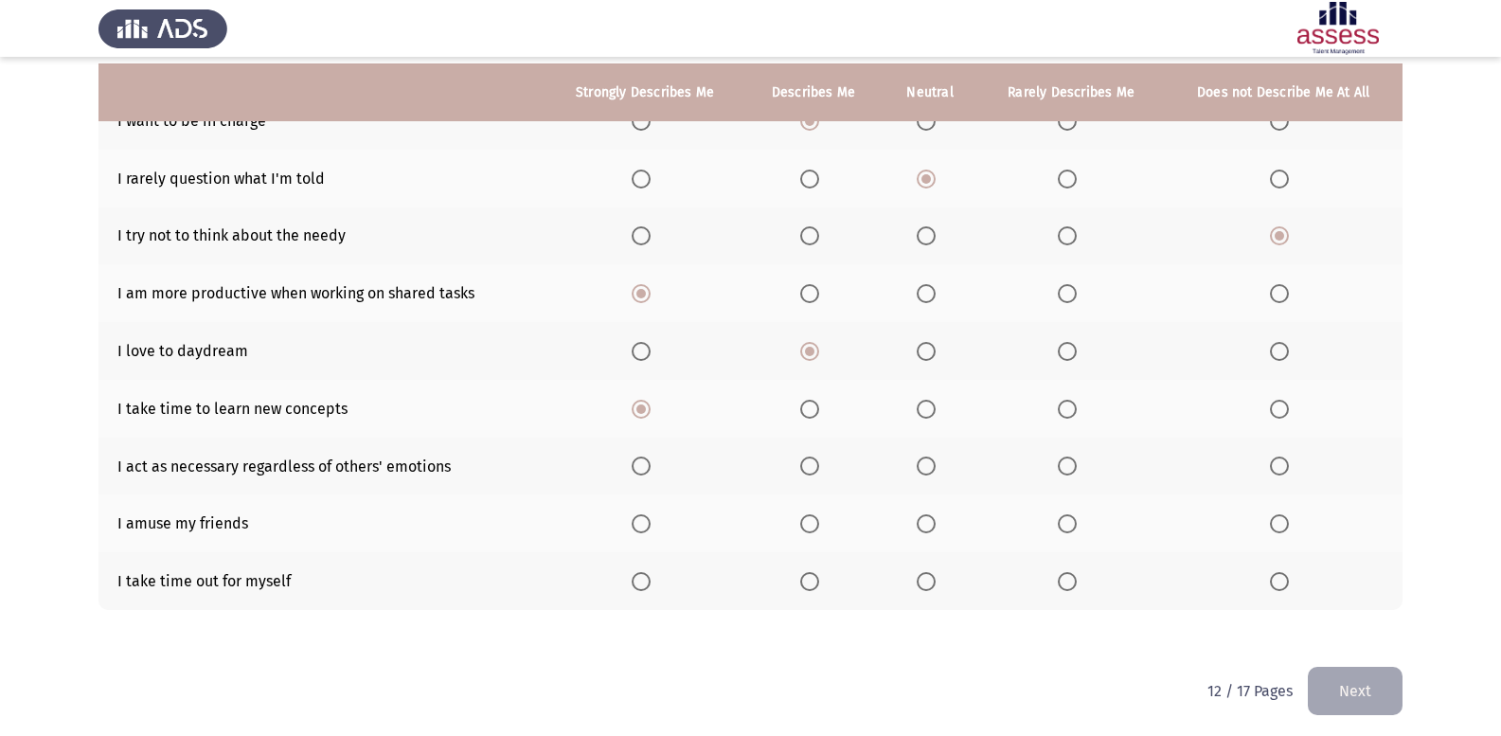
scroll to position [216, 0]
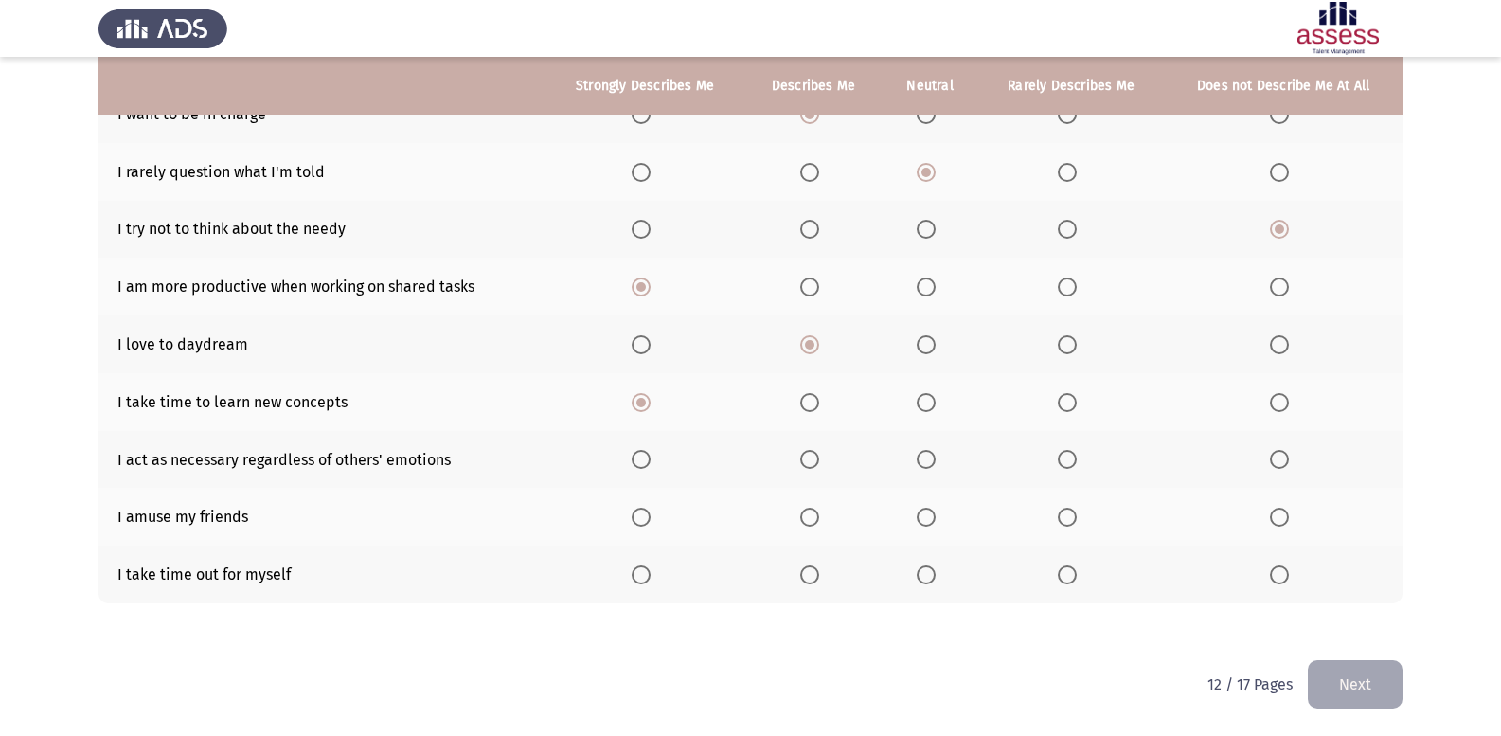
click at [644, 454] on span "Select an option" at bounding box center [641, 459] width 19 height 19
click at [644, 454] on input "Select an option" at bounding box center [641, 459] width 19 height 19
click at [647, 574] on span "Select an option" at bounding box center [641, 574] width 19 height 19
click at [647, 574] on input "Select an option" at bounding box center [641, 574] width 19 height 19
click at [919, 522] on th at bounding box center [931, 517] width 96 height 58
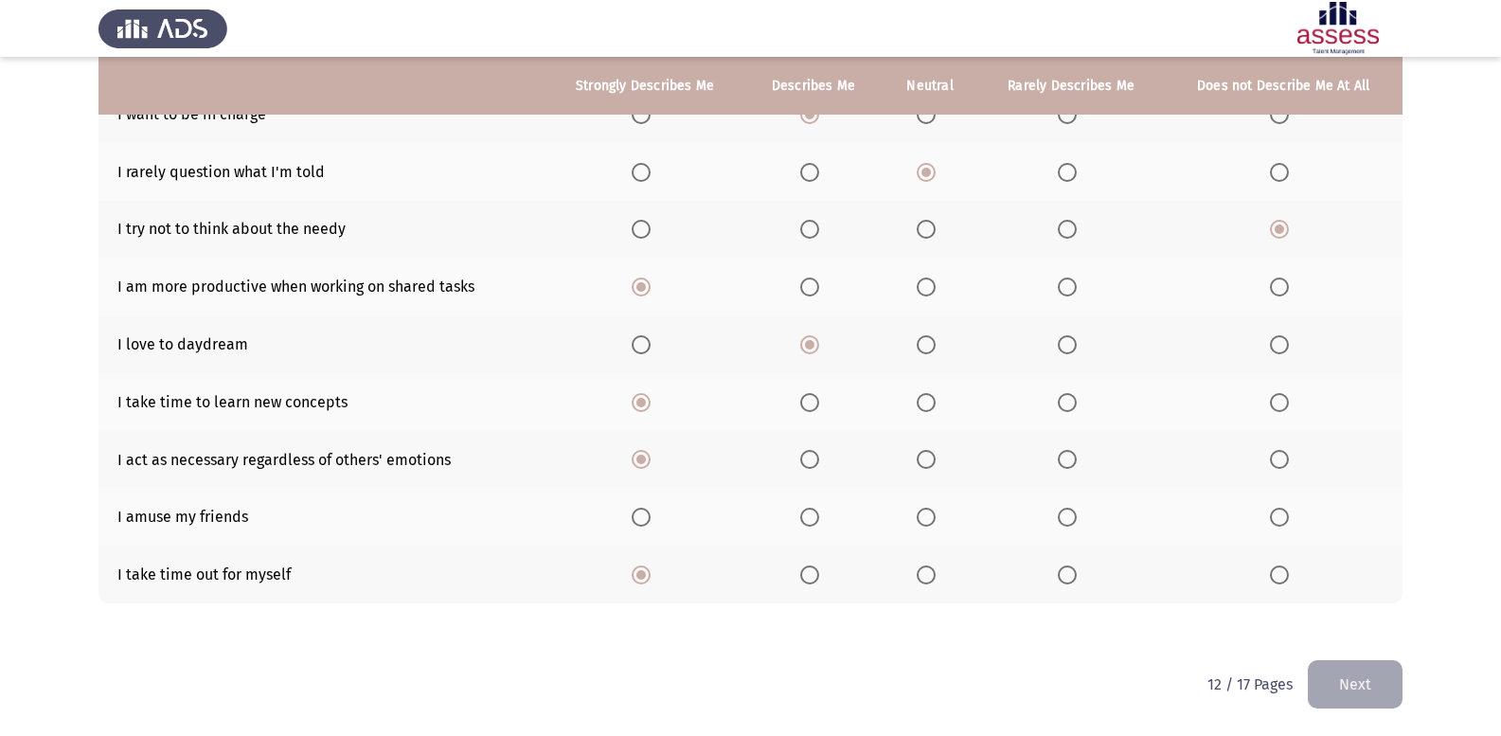
click at [928, 524] on span "Select an option" at bounding box center [926, 517] width 19 height 19
click at [928, 524] on input "Select an option" at bounding box center [926, 517] width 19 height 19
click at [1380, 696] on button "Next" at bounding box center [1355, 684] width 95 height 48
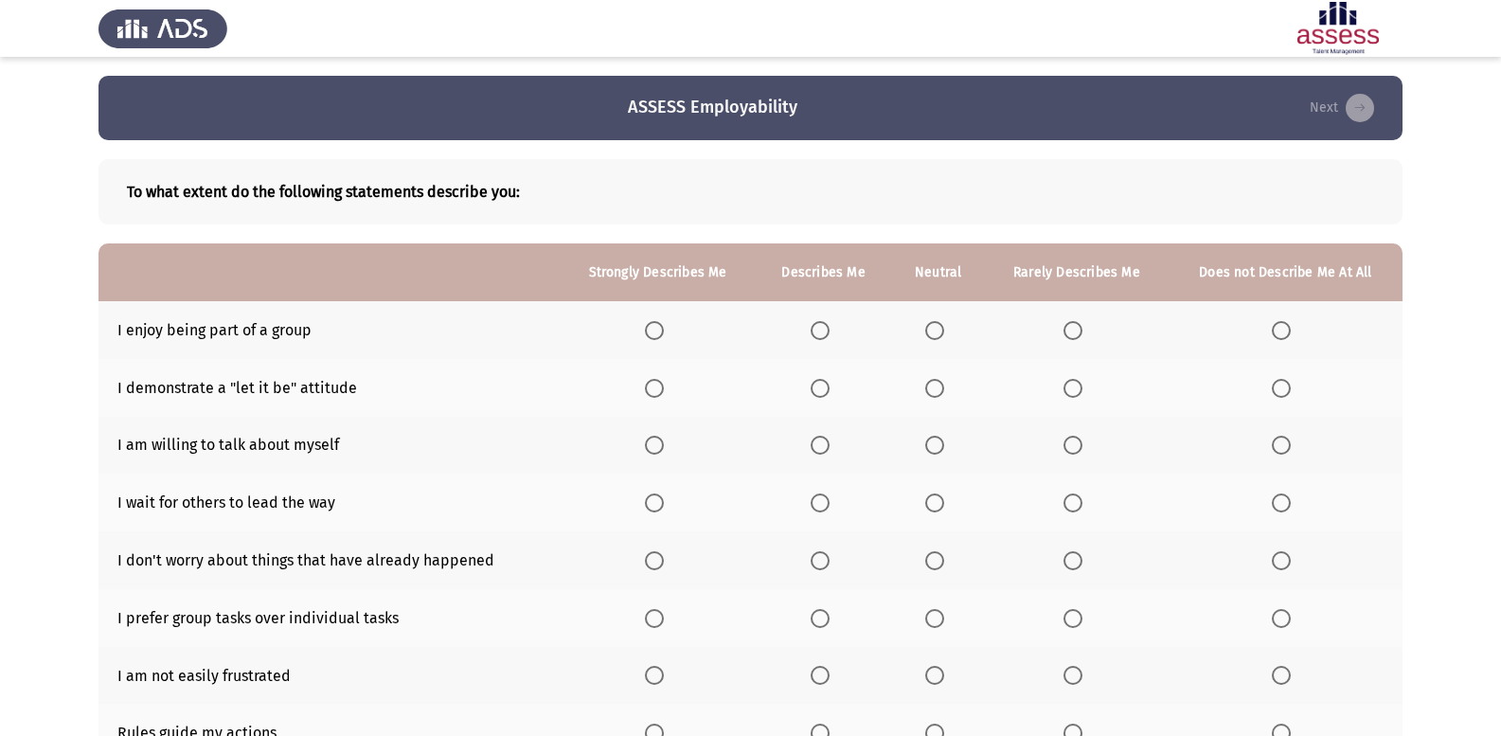
click at [919, 336] on th at bounding box center [938, 330] width 94 height 58
click at [948, 328] on label "Select an option" at bounding box center [938, 330] width 27 height 19
click at [944, 328] on input "Select an option" at bounding box center [934, 330] width 19 height 19
click at [1073, 386] on span "Select an option" at bounding box center [1072, 388] width 19 height 19
click at [1073, 386] on input "Select an option" at bounding box center [1072, 388] width 19 height 19
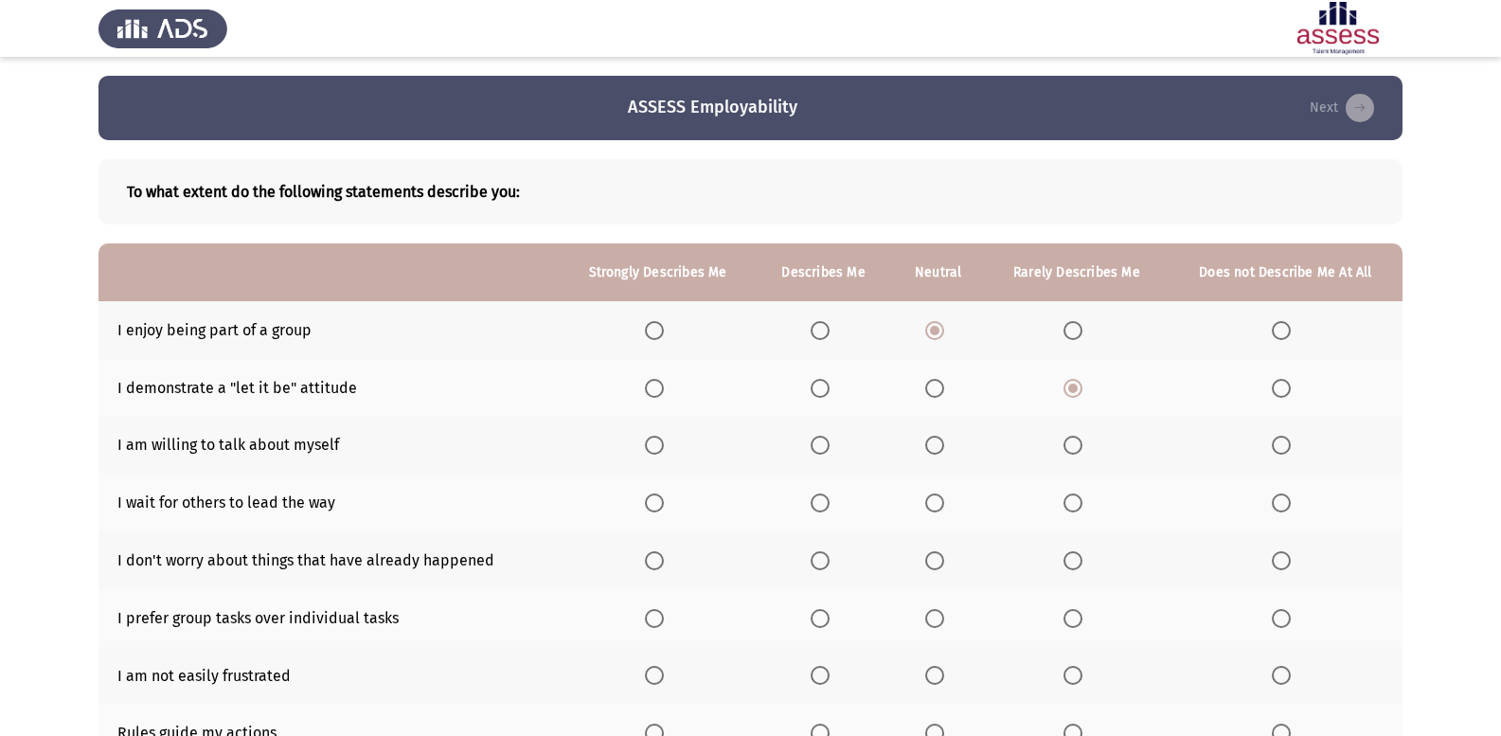
click at [1266, 448] on th at bounding box center [1286, 446] width 234 height 58
click at [1287, 447] on span "Select an option" at bounding box center [1281, 445] width 19 height 19
click at [1287, 447] on input "Select an option" at bounding box center [1281, 445] width 19 height 19
click at [637, 560] on th at bounding box center [658, 560] width 196 height 58
click at [679, 562] on th at bounding box center [658, 560] width 196 height 58
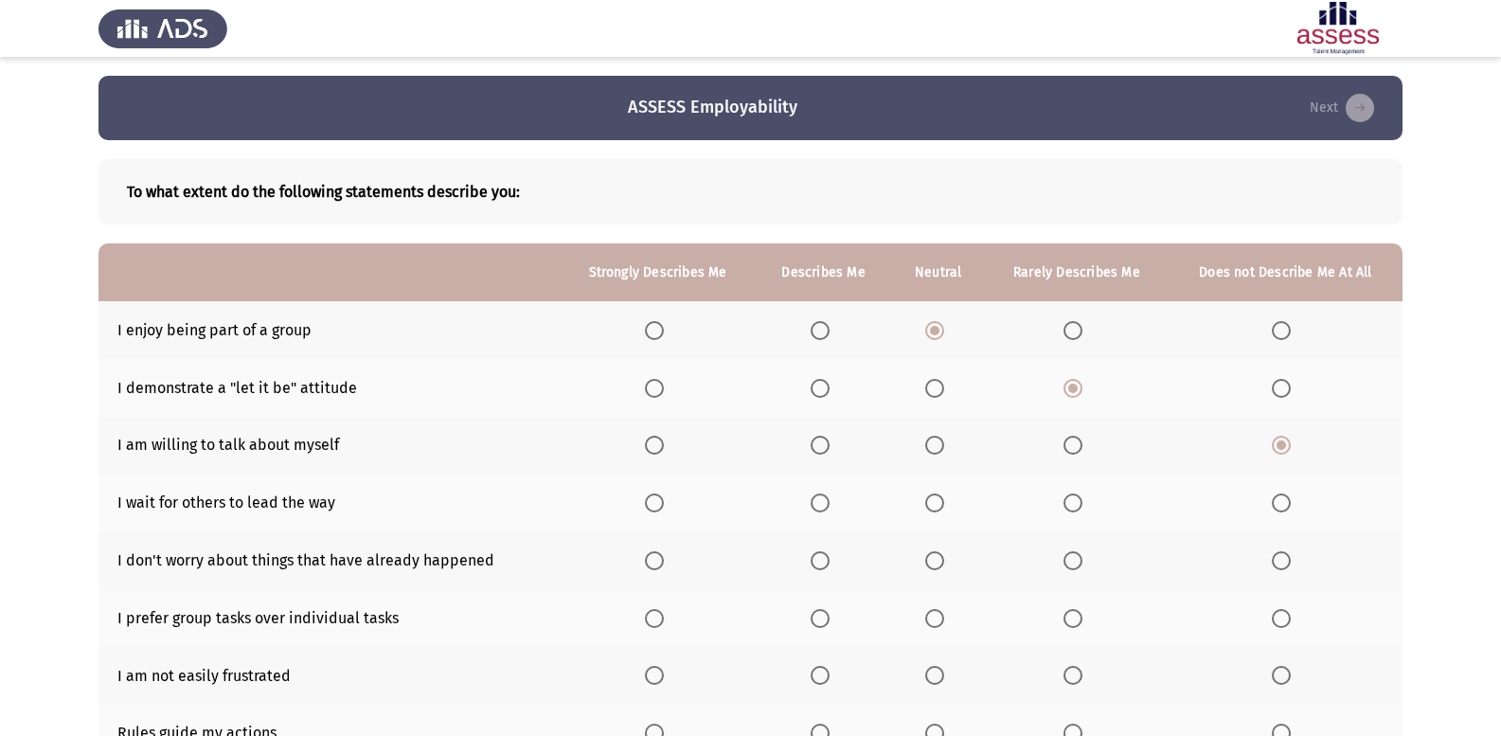
click at [668, 561] on label "Select an option" at bounding box center [658, 560] width 27 height 19
click at [664, 561] on input "Select an option" at bounding box center [654, 560] width 19 height 19
click at [944, 564] on span "Select an option" at bounding box center [934, 560] width 19 height 19
click at [944, 564] on input "Select an option" at bounding box center [934, 560] width 19 height 19
click at [935, 503] on span "Select an option" at bounding box center [935, 503] width 0 height 0
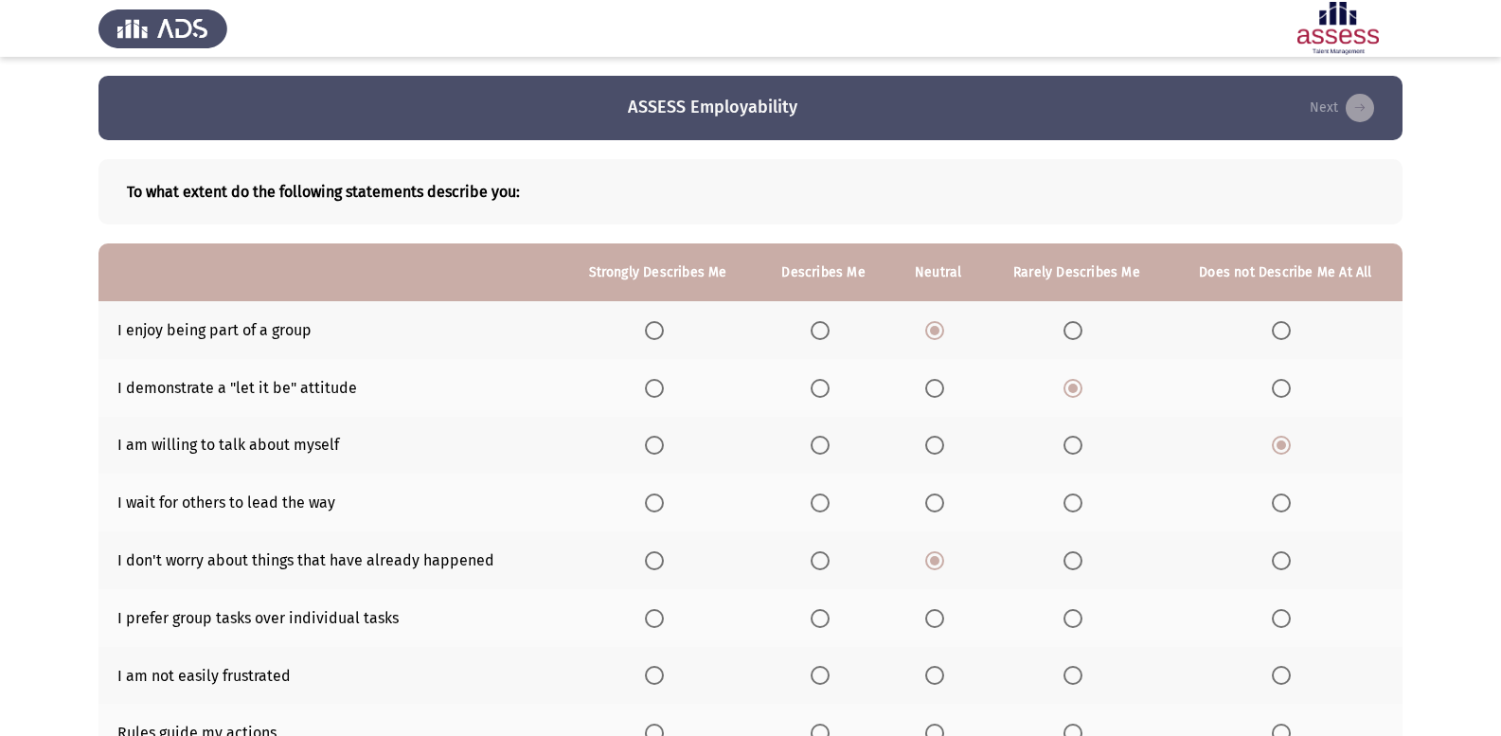
click at [936, 502] on input "Select an option" at bounding box center [934, 502] width 19 height 19
click at [1108, 501] on th at bounding box center [1076, 502] width 183 height 58
click at [1077, 507] on span "Select an option" at bounding box center [1072, 502] width 19 height 19
click at [1077, 507] on input "Select an option" at bounding box center [1072, 502] width 19 height 19
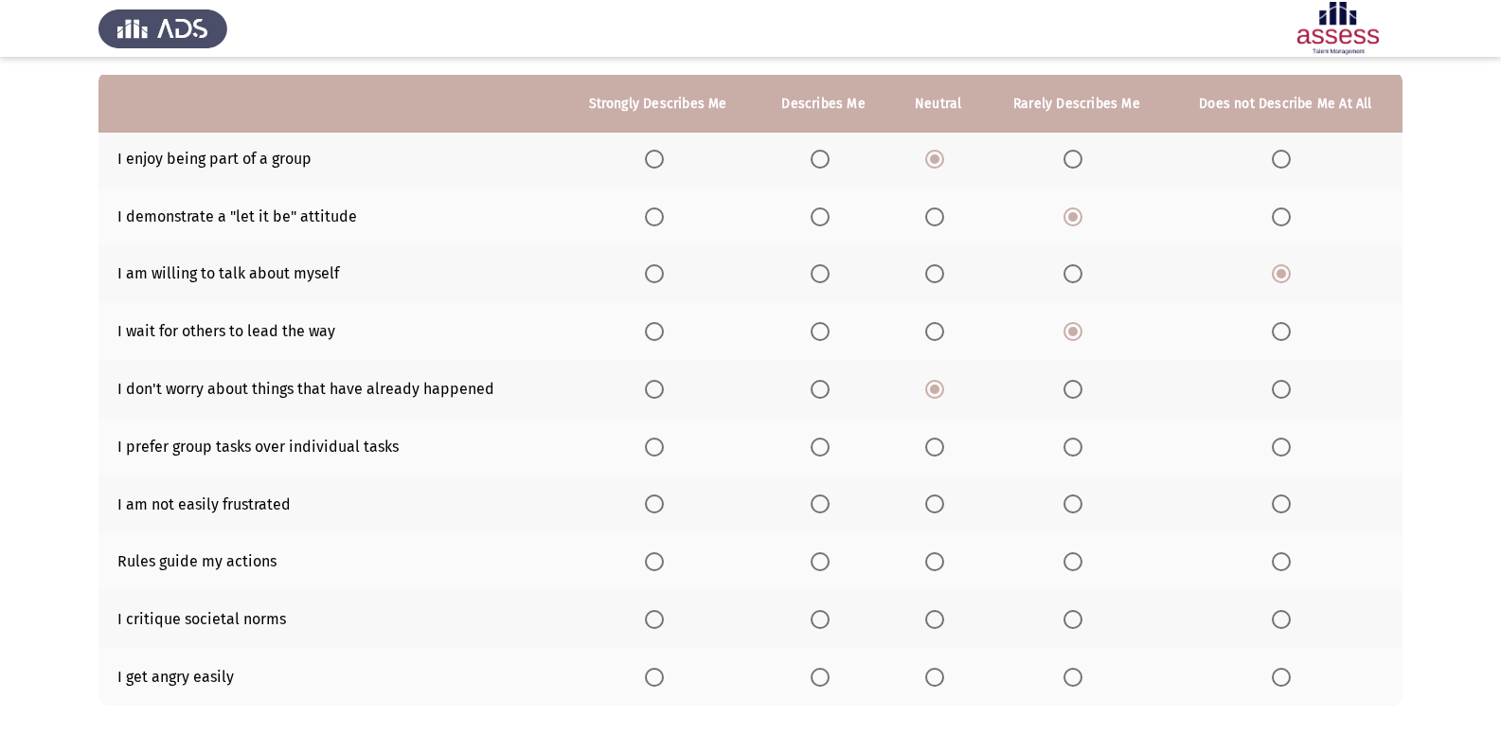
scroll to position [189, 0]
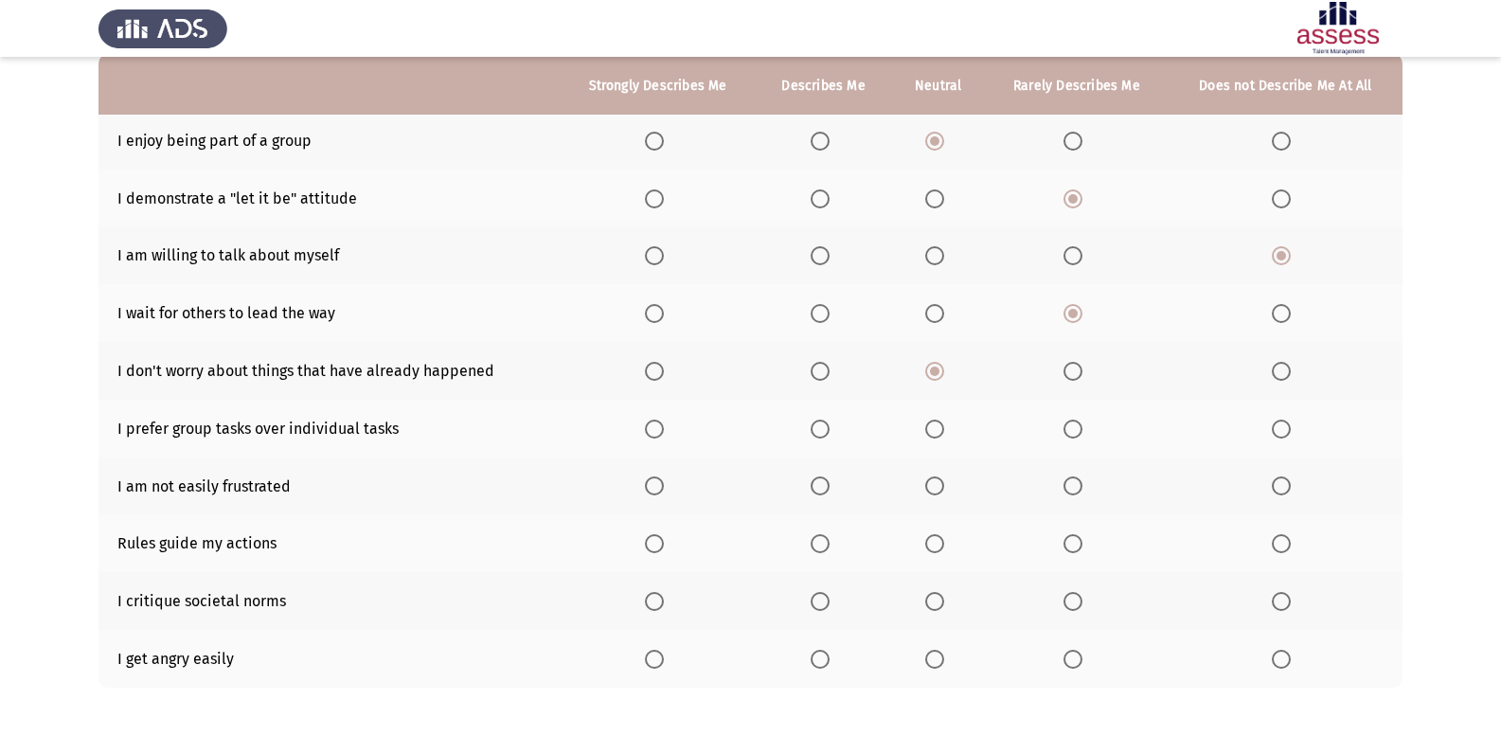
click at [825, 433] on span "Select an option" at bounding box center [820, 429] width 19 height 19
click at [825, 433] on input "Select an option" at bounding box center [820, 429] width 19 height 19
click at [936, 425] on span "Select an option" at bounding box center [934, 429] width 19 height 19
click at [936, 425] on input "Select an option" at bounding box center [934, 429] width 19 height 19
click at [944, 480] on span "Select an option" at bounding box center [934, 485] width 19 height 19
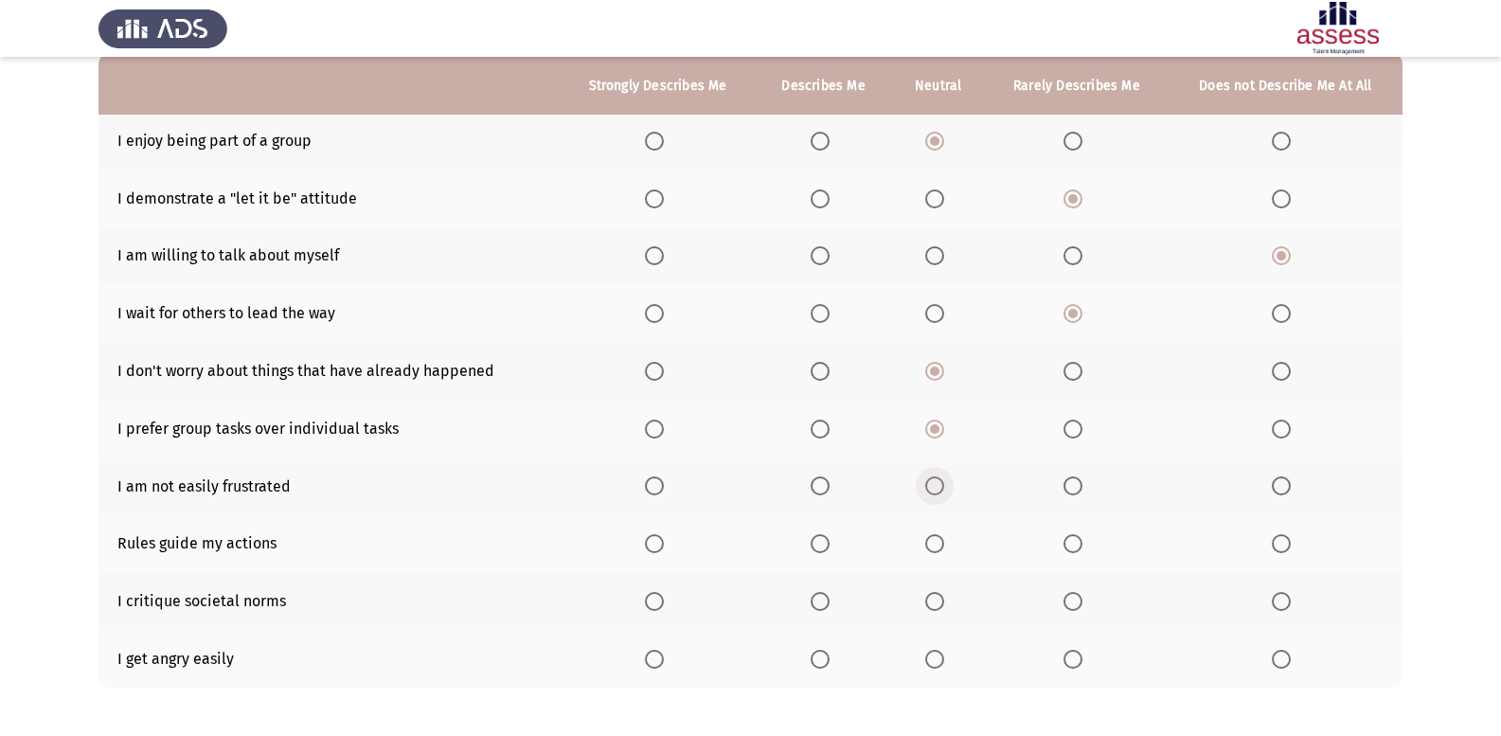
click at [944, 480] on input "Select an option" at bounding box center [934, 485] width 19 height 19
click at [820, 550] on span "Select an option" at bounding box center [820, 543] width 19 height 19
click at [820, 550] on input "Select an option" at bounding box center [820, 543] width 19 height 19
click at [778, 598] on th at bounding box center [823, 601] width 135 height 58
click at [828, 593] on span "Select an option" at bounding box center [820, 601] width 19 height 19
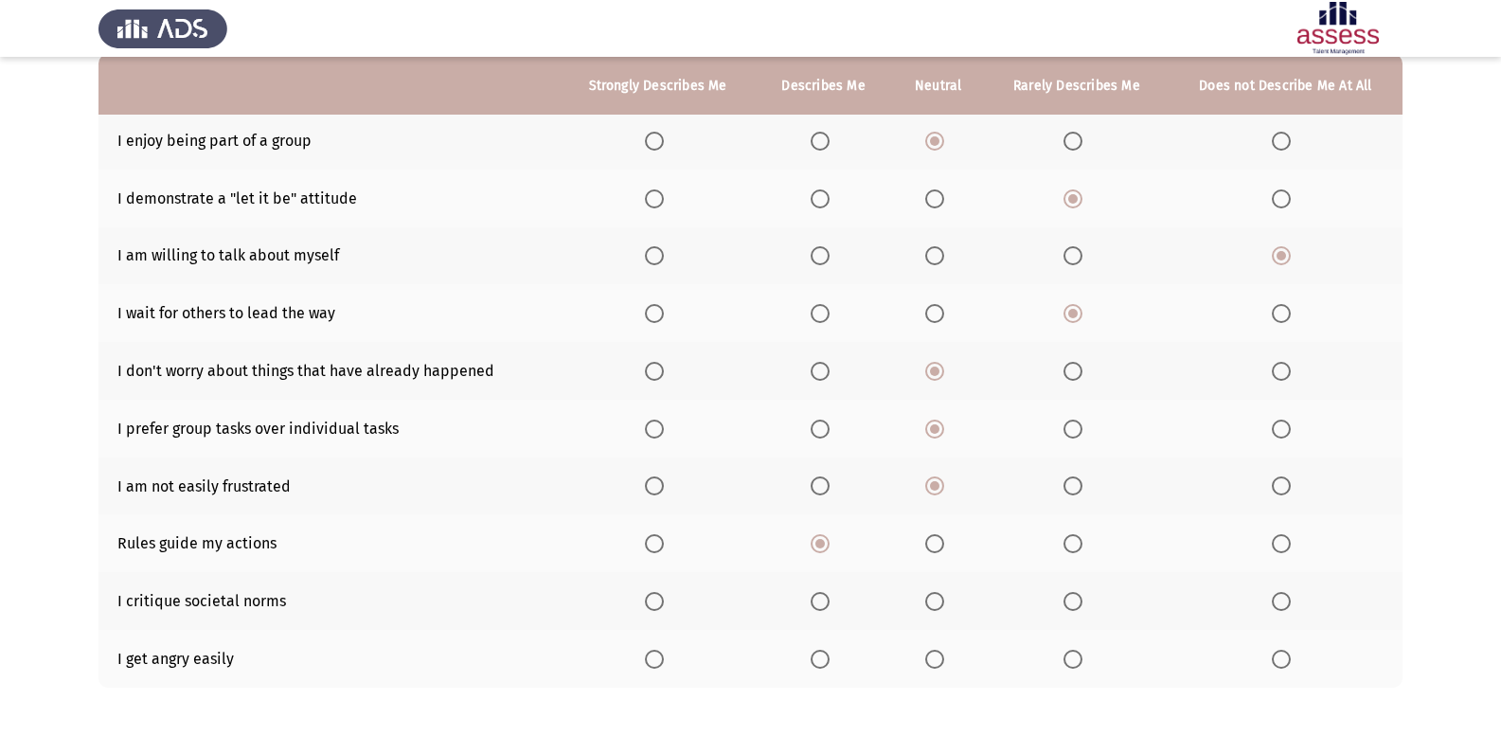
click at [828, 593] on input "Select an option" at bounding box center [820, 601] width 19 height 19
click at [1267, 665] on th at bounding box center [1286, 659] width 234 height 58
click at [1276, 662] on span "Select an option" at bounding box center [1281, 659] width 19 height 19
click at [1276, 662] on input "Select an option" at bounding box center [1281, 659] width 19 height 19
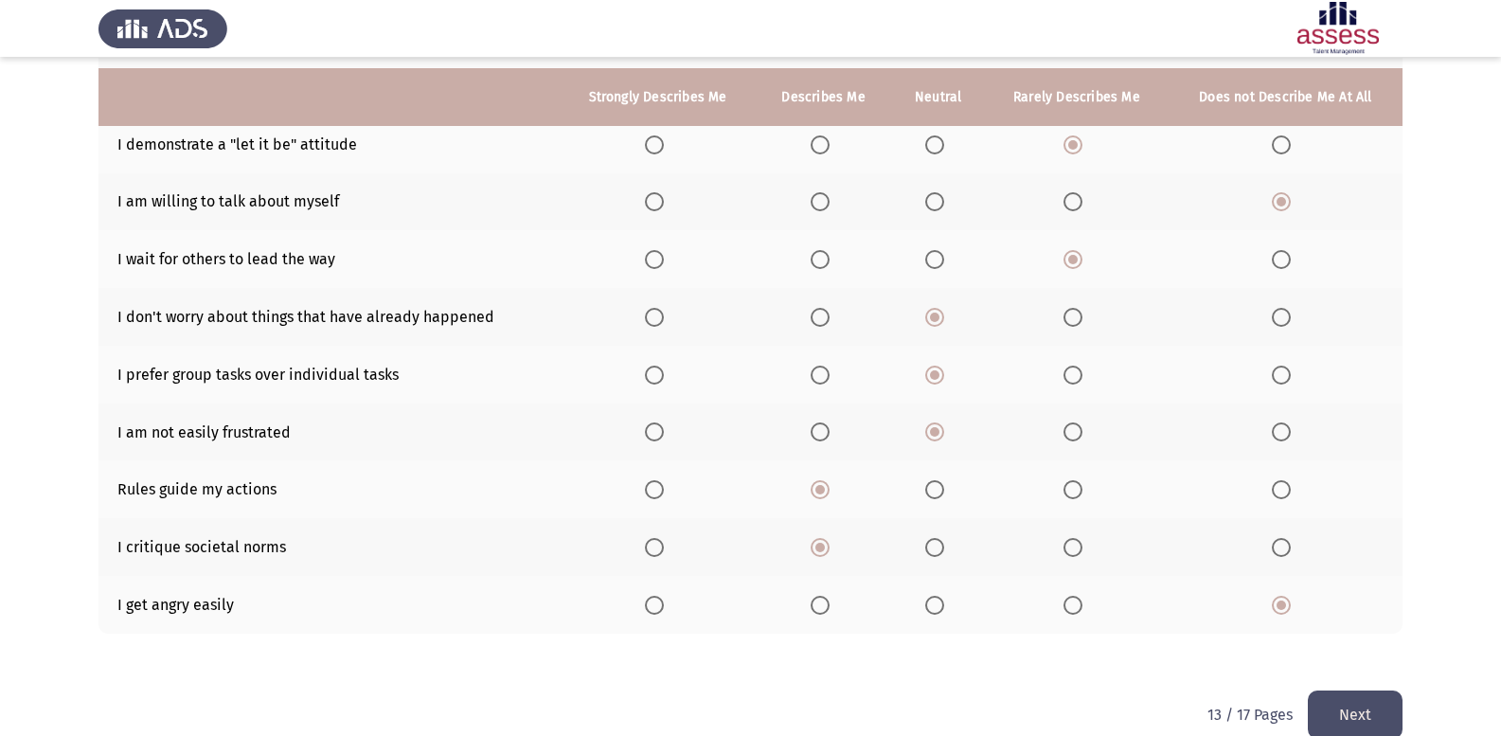
scroll to position [274, 0]
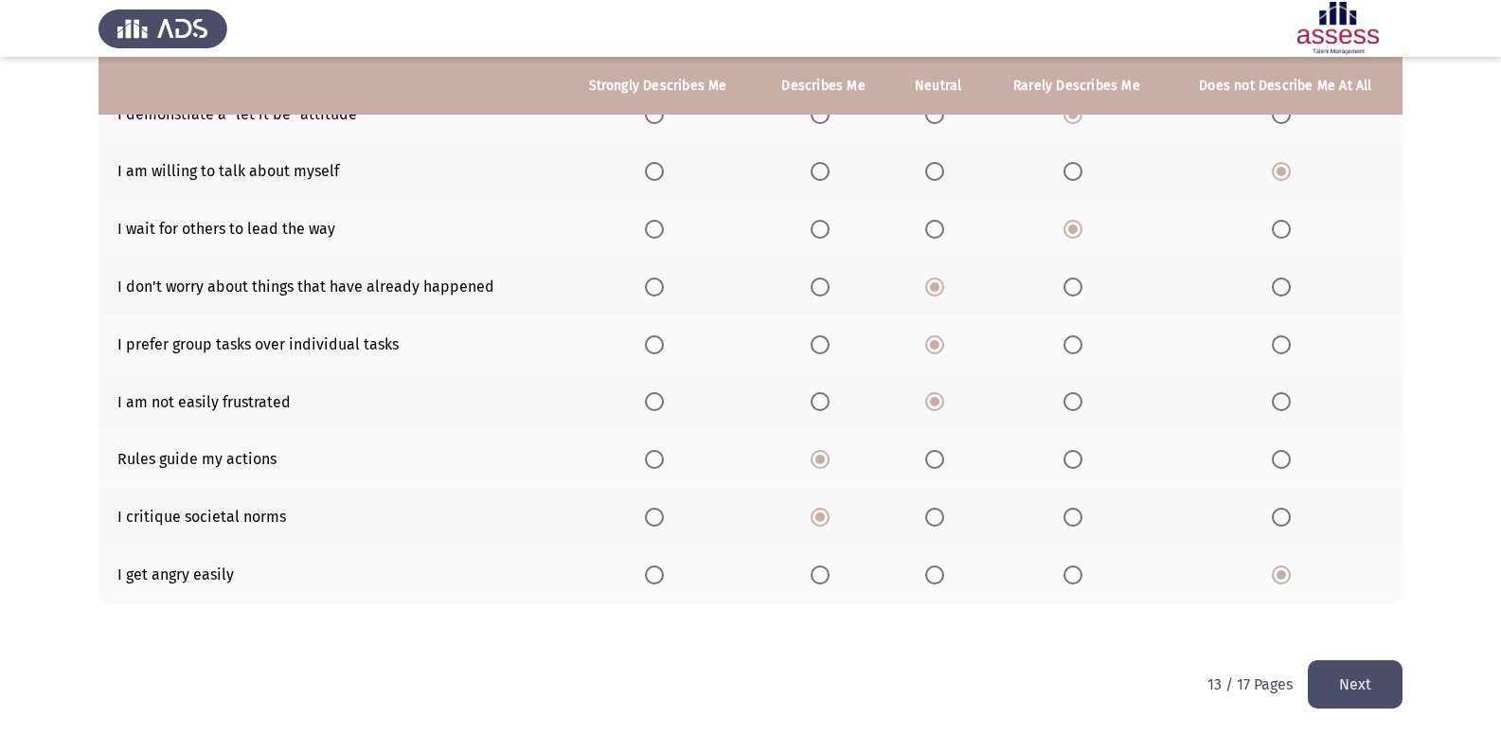
click at [1367, 670] on button "Next" at bounding box center [1355, 684] width 95 height 48
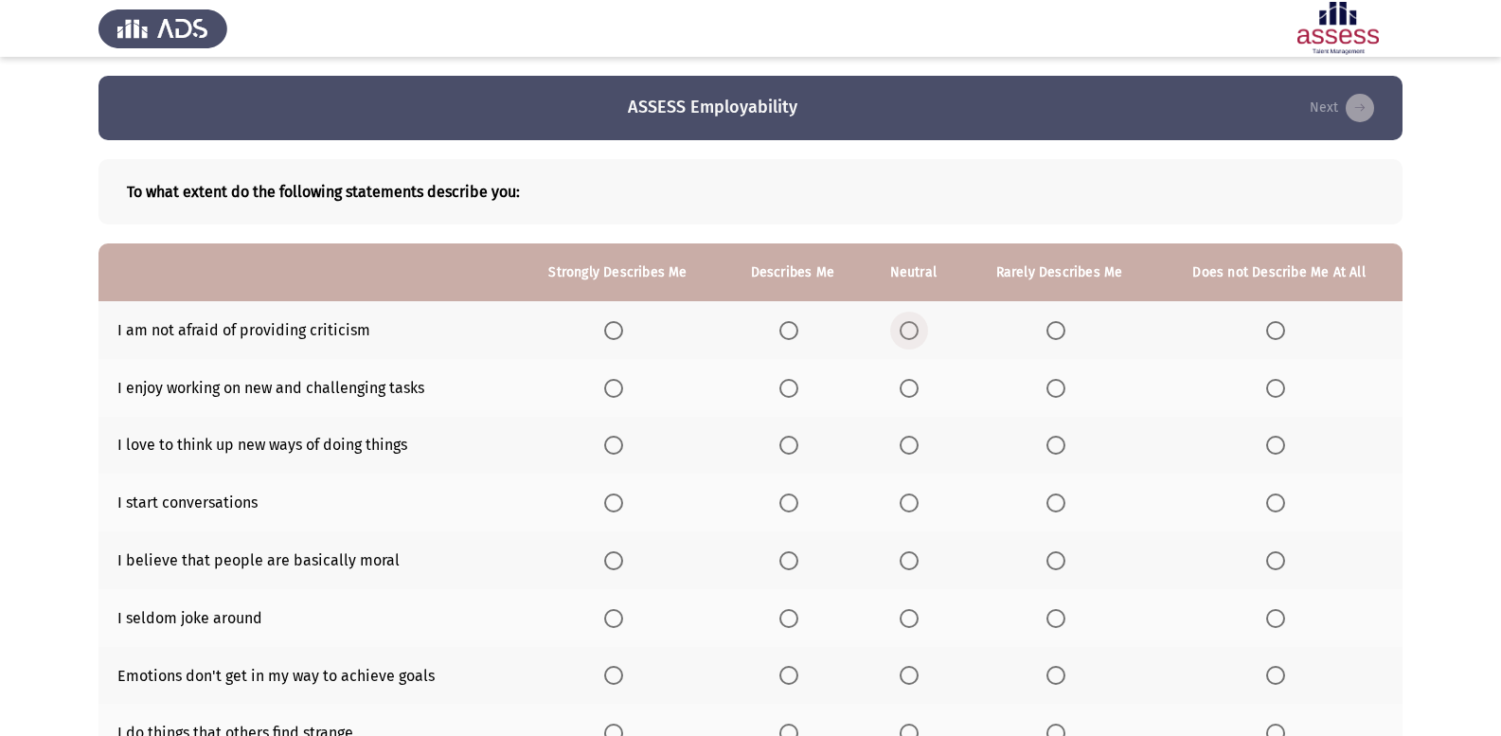
click at [926, 335] on label "Select an option" at bounding box center [913, 330] width 27 height 19
click at [919, 335] on input "Select an option" at bounding box center [909, 330] width 19 height 19
click at [616, 382] on span "Select an option" at bounding box center [613, 388] width 19 height 19
click at [616, 382] on input "Select an option" at bounding box center [613, 388] width 19 height 19
click at [614, 443] on span "Select an option" at bounding box center [613, 445] width 19 height 19
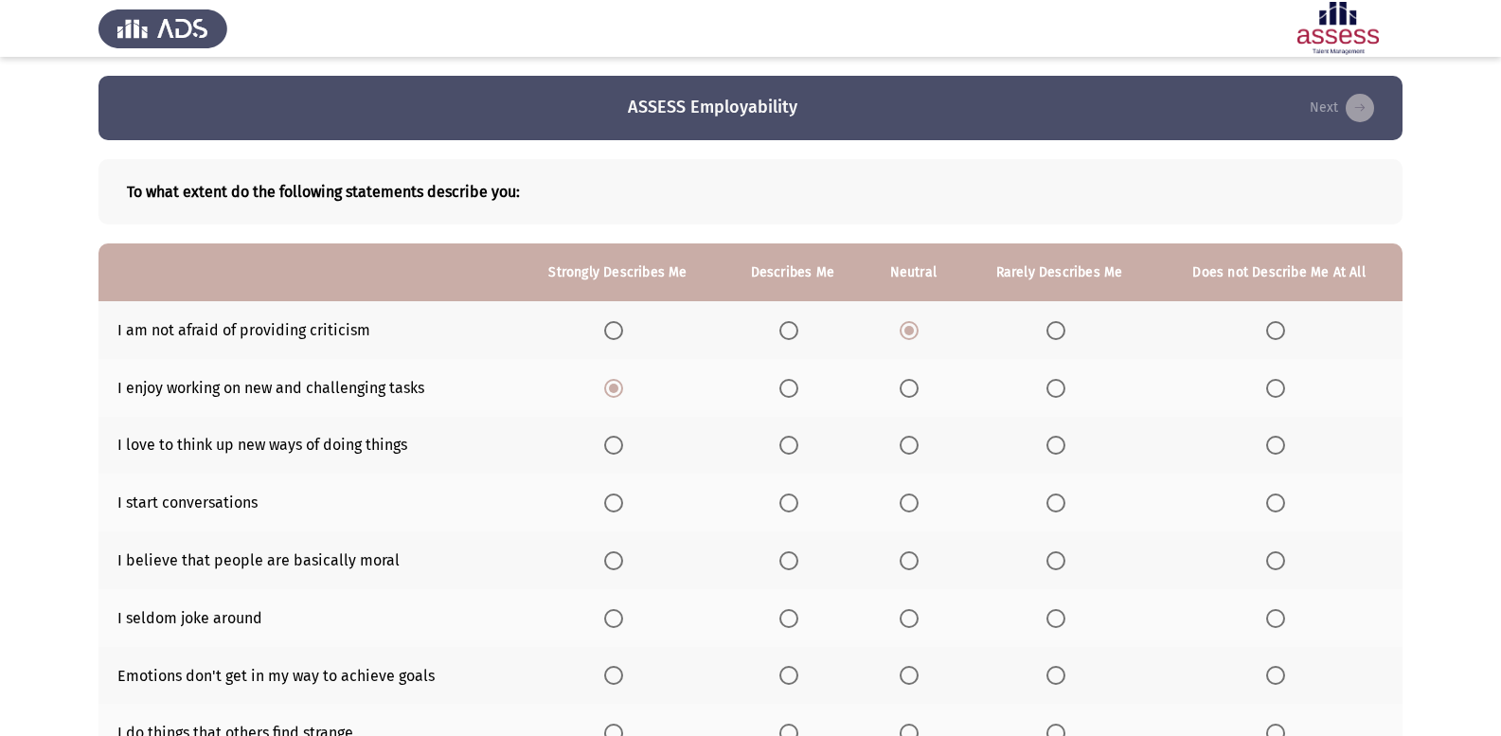
click at [614, 443] on input "Select an option" at bounding box center [613, 445] width 19 height 19
click at [622, 509] on span "Select an option" at bounding box center [613, 502] width 19 height 19
click at [622, 509] on input "Select an option" at bounding box center [613, 502] width 19 height 19
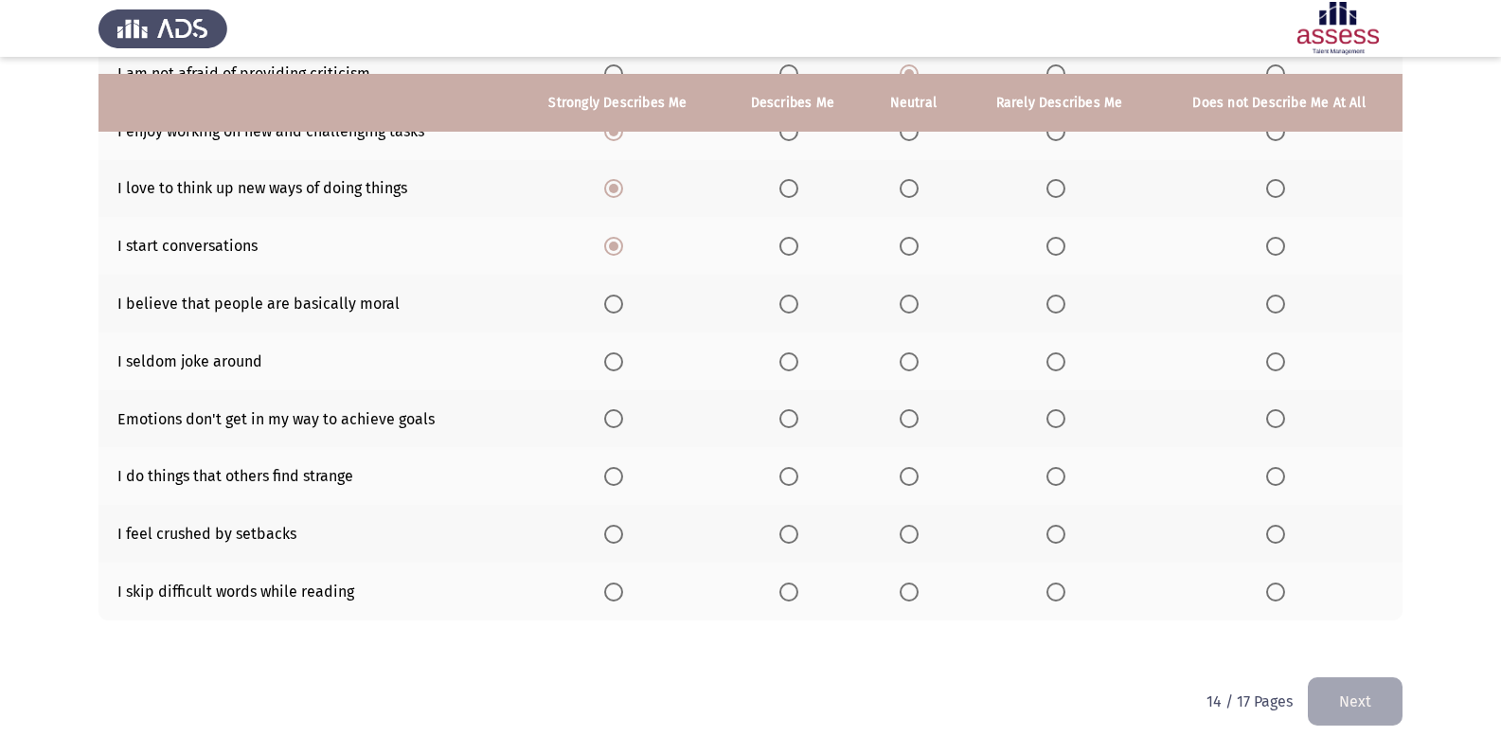
scroll to position [274, 0]
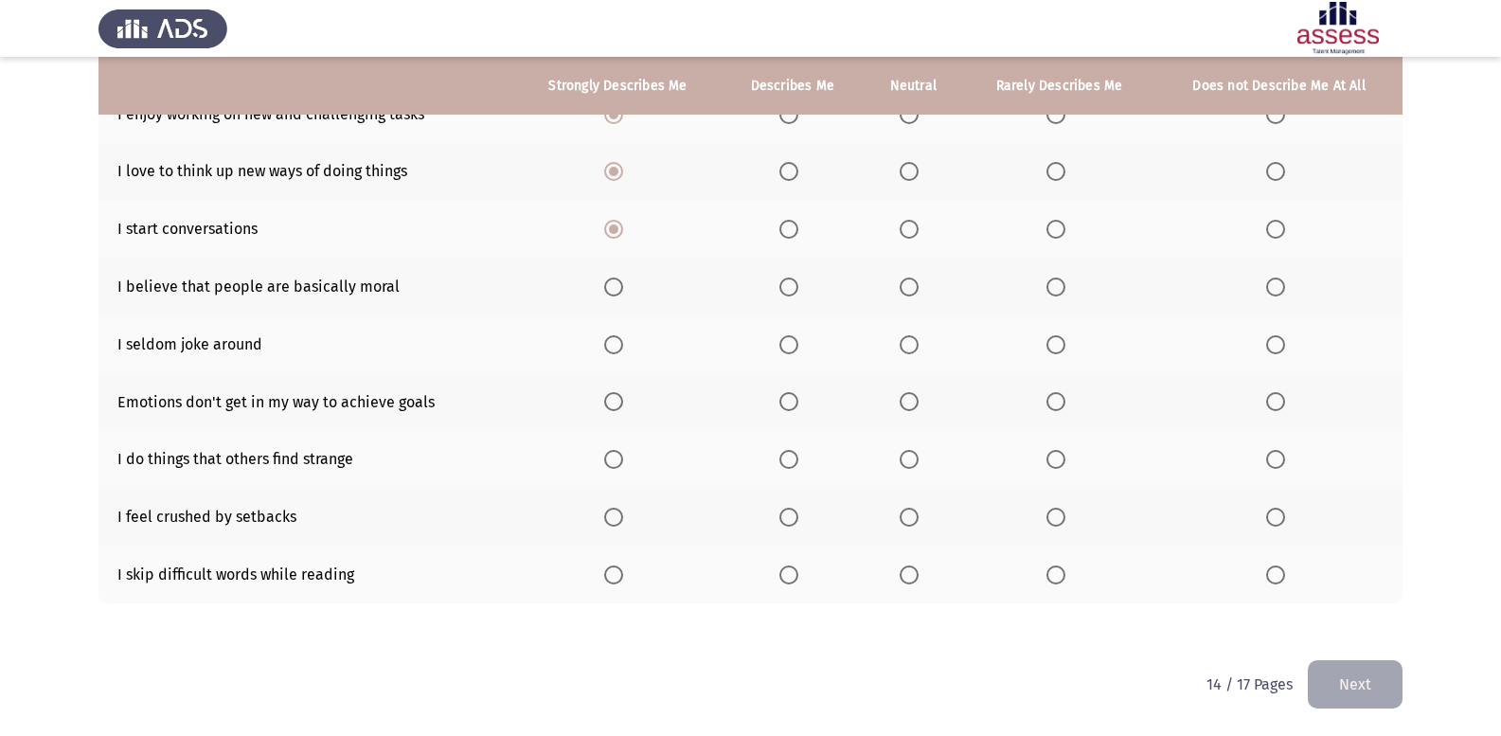
click at [801, 277] on label "Select an option" at bounding box center [792, 286] width 27 height 19
click at [798, 277] on input "Select an option" at bounding box center [788, 286] width 19 height 19
click at [919, 291] on span "Select an option" at bounding box center [909, 286] width 19 height 19
click at [919, 291] on input "Select an option" at bounding box center [909, 286] width 19 height 19
click at [1268, 398] on span "Select an option" at bounding box center [1275, 401] width 19 height 19
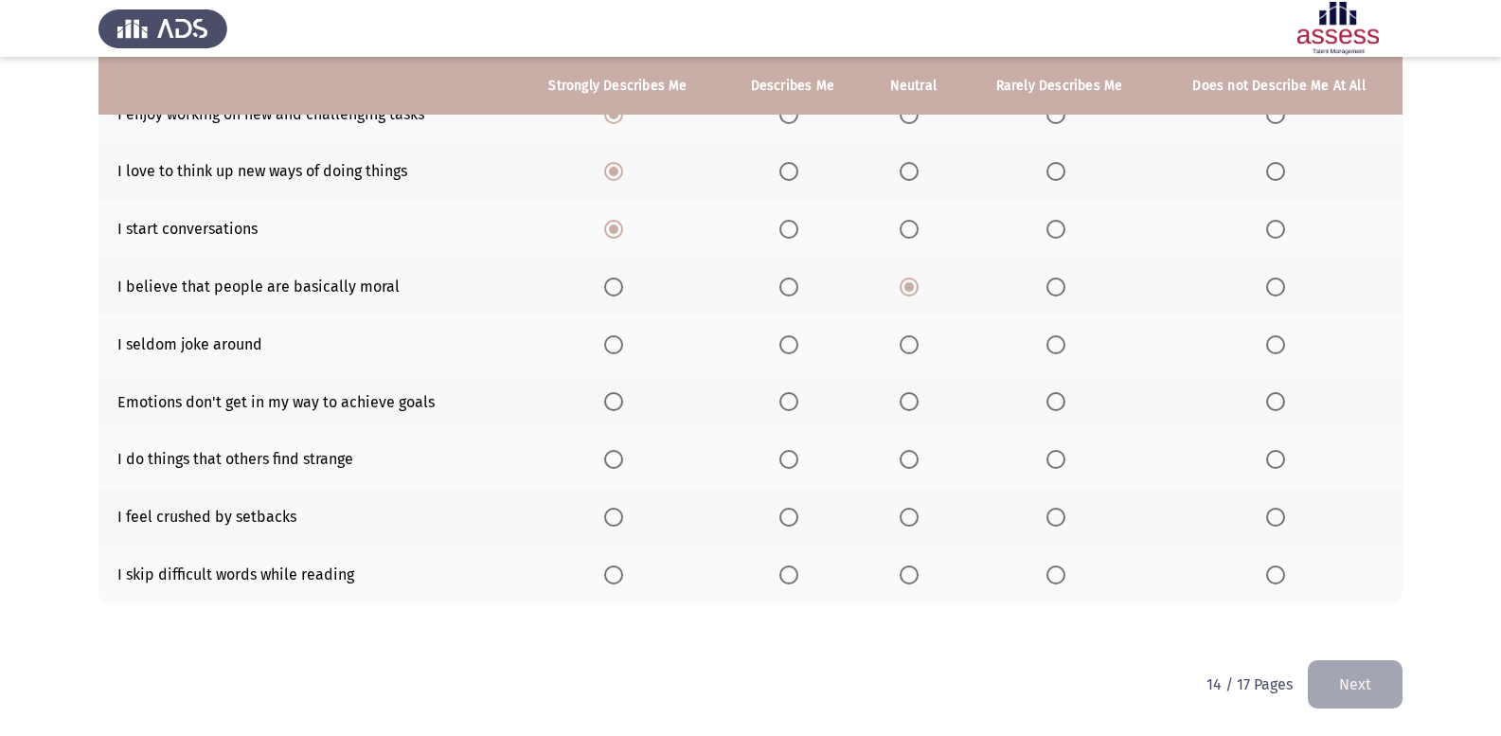
click at [1268, 398] on input "Select an option" at bounding box center [1275, 401] width 19 height 19
click at [787, 342] on span "Select an option" at bounding box center [788, 344] width 19 height 19
click at [787, 342] on input "Select an option" at bounding box center [788, 344] width 19 height 19
click at [1272, 462] on span "Select an option" at bounding box center [1275, 459] width 19 height 19
click at [1272, 462] on input "Select an option" at bounding box center [1275, 459] width 19 height 19
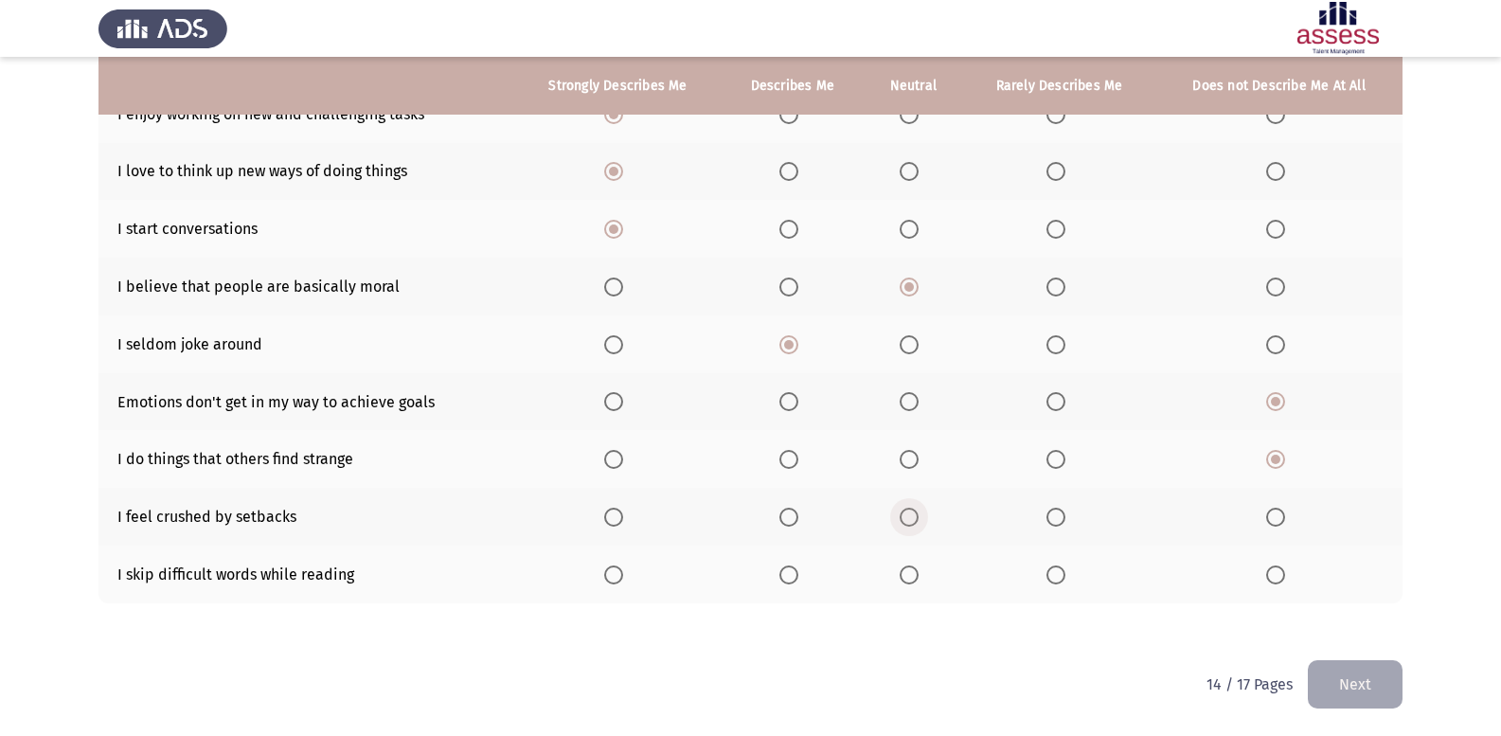
drag, startPoint x: 915, startPoint y: 517, endPoint x: 1022, endPoint y: 520, distance: 107.0
click at [1022, 520] on tr "I feel crushed by setbacks" at bounding box center [750, 517] width 1304 height 58
click at [1054, 519] on span "Select an option" at bounding box center [1055, 517] width 19 height 19
click at [1054, 519] on input "Select an option" at bounding box center [1055, 517] width 19 height 19
click at [1281, 565] on span "Select an option" at bounding box center [1275, 574] width 19 height 19
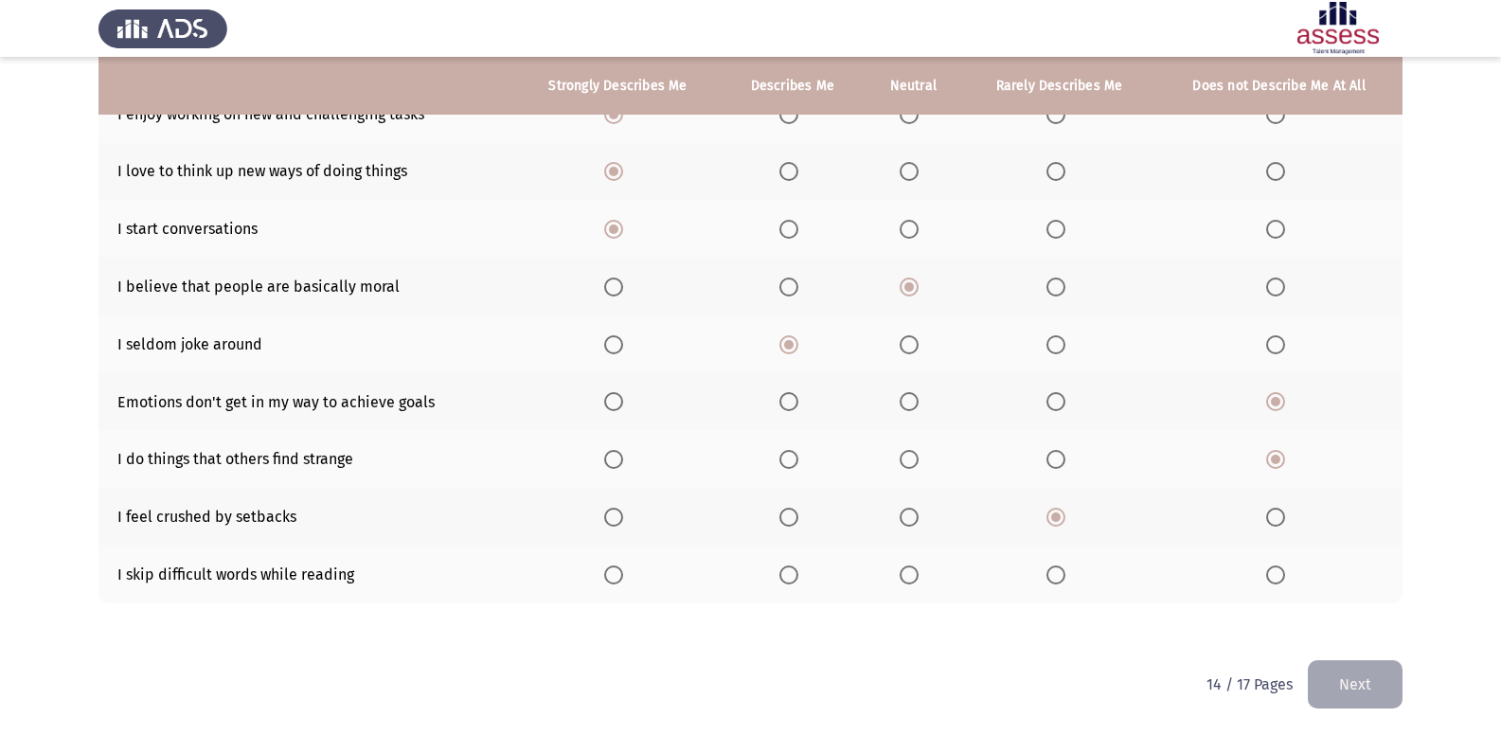
click at [1281, 565] on input "Select an option" at bounding box center [1275, 574] width 19 height 19
click at [1336, 658] on div "To what extent do the following statements describe you: Strongly Describes Me …" at bounding box center [750, 263] width 1304 height 794
click at [1368, 690] on button "Next" at bounding box center [1355, 684] width 95 height 48
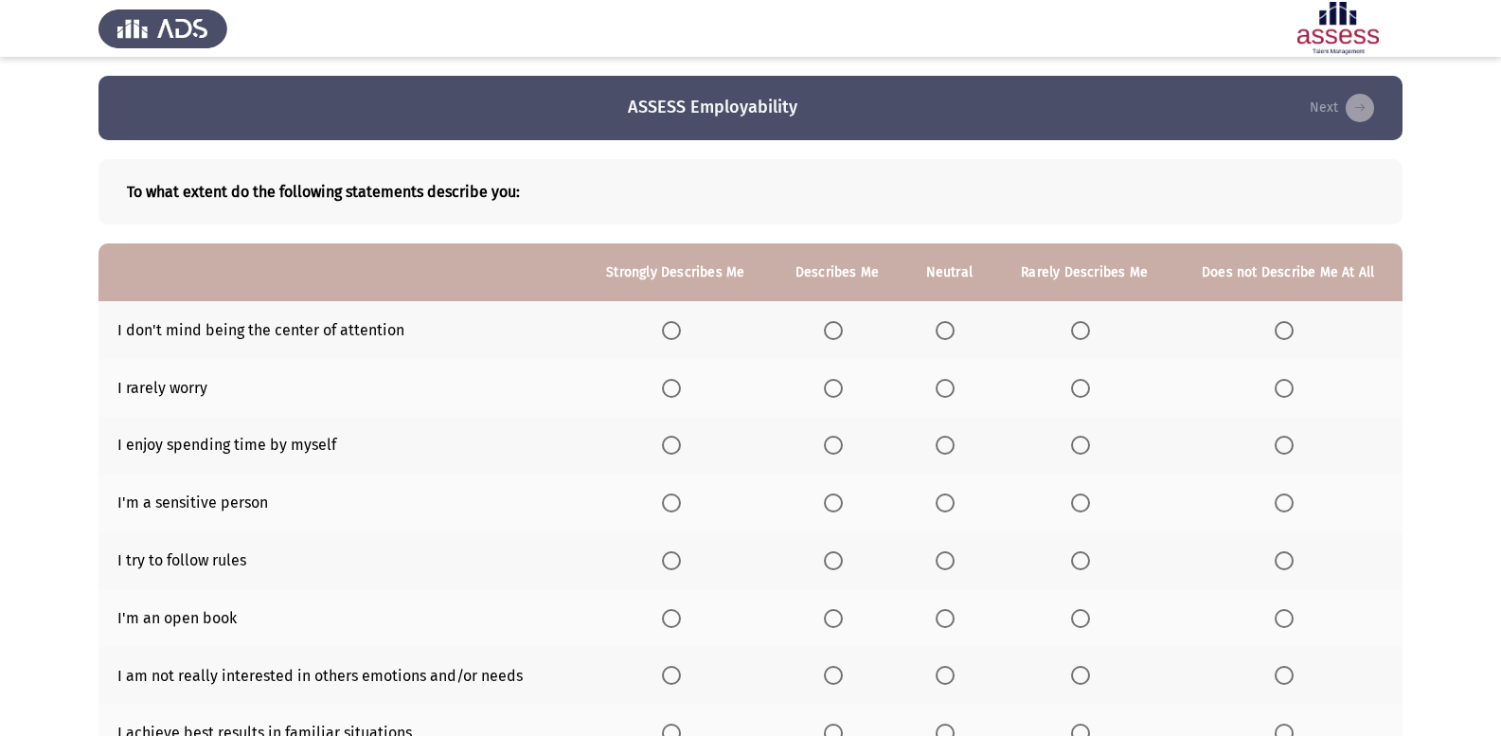
click at [1089, 327] on span "Select an option" at bounding box center [1080, 330] width 19 height 19
click at [1089, 327] on input "Select an option" at bounding box center [1080, 330] width 19 height 19
click at [1081, 380] on span "Select an option" at bounding box center [1080, 388] width 19 height 19
click at [1081, 380] on input "Select an option" at bounding box center [1080, 388] width 19 height 19
click at [949, 400] on th at bounding box center [949, 388] width 92 height 58
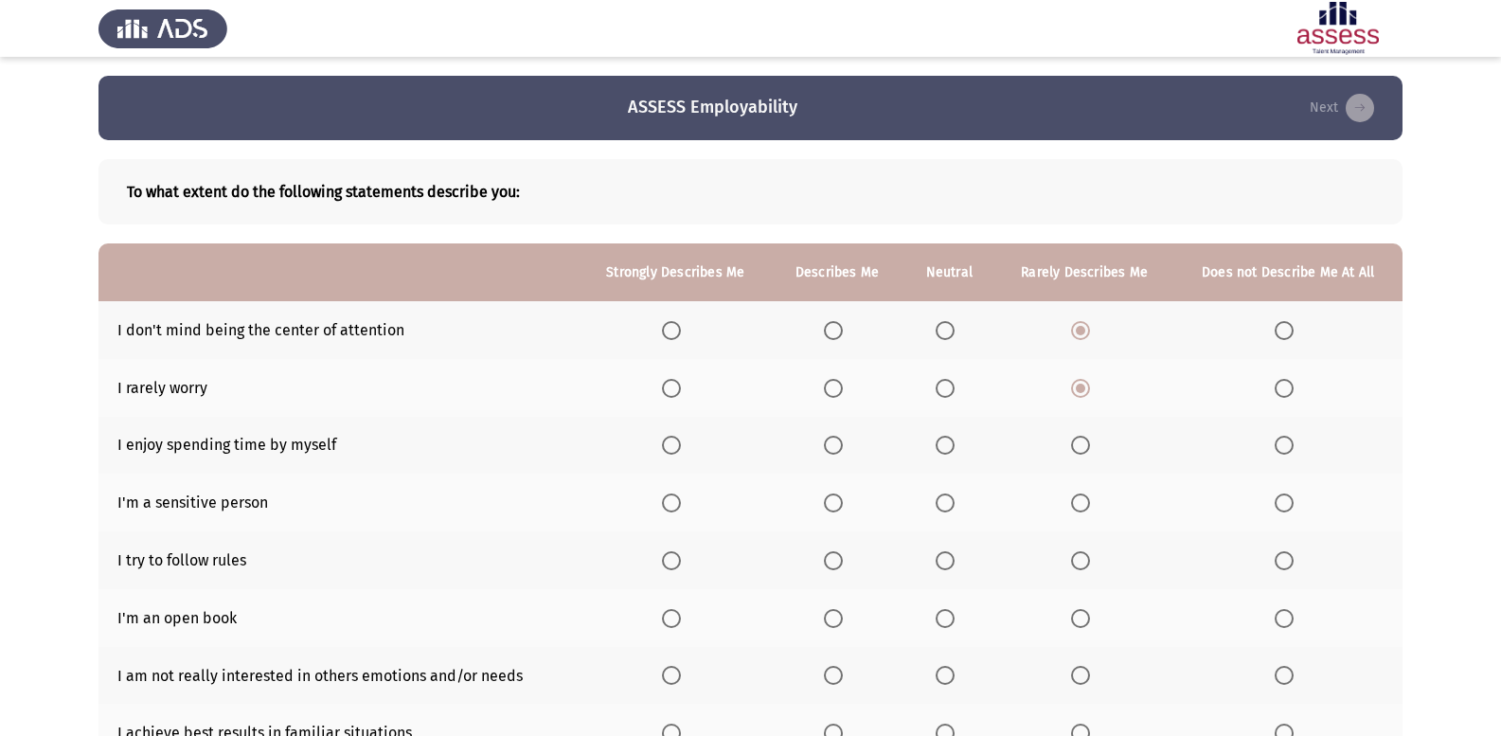
click at [848, 441] on label "Select an option" at bounding box center [837, 445] width 27 height 19
click at [843, 441] on input "Select an option" at bounding box center [833, 445] width 19 height 19
click at [1081, 500] on span "Select an option" at bounding box center [1080, 502] width 19 height 19
click at [1081, 500] on input "Select an option" at bounding box center [1080, 502] width 19 height 19
click at [1287, 503] on span "Select an option" at bounding box center [1284, 502] width 19 height 19
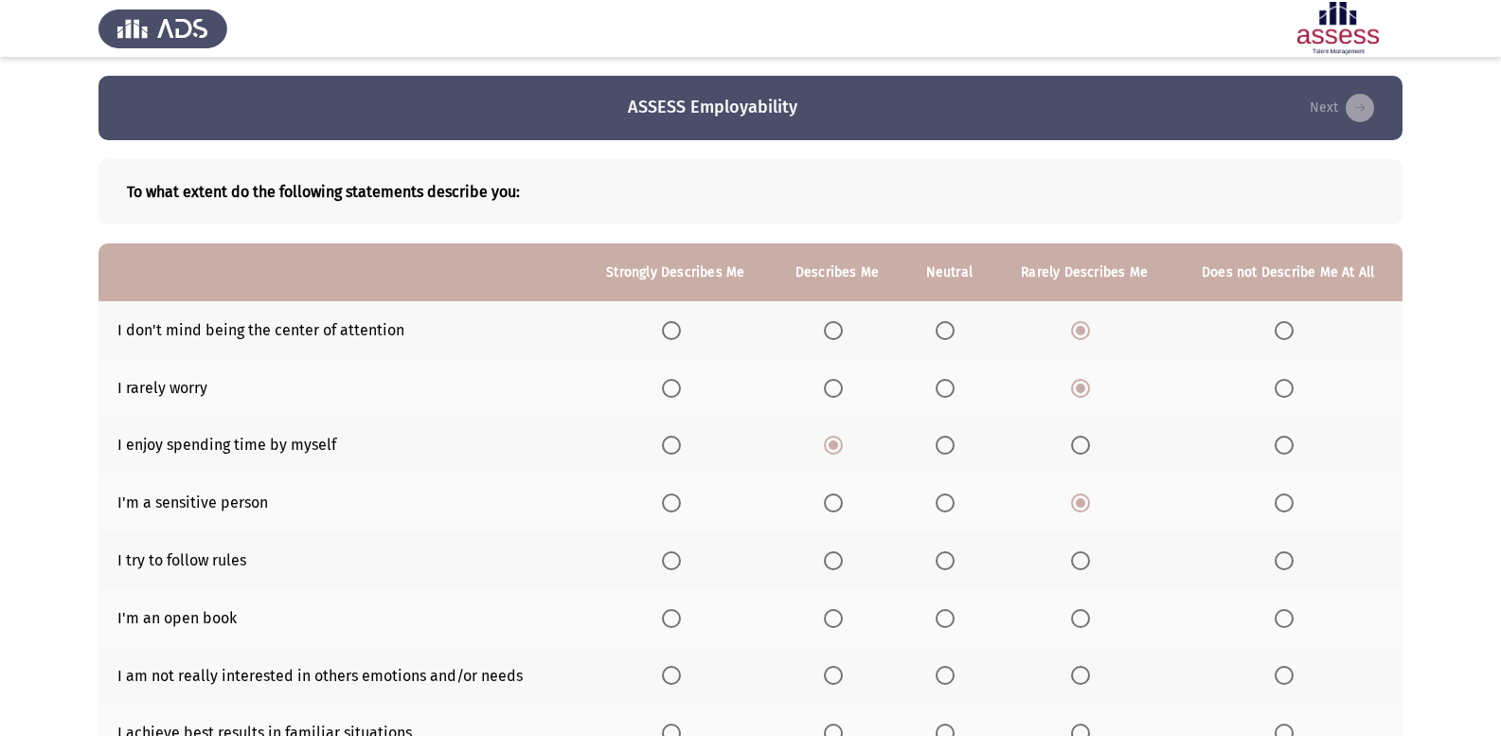
click at [1287, 503] on input "Select an option" at bounding box center [1284, 502] width 19 height 19
click at [832, 563] on span "Select an option" at bounding box center [833, 560] width 19 height 19
click at [832, 563] on input "Select an option" at bounding box center [833, 560] width 19 height 19
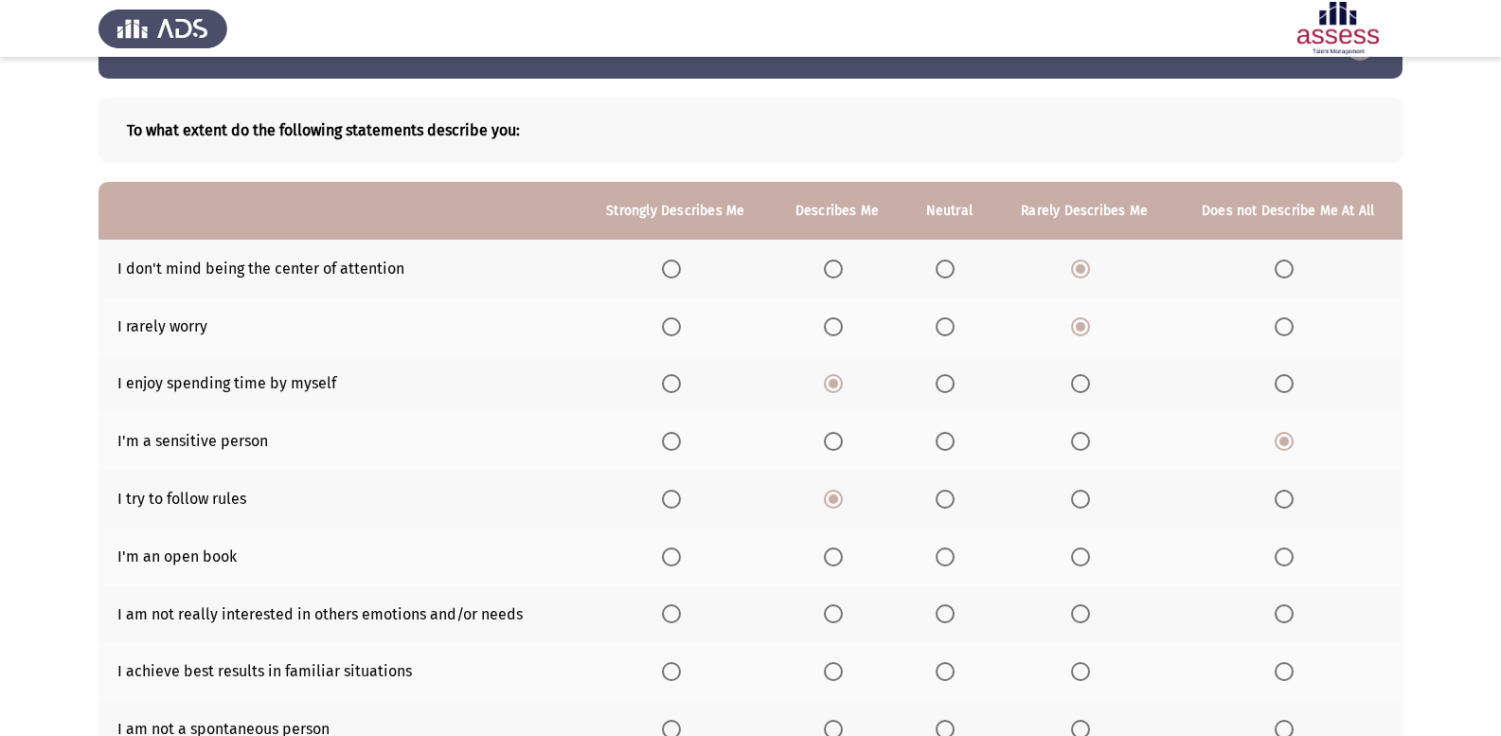
scroll to position [95, 0]
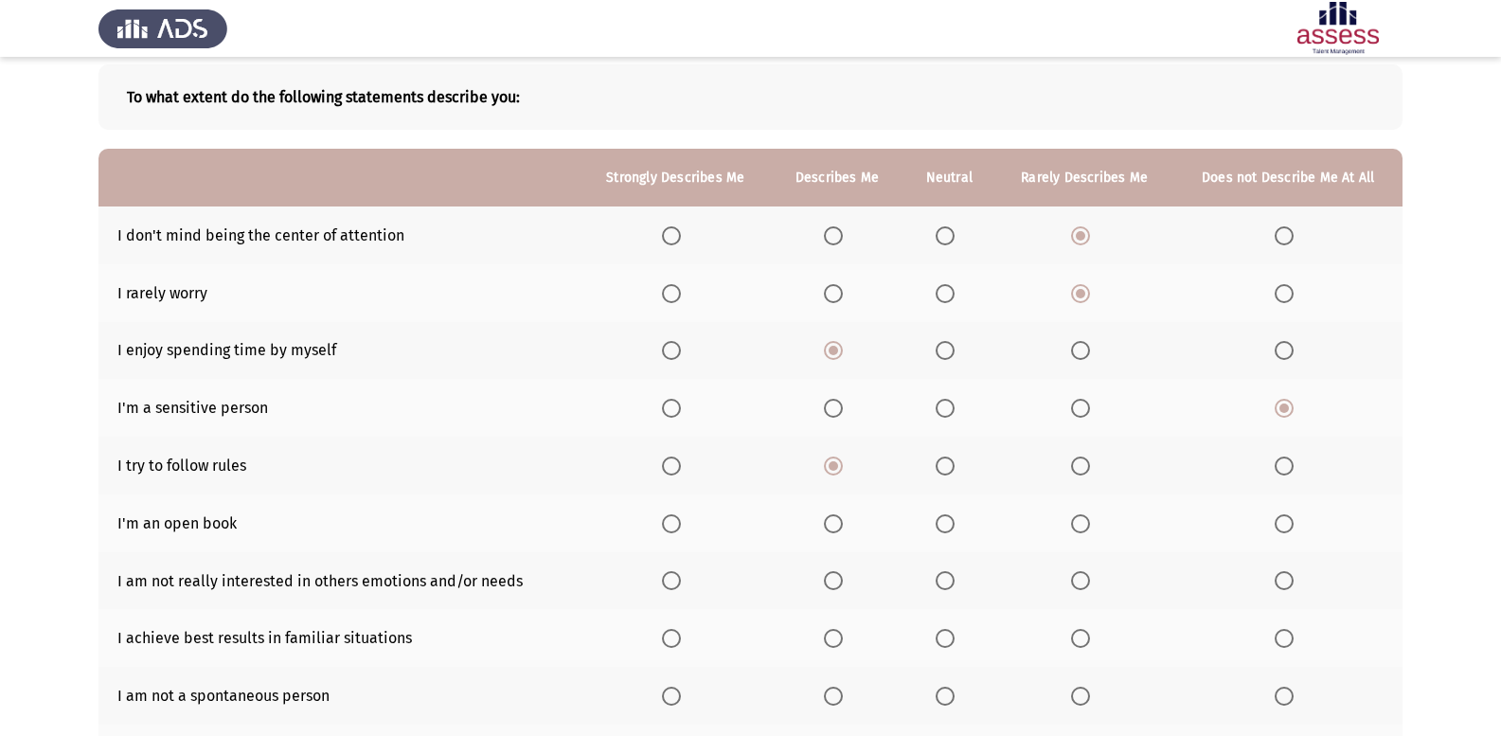
click at [839, 532] on span "Select an option" at bounding box center [833, 523] width 19 height 19
click at [839, 532] on input "Select an option" at bounding box center [833, 523] width 19 height 19
click at [937, 587] on th at bounding box center [949, 581] width 92 height 58
click at [944, 583] on span "Select an option" at bounding box center [945, 580] width 19 height 19
click at [944, 583] on input "Select an option" at bounding box center [945, 580] width 19 height 19
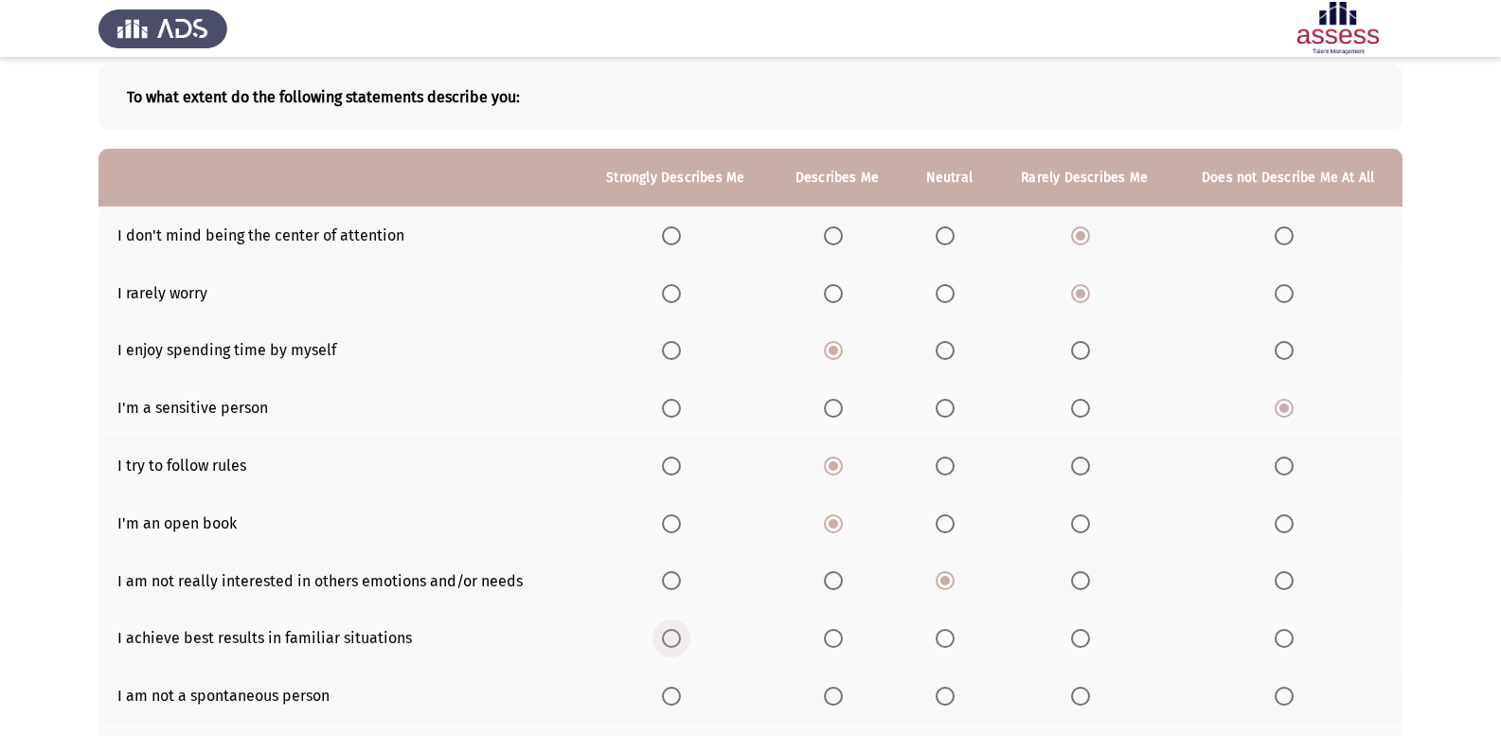
click at [688, 640] on label "Select an option" at bounding box center [675, 638] width 27 height 19
click at [681, 640] on input "Select an option" at bounding box center [671, 638] width 19 height 19
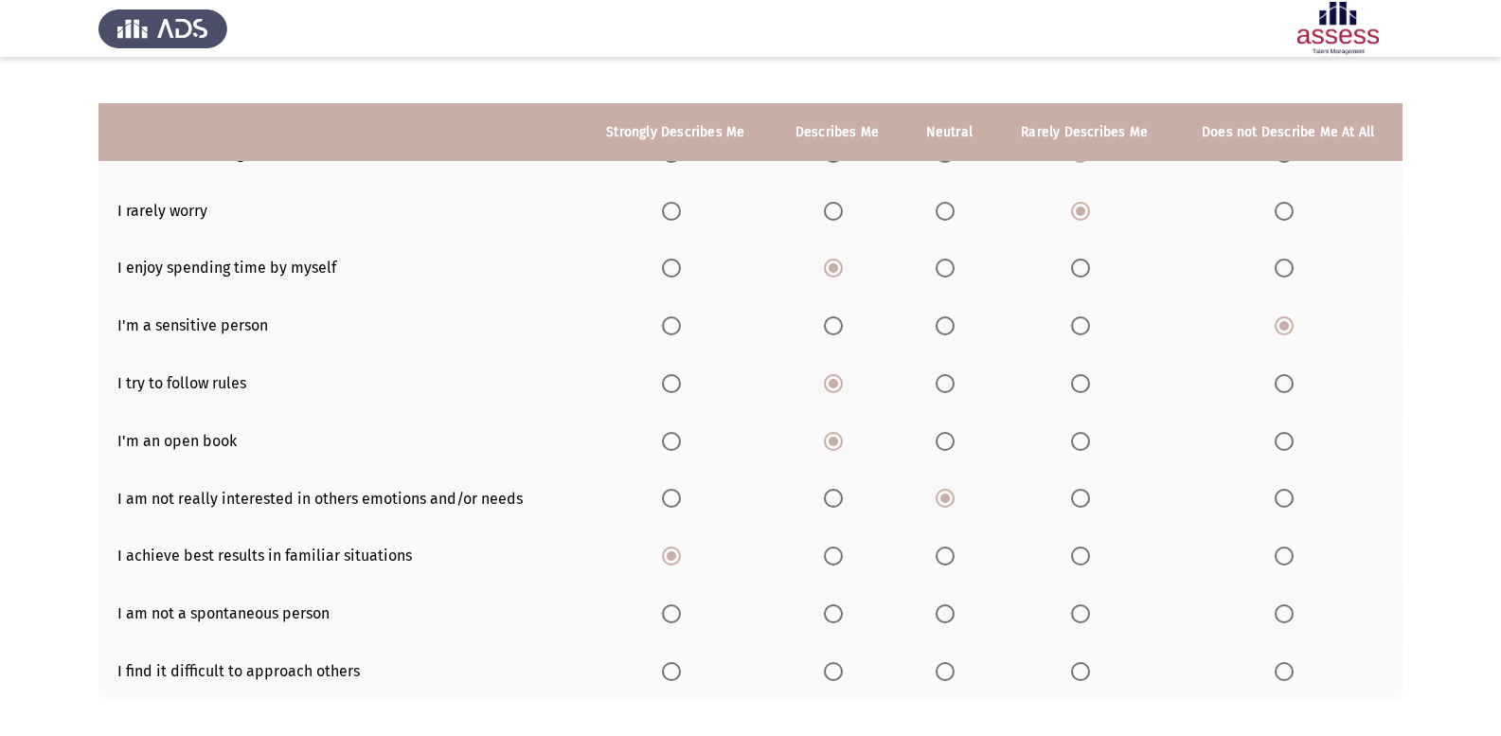
scroll to position [274, 0]
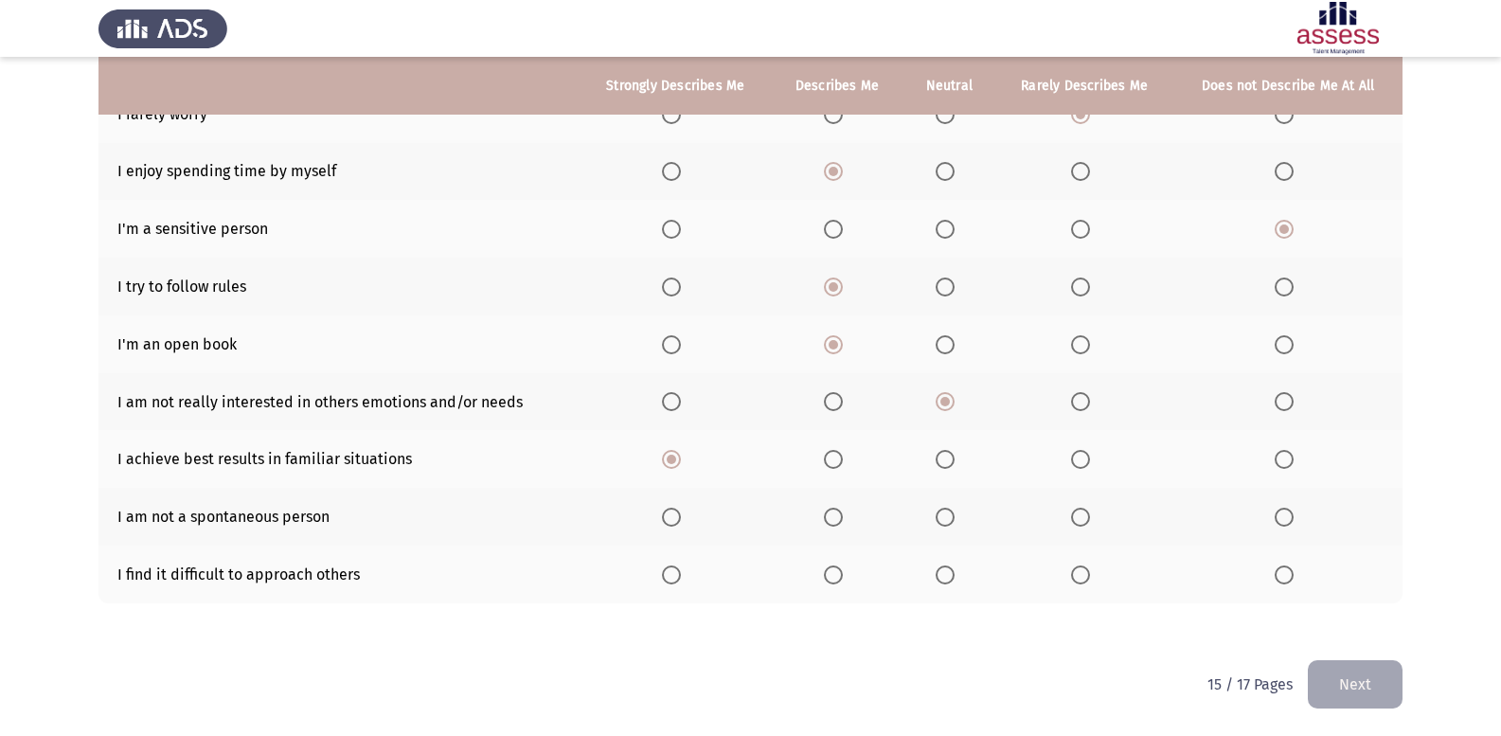
click at [1276, 514] on span "Select an option" at bounding box center [1284, 517] width 19 height 19
click at [1276, 514] on input "Select an option" at bounding box center [1284, 517] width 19 height 19
click at [1070, 518] on th at bounding box center [1084, 517] width 179 height 58
click at [950, 512] on span "Select an option" at bounding box center [945, 517] width 19 height 19
click at [950, 512] on input "Select an option" at bounding box center [945, 517] width 19 height 19
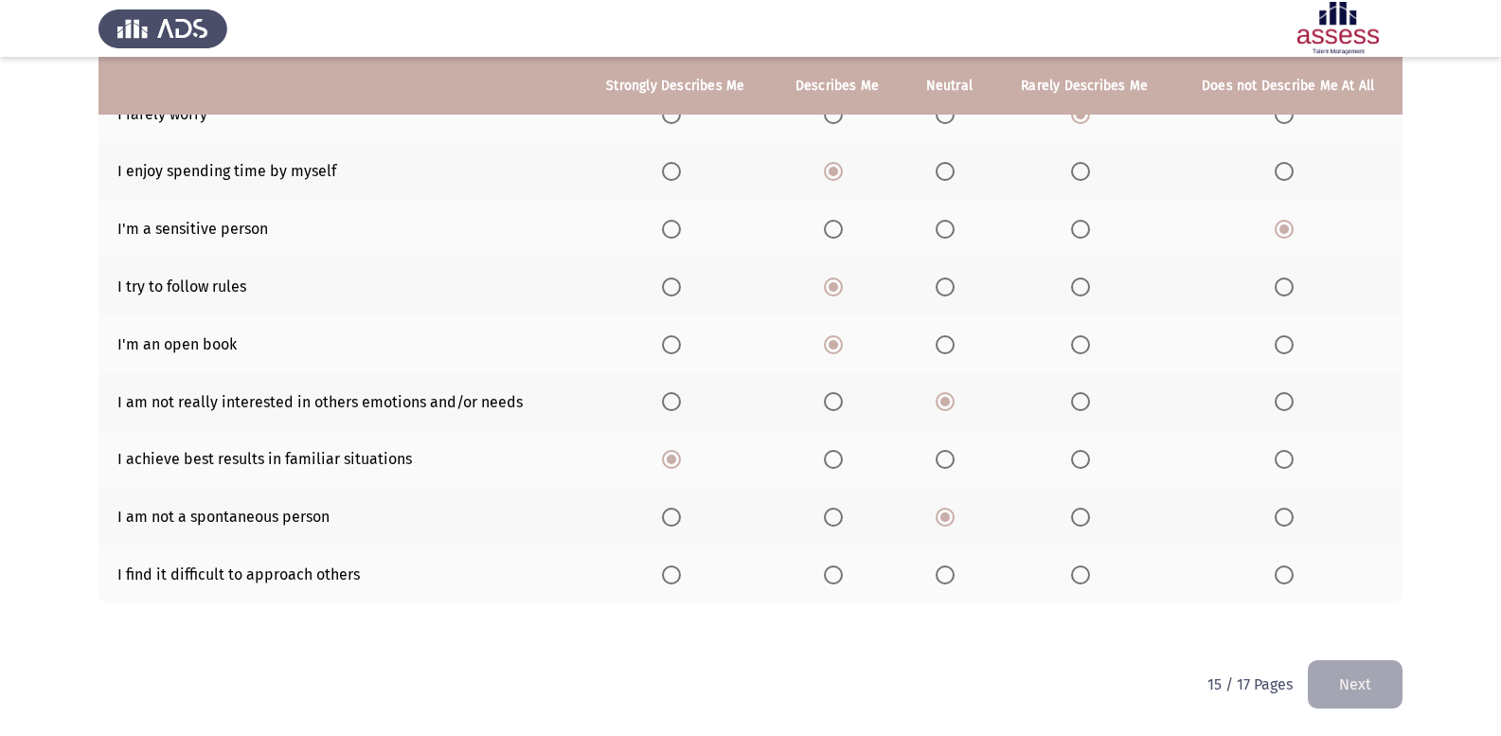
click at [1076, 575] on span "Select an option" at bounding box center [1080, 574] width 19 height 19
click at [1076, 575] on input "Select an option" at bounding box center [1080, 574] width 19 height 19
click at [1322, 670] on button "Next" at bounding box center [1355, 684] width 95 height 48
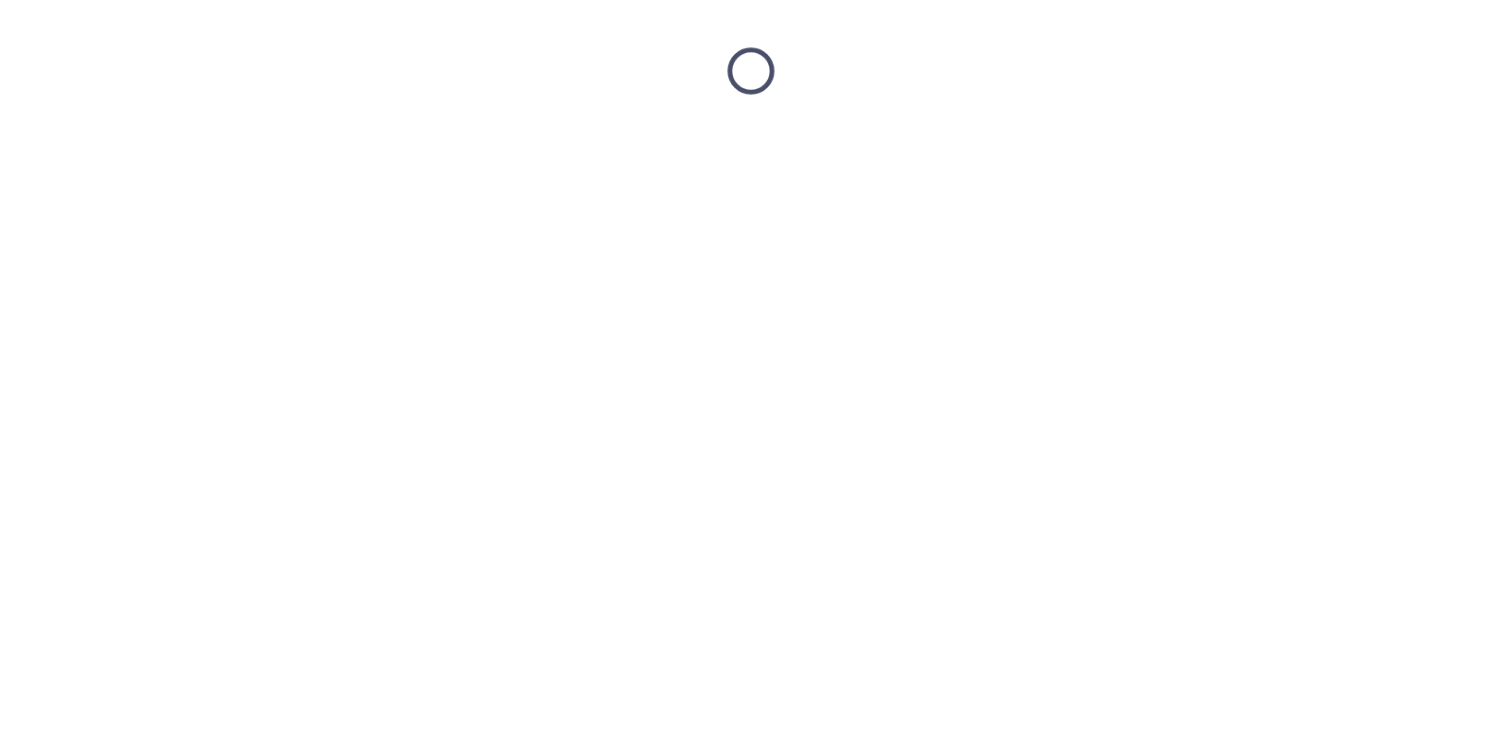
scroll to position [0, 0]
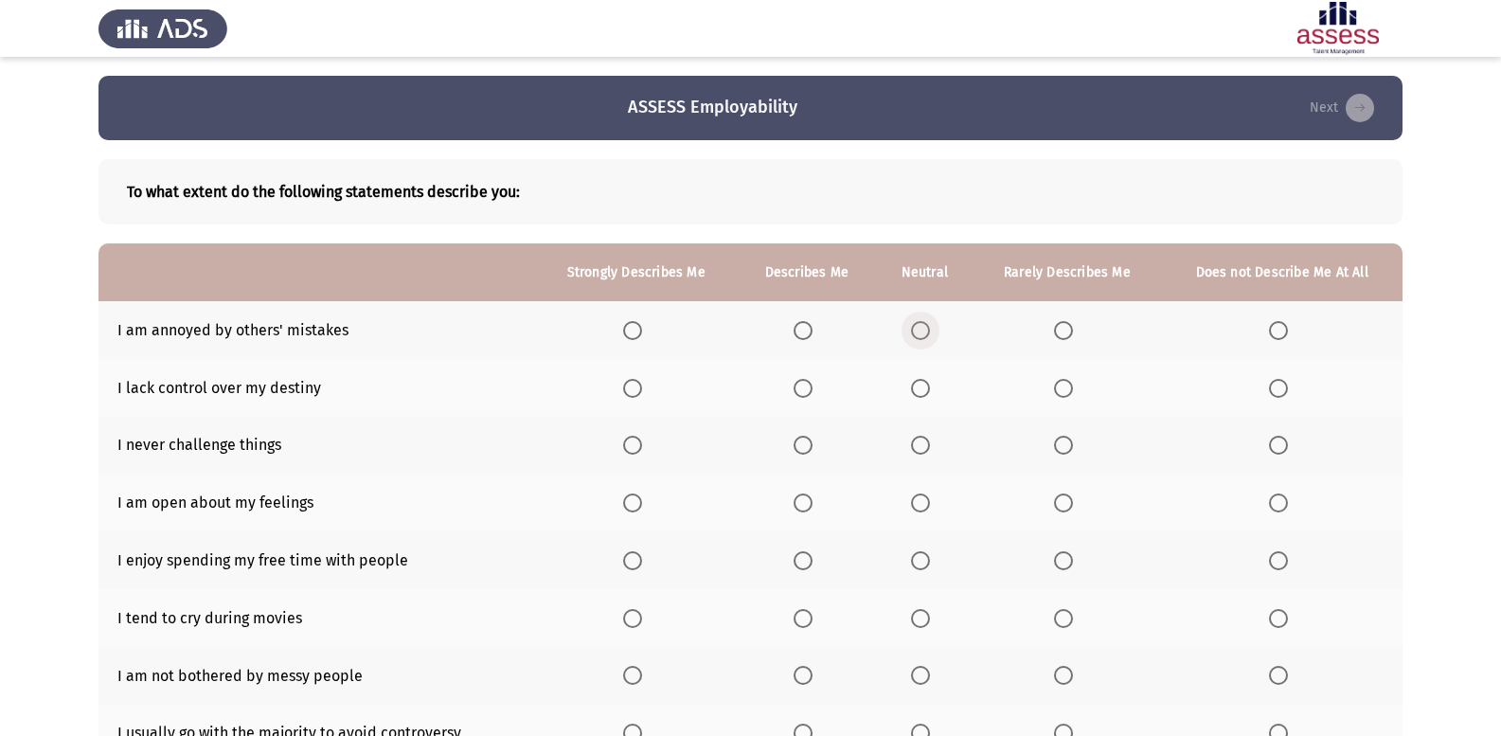
click at [920, 335] on span "Select an option" at bounding box center [920, 330] width 19 height 19
click at [920, 335] on input "Select an option" at bounding box center [920, 330] width 19 height 19
click at [1069, 391] on span "Select an option" at bounding box center [1063, 388] width 19 height 19
click at [1069, 391] on input "Select an option" at bounding box center [1063, 388] width 19 height 19
click at [1281, 448] on span "Select an option" at bounding box center [1278, 445] width 19 height 19
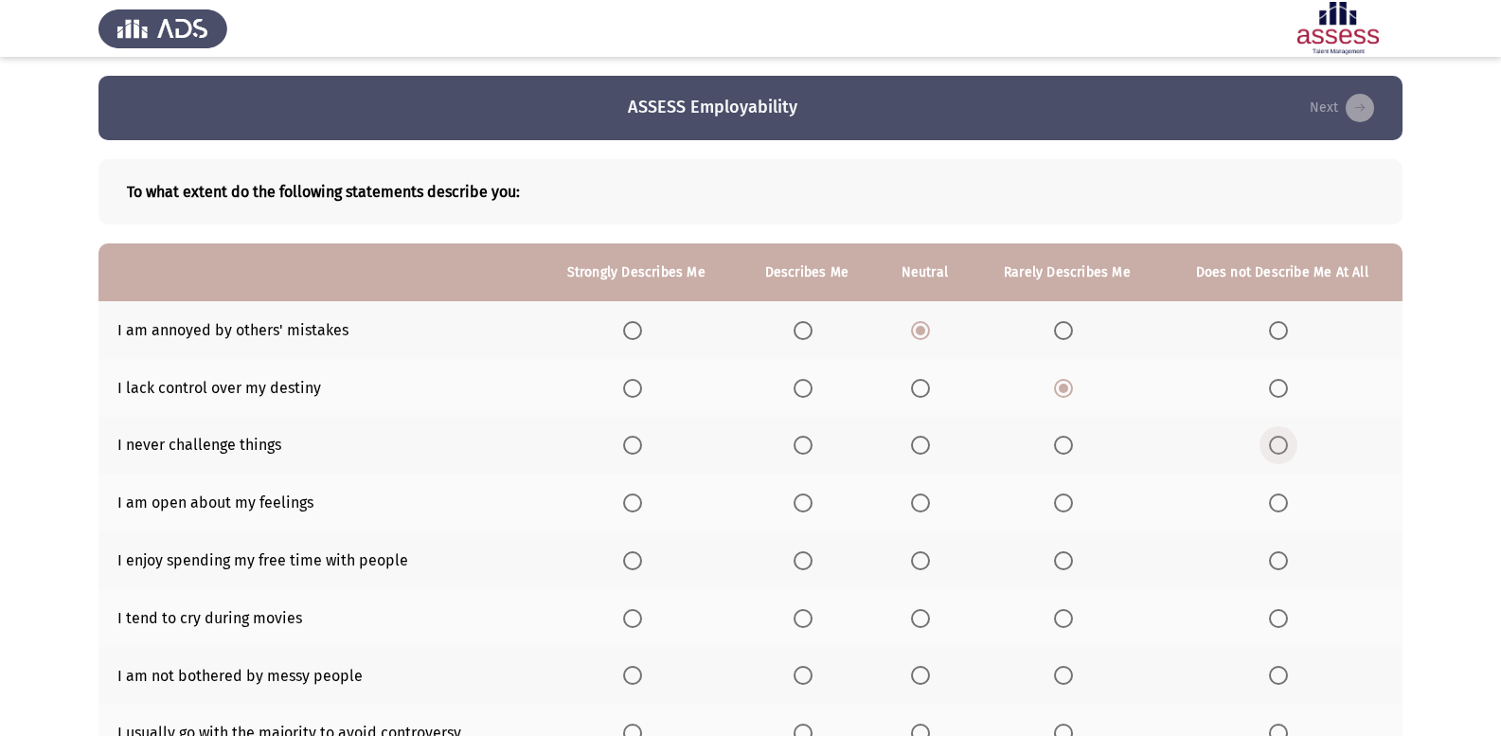
click at [1281, 448] on input "Select an option" at bounding box center [1278, 445] width 19 height 19
click at [1073, 498] on span "Select an option" at bounding box center [1063, 502] width 19 height 19
click at [1073, 498] on input "Select an option" at bounding box center [1063, 502] width 19 height 19
click at [1071, 564] on span "Select an option" at bounding box center [1063, 560] width 19 height 19
click at [1071, 564] on input "Select an option" at bounding box center [1063, 560] width 19 height 19
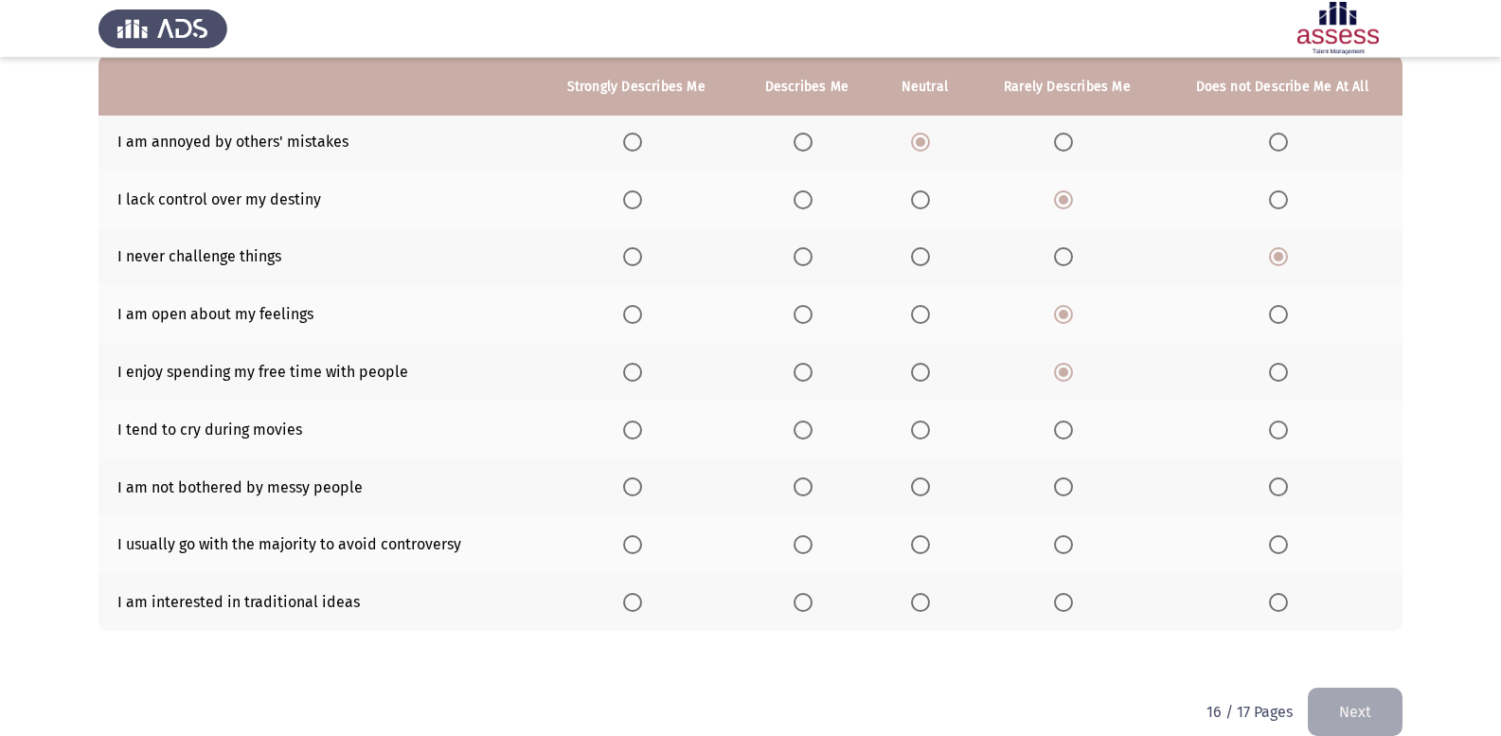
scroll to position [189, 0]
click at [1293, 431] on label "Select an option" at bounding box center [1282, 429] width 27 height 19
click at [1288, 431] on input "Select an option" at bounding box center [1278, 429] width 19 height 19
click at [1070, 488] on span "Select an option" at bounding box center [1063, 485] width 19 height 19
click at [1070, 488] on input "Select an option" at bounding box center [1063, 485] width 19 height 19
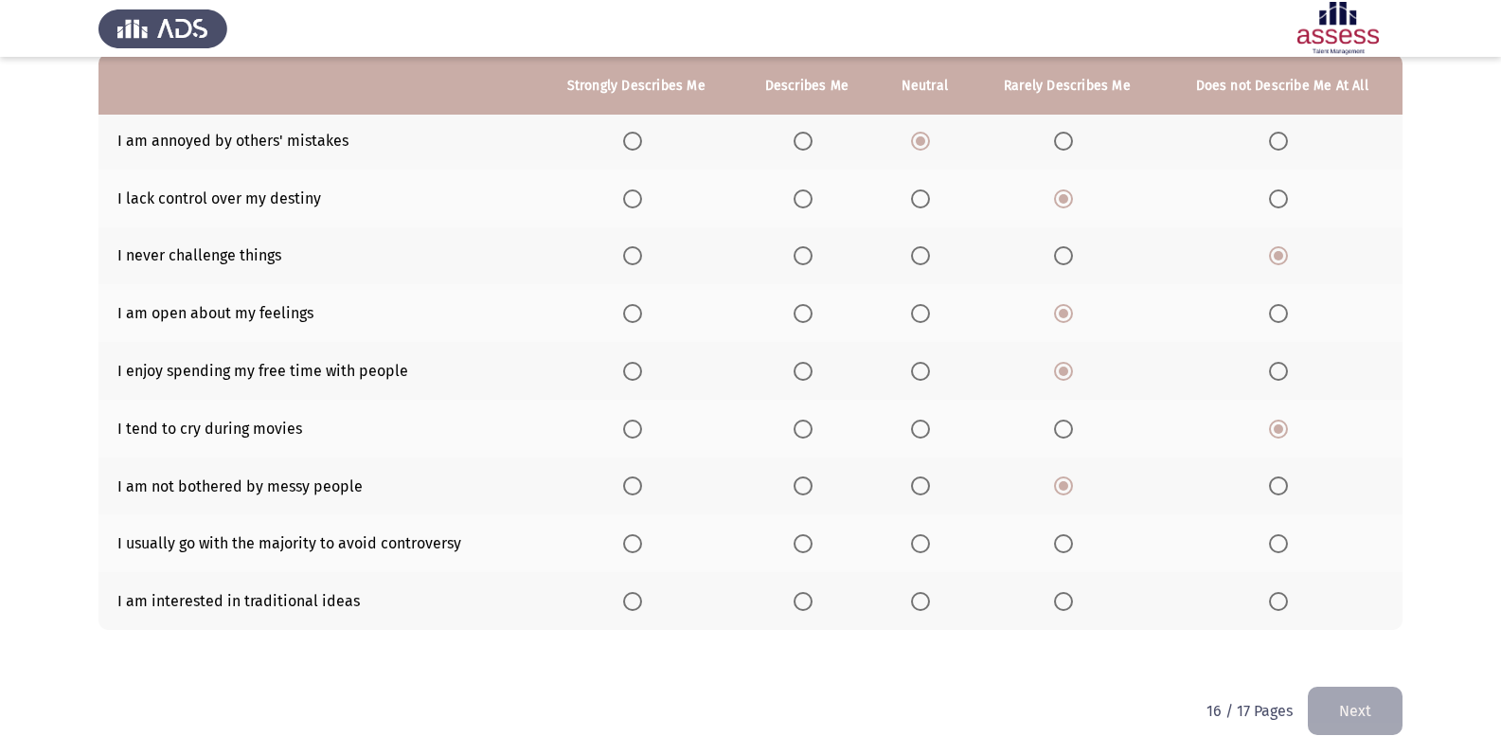
click at [924, 545] on span "Select an option" at bounding box center [920, 543] width 19 height 19
click at [924, 545] on input "Select an option" at bounding box center [920, 543] width 19 height 19
click at [1277, 606] on span "Select an option" at bounding box center [1278, 601] width 19 height 19
click at [1277, 606] on input "Select an option" at bounding box center [1278, 601] width 19 height 19
click at [1363, 722] on button "Next" at bounding box center [1355, 711] width 95 height 48
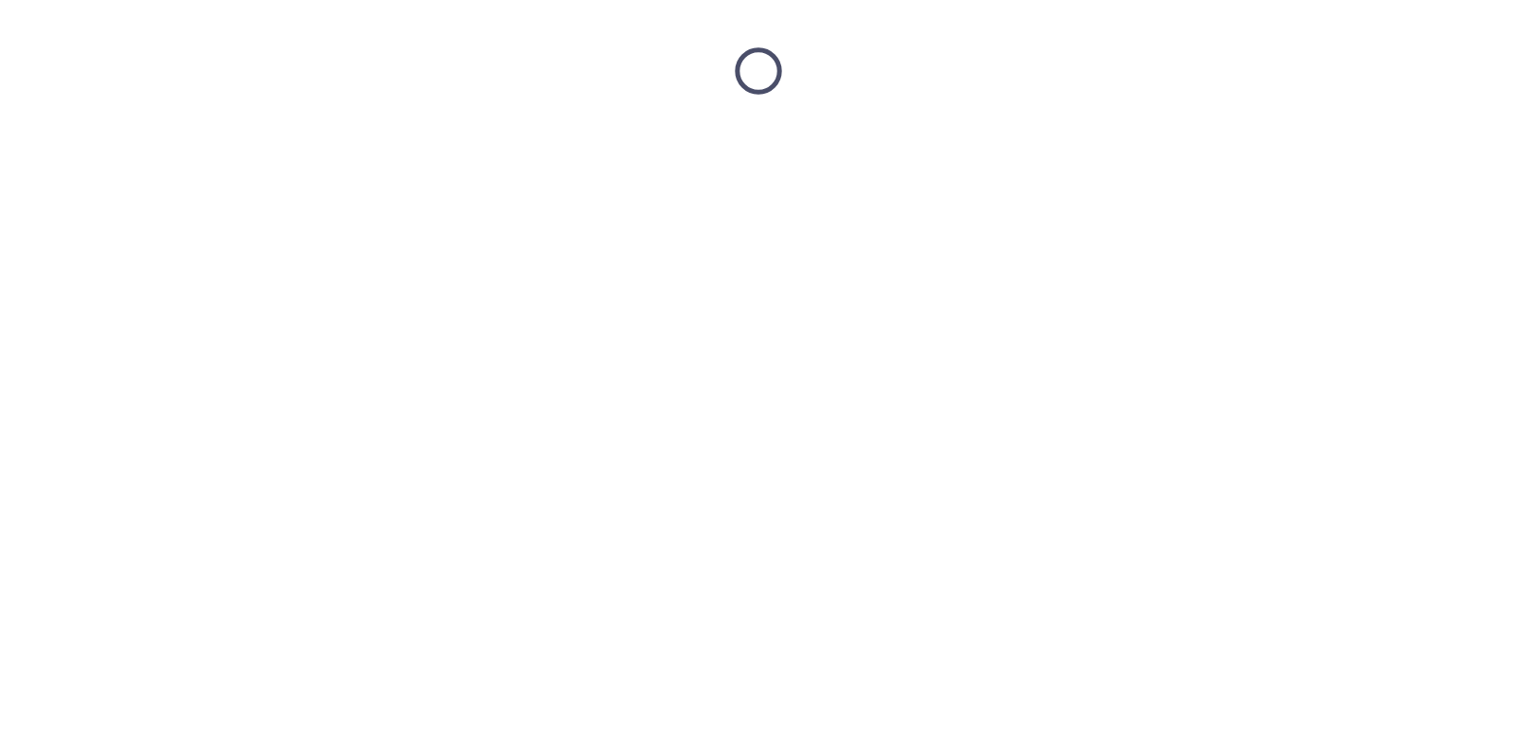
scroll to position [0, 0]
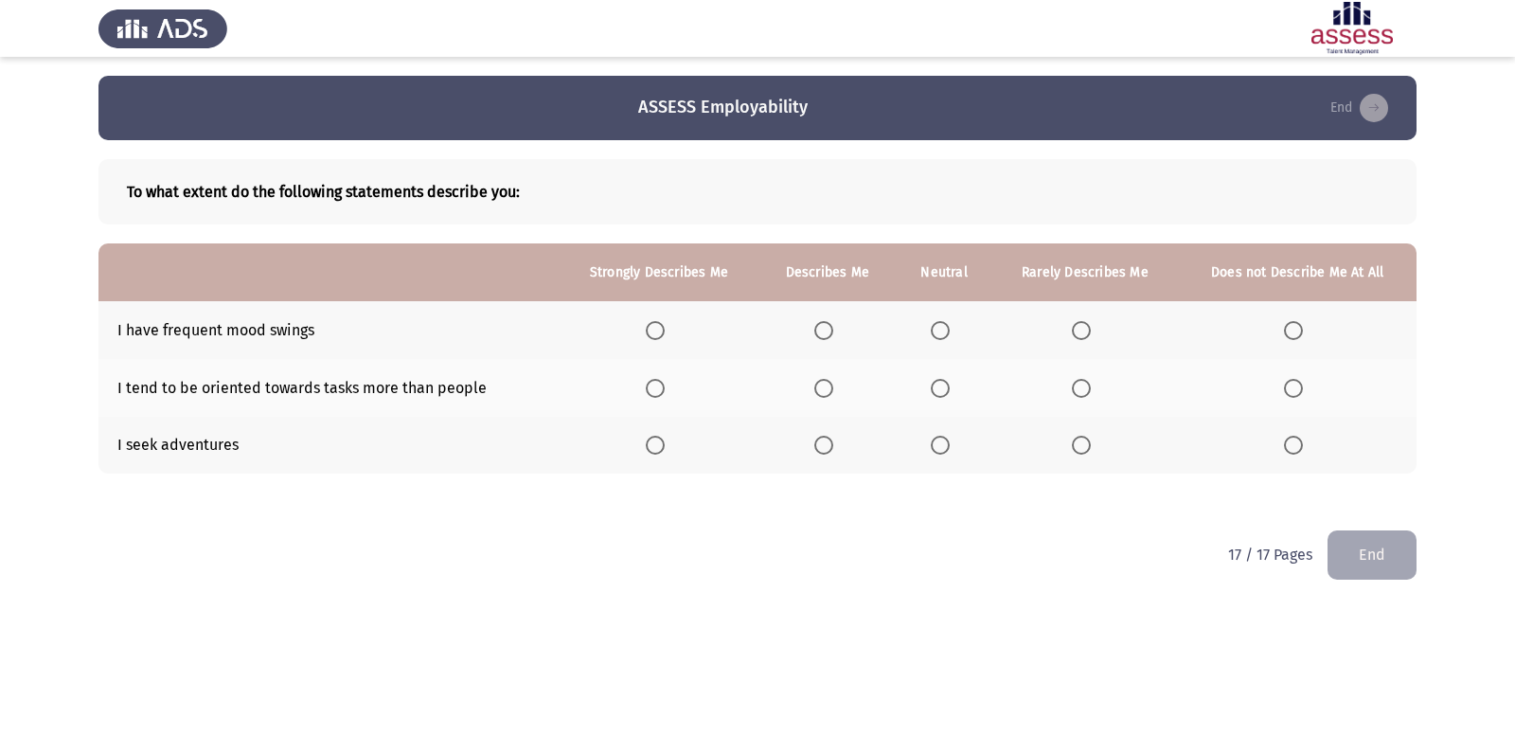
click at [1083, 340] on th at bounding box center [1085, 330] width 187 height 58
click at [1088, 328] on span "Select an option" at bounding box center [1081, 330] width 19 height 19
click at [1088, 328] on input "Select an option" at bounding box center [1081, 330] width 19 height 19
click at [936, 448] on span "Select an option" at bounding box center [940, 445] width 19 height 19
click at [936, 448] on input "Select an option" at bounding box center [940, 445] width 19 height 19
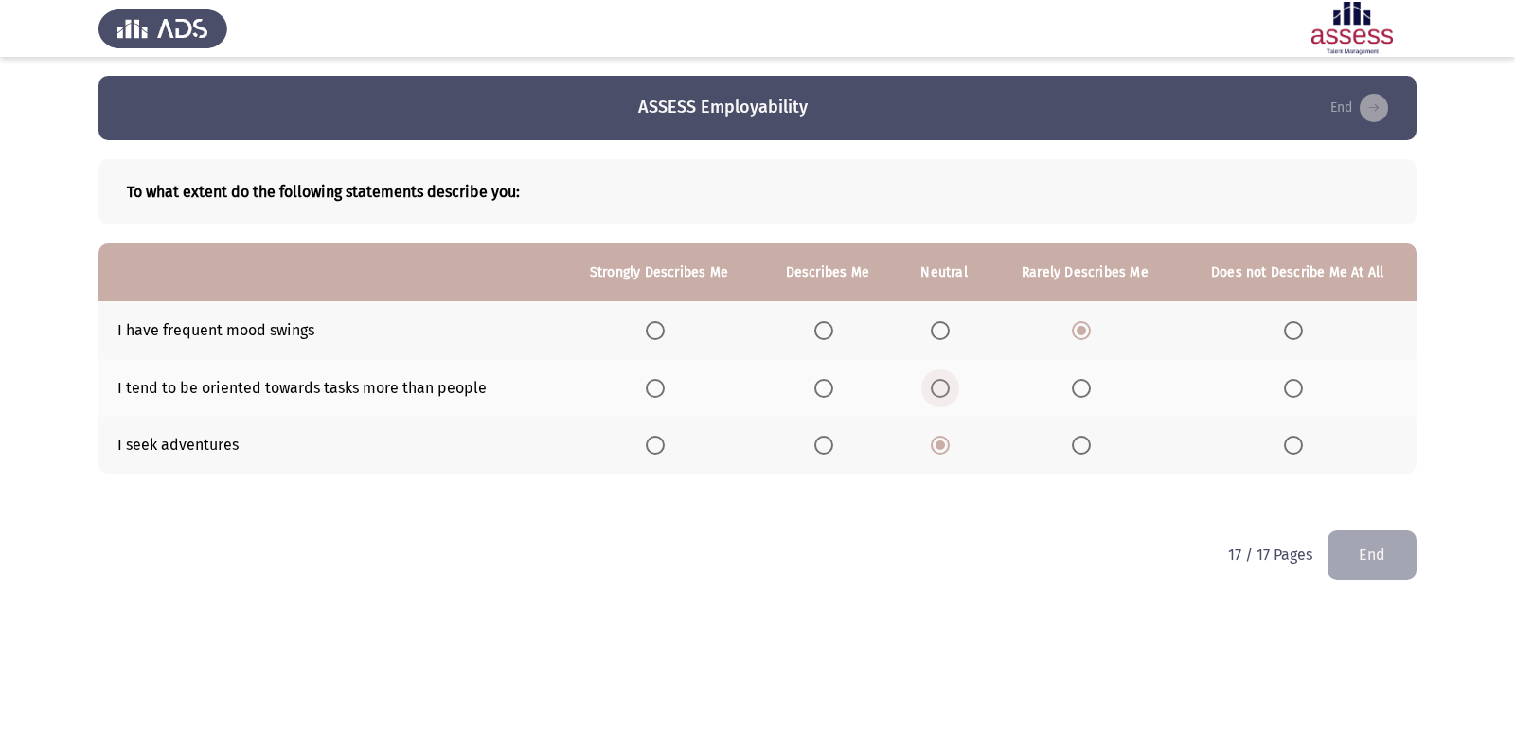
click at [940, 383] on span "Select an option" at bounding box center [940, 388] width 19 height 19
click at [940, 383] on input "Select an option" at bounding box center [940, 388] width 19 height 19
click at [1407, 544] on button "End" at bounding box center [1372, 554] width 89 height 48
